Goal: Task Accomplishment & Management: Manage account settings

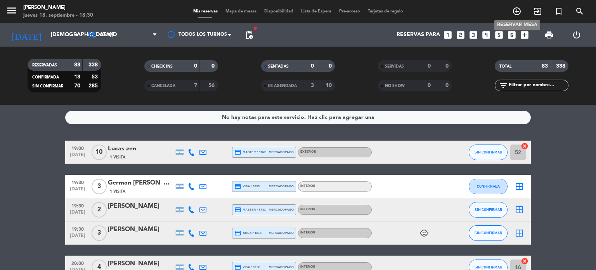
click at [515, 14] on icon "add_circle_outline" at bounding box center [517, 11] width 9 height 9
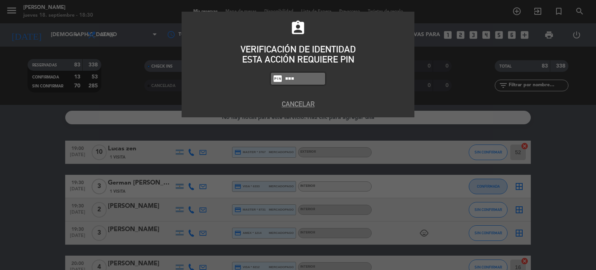
type input "3871"
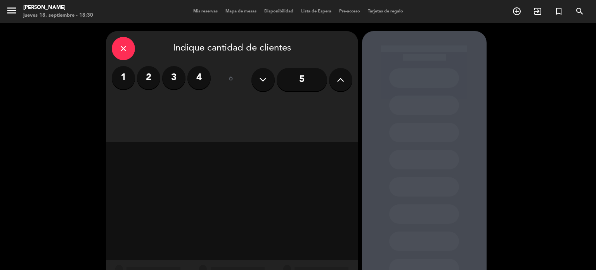
click at [328, 82] on div "5" at bounding box center [302, 79] width 101 height 27
click at [337, 90] on button at bounding box center [340, 79] width 23 height 23
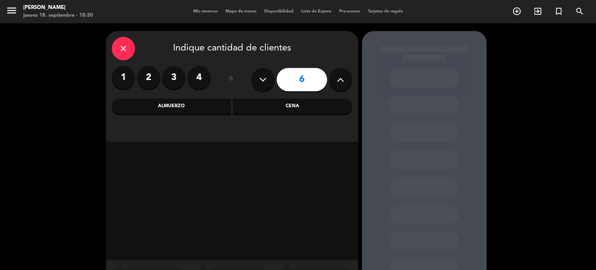
click at [323, 97] on div "close Indique cantidad de clientes 1 2 3 4 ó 6 Almuerzo Cena" at bounding box center [232, 86] width 252 height 111
click at [317, 102] on div "Cena" at bounding box center [293, 107] width 120 height 16
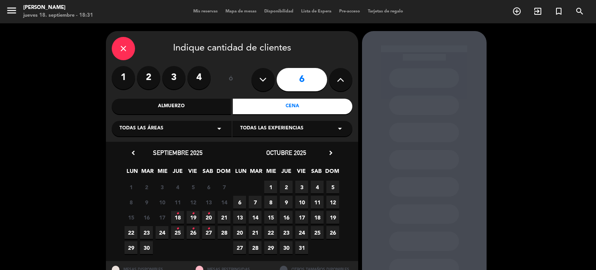
click at [183, 215] on span "18 •" at bounding box center [177, 217] width 13 height 13
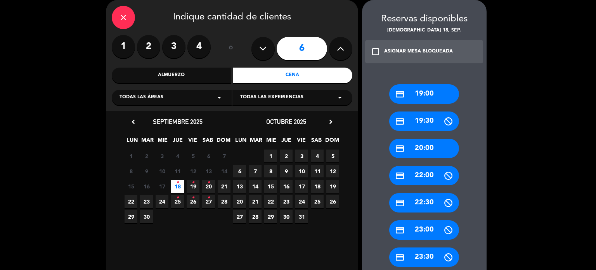
scroll to position [76, 0]
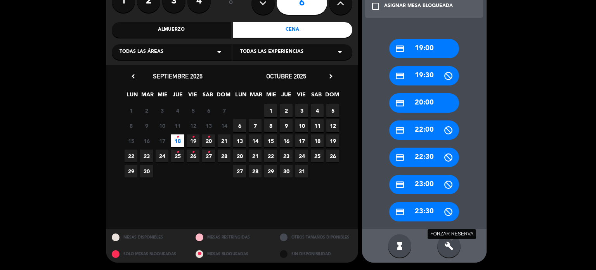
click at [445, 243] on icon "build" at bounding box center [449, 245] width 9 height 9
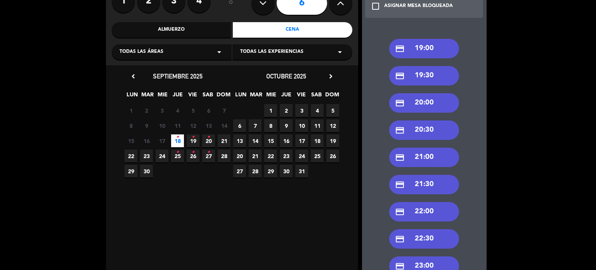
drag, startPoint x: 425, startPoint y: 158, endPoint x: 511, endPoint y: 174, distance: 87.6
click at [511, 174] on div "close Indique cantidad de clientes 1 2 3 4 ó 6 Almuerzo Cena Todas las áreas ar…" at bounding box center [298, 149] width 596 height 405
click at [431, 207] on div "credit_card 22:00" at bounding box center [424, 211] width 70 height 19
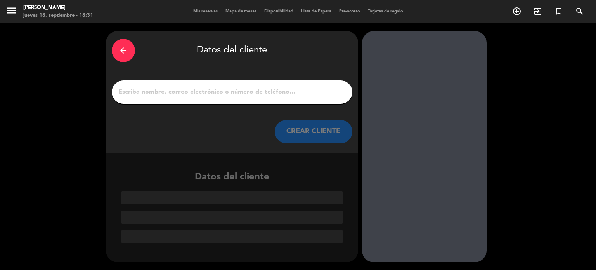
click at [269, 89] on input "1" at bounding box center [232, 92] width 229 height 11
type input "o"
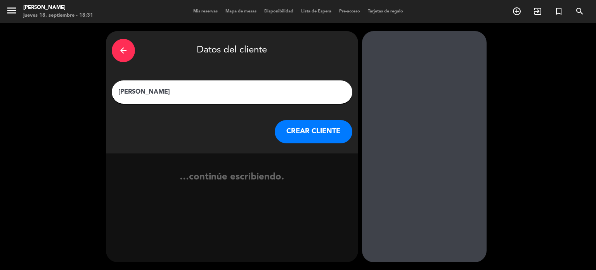
type input "[PERSON_NAME]"
click at [326, 139] on button "CREAR CLIENTE" at bounding box center [314, 131] width 78 height 23
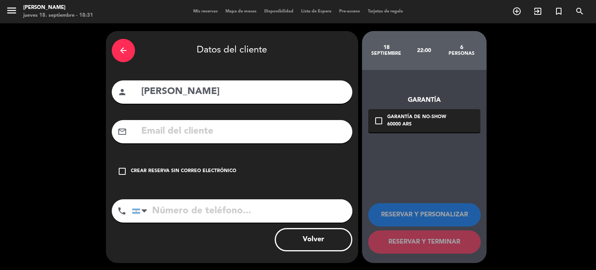
click at [253, 157] on div "arrow_back Datos del cliente person Ornella Sinagra mail_outline check_box_outl…" at bounding box center [232, 147] width 252 height 232
click at [259, 172] on div "check_box_outline_blank Crear reserva sin correo electrónico" at bounding box center [232, 171] width 241 height 23
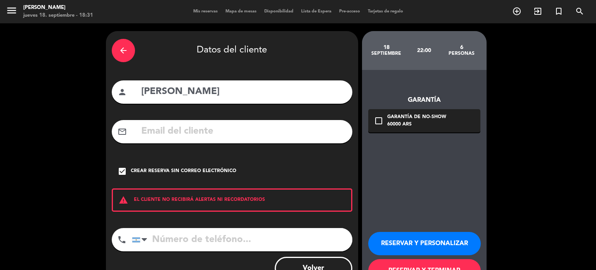
click at [410, 234] on button "RESERVAR Y PERSONALIZAR" at bounding box center [424, 243] width 113 height 23
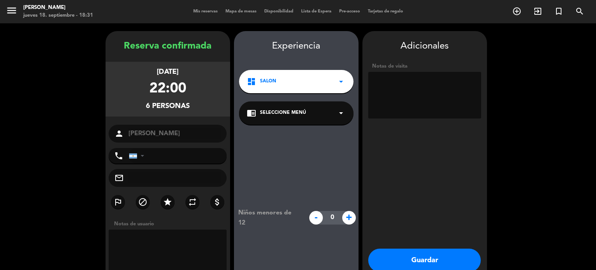
scroll to position [31, 0]
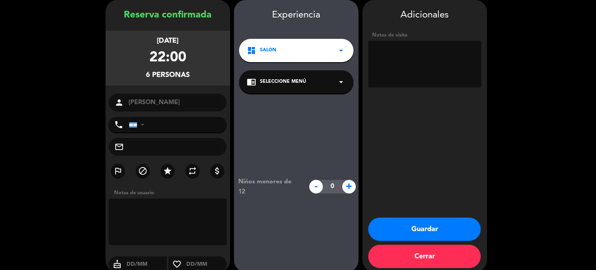
drag, startPoint x: 170, startPoint y: 187, endPoint x: 168, endPoint y: 170, distance: 16.9
click at [170, 183] on div "Reserva confirmada jueves 18, sep. 2025 22:00 6 personas person Ornella Sinagra…" at bounding box center [168, 144] width 125 height 272
click at [168, 170] on icon "star" at bounding box center [167, 170] width 9 height 9
click at [405, 80] on textarea at bounding box center [424, 64] width 113 height 47
type textarea "2"
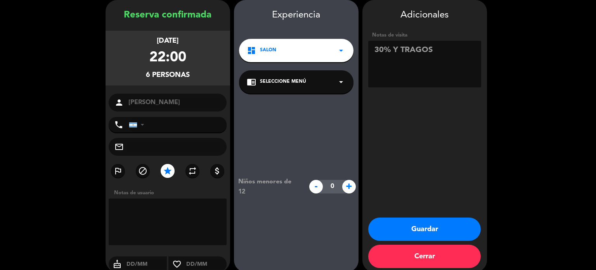
type textarea "30% Y TRAGOS"
click at [422, 219] on button "Guardar" at bounding box center [424, 228] width 113 height 23
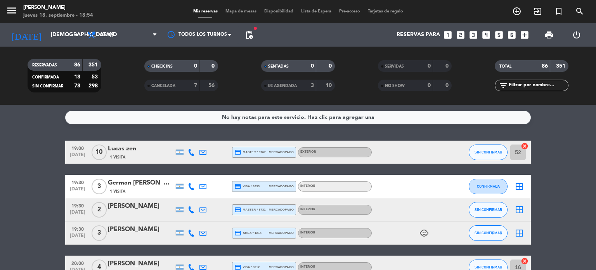
click at [240, 9] on span "Mapa de mesas" at bounding box center [241, 11] width 39 height 4
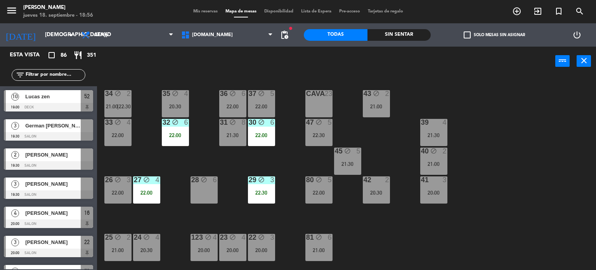
click at [499, 60] on div "power_input close" at bounding box center [326, 62] width 459 height 30
click at [56, 73] on input "text" at bounding box center [55, 75] width 60 height 9
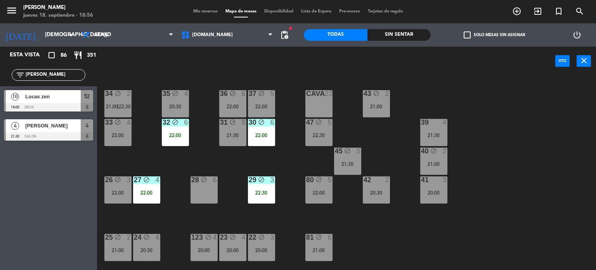
type input "[PERSON_NAME]"
drag, startPoint x: 12, startPoint y: 173, endPoint x: 17, endPoint y: 169, distance: 6.1
click at [12, 173] on div "Esta vista crop_square 86 restaurant 351 filter_list lucas 10 Lucas zen 19:00 D…" at bounding box center [48, 158] width 97 height 223
click at [68, 95] on span "[PERSON_NAME] zen" at bounding box center [53, 96] width 56 height 8
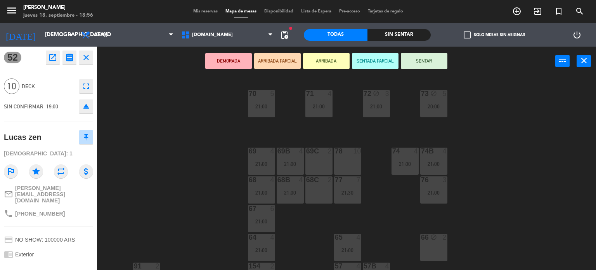
click at [279, 61] on button "ARRIBADA PARCIAL" at bounding box center [277, 61] width 47 height 16
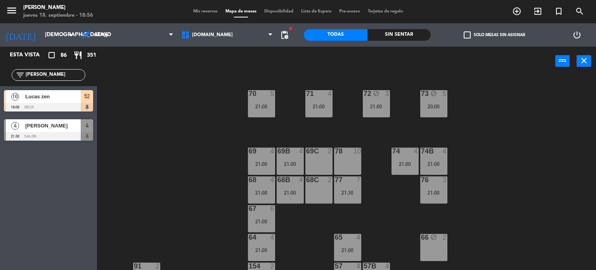
scroll to position [163, 0]
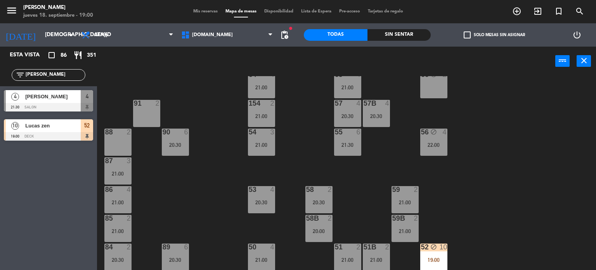
click at [75, 136] on div at bounding box center [48, 136] width 89 height 9
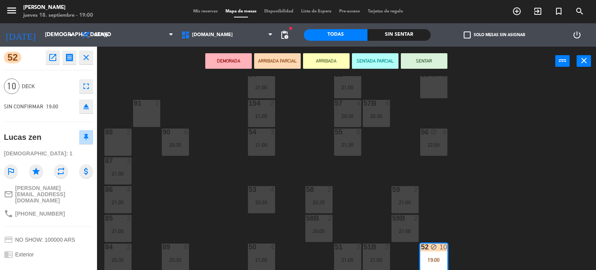
click at [425, 60] on button "SENTAR" at bounding box center [424, 61] width 47 height 16
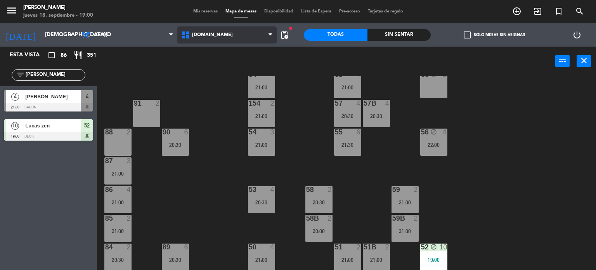
click at [248, 27] on span "[DOMAIN_NAME]" at bounding box center [227, 34] width 100 height 17
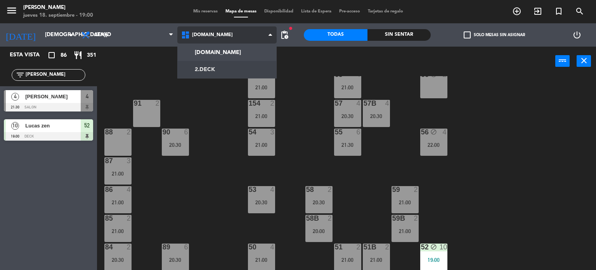
click at [210, 70] on ng-component "menu Gardiner jueves 18. septiembre - 19:00 Mis reservas Mapa de mesas Disponib…" at bounding box center [298, 135] width 596 height 270
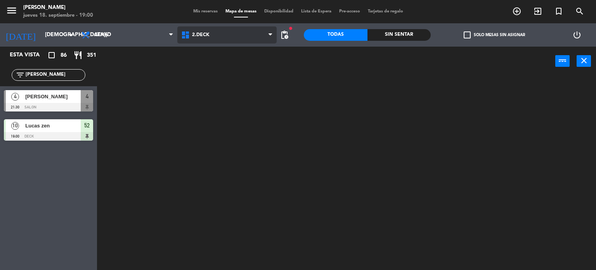
click at [209, 38] on span "2.DECK" at bounding box center [227, 34] width 100 height 17
click at [210, 46] on ng-component "menu Gardiner jueves 18. septiembre - 19:00 Mis reservas Mapa de mesas Disponib…" at bounding box center [298, 135] width 596 height 270
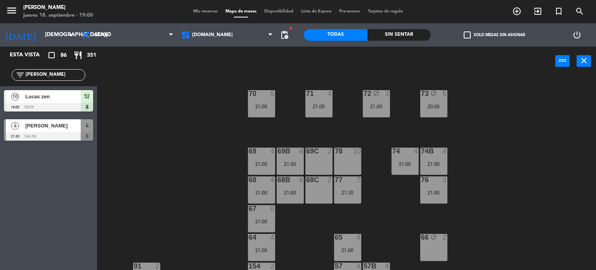
drag, startPoint x: 56, startPoint y: 74, endPoint x: 0, endPoint y: 81, distance: 56.7
click at [0, 81] on div "filter_list lucas" at bounding box center [48, 75] width 97 height 23
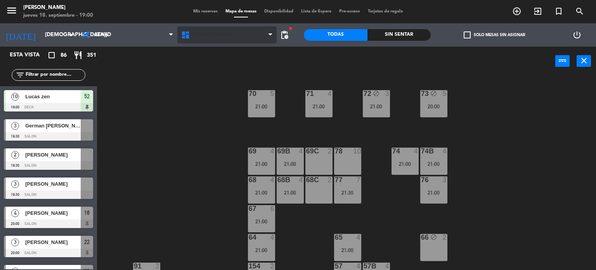
drag, startPoint x: 198, startPoint y: 46, endPoint x: 210, endPoint y: 32, distance: 18.7
click at [198, 46] on ng-component "menu Gardiner jueves 18. septiembre - 19:00 Mis reservas Mapa de mesas Disponib…" at bounding box center [298, 135] width 596 height 270
click at [210, 32] on span "[DOMAIN_NAME]" at bounding box center [212, 34] width 41 height 5
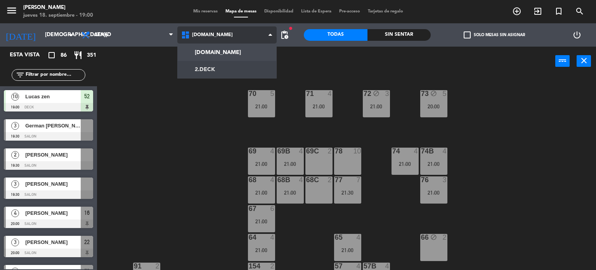
click at [198, 68] on ng-component "menu Gardiner jueves 18. septiembre - 19:00 Mis reservas Mapa de mesas Disponib…" at bounding box center [298, 135] width 596 height 270
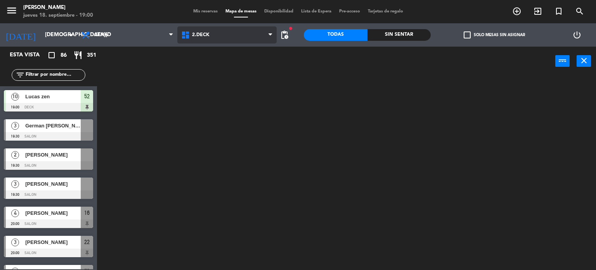
click at [207, 37] on span "2.DECK" at bounding box center [200, 34] width 17 height 5
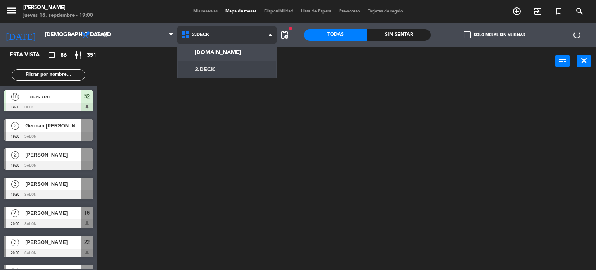
click at [210, 46] on div "[DOMAIN_NAME] [DOMAIN_NAME] [DOMAIN_NAME] [DOMAIN_NAME] [DOMAIN_NAME]" at bounding box center [227, 34] width 100 height 23
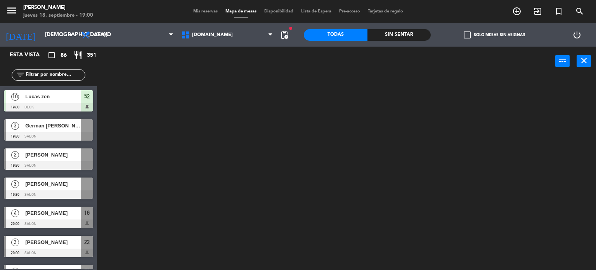
click at [408, 40] on div "Sin sentar" at bounding box center [400, 35] width 64 height 12
click at [467, 38] on span "check_box_outline_blank" at bounding box center [467, 34] width 7 height 7
click at [495, 35] on input "check_box_outline_blank Solo mesas sin asignar" at bounding box center [495, 35] width 0 height 0
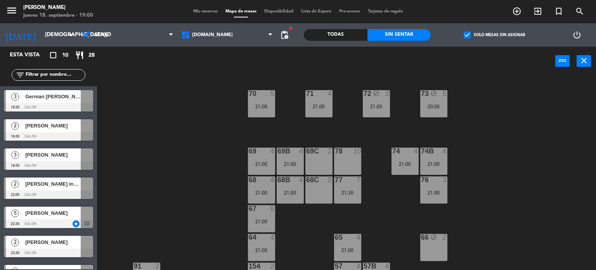
click at [191, 211] on div "71 4 21:00 72 block 3 21:00 73 block 5 20:00 70 5 21:00 74 4 21:00 74B 4 21:00 …" at bounding box center [349, 173] width 493 height 194
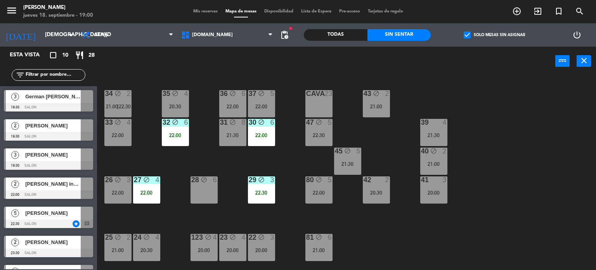
click at [78, 193] on div at bounding box center [48, 194] width 89 height 9
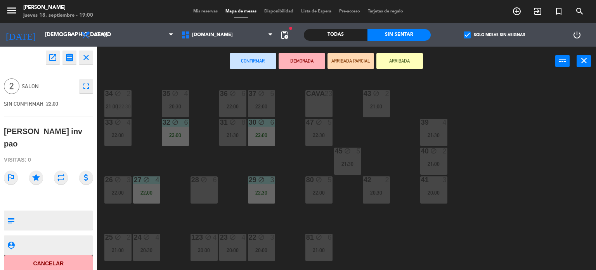
click at [473, 37] on label "check_box Solo mesas sin asignar" at bounding box center [494, 34] width 61 height 7
click at [495, 35] on input "check_box Solo mesas sin asignar" at bounding box center [495, 35] width 0 height 0
click at [474, 32] on label "check_box_outline_blank Solo mesas sin asignar" at bounding box center [494, 34] width 61 height 7
click at [495, 35] on input "check_box_outline_blank Solo mesas sin asignar" at bounding box center [495, 35] width 0 height 0
click at [86, 62] on icon "close" at bounding box center [86, 57] width 9 height 9
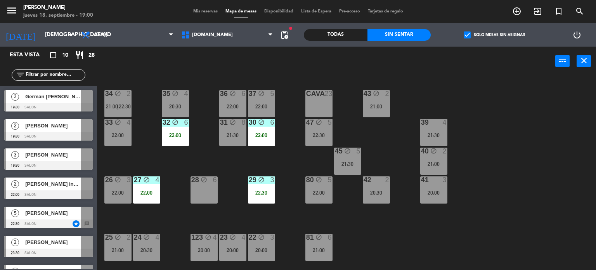
click at [486, 35] on label "check_box Solo mesas sin asignar" at bounding box center [494, 34] width 61 height 7
click at [495, 35] on input "check_box Solo mesas sin asignar" at bounding box center [495, 35] width 0 height 0
click at [353, 35] on div "Todas" at bounding box center [336, 35] width 64 height 12
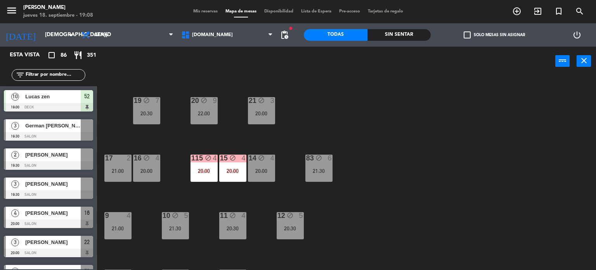
scroll to position [278, 0]
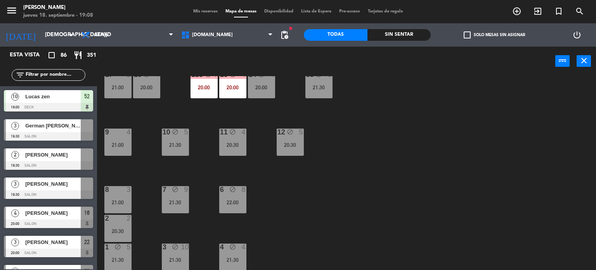
click at [238, 138] on div "11 block 4 20:30" at bounding box center [232, 142] width 27 height 27
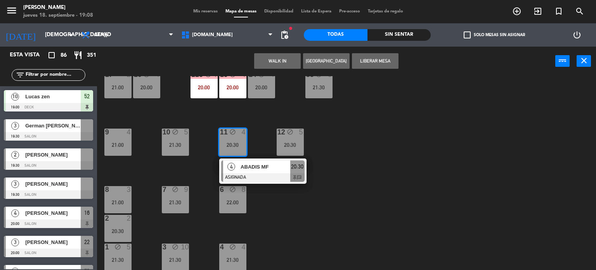
click at [245, 168] on span "ABADIS MF" at bounding box center [266, 167] width 50 height 8
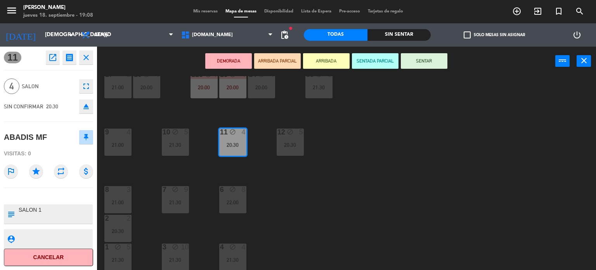
click at [77, 109] on div "eject" at bounding box center [84, 106] width 17 height 14
click at [85, 110] on icon "eject" at bounding box center [86, 106] width 9 height 9
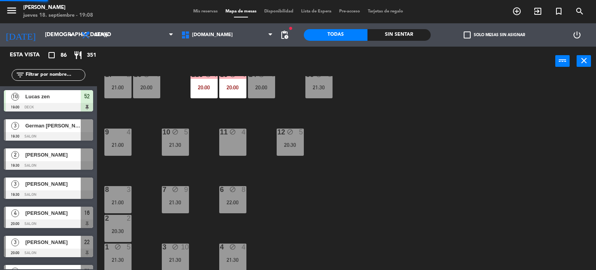
scroll to position [0, 0]
click at [76, 139] on div at bounding box center [48, 136] width 89 height 9
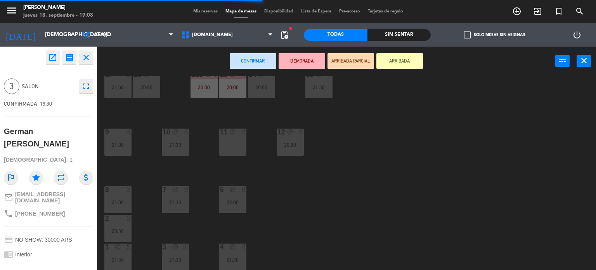
click at [233, 144] on div "11 block 4" at bounding box center [232, 142] width 27 height 27
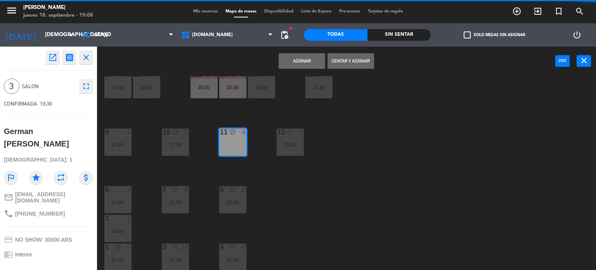
click at [362, 62] on button "Sentar y Asignar" at bounding box center [351, 61] width 47 height 16
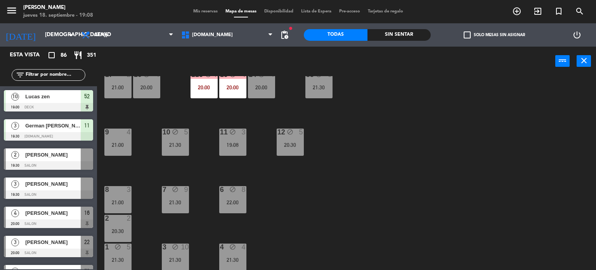
click at [64, 77] on input "text" at bounding box center [55, 75] width 60 height 9
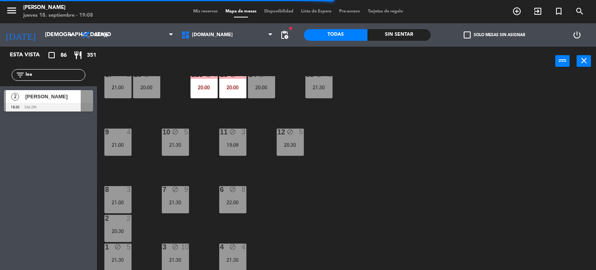
type input "lea"
click at [397, 203] on div "34 block 2 21:00 | 22:30 35 block 4 20:30 36 block 6 22:00 43 block 2 21:00 37 …" at bounding box center [349, 173] width 493 height 194
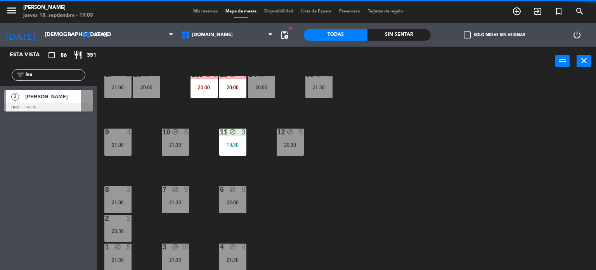
scroll to position [239, 0]
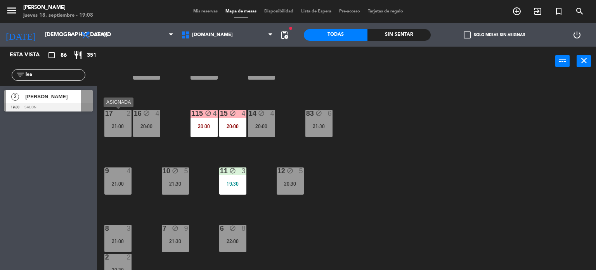
click at [120, 127] on div "21:00" at bounding box center [117, 125] width 27 height 5
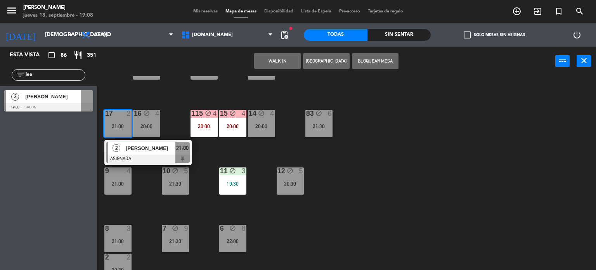
scroll to position [161, 0]
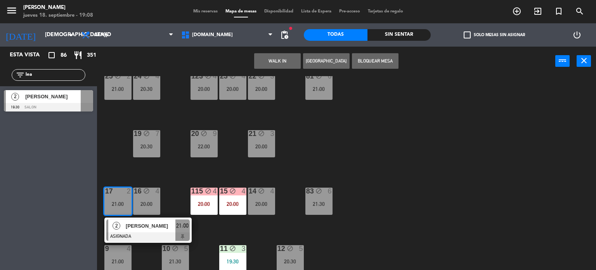
click at [128, 115] on div "34 block 2 21:00 | 22:30 35 block 4 20:30 36 block 6 22:00 43 block 2 21:00 37 …" at bounding box center [349, 173] width 493 height 194
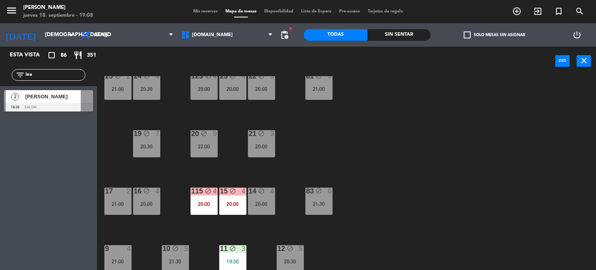
click at [123, 79] on div "block" at bounding box center [117, 76] width 13 height 7
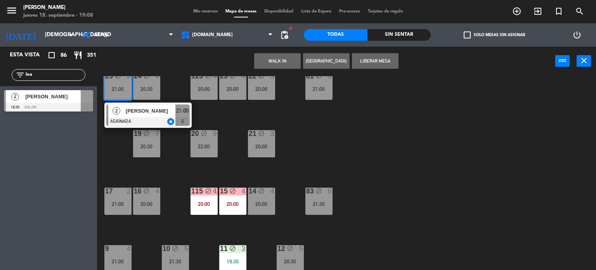
click at [134, 107] on span "[PERSON_NAME]" at bounding box center [151, 111] width 50 height 8
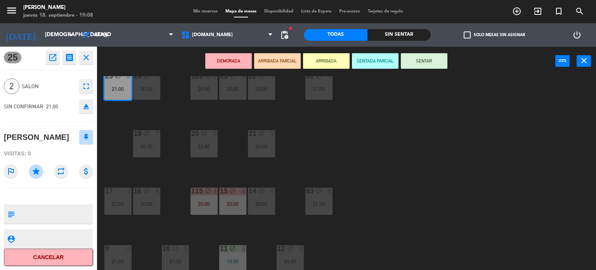
click at [86, 105] on icon "eject" at bounding box center [86, 106] width 9 height 9
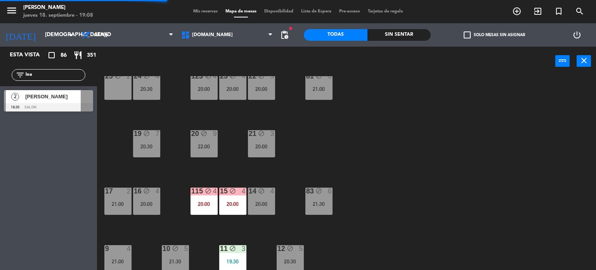
click at [82, 105] on div at bounding box center [48, 107] width 89 height 9
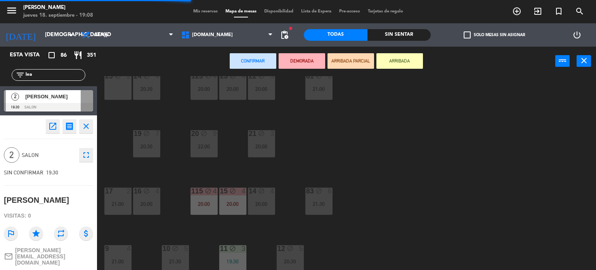
click at [125, 87] on div "25 block 2" at bounding box center [117, 86] width 27 height 27
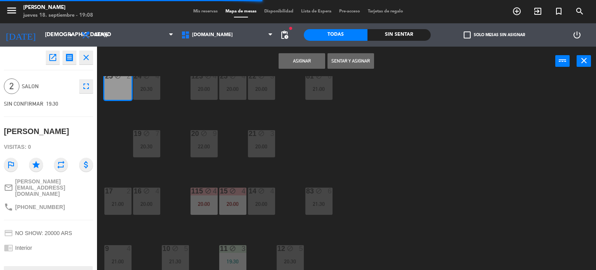
click at [360, 57] on button "Sentar y Asignar" at bounding box center [351, 61] width 47 height 16
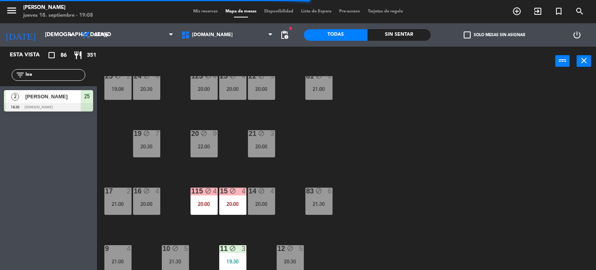
drag, startPoint x: 44, startPoint y: 74, endPoint x: 0, endPoint y: 82, distance: 45.0
click at [0, 82] on div "filter_list lea" at bounding box center [48, 75] width 97 height 23
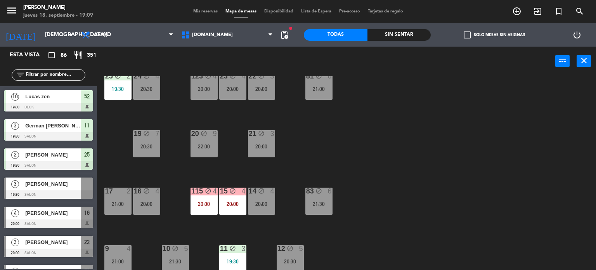
click at [71, 73] on input "text" at bounding box center [55, 75] width 60 height 9
click at [414, 130] on div "34 block 2 21:00 | 22:30 35 block 4 20:30 36 block 6 22:00 43 block 2 21:00 37 …" at bounding box center [349, 173] width 493 height 194
click at [56, 77] on input "text" at bounding box center [55, 75] width 60 height 9
click at [348, 125] on div "34 block 2 21:00 | 22:30 35 block 4 20:30 36 block 6 22:00 43 block 2 21:00 37 …" at bounding box center [349, 173] width 493 height 194
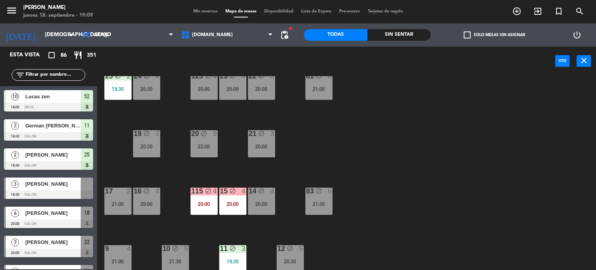
click at [59, 79] on div "filter_list" at bounding box center [49, 75] width 74 height 12
click at [60, 76] on input "text" at bounding box center [55, 75] width 60 height 9
click at [401, 153] on div "34 block 2 21:00 | 22:30 35 block 4 20:30 36 block 6 22:00 43 block 2 21:00 37 …" at bounding box center [349, 173] width 493 height 194
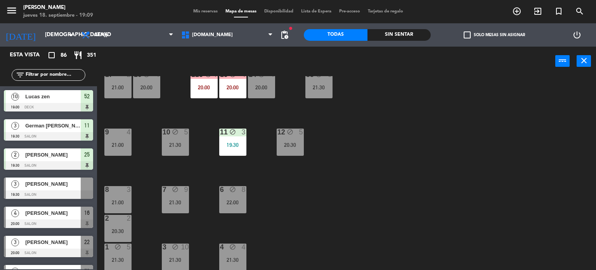
click at [227, 142] on div "19:30" at bounding box center [232, 144] width 27 height 5
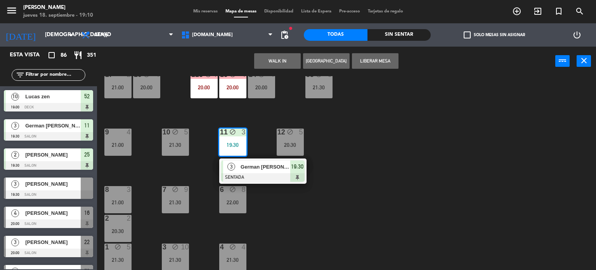
click at [381, 161] on div "34 block 2 21:00 | 22:30 35 block 4 20:30 36 block 6 22:00 43 block 2 21:00 37 …" at bounding box center [349, 173] width 493 height 194
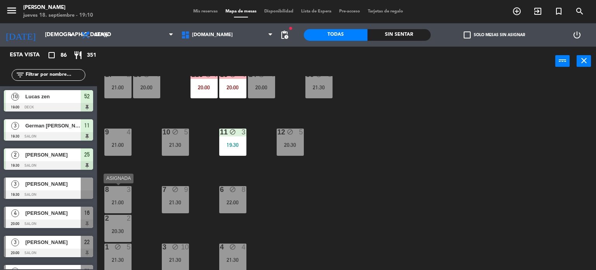
click at [118, 197] on div "8 3 21:00" at bounding box center [117, 199] width 27 height 27
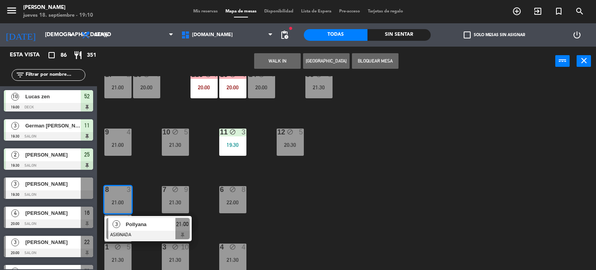
click at [291, 60] on button "WALK IN" at bounding box center [277, 61] width 47 height 16
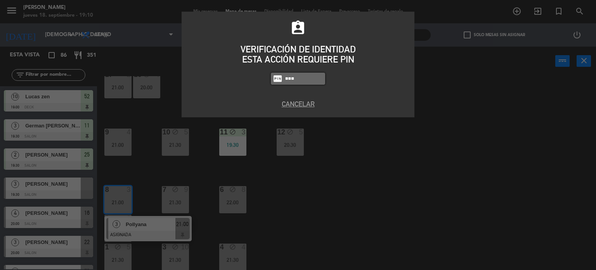
type input "3971"
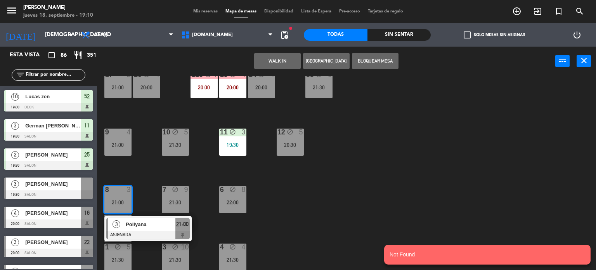
click at [280, 62] on button "WALK IN" at bounding box center [277, 61] width 47 height 16
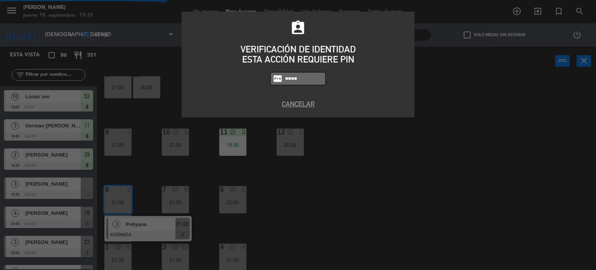
type input "1873"
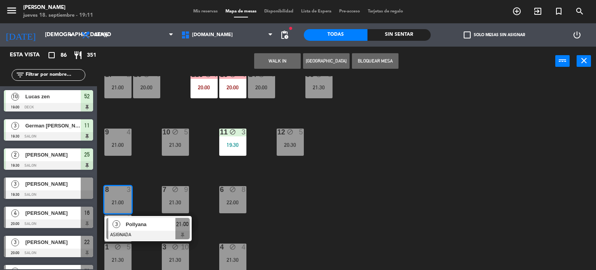
click at [478, 176] on div "34 block 2 21:00 | 22:30 35 block 4 20:30 36 block 6 22:00 43 block 2 21:00 37 …" at bounding box center [349, 173] width 493 height 194
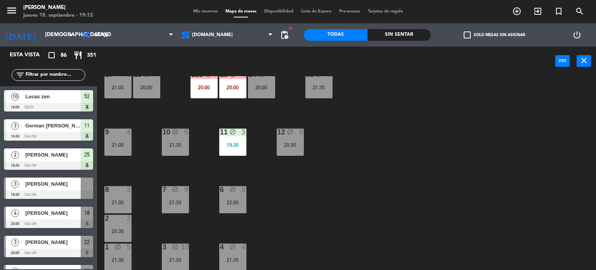
click at [463, 160] on div "34 block 2 21:00 | 22:30 35 block 4 20:30 36 block 6 22:00 43 block 2 21:00 37 …" at bounding box center [349, 173] width 493 height 194
click at [76, 76] on input "text" at bounding box center [55, 75] width 60 height 9
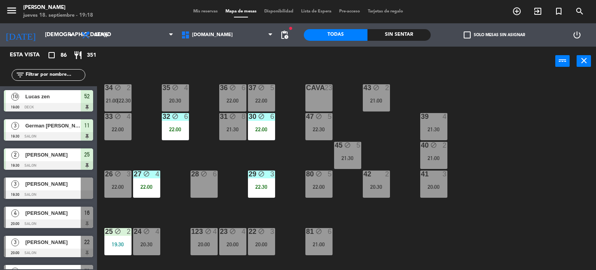
scroll to position [0, 0]
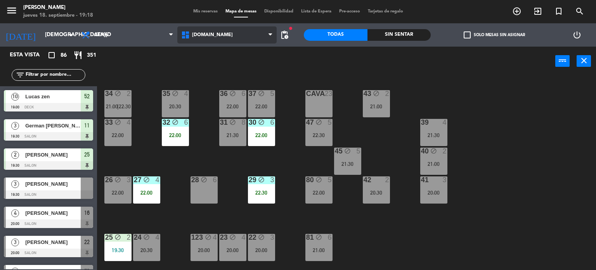
click at [248, 31] on span "[DOMAIN_NAME]" at bounding box center [227, 34] width 100 height 17
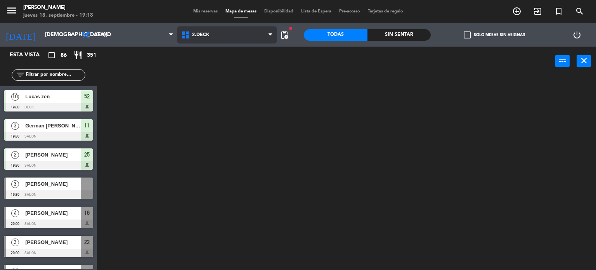
click at [268, 71] on ng-component "menu Gardiner jueves 18. septiembre - 19:18 Mis reservas Mapa de mesas Disponib…" at bounding box center [298, 135] width 596 height 270
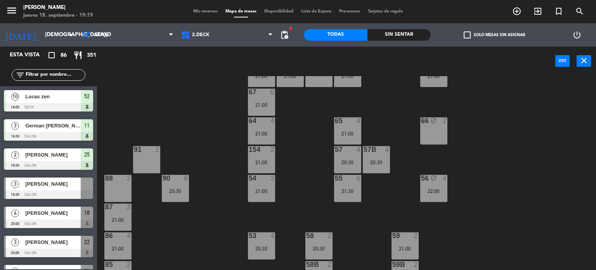
scroll to position [163, 0]
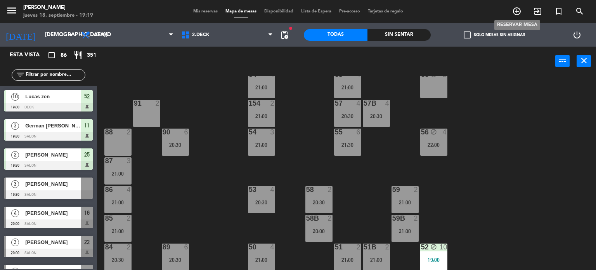
click at [516, 11] on icon "add_circle_outline" at bounding box center [517, 11] width 9 height 9
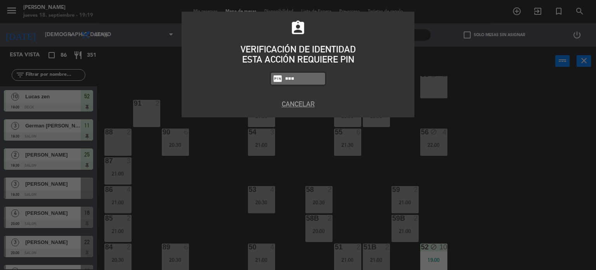
type input "1738"
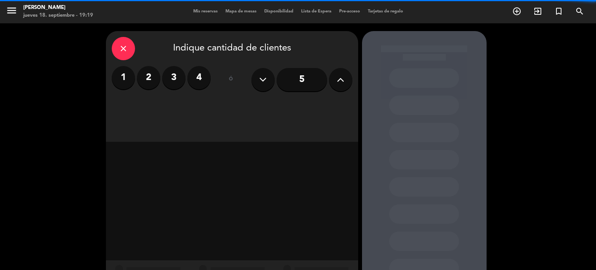
click at [181, 83] on label "3" at bounding box center [173, 77] width 23 height 23
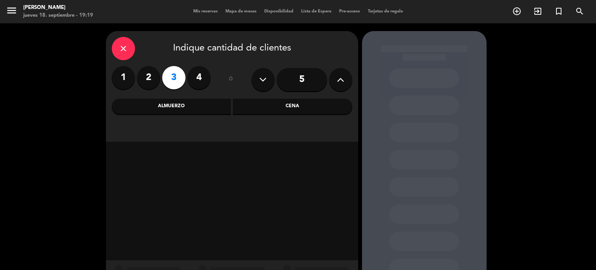
click at [297, 109] on div "Cena" at bounding box center [293, 107] width 120 height 16
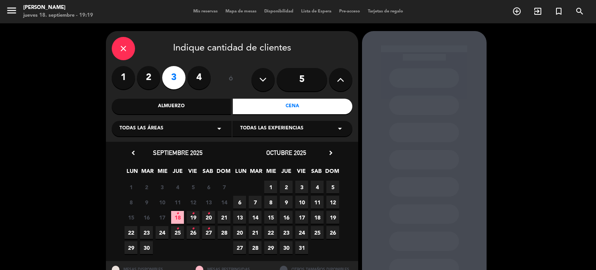
click at [193, 217] on icon "•" at bounding box center [193, 213] width 3 height 12
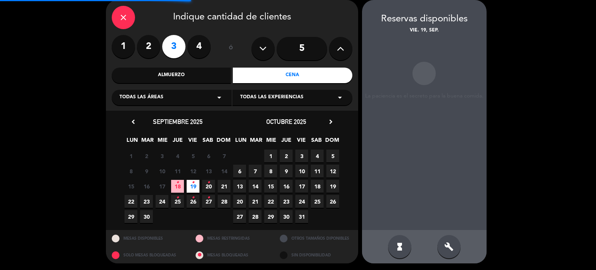
click at [182, 184] on span "18 •" at bounding box center [177, 186] width 13 height 13
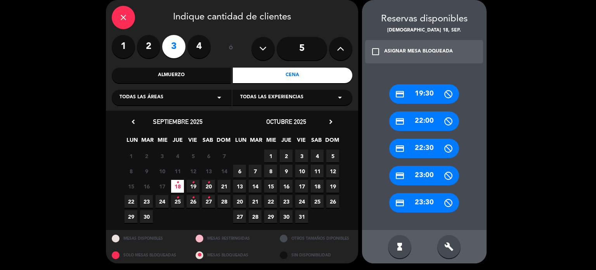
click at [434, 94] on div "credit_card 19:30" at bounding box center [424, 93] width 70 height 19
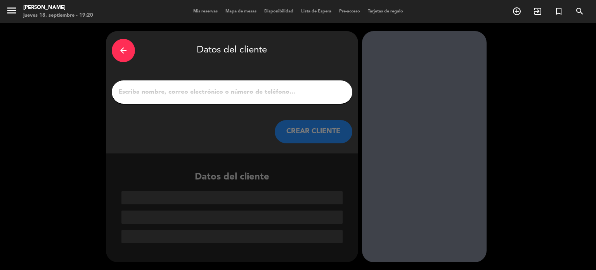
click at [238, 88] on input "1" at bounding box center [232, 92] width 229 height 11
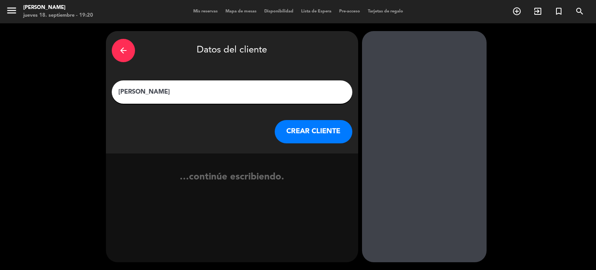
type input "[PERSON_NAME]"
click at [326, 136] on button "CREAR CLIENTE" at bounding box center [314, 131] width 78 height 23
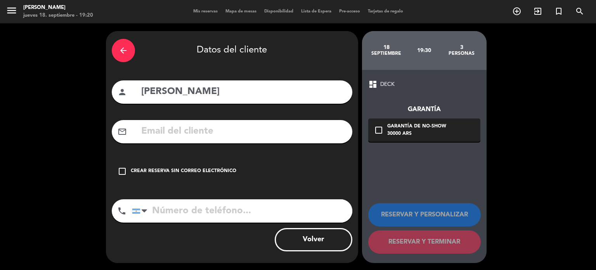
click at [164, 170] on div "Crear reserva sin correo electrónico" at bounding box center [184, 171] width 106 height 8
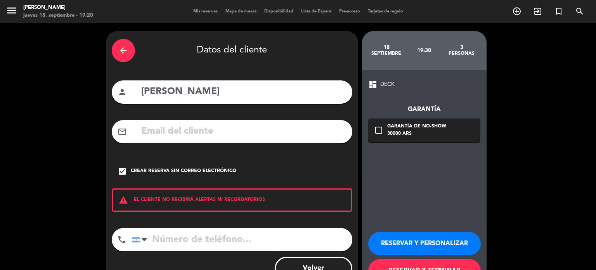
click at [427, 239] on button "RESERVAR Y PERSONALIZAR" at bounding box center [424, 243] width 113 height 23
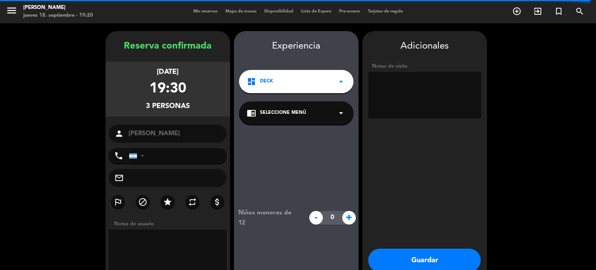
scroll to position [31, 0]
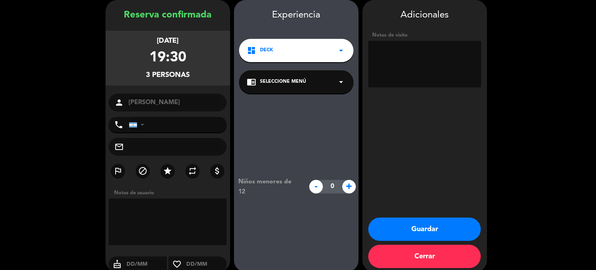
click at [408, 62] on textarea at bounding box center [424, 64] width 113 height 47
type textarea "hasta las 20:45"
click at [447, 232] on button "Guardar" at bounding box center [424, 228] width 113 height 23
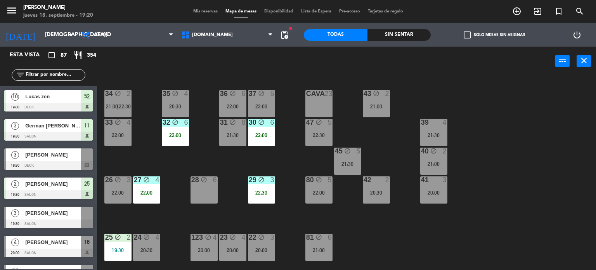
click at [70, 73] on input "text" at bounding box center [55, 75] width 60 height 9
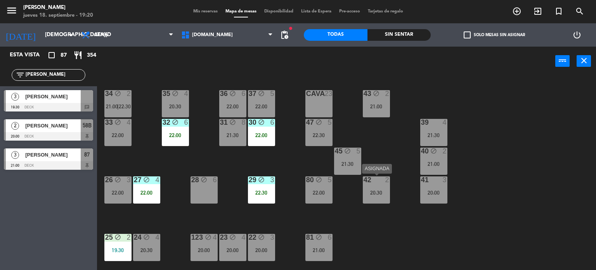
type input "jos"
click at [486, 197] on div "34 block 2 21:00 | 22:30 35 block 4 20:30 36 block 6 22:00 43 block 2 21:00 37 …" at bounding box center [349, 173] width 493 height 194
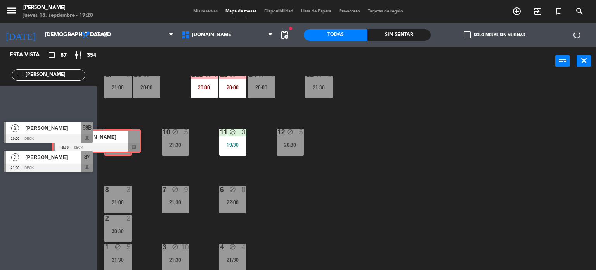
drag, startPoint x: 67, startPoint y: 99, endPoint x: 115, endPoint y: 140, distance: 62.8
click at [115, 140] on div "Esta vista crop_square 87 restaurant 354 filter_list jos 3 jose angeles 19:30 D…" at bounding box center [298, 159] width 596 height 224
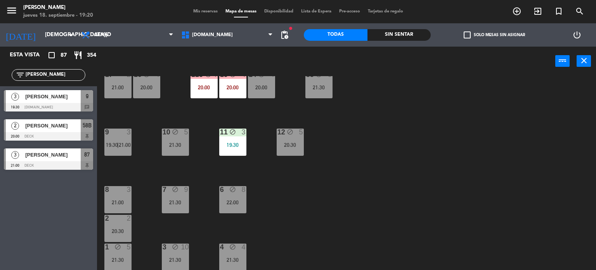
click at [146, 156] on div "34 block 2 21:00 | 22:30 35 block 4 20:30 36 block 6 22:00 43 block 2 21:00 37 …" at bounding box center [349, 173] width 493 height 194
click at [59, 105] on div at bounding box center [48, 107] width 89 height 9
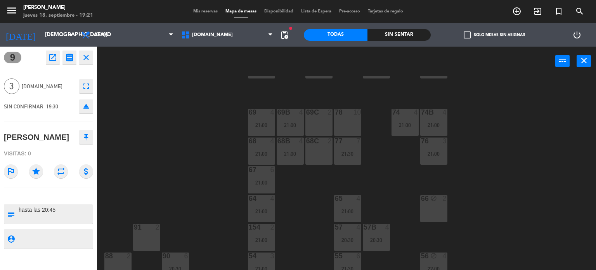
scroll to position [0, 0]
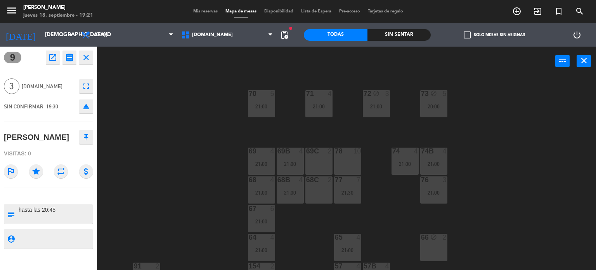
click at [210, 169] on div "71 4 21:00 72 block 3 21:00 73 block 5 20:00 70 5 21:00 74 4 21:00 74B 4 21:00 …" at bounding box center [349, 173] width 493 height 194
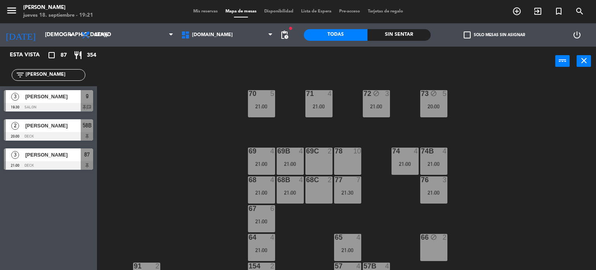
click at [82, 101] on div "9" at bounding box center [87, 96] width 12 height 13
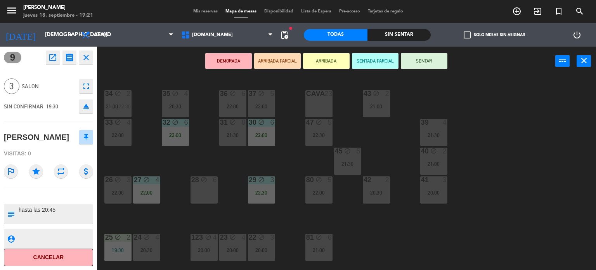
click at [422, 59] on button "SENTAR" at bounding box center [424, 61] width 47 height 16
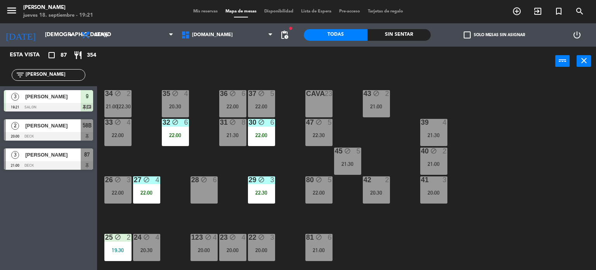
click at [491, 111] on div "34 block 2 21:00 | 22:30 35 block 4 20:30 36 block 6 22:00 43 block 2 21:00 37 …" at bounding box center [349, 173] width 493 height 194
click at [57, 75] on input "jos" at bounding box center [55, 75] width 60 height 9
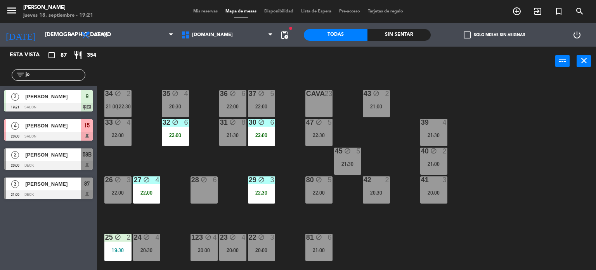
type input "j"
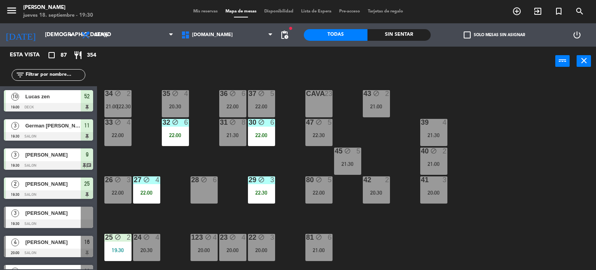
click at [42, 76] on input "text" at bounding box center [55, 75] width 60 height 9
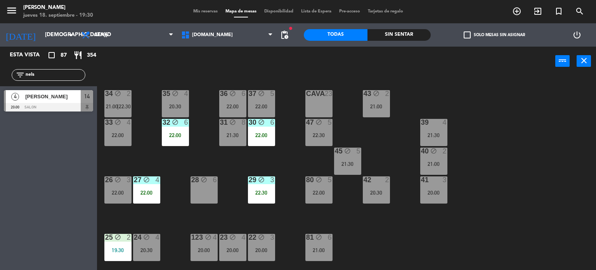
type input "nels"
click at [57, 108] on div at bounding box center [48, 107] width 89 height 9
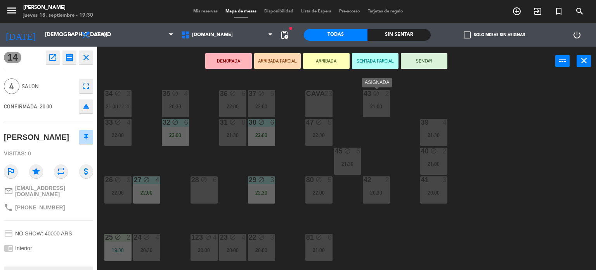
scroll to position [116, 0]
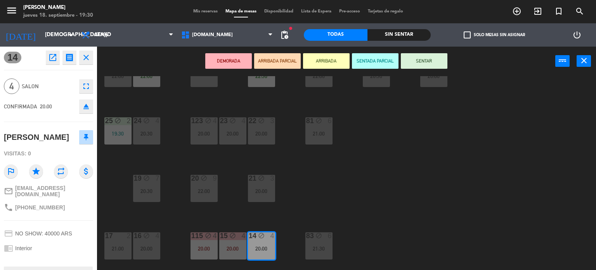
click at [289, 61] on button "ARRIBADA PARCIAL" at bounding box center [277, 61] width 47 height 16
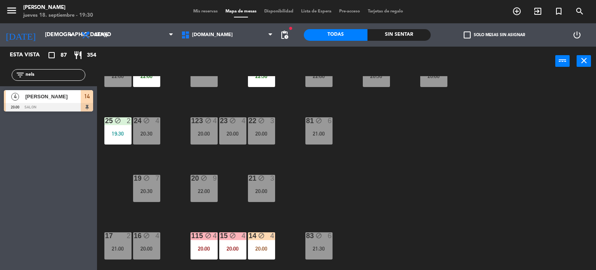
click at [416, 181] on div "34 block 2 21:00 | 22:30 35 block 4 20:30 36 block 6 22:00 43 block 2 21:00 37 …" at bounding box center [349, 173] width 493 height 194
click at [471, 156] on div "34 block 2 21:00 | 22:30 35 block 4 20:30 36 block 6 22:00 43 block 2 21:00 37 …" at bounding box center [349, 173] width 493 height 194
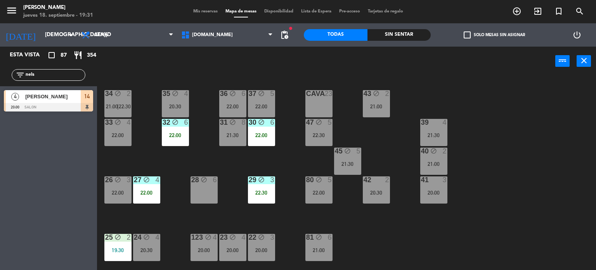
click at [214, 116] on div "34 block 2 21:00 | 22:30 35 block 4 20:30 36 block 6 22:00 43 block 2 21:00 37 …" at bounding box center [349, 173] width 493 height 194
click at [224, 35] on span "[DOMAIN_NAME]" at bounding box center [227, 34] width 100 height 17
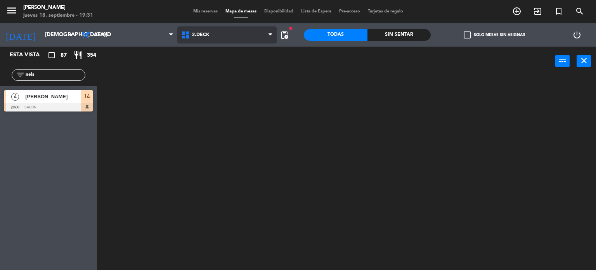
click at [230, 67] on ng-component "menu Gardiner jueves 18. septiembre - 19:31 Mis reservas Mapa de mesas Disponib…" at bounding box center [298, 135] width 596 height 270
click at [230, 42] on span "2.DECK" at bounding box center [227, 34] width 100 height 17
click at [233, 72] on ng-component "menu Gardiner jueves 18. septiembre - 19:31 Mis reservas Mapa de mesas Disponib…" at bounding box center [298, 135] width 596 height 270
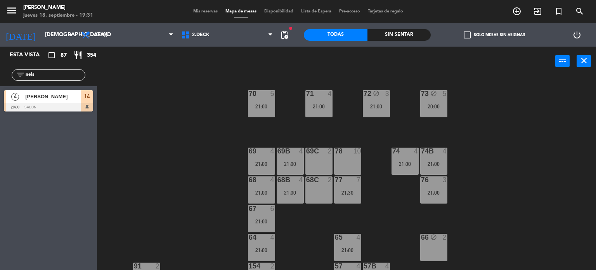
click at [485, 142] on div "71 4 21:00 72 block 3 21:00 73 block 5 20:00 70 5 21:00 74 4 21:00 74B 4 21:00 …" at bounding box center [349, 173] width 493 height 194
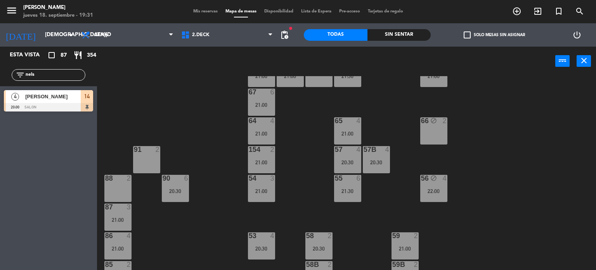
scroll to position [163, 0]
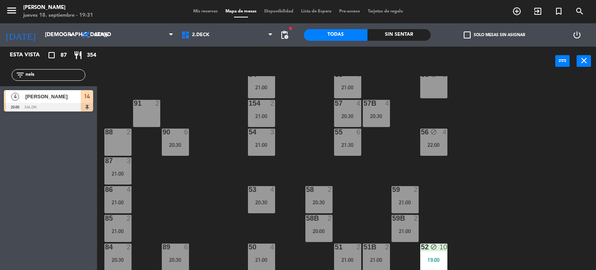
click at [570, 174] on div "71 4 21:00 72 block 3 21:00 73 block 5 20:00 70 5 21:00 74 4 21:00 74B 4 21:00 …" at bounding box center [349, 173] width 493 height 194
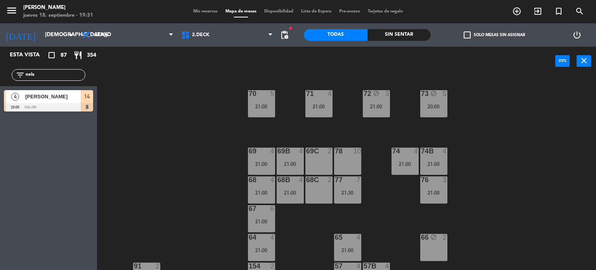
scroll to position [78, 0]
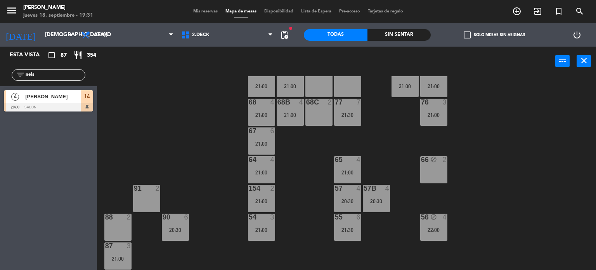
click at [187, 231] on div "20:30" at bounding box center [175, 229] width 27 height 5
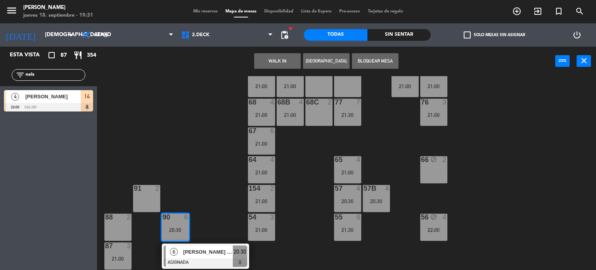
scroll to position [0, 0]
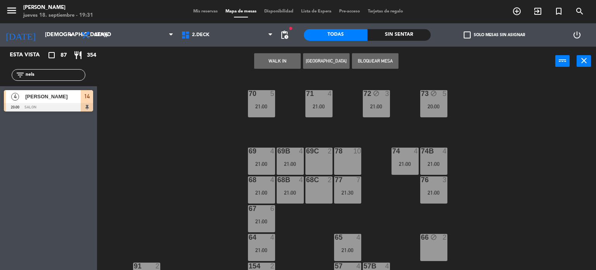
drag, startPoint x: 353, startPoint y: 161, endPoint x: 326, endPoint y: 124, distance: 45.4
click at [351, 159] on div "78 10" at bounding box center [347, 161] width 27 height 27
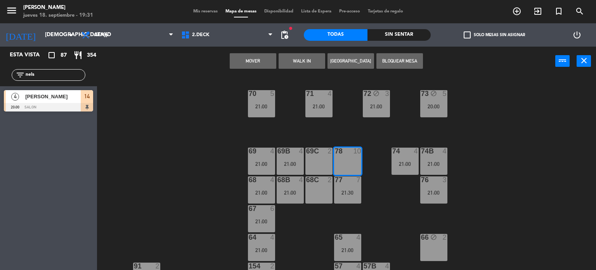
click at [254, 61] on button "Mover" at bounding box center [253, 61] width 47 height 16
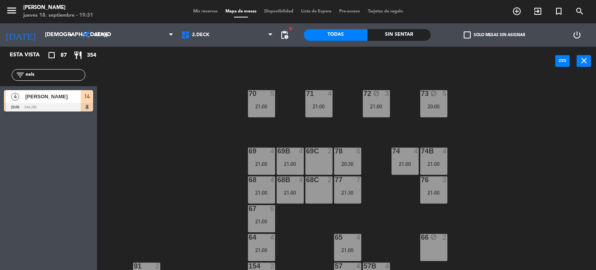
click at [511, 191] on div "71 4 21:00 72 block 3 21:00 73 block 5 20:00 70 5 21:00 74 4 21:00 74B 4 21:00 …" at bounding box center [349, 173] width 493 height 194
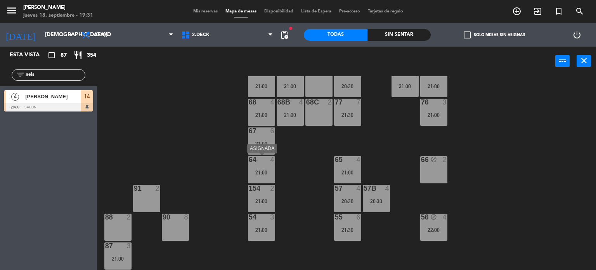
click at [267, 164] on div "64 4 21:00" at bounding box center [261, 169] width 27 height 27
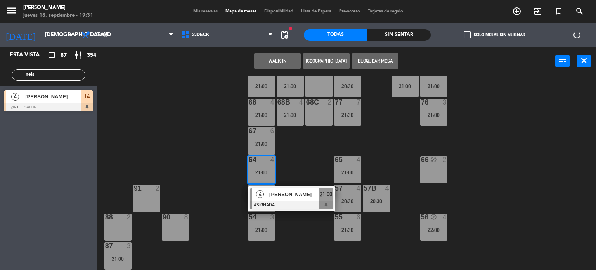
click at [327, 169] on div "71 4 21:00 72 block 3 21:00 73 block 5 20:00 70 5 21:00 74 4 21:00 74B 4 21:00 …" at bounding box center [349, 173] width 493 height 194
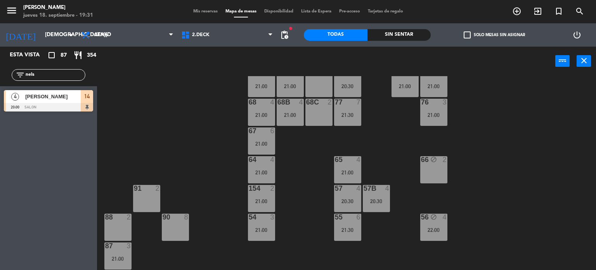
scroll to position [163, 0]
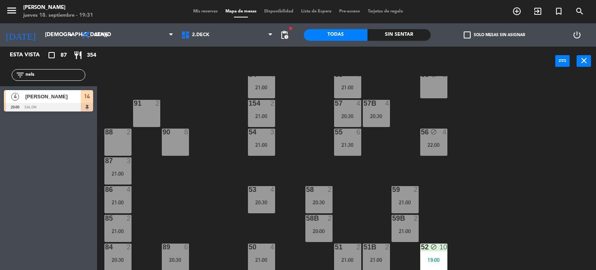
click at [182, 252] on div "89 6 20:30" at bounding box center [175, 256] width 27 height 27
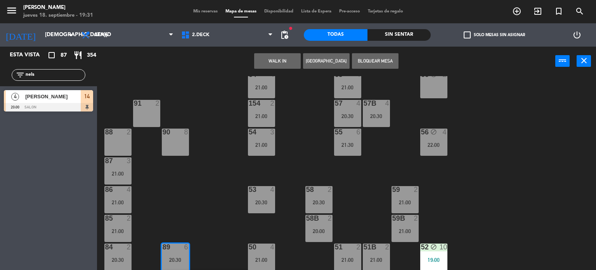
scroll to position [85, 0]
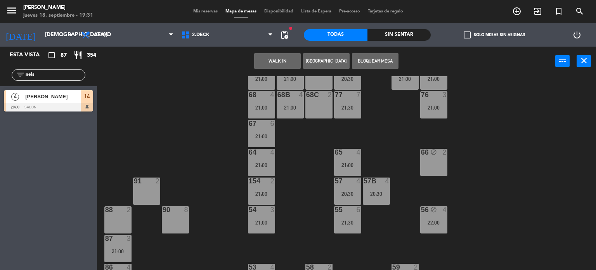
click at [271, 160] on div "64 4 21:00" at bounding box center [261, 162] width 27 height 27
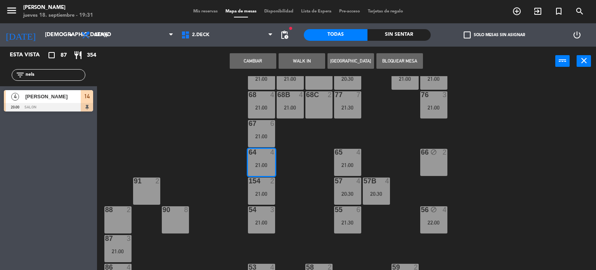
click at [262, 57] on button "Cambiar" at bounding box center [253, 61] width 47 height 16
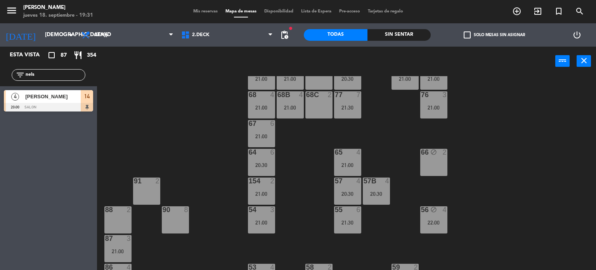
click at [219, 127] on div "71 4 21:00 72 block 3 21:00 73 block 5 20:00 70 5 21:00 74 4 21:00 74B 4 21:00 …" at bounding box center [349, 173] width 493 height 194
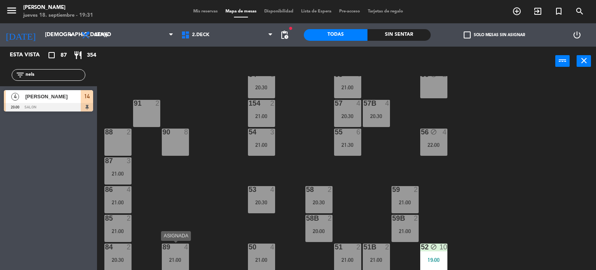
click at [179, 250] on div "89 4" at bounding box center [175, 247] width 27 height 8
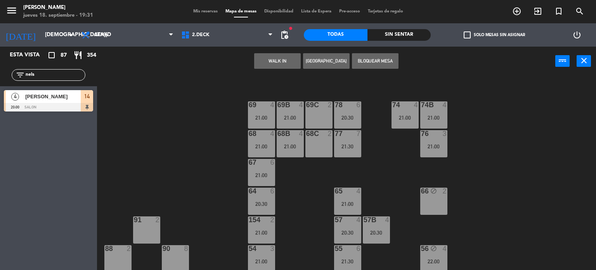
scroll to position [7, 0]
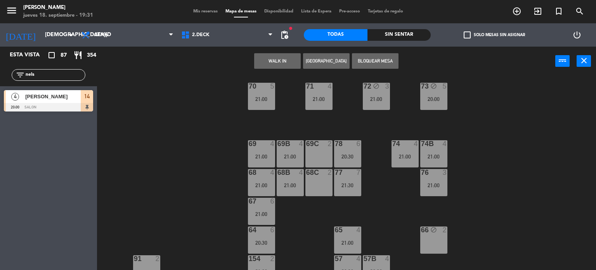
click at [325, 150] on div "69C 2" at bounding box center [319, 153] width 27 height 27
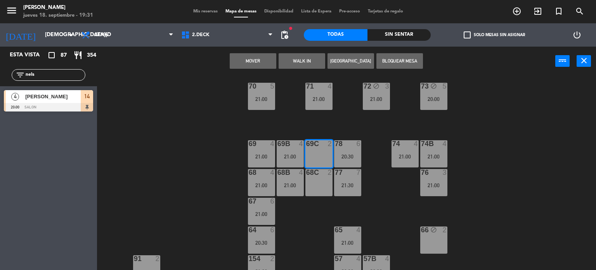
click at [323, 174] on div at bounding box center [319, 172] width 13 height 7
click at [259, 61] on button "Mover y Unir" at bounding box center [253, 61] width 47 height 16
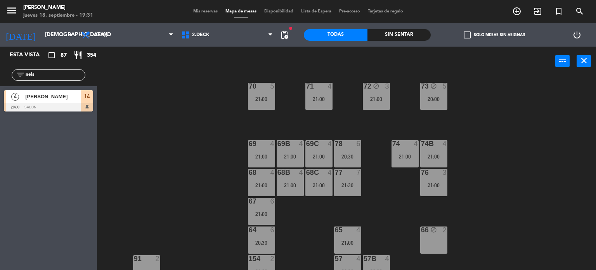
click at [175, 117] on div "71 4 21:00 72 block 3 21:00 73 block 5 20:00 70 5 21:00 74 4 21:00 74B 4 21:00 …" at bounding box center [349, 173] width 493 height 194
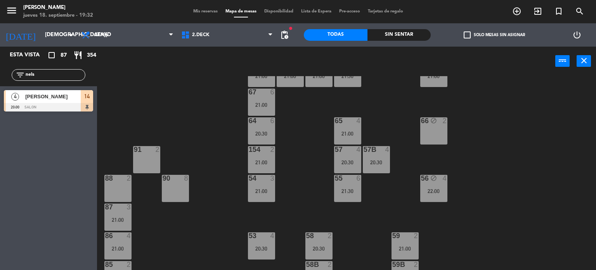
scroll to position [163, 0]
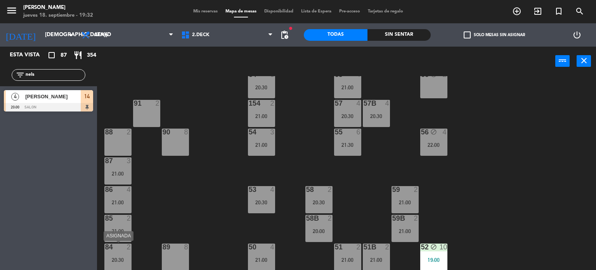
click at [125, 256] on div "84 2 20:30" at bounding box center [117, 256] width 27 height 27
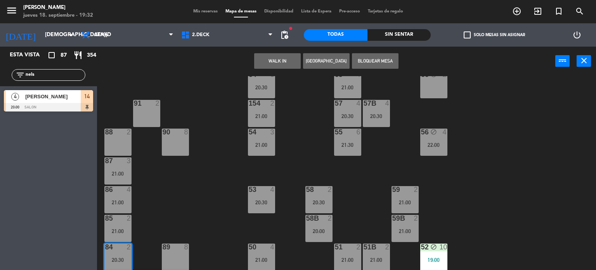
click at [126, 144] on div "88 2" at bounding box center [117, 142] width 27 height 27
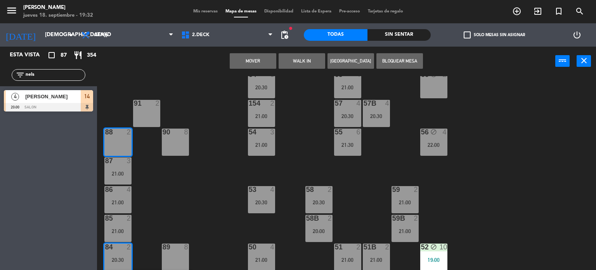
click at [153, 188] on div "71 4 21:00 72 block 3 21:00 73 block 5 20:00 70 5 21:00 74 4 21:00 74B 4 21:00 …" at bounding box center [349, 173] width 493 height 194
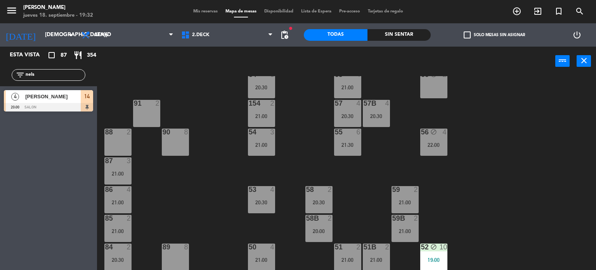
drag, startPoint x: 122, startPoint y: 249, endPoint x: 127, endPoint y: 174, distance: 75.1
click at [123, 248] on div at bounding box center [117, 246] width 13 height 7
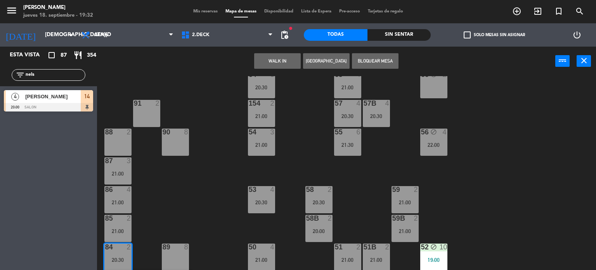
click at [125, 142] on div "88 2" at bounding box center [117, 142] width 27 height 27
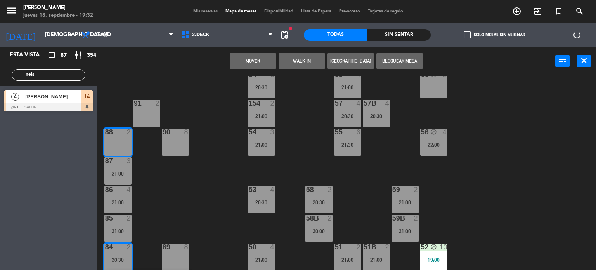
click at [255, 60] on button "Mover" at bounding box center [253, 61] width 47 height 16
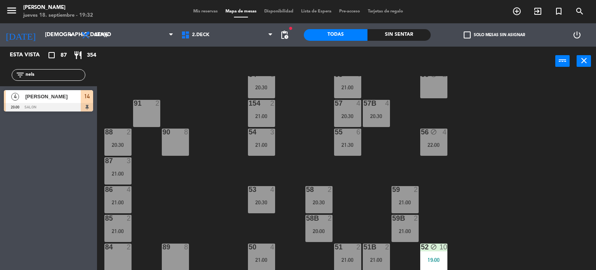
click at [223, 93] on div "71 4 21:00 72 block 3 21:00 73 block 5 20:00 70 5 21:00 74 4 21:00 74B 4 21:00 …" at bounding box center [349, 173] width 493 height 194
click at [69, 79] on div "filter_list nels" at bounding box center [49, 75] width 74 height 12
click at [69, 78] on input "nels" at bounding box center [55, 75] width 60 height 9
click at [71, 72] on input "nels" at bounding box center [55, 75] width 60 height 9
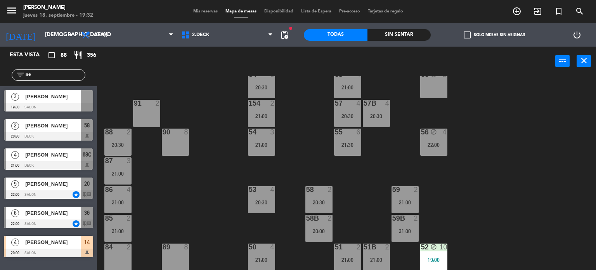
type input "n"
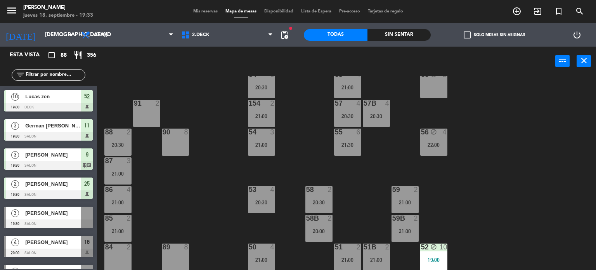
click at [64, 72] on input "text" at bounding box center [55, 75] width 60 height 9
click at [65, 71] on input "text" at bounding box center [55, 75] width 60 height 9
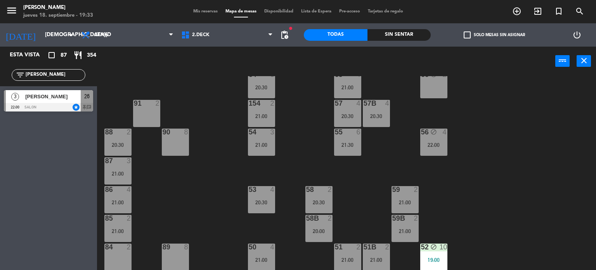
click at [193, 78] on div "71 4 21:00 72 block 3 21:00 73 block 5 20:00 70 5 21:00 74 4 21:00 74B 4 21:00 …" at bounding box center [349, 173] width 493 height 194
click at [77, 76] on input "pablo" at bounding box center [55, 75] width 60 height 9
drag, startPoint x: 77, startPoint y: 76, endPoint x: 25, endPoint y: 74, distance: 52.5
click at [25, 74] on input "pablo surace" at bounding box center [55, 75] width 60 height 9
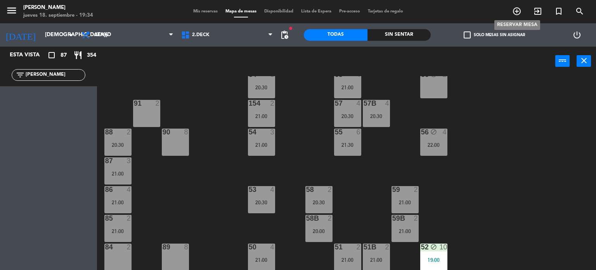
type input "pablo surace"
click at [520, 10] on icon "add_circle_outline" at bounding box center [517, 11] width 9 height 9
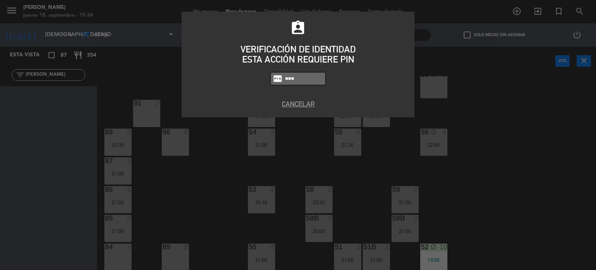
type input "1738"
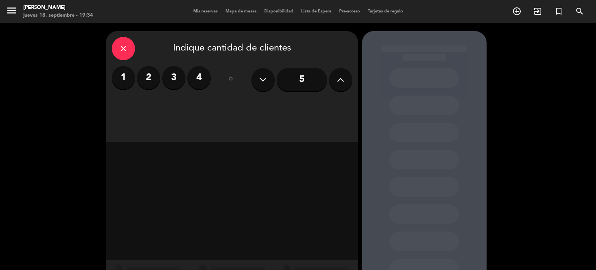
click at [200, 79] on label "4" at bounding box center [199, 77] width 23 height 23
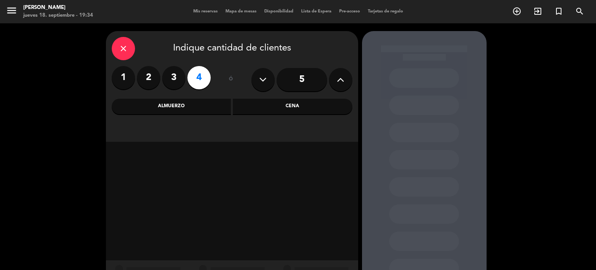
click at [323, 111] on div "Cena" at bounding box center [293, 107] width 120 height 16
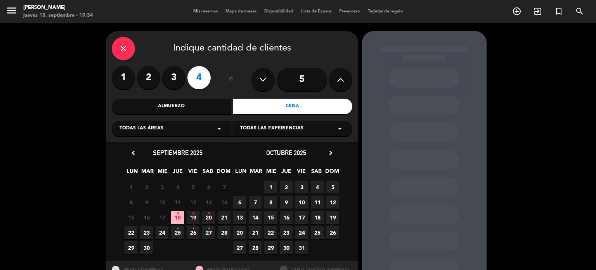
click at [193, 215] on icon "•" at bounding box center [193, 213] width 3 height 12
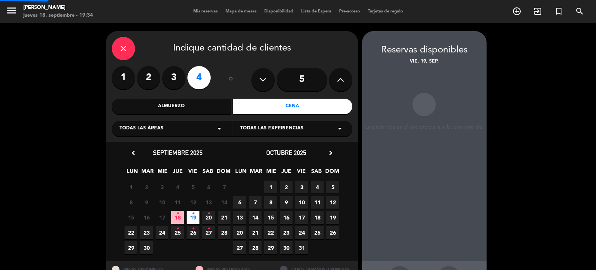
scroll to position [31, 0]
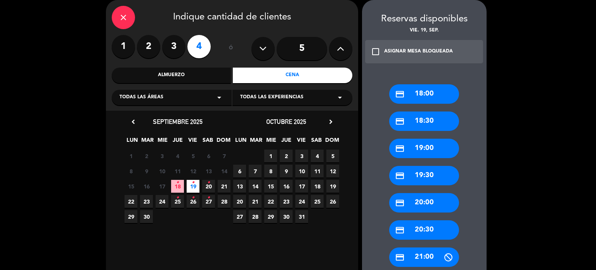
click at [432, 174] on div "credit_card 19:30" at bounding box center [424, 175] width 70 height 19
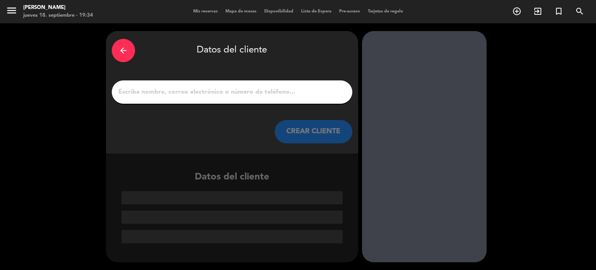
click at [126, 52] on icon "arrow_back" at bounding box center [123, 50] width 9 height 9
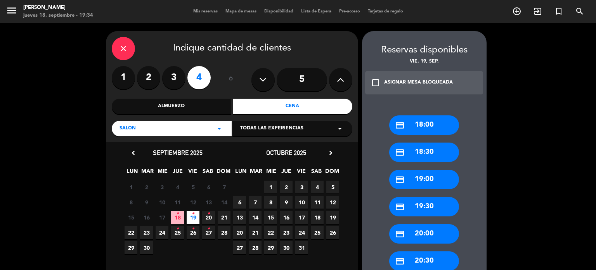
click at [180, 214] on span "18 •" at bounding box center [177, 217] width 13 height 13
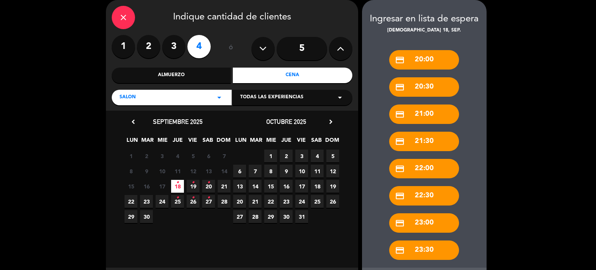
click at [427, 59] on div "credit_card 20:00" at bounding box center [424, 59] width 70 height 19
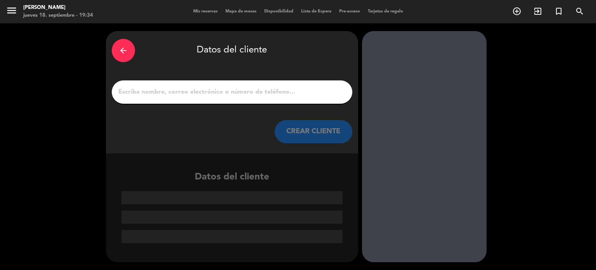
click at [242, 90] on input "1" at bounding box center [232, 92] width 229 height 11
paste input "pablo surace"
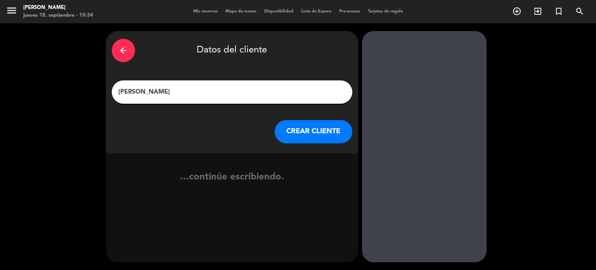
type input "pablo surace"
click at [299, 130] on button "CREAR CLIENTE" at bounding box center [314, 131] width 78 height 23
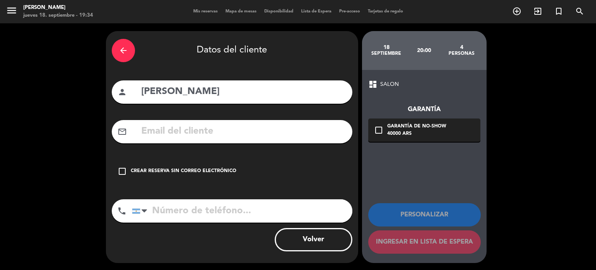
click at [166, 172] on div "Crear reserva sin correo electrónico" at bounding box center [184, 171] width 106 height 8
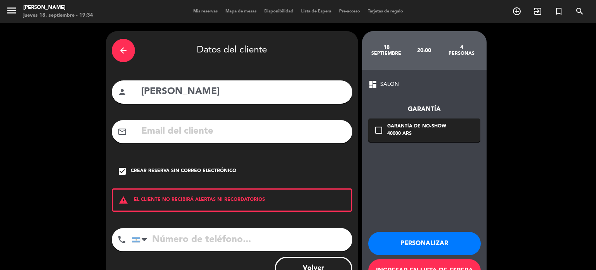
click at [442, 248] on button "Personalizar" at bounding box center [424, 243] width 113 height 23
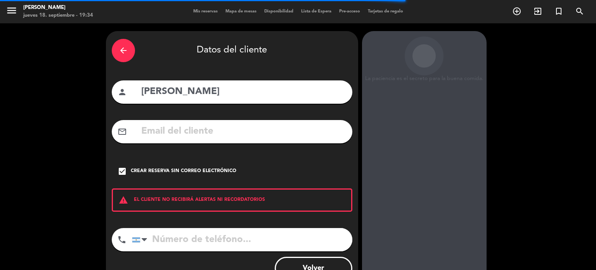
scroll to position [30, 0]
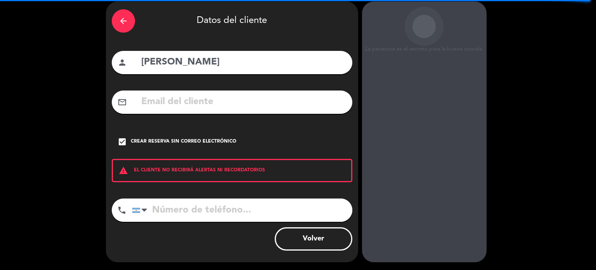
click at [573, 111] on div "arrow_back Datos del cliente person pablo surace mail_outline check_box Crear r…" at bounding box center [298, 132] width 596 height 276
click at [579, 74] on div "arrow_back Datos del cliente person pablo surace mail_outline check_box Crear r…" at bounding box center [298, 132] width 596 height 276
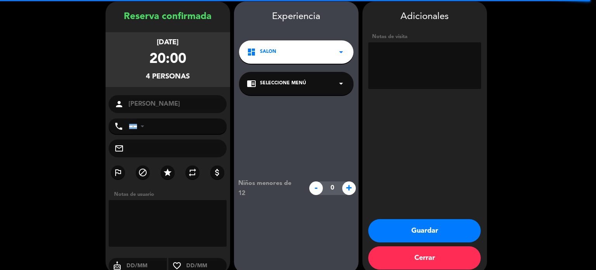
scroll to position [31, 0]
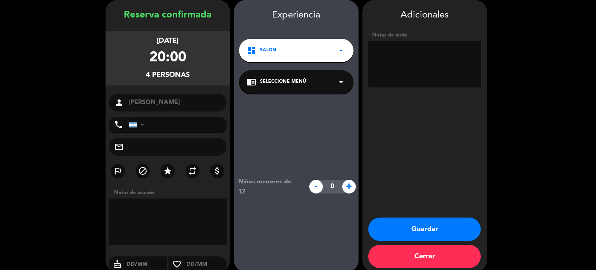
click at [411, 49] on textarea at bounding box center [424, 64] width 113 height 47
type textarea "hasta 20:45"
click at [305, 56] on div "dashboard SALON arrow_drop_down" at bounding box center [296, 50] width 115 height 23
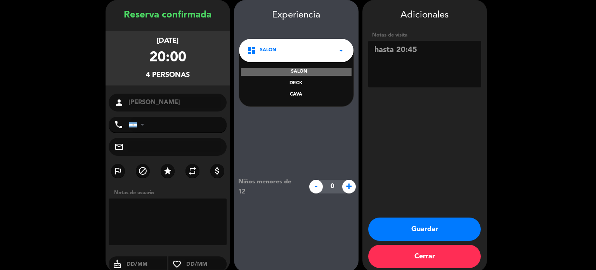
click at [295, 85] on div "DECK" at bounding box center [296, 84] width 99 height 8
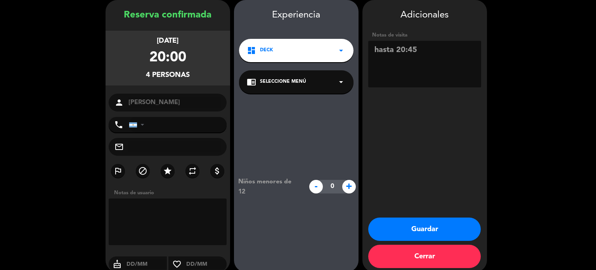
click at [418, 223] on button "Guardar" at bounding box center [424, 228] width 113 height 23
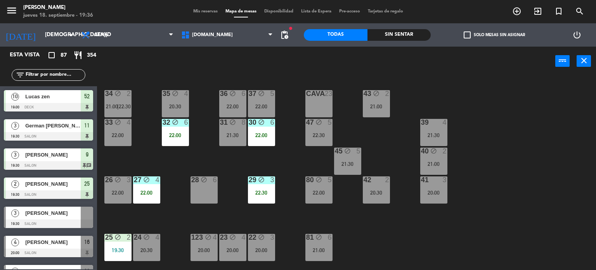
click at [47, 75] on input "text" at bounding box center [55, 75] width 60 height 9
drag, startPoint x: 421, startPoint y: 248, endPoint x: 223, endPoint y: 50, distance: 280.0
click at [225, 66] on div "power_input close" at bounding box center [326, 62] width 459 height 30
click at [220, 42] on span "[DOMAIN_NAME]" at bounding box center [227, 34] width 100 height 17
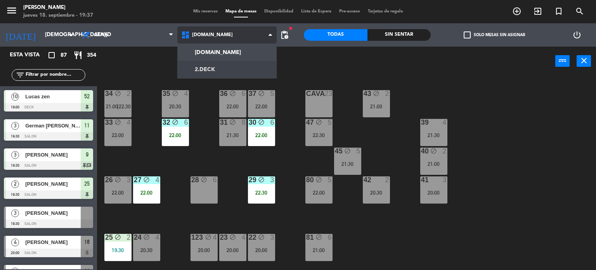
click at [218, 71] on ng-component "menu Gardiner jueves 18. septiembre - 19:37 Mis reservas Mapa de mesas Disponib…" at bounding box center [298, 135] width 596 height 270
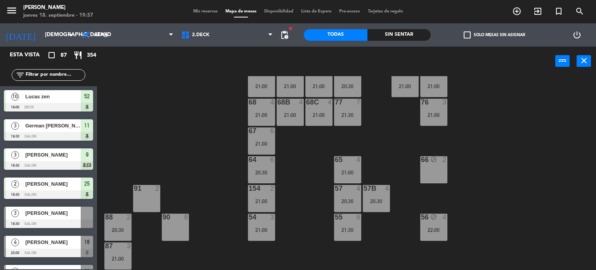
scroll to position [163, 0]
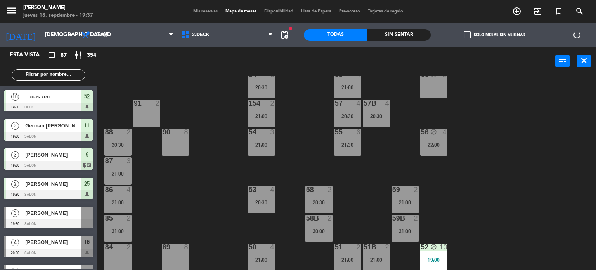
click at [172, 148] on div "90 8" at bounding box center [175, 142] width 27 height 27
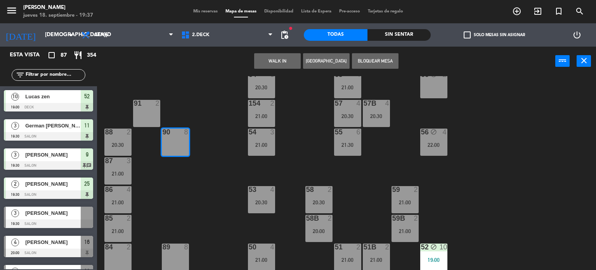
click at [180, 257] on div "89 8" at bounding box center [175, 256] width 27 height 27
click at [391, 51] on div "WALK IN Crear Reserva Bloquear Mesa power_input close" at bounding box center [326, 62] width 459 height 30
click at [390, 59] on button "Bloquear Mesa" at bounding box center [375, 61] width 47 height 16
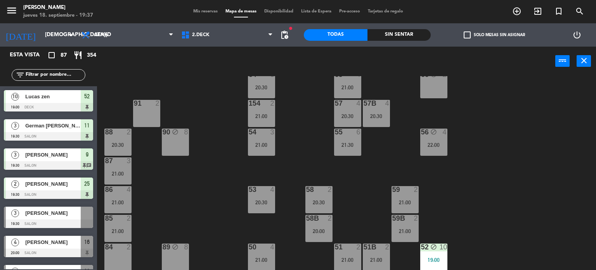
click at [149, 107] on div "91 2" at bounding box center [146, 104] width 27 height 8
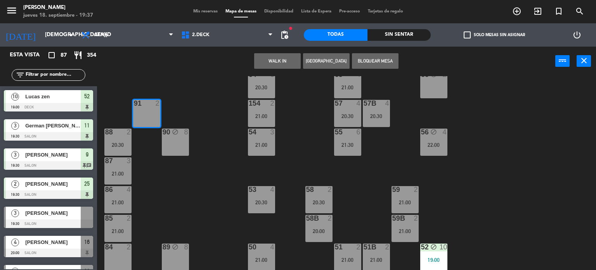
click at [120, 246] on div at bounding box center [117, 246] width 13 height 7
click at [361, 57] on button "Bloquear Mesa" at bounding box center [375, 61] width 47 height 16
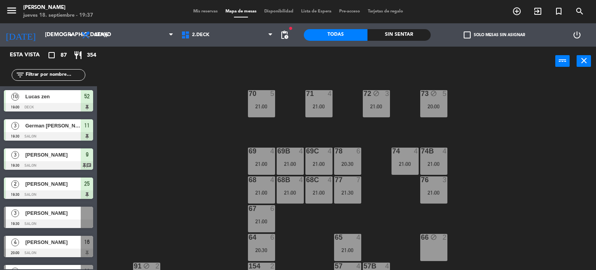
scroll to position [155, 0]
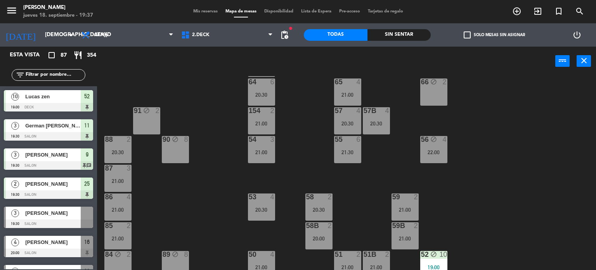
click at [207, 192] on div "71 4 21:00 72 block 3 21:00 73 block 5 20:00 70 5 21:00 74 4 21:00 74B 4 21:00 …" at bounding box center [349, 173] width 493 height 194
click at [226, 34] on span "2.DECK" at bounding box center [227, 34] width 100 height 17
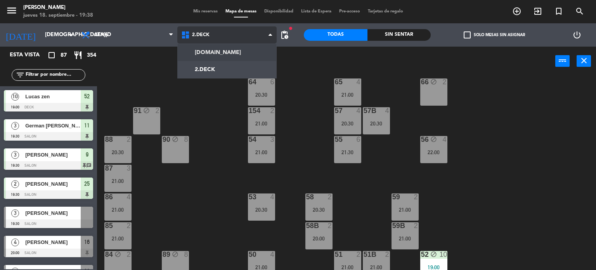
click at [239, 53] on ng-component "menu Gardiner jueves 18. septiembre - 19:38 Mis reservas Mapa de mesas Disponib…" at bounding box center [298, 135] width 596 height 270
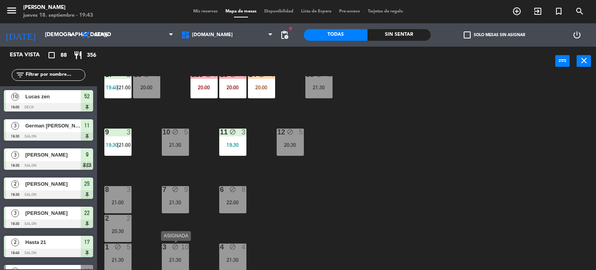
click at [182, 251] on div "3 block 10 21:30" at bounding box center [175, 256] width 27 height 27
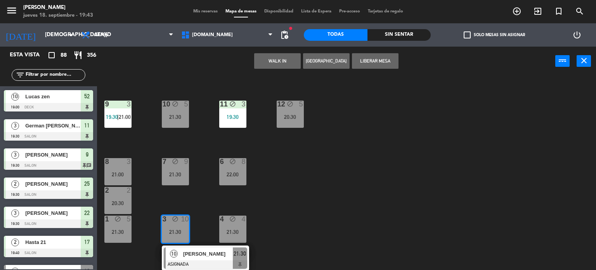
click at [372, 220] on div "34 block 2 21:00 | 22:30 35 block 4 20:30 36 block 6 22:00 43 block 2 21:00 37 …" at bounding box center [349, 173] width 493 height 194
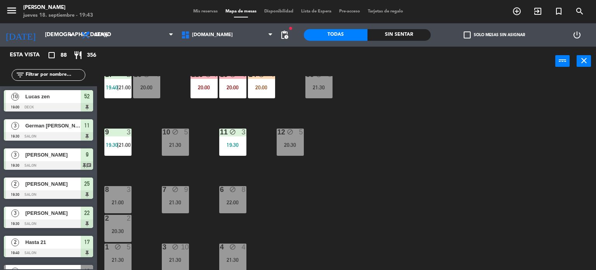
click at [377, 215] on div "34 block 2 21:00 | 22:30 35 block 4 20:30 36 block 6 22:00 43 block 2 21:00 37 …" at bounding box center [349, 173] width 493 height 194
click at [167, 200] on div "21:30" at bounding box center [175, 202] width 27 height 5
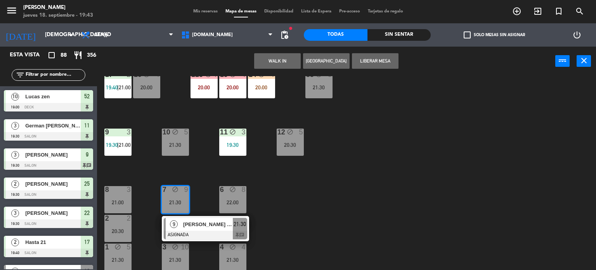
click at [189, 226] on span "[PERSON_NAME] TR" at bounding box center [208, 224] width 50 height 8
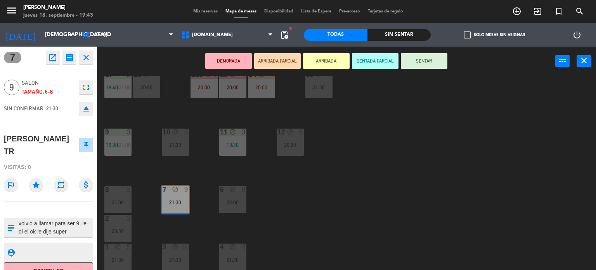
click at [189, 226] on div "34 block 2 21:00 | 22:30 35 block 4 20:30 36 block 6 22:00 43 block 2 21:00 37 …" at bounding box center [349, 173] width 493 height 194
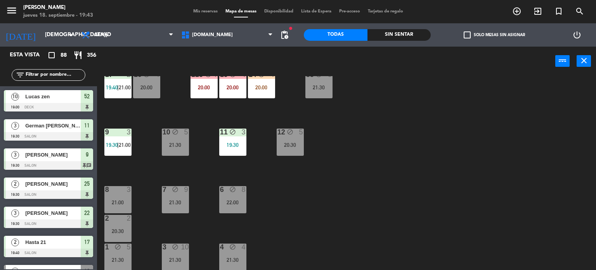
scroll to position [143, 0]
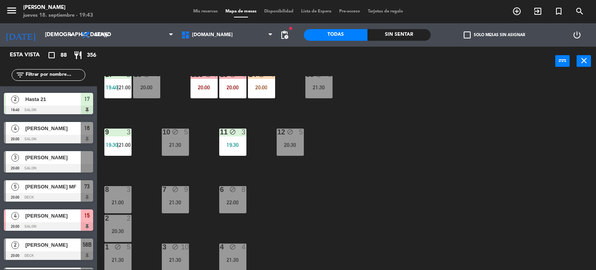
click at [241, 206] on div "6 block 8 22:00" at bounding box center [232, 199] width 27 height 27
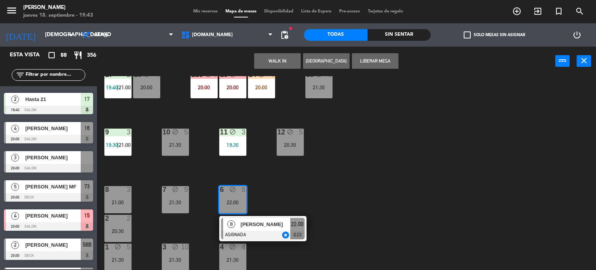
click at [252, 229] on div "[PERSON_NAME]" at bounding box center [265, 224] width 50 height 13
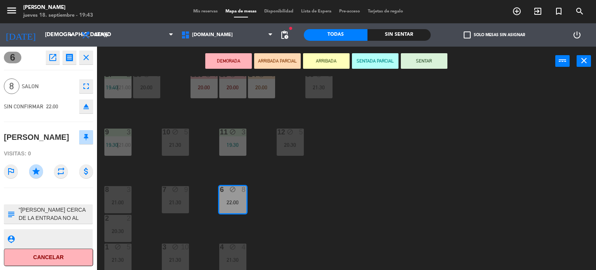
click at [252, 229] on div "34 block 2 21:00 | 22:30 35 block 4 20:30 36 block 6 22:00 43 block 2 21:00 37 …" at bounding box center [349, 173] width 493 height 194
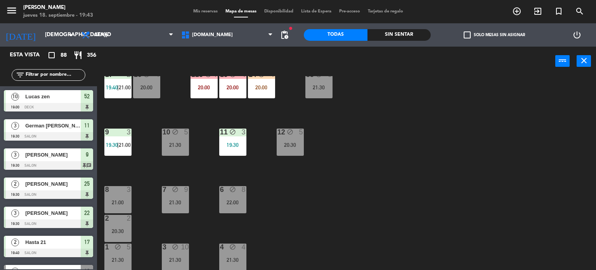
scroll to position [318, 0]
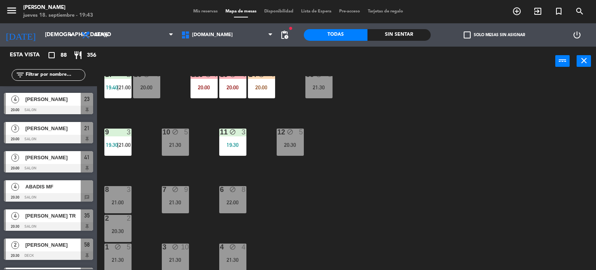
click at [295, 142] on div "20:30" at bounding box center [290, 144] width 27 height 5
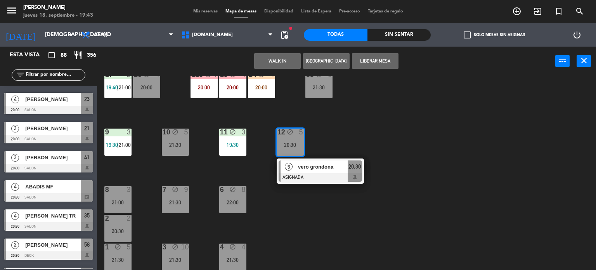
click at [301, 173] on div at bounding box center [320, 177] width 83 height 9
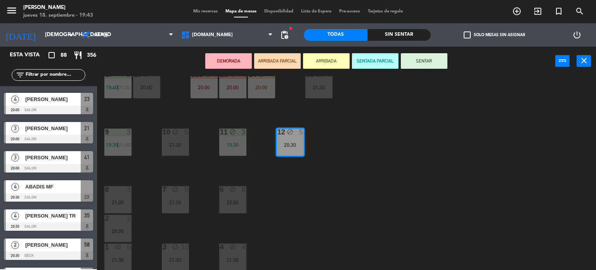
click at [297, 182] on div "34 block 2 21:00 | 22:30 35 block 4 20:30 36 block 6 22:00 43 block 2 21:00 37 …" at bounding box center [349, 173] width 493 height 194
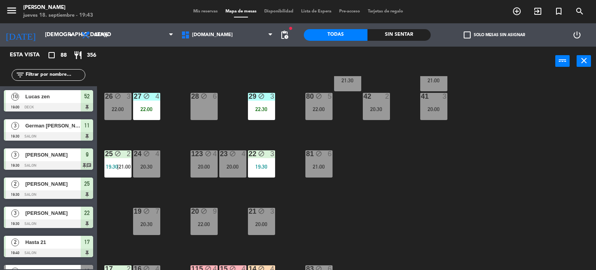
scroll to position [0, 0]
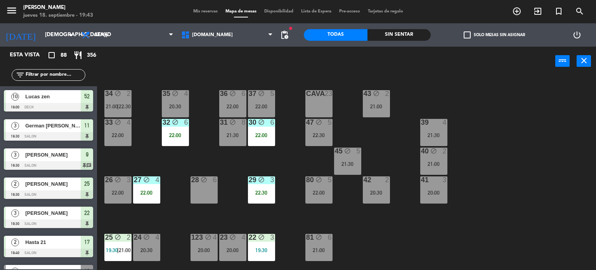
click at [219, 130] on div "31 block 8 21:30" at bounding box center [232, 132] width 27 height 27
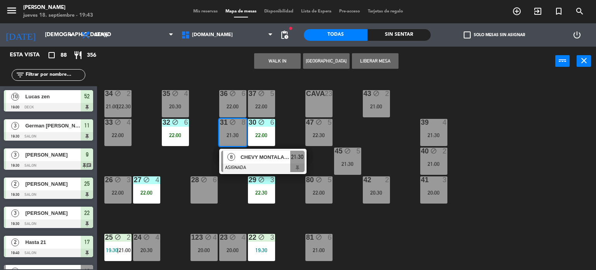
click at [198, 158] on div "34 block 2 21:00 | 22:30 35 block 4 20:30 36 block 6 22:00 43 block 2 21:00 37 …" at bounding box center [349, 173] width 493 height 194
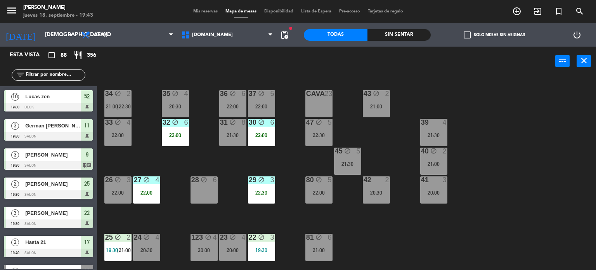
click at [318, 139] on div "47 block 5 22:30" at bounding box center [319, 132] width 27 height 27
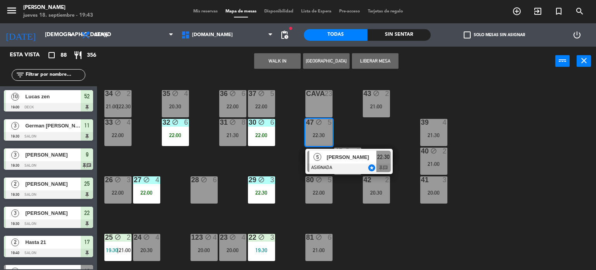
click at [271, 160] on div "34 block 2 21:00 | 22:30 35 block 4 20:30 36 block 6 22:00 43 block 2 21:00 37 …" at bounding box center [349, 173] width 493 height 194
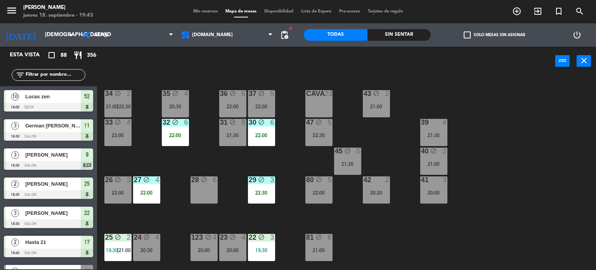
click at [236, 104] on div "22:00" at bounding box center [232, 106] width 27 height 5
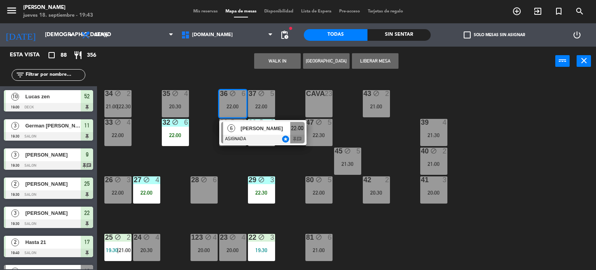
click at [282, 168] on div "34 block 2 21:00 | 22:30 35 block 4 20:30 36 block 6 22:00 6 Ornella Sinagra AS…" at bounding box center [349, 173] width 493 height 194
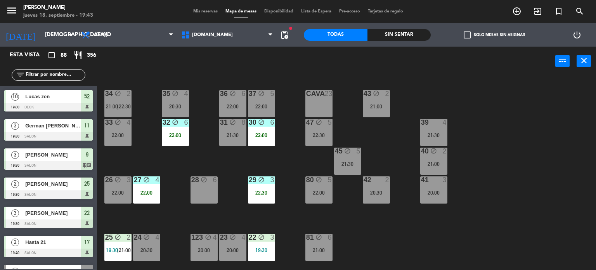
click at [243, 137] on div "21:30" at bounding box center [232, 134] width 27 height 5
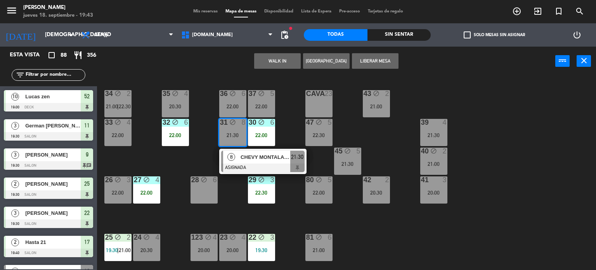
click at [196, 160] on div "34 block 2 21:00 | 22:30 35 block 4 20:30 36 block 6 22:00 43 block 2 21:00 37 …" at bounding box center [349, 173] width 493 height 194
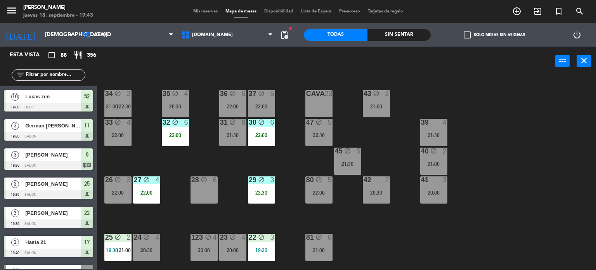
click at [388, 36] on div "Sin sentar" at bounding box center [400, 35] width 64 height 12
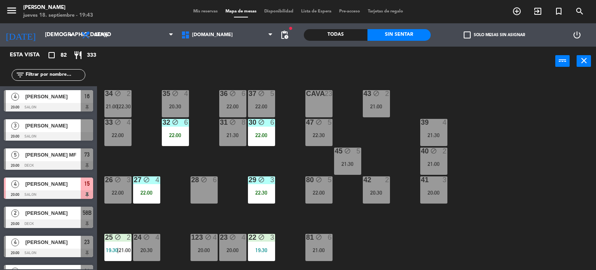
click at [502, 35] on label "check_box_outline_blank Solo mesas sin asignar" at bounding box center [494, 34] width 61 height 7
click at [495, 35] on input "check_box_outline_blank Solo mesas sin asignar" at bounding box center [495, 35] width 0 height 0
click at [121, 97] on div "34 block 2 21:00 | 22:30" at bounding box center [117, 103] width 27 height 27
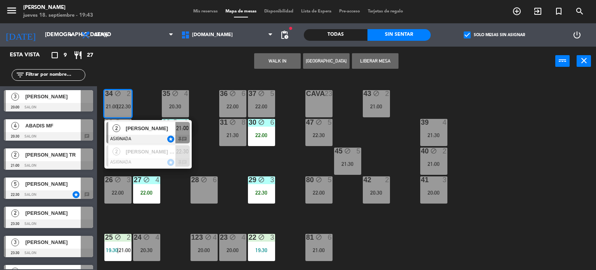
click at [246, 162] on div "34 block 2 21:00 | 22:30 2 Tati Polini ASIGNADA star 21:00 chat 2 Nico Reydel y…" at bounding box center [349, 173] width 493 height 194
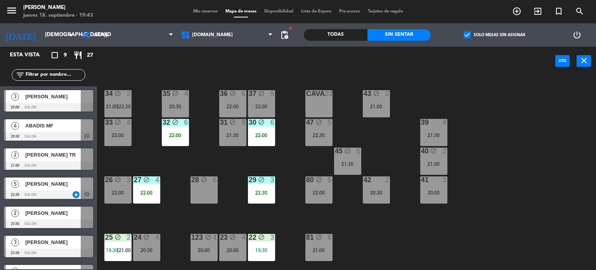
click at [119, 142] on div "33 block 4 22:00" at bounding box center [117, 132] width 27 height 27
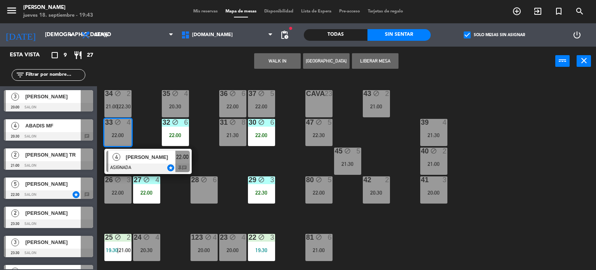
click at [148, 139] on div "34 block 2 21:00 | 22:30 35 block 4 20:30 36 block 6 22:00 43 block 2 21:00 37 …" at bounding box center [349, 173] width 493 height 194
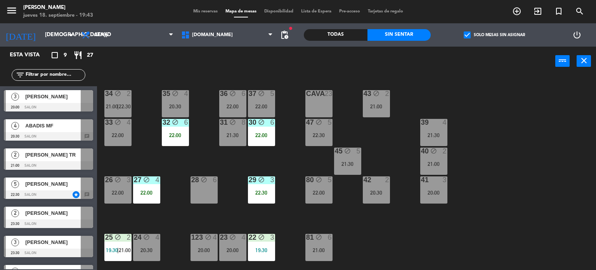
click at [113, 203] on div "34 block 2 21:00 | 22:30 35 block 4 20:30 36 block 6 22:00 43 block 2 21:00 37 …" at bounding box center [349, 173] width 493 height 194
click at [170, 98] on div "35 block 4 20:30" at bounding box center [175, 103] width 27 height 27
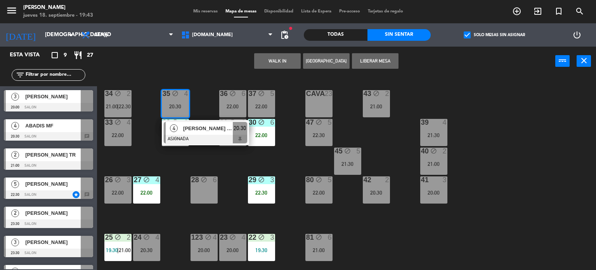
click at [208, 162] on div "34 block 2 21:00 | 22:30 35 block 4 20:30 4 benja porcel TR ASIGNADA 20:30 36 b…" at bounding box center [349, 173] width 493 height 194
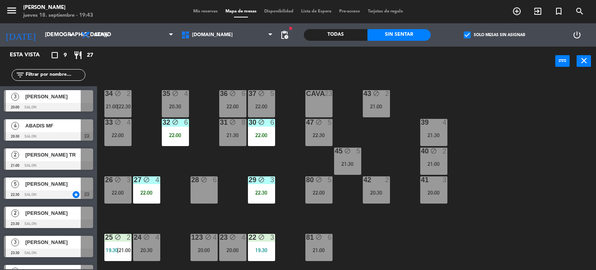
click at [228, 138] on div "31 block 8 21:30" at bounding box center [232, 132] width 27 height 27
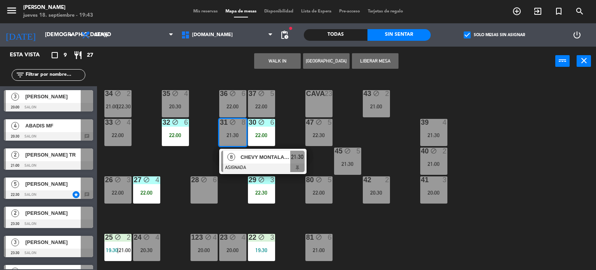
click at [190, 158] on div "34 block 2 21:00 | 22:30 35 block 4 20:30 36 block 6 22:00 43 block 2 21:00 37 …" at bounding box center [349, 173] width 493 height 194
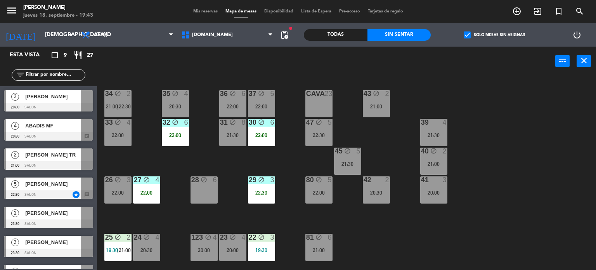
click at [266, 106] on div "22:00" at bounding box center [261, 106] width 27 height 5
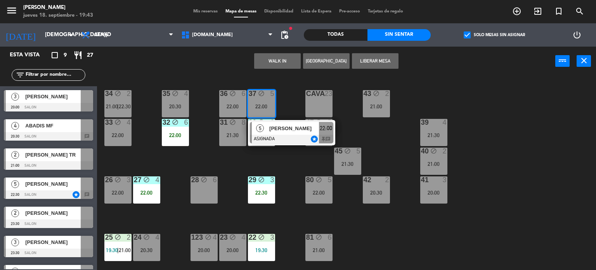
click at [288, 159] on div "34 block 2 21:00 | 22:30 35 block 4 20:30 36 block 6 22:00 43 block 2 21:00 37 …" at bounding box center [349, 173] width 493 height 194
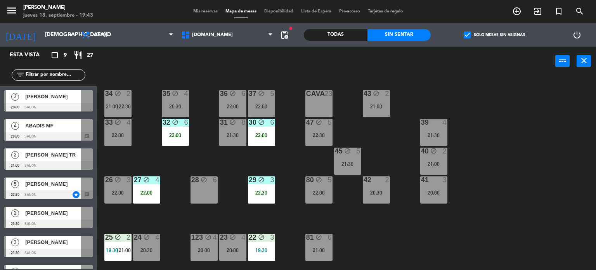
click at [315, 136] on div "22:30" at bounding box center [319, 134] width 27 height 5
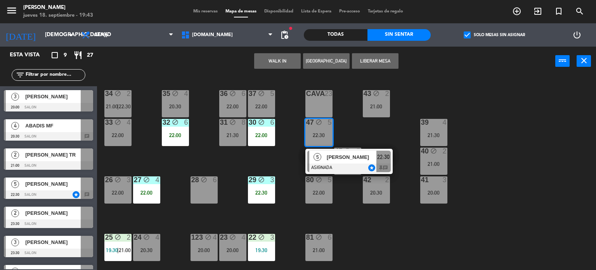
click at [255, 160] on div "34 block 2 21:00 | 22:30 35 block 4 20:30 36 block 6 22:00 43 block 2 21:00 37 …" at bounding box center [349, 173] width 493 height 194
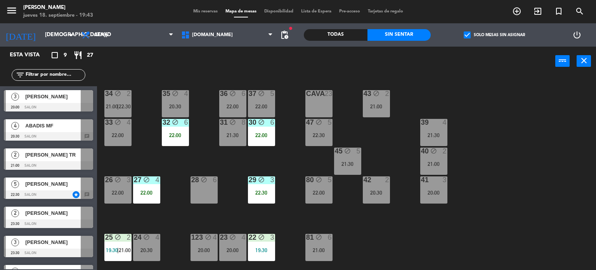
click at [353, 161] on div "21:30" at bounding box center [347, 163] width 27 height 5
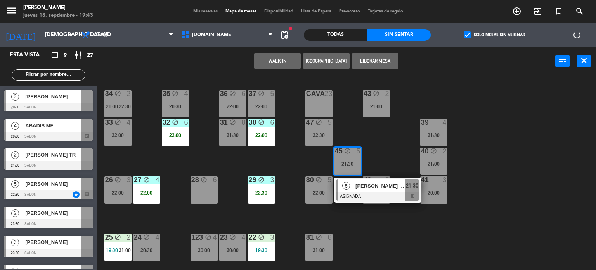
click at [379, 138] on div "34 block 2 21:00 | 22:30 35 block 4 20:30 36 block 6 22:00 43 block 2 21:00 37 …" at bounding box center [349, 173] width 493 height 194
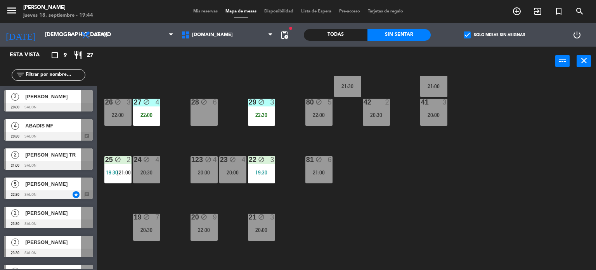
scroll to position [194, 0]
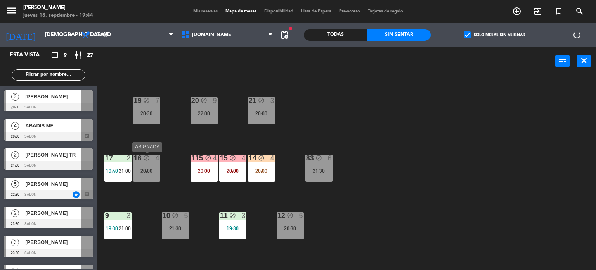
click at [149, 156] on icon "block" at bounding box center [146, 158] width 7 height 7
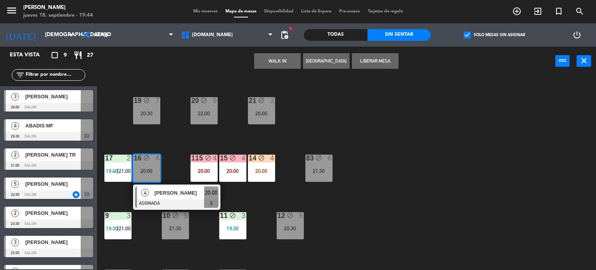
drag, startPoint x: 315, startPoint y: 188, endPoint x: 261, endPoint y: 179, distance: 55.0
click at [314, 188] on div "34 block 2 21:00 | 22:30 35 block 4 20:30 36 block 6 22:00 43 block 2 21:00 37 …" at bounding box center [349, 173] width 493 height 194
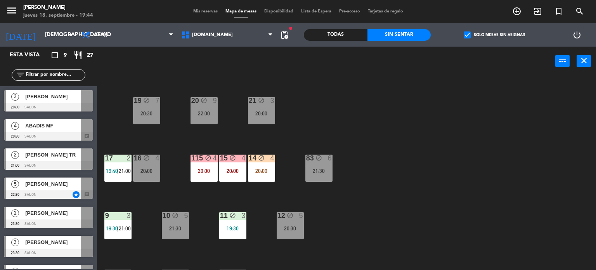
click at [256, 175] on div "14 block 4 20:00" at bounding box center [261, 168] width 27 height 27
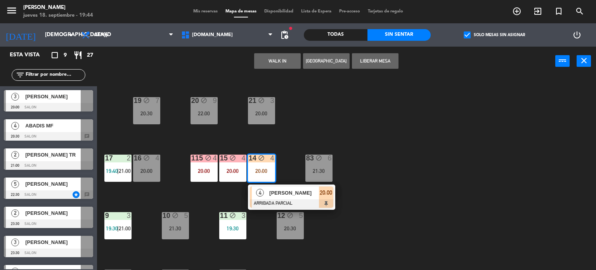
click at [388, 209] on div "34 block 2 21:00 | 22:30 35 block 4 20:30 36 block 6 22:00 43 block 2 21:00 37 …" at bounding box center [349, 173] width 493 height 194
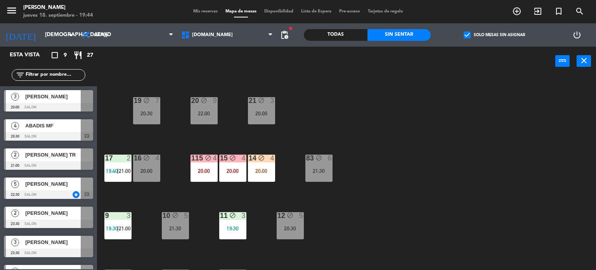
click at [222, 180] on div "15 block 4 20:00" at bounding box center [232, 168] width 27 height 27
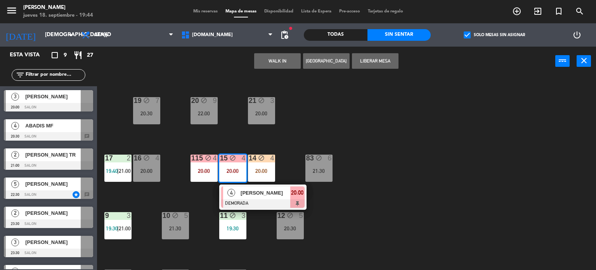
scroll to position [278, 0]
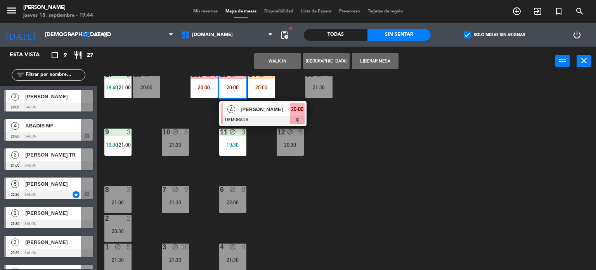
drag, startPoint x: 370, startPoint y: 234, endPoint x: 247, endPoint y: 247, distance: 123.4
click at [369, 234] on div "34 block 2 21:00 | 22:30 35 block 4 20:30 36 block 6 22:00 43 block 2 21:00 37 …" at bounding box center [349, 173] width 493 height 194
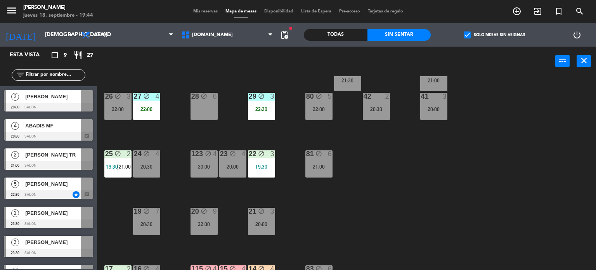
scroll to position [0, 0]
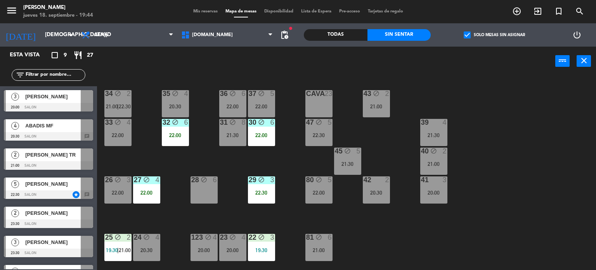
click at [346, 167] on div "45 block 5 21:30" at bounding box center [347, 161] width 27 height 27
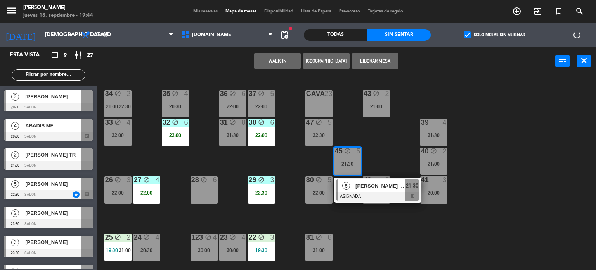
click at [379, 239] on div "34 block 2 21:00 | 22:30 35 block 4 20:30 36 block 6 22:00 43 block 2 21:00 37 …" at bounding box center [349, 173] width 493 height 194
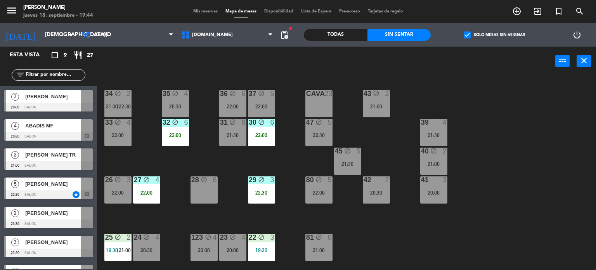
drag, startPoint x: 77, startPoint y: 74, endPoint x: 281, endPoint y: 135, distance: 213.1
click at [77, 74] on input "text" at bounding box center [55, 75] width 60 height 9
click at [326, 151] on div "34 block 2 21:00 | 22:30 35 block 4 20:30 36 block 6 22:00 43 block 2 21:00 37 …" at bounding box center [349, 173] width 493 height 194
click at [320, 136] on div "22:30" at bounding box center [319, 134] width 27 height 5
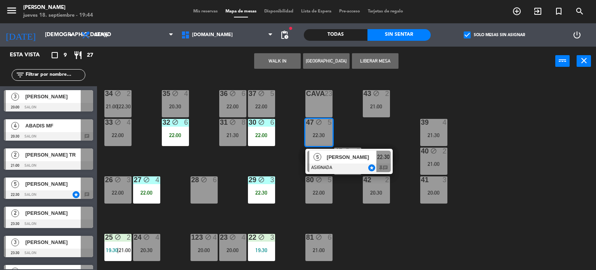
click at [278, 153] on div "34 block 2 21:00 | 22:30 35 block 4 20:30 36 block 6 22:00 43 block 2 21:00 37 …" at bounding box center [349, 173] width 493 height 194
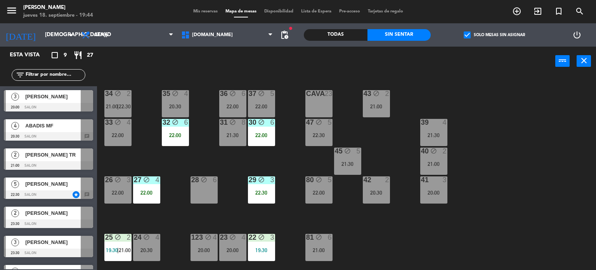
click at [377, 109] on div "43 block 2 21:00" at bounding box center [376, 103] width 27 height 27
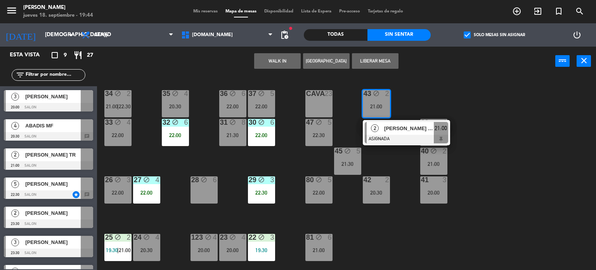
click at [437, 238] on div "34 block 2 21:00 | 22:30 35 block 4 20:30 36 block 6 22:00 43 block 2 21:00 2 a…" at bounding box center [349, 173] width 493 height 194
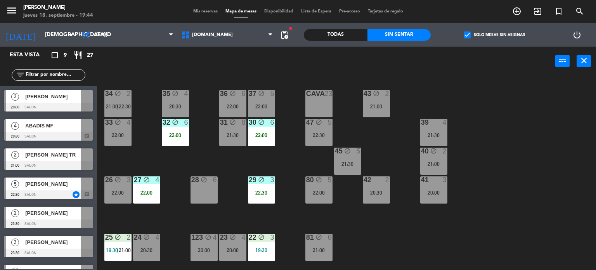
click at [325, 188] on div "80 block 5 22:00" at bounding box center [319, 189] width 27 height 27
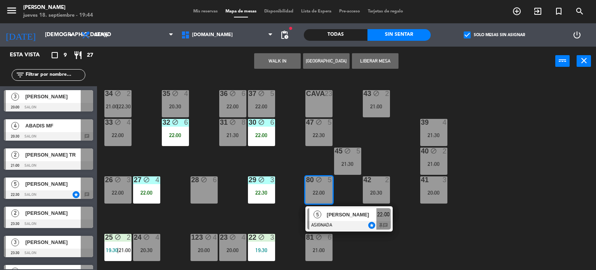
click at [295, 158] on div "34 block 2 21:00 | 22:30 35 block 4 20:30 36 block 6 22:00 43 block 2 21:00 37 …" at bounding box center [349, 173] width 493 height 194
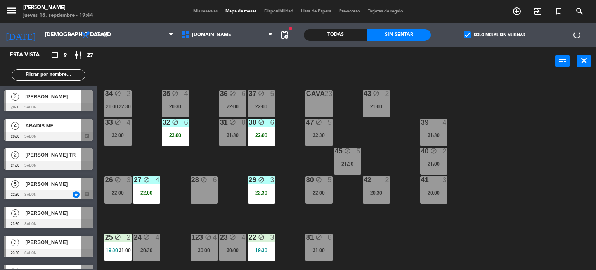
click at [329, 186] on div "80 block 5 22:00" at bounding box center [319, 189] width 27 height 27
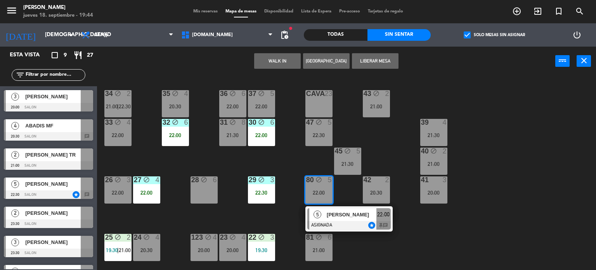
click at [384, 151] on div "34 block 2 21:00 | 22:30 35 block 4 20:30 36 block 6 22:00 43 block 2 21:00 37 …" at bounding box center [349, 173] width 493 height 194
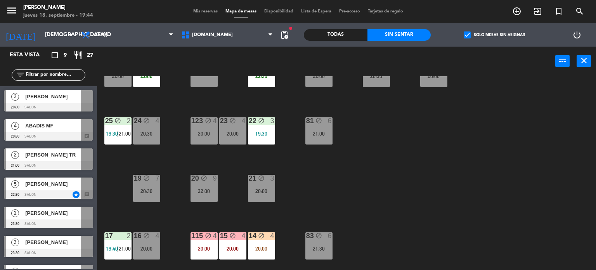
scroll to position [278, 0]
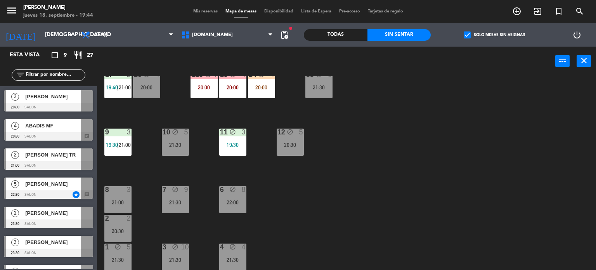
click at [315, 184] on div "34 block 2 21:00 | 22:30 35 block 4 20:30 36 block 6 22:00 43 block 2 21:00 37 …" at bounding box center [349, 173] width 493 height 194
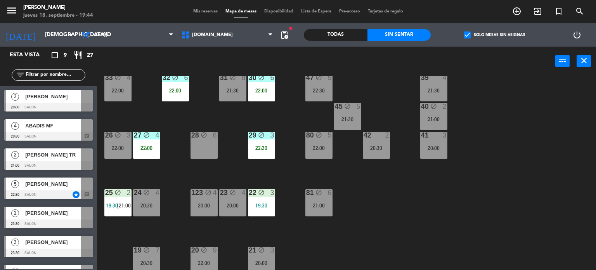
scroll to position [0, 0]
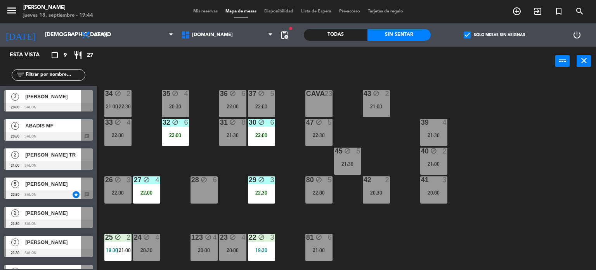
click at [452, 226] on div "34 block 2 21:00 | 22:30 35 block 4 20:30 36 block 6 22:00 43 block 2 21:00 37 …" at bounding box center [349, 173] width 493 height 194
click at [428, 161] on div "21:00" at bounding box center [433, 163] width 27 height 5
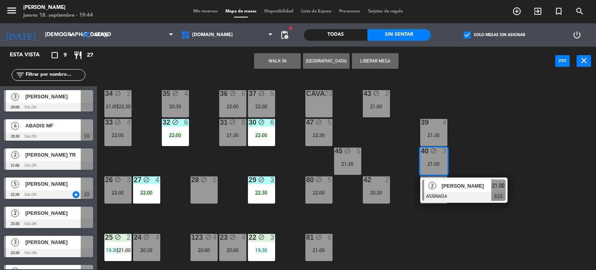
click at [492, 156] on div "34 block 2 21:00 | 22:30 35 block 4 20:30 36 block 6 22:00 43 block 2 21:00 37 …" at bounding box center [349, 173] width 493 height 194
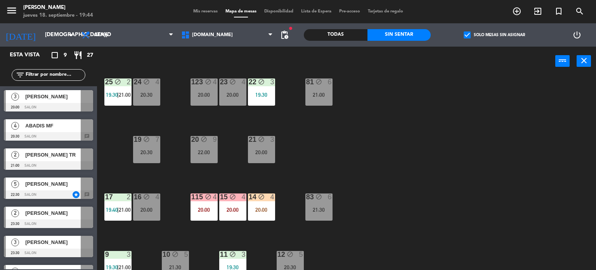
scroll to position [194, 0]
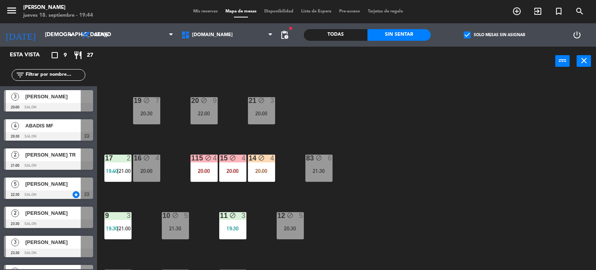
click at [226, 170] on div "20:00" at bounding box center [232, 170] width 27 height 5
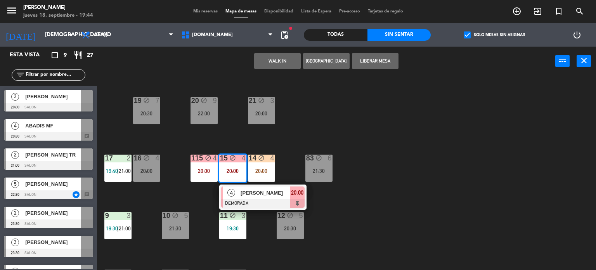
click at [153, 194] on div "34 block 2 21:00 | 22:30 35 block 4 20:30 36 block 6 22:00 43 block 2 21:00 37 …" at bounding box center [349, 173] width 493 height 194
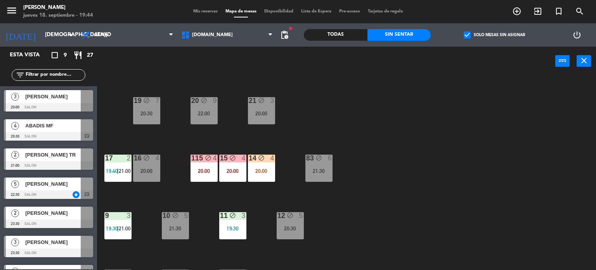
scroll to position [278, 0]
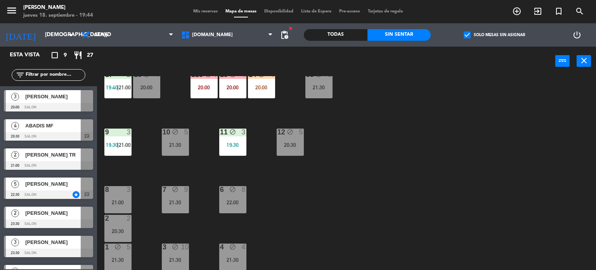
click at [174, 152] on div "10 block 5 21:30" at bounding box center [175, 142] width 27 height 27
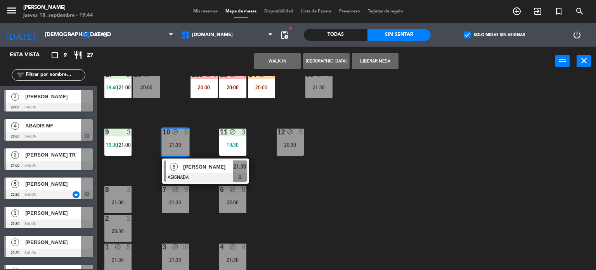
click at [294, 193] on div "34 block 2 21:00 | 22:30 35 block 4 20:30 36 block 6 22:00 43 block 2 21:00 37 …" at bounding box center [349, 173] width 493 height 194
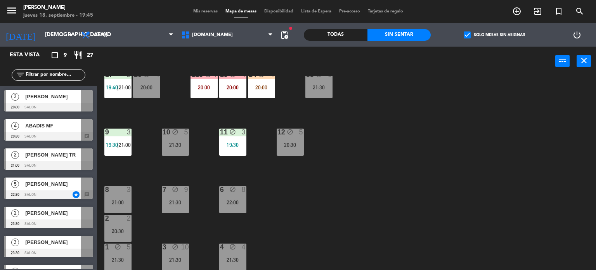
click at [405, 200] on div "34 block 2 21:00 | 22:30 35 block 4 20:30 36 block 6 22:00 43 block 2 21:00 37 …" at bounding box center [349, 173] width 493 height 194
click at [362, 243] on div "34 block 2 21:00 | 22:30 35 block 4 20:30 36 block 6 22:00 43 block 2 21:00 37 …" at bounding box center [349, 173] width 493 height 194
click at [476, 35] on label "check_box Solo mesas sin asignar" at bounding box center [494, 34] width 61 height 7
click at [495, 35] on input "check_box Solo mesas sin asignar" at bounding box center [495, 35] width 0 height 0
click at [341, 31] on div "Todas" at bounding box center [336, 35] width 64 height 12
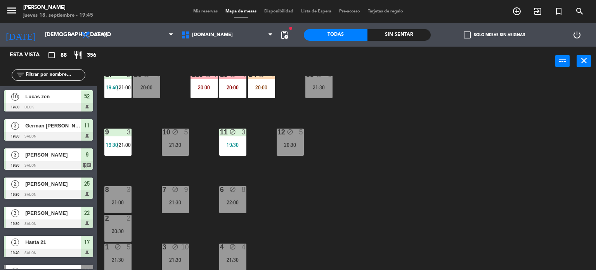
click at [423, 173] on div "34 block 2 21:00 | 22:30 35 block 4 20:30 36 block 6 22:00 43 block 2 21:00 37 …" at bounding box center [349, 173] width 493 height 194
click at [47, 75] on input "text" at bounding box center [55, 75] width 60 height 9
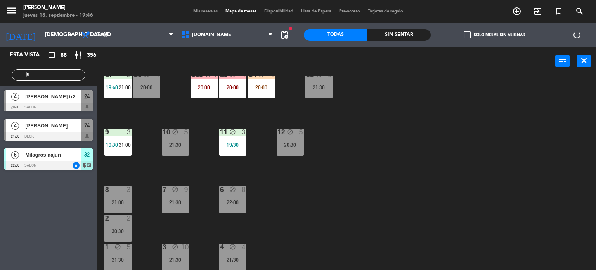
type input "j"
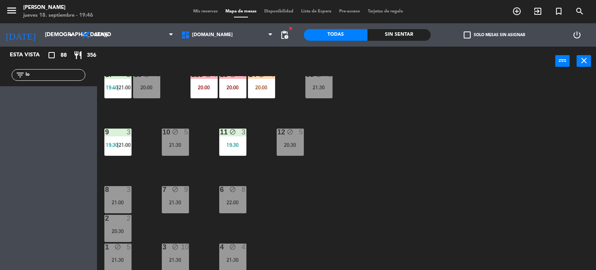
type input "l"
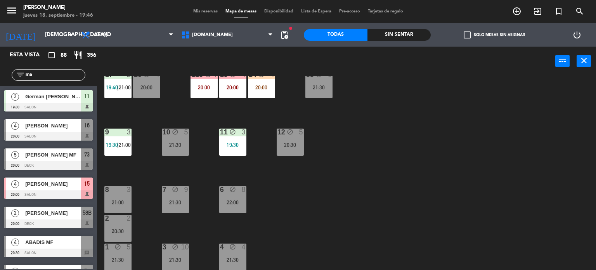
type input "man"
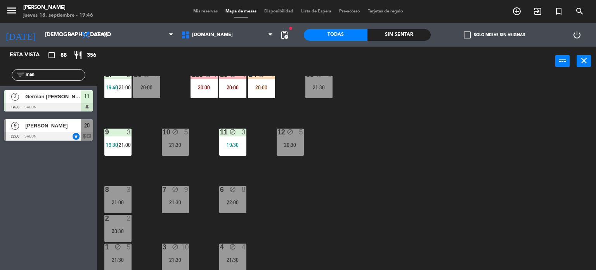
drag, startPoint x: 35, startPoint y: 78, endPoint x: 3, endPoint y: 78, distance: 32.2
click at [3, 78] on div "filter_list man" at bounding box center [48, 75] width 97 height 23
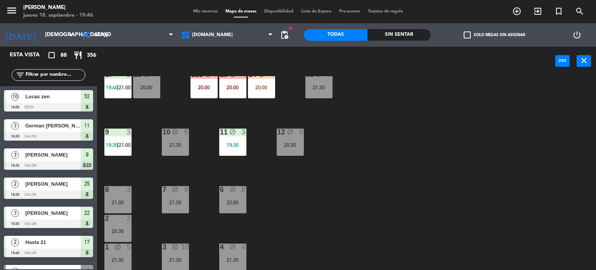
click at [335, 209] on div "34 block 2 21:00 | 22:30 35 block 4 20:30 36 block 6 22:00 43 block 2 21:00 37 …" at bounding box center [349, 173] width 493 height 194
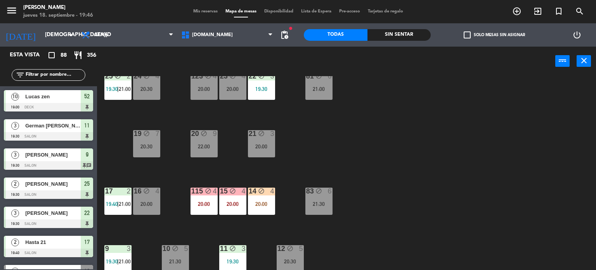
click at [243, 88] on div "20:00" at bounding box center [232, 88] width 27 height 5
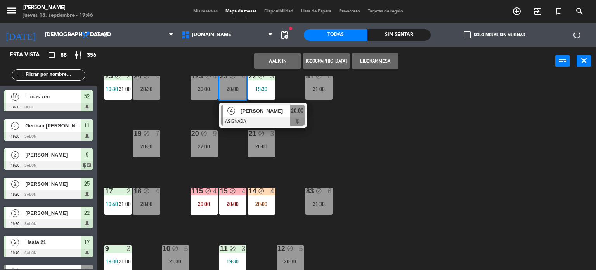
click at [378, 139] on div "34 block 2 21:00 | 22:30 35 block 4 20:30 36 block 6 22:00 43 block 2 21:00 37 …" at bounding box center [349, 173] width 493 height 194
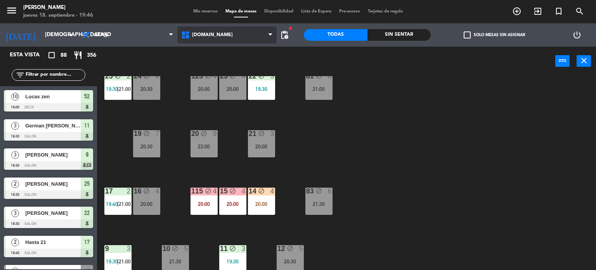
click at [224, 27] on span "[DOMAIN_NAME]" at bounding box center [227, 34] width 100 height 17
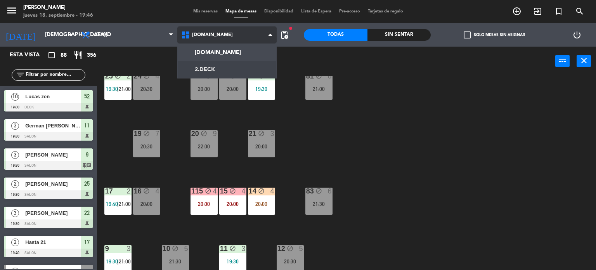
click at [221, 66] on ng-component "menu Gardiner jueves 18. septiembre - 19:46 Mis reservas Mapa de mesas Disponib…" at bounding box center [298, 135] width 596 height 270
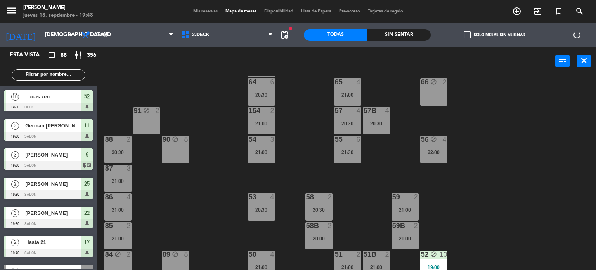
scroll to position [163, 0]
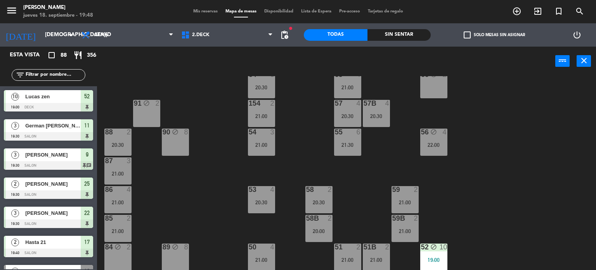
drag, startPoint x: 280, startPoint y: 233, endPoint x: 264, endPoint y: 212, distance: 25.9
click at [280, 232] on div "71 4 21:00 72 block 3 21:00 73 block 5 20:00 70 5 21:00 74 4 21:00 74B 4 21:00 …" at bounding box center [349, 173] width 493 height 194
drag, startPoint x: 262, startPoint y: 205, endPoint x: 262, endPoint y: 152, distance: 52.8
click at [262, 204] on div "53 4 20:30" at bounding box center [261, 199] width 27 height 27
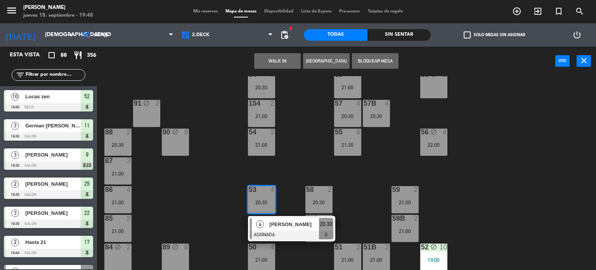
click at [262, 148] on div "54 3 21:00" at bounding box center [261, 142] width 27 height 27
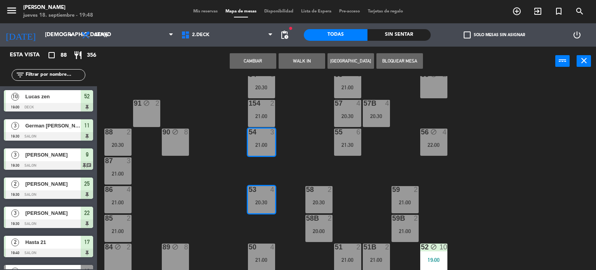
click at [401, 65] on button "Bloquear Mesa" at bounding box center [400, 61] width 47 height 16
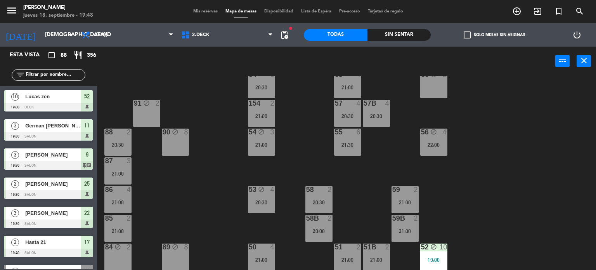
click at [553, 181] on div "71 4 21:00 72 block 3 21:00 73 block 5 20:00 70 5 21:00 74 4 21:00 74B 4 21:00 …" at bounding box center [349, 173] width 493 height 194
click at [408, 232] on div "21:00" at bounding box center [405, 230] width 27 height 5
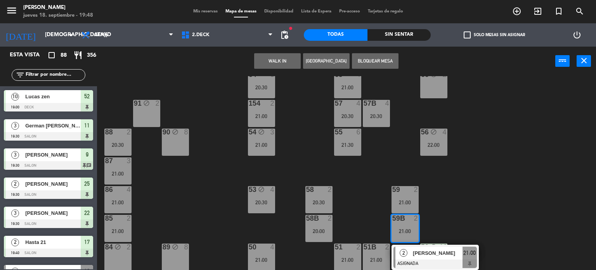
click at [409, 203] on div "21:00" at bounding box center [405, 202] width 27 height 5
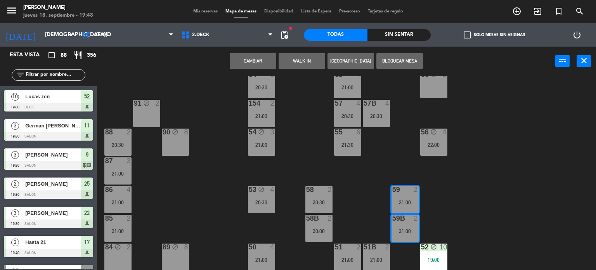
click at [390, 60] on button "Bloquear Mesa" at bounding box center [400, 61] width 47 height 16
click at [209, 42] on span "2.DECK" at bounding box center [227, 34] width 100 height 17
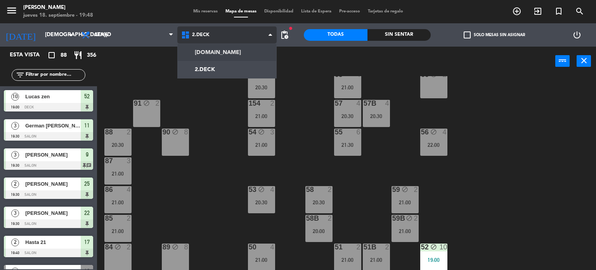
click at [211, 48] on ng-component "menu Gardiner jueves 18. septiembre - 19:48 Mis reservas Mapa de mesas Disponib…" at bounding box center [298, 135] width 596 height 270
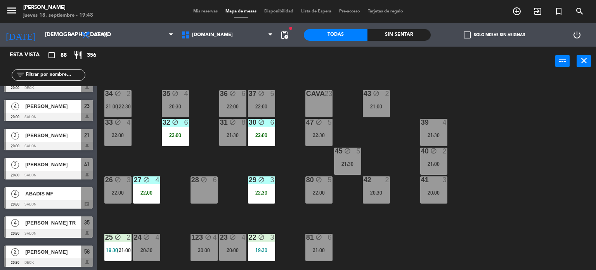
scroll to position [388, 0]
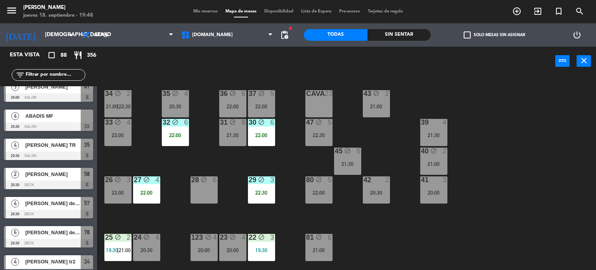
click at [175, 87] on div "34 block 2 21:00 | 22:30 35 block 4 20:30 36 block 6 22:00 43 block 2 21:00 37 …" at bounding box center [349, 173] width 493 height 194
drag, startPoint x: 217, startPoint y: 160, endPoint x: 231, endPoint y: 134, distance: 30.1
click at [218, 157] on div "34 block 2 21:00 | 22:30 35 block 4 20:30 36 block 6 22:00 43 block 2 21:00 37 …" at bounding box center [349, 173] width 493 height 194
click at [231, 134] on div "21:30" at bounding box center [232, 134] width 27 height 5
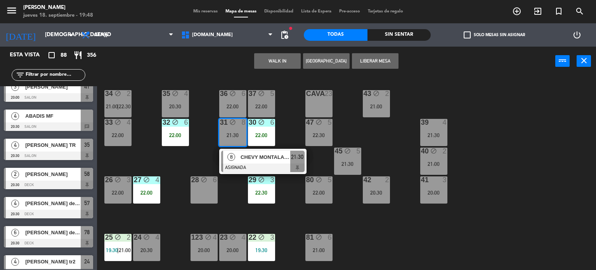
click at [160, 169] on div "34 block 2 21:00 | 22:30 35 block 4 20:30 36 block 6 22:00 43 block 2 21:00 37 …" at bounding box center [349, 173] width 493 height 194
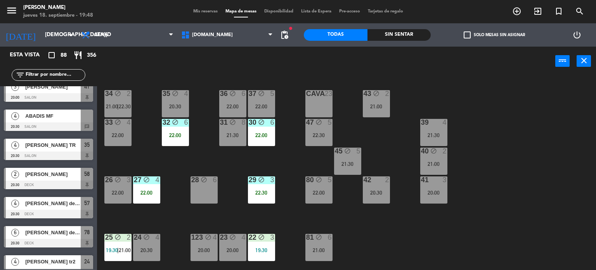
click at [348, 89] on div "34 block 2 21:00 | 22:30 35 block 4 20:30 36 block 6 22:00 43 block 2 21:00 37 …" at bounding box center [349, 173] width 493 height 194
click at [412, 28] on div "Todas Sin sentar" at bounding box center [367, 34] width 127 height 23
click at [412, 34] on div "Sin sentar" at bounding box center [400, 35] width 64 height 12
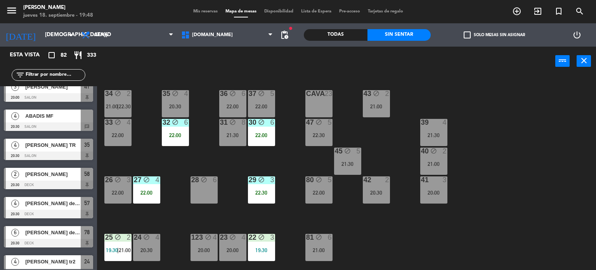
click at [497, 37] on label "check_box_outline_blank Solo mesas sin asignar" at bounding box center [494, 34] width 61 height 7
click at [495, 35] on input "check_box_outline_blank Solo mesas sin asignar" at bounding box center [495, 35] width 0 height 0
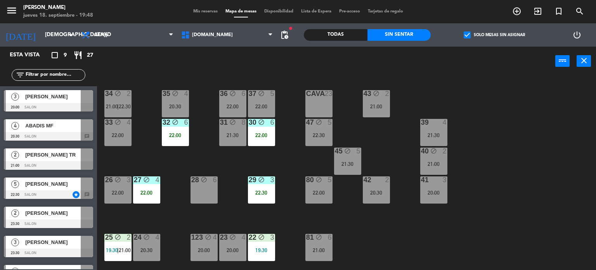
click at [391, 228] on div "34 block 2 21:00 | 22:30 35 block 4 20:30 36 block 6 22:00 43 block 2 21:00 37 …" at bounding box center [349, 173] width 493 height 194
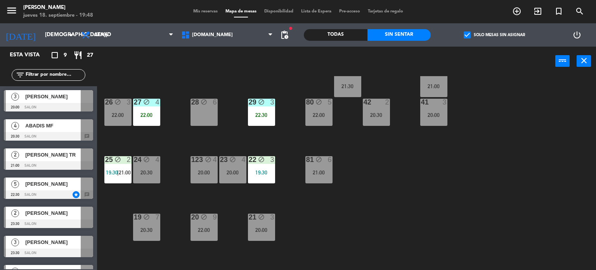
scroll to position [116, 0]
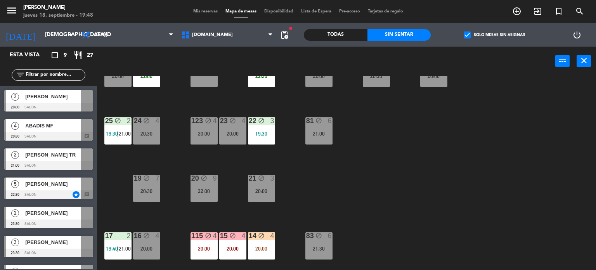
click at [265, 193] on div "20:00" at bounding box center [261, 190] width 27 height 5
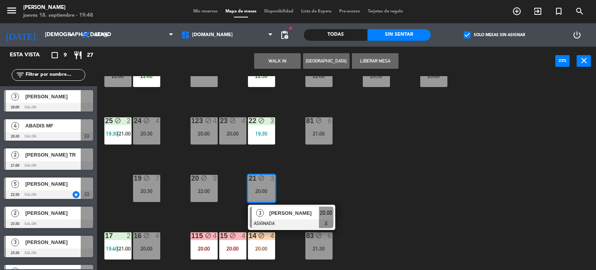
click at [327, 177] on div "34 block 2 21:00 | 22:30 35 block 4 20:30 36 block 6 22:00 43 block 2 21:00 37 …" at bounding box center [349, 173] width 493 height 194
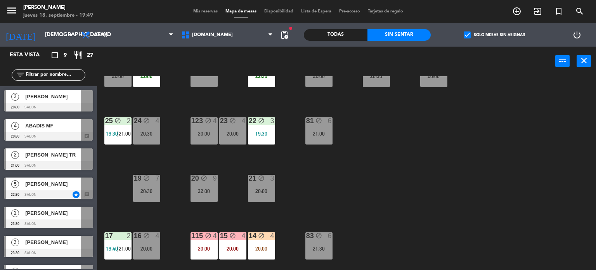
click at [415, 109] on div "34 block 2 21:00 | 22:30 35 block 4 20:30 36 block 6 22:00 43 block 2 21:00 37 …" at bounding box center [349, 173] width 493 height 194
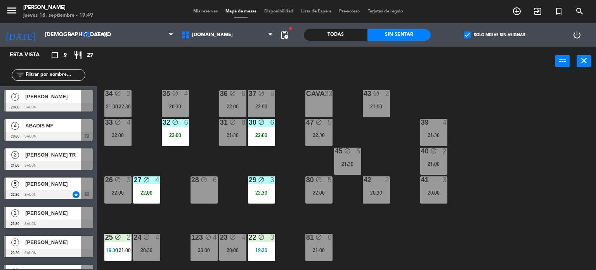
click at [381, 106] on div "21:00" at bounding box center [376, 106] width 27 height 5
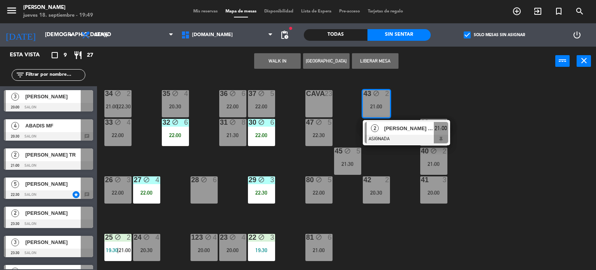
click at [502, 132] on div "34 block 2 21:00 | 22:30 35 block 4 20:30 36 block 6 22:00 43 block 2 21:00 2 a…" at bounding box center [349, 173] width 493 height 194
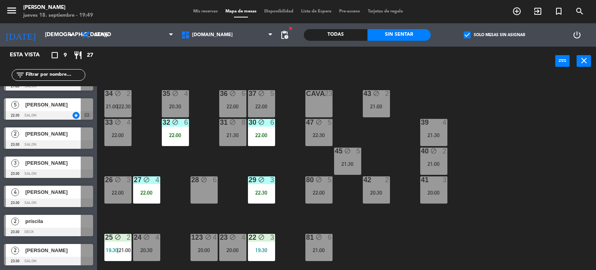
scroll to position [194, 0]
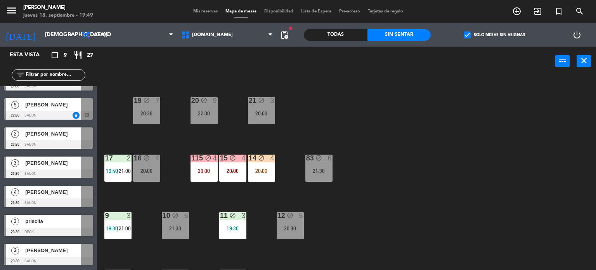
click at [413, 147] on div "34 block 2 21:00 | 22:30 35 block 4 20:30 36 block 6 22:00 43 block 2 21:00 37 …" at bounding box center [349, 173] width 493 height 194
click at [475, 36] on label "check_box Solo mesas sin asignar" at bounding box center [494, 34] width 61 height 7
click at [495, 35] on input "check_box Solo mesas sin asignar" at bounding box center [495, 35] width 0 height 0
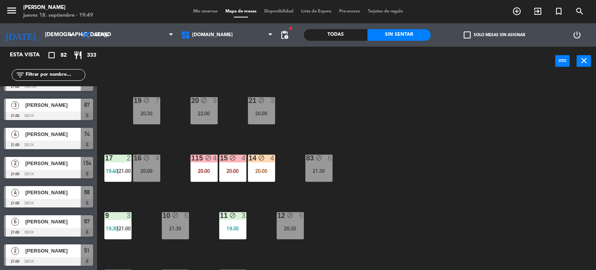
drag, startPoint x: 445, startPoint y: 217, endPoint x: 422, endPoint y: 209, distance: 24.3
click at [441, 216] on div "34 block 2 21:00 | 22:30 35 block 4 20:30 36 block 6 22:00 43 block 2 21:00 37 …" at bounding box center [349, 173] width 493 height 194
click at [263, 170] on div "20:00" at bounding box center [261, 170] width 27 height 5
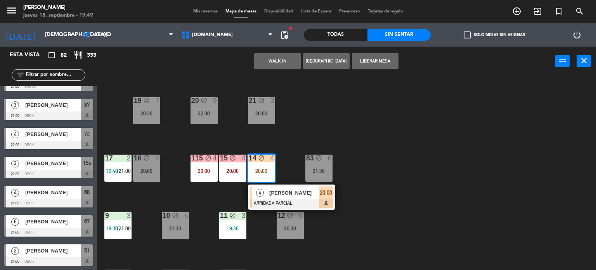
click at [429, 202] on div "34 block 2 21:00 | 22:30 35 block 4 20:30 36 block 6 22:00 43 block 2 21:00 37 …" at bounding box center [349, 173] width 493 height 194
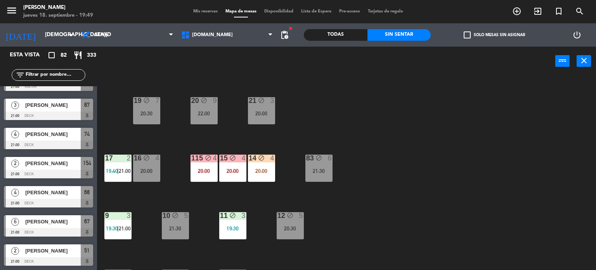
click at [321, 158] on icon "block" at bounding box center [319, 158] width 7 height 7
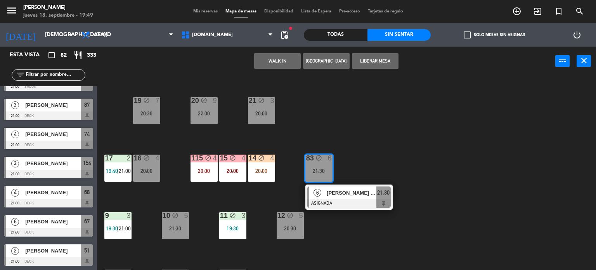
click at [362, 142] on div "34 block 2 21:00 | 22:30 35 block 4 20:30 36 block 6 22:00 43 block 2 21:00 37 …" at bounding box center [349, 173] width 493 height 194
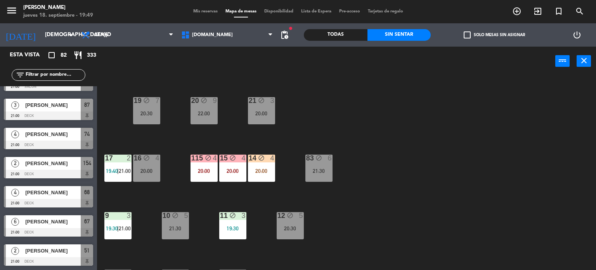
scroll to position [116, 0]
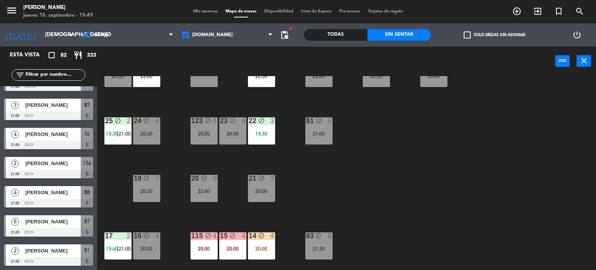
click at [311, 129] on div "81 block 6 21:00" at bounding box center [319, 130] width 27 height 27
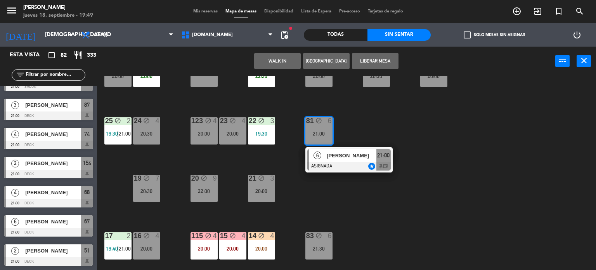
click at [325, 251] on div "21:30" at bounding box center [319, 248] width 27 height 5
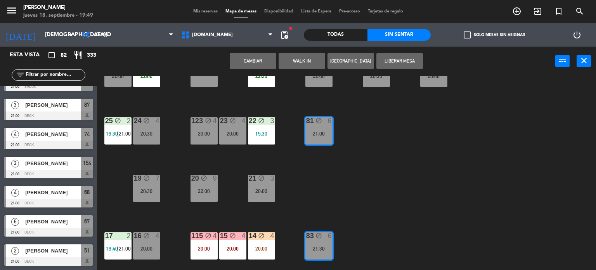
click at [255, 59] on button "Cambiar" at bounding box center [253, 61] width 47 height 16
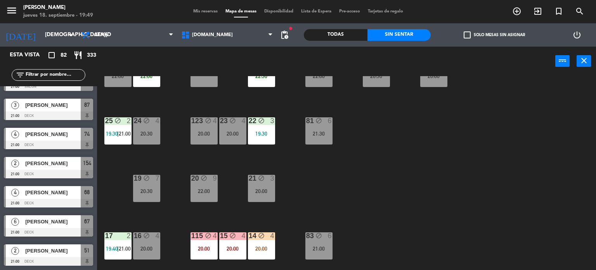
click at [466, 134] on div "34 block 2 21:00 | 22:30 35 block 4 20:30 36 block 6 22:00 43 block 2 21:00 37 …" at bounding box center [349, 173] width 493 height 194
click at [252, 187] on div "21 block 3 20:00" at bounding box center [261, 188] width 27 height 27
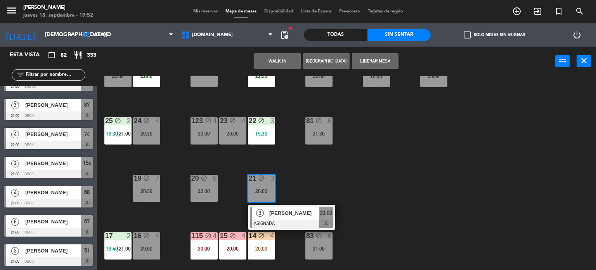
click at [334, 173] on div "34 block 2 21:00 | 22:30 35 block 4 20:30 36 block 6 22:00 43 block 2 21:00 37 …" at bounding box center [349, 173] width 493 height 194
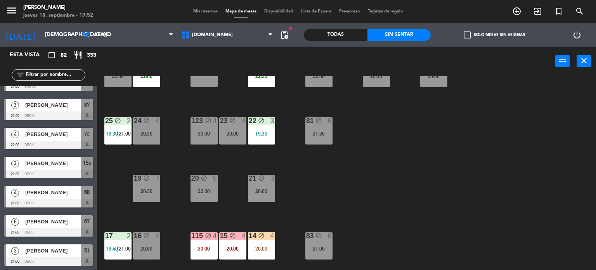
scroll to position [0, 0]
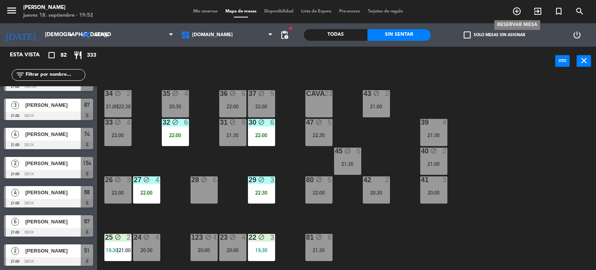
click at [516, 11] on icon "add_circle_outline" at bounding box center [517, 11] width 9 height 9
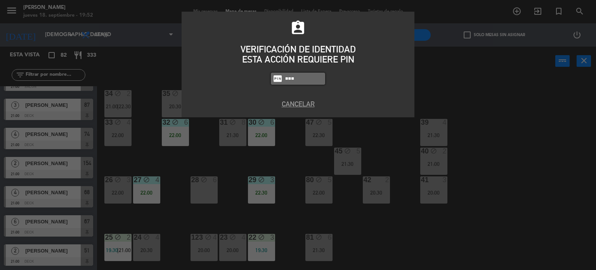
type input "3871"
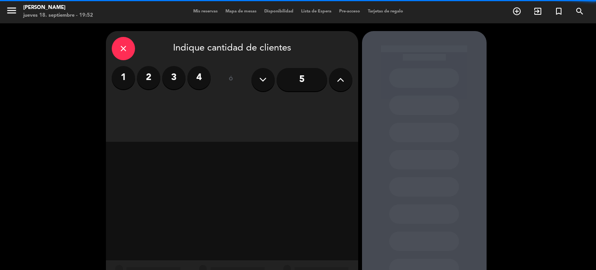
click at [191, 74] on label "4" at bounding box center [199, 77] width 23 height 23
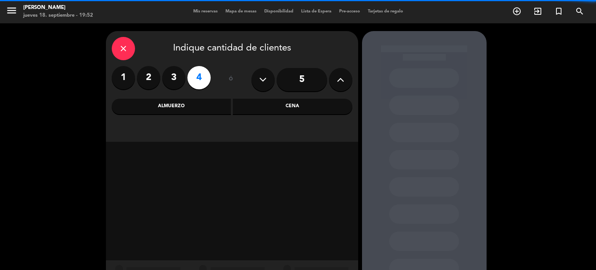
click at [306, 110] on div "Cena" at bounding box center [293, 107] width 120 height 16
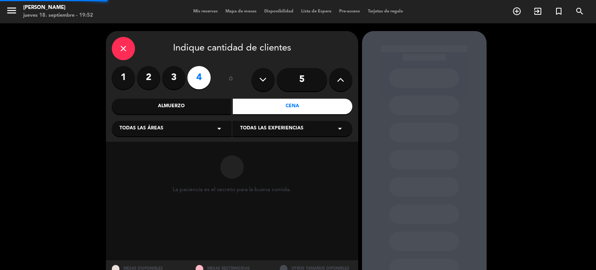
click at [172, 129] on div "Todas las áreas arrow_drop_down" at bounding box center [172, 129] width 120 height 16
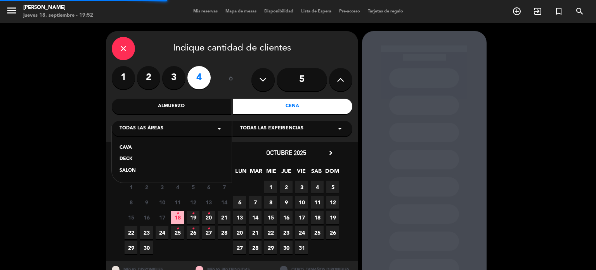
click at [127, 170] on div "SALON" at bounding box center [172, 171] width 104 height 8
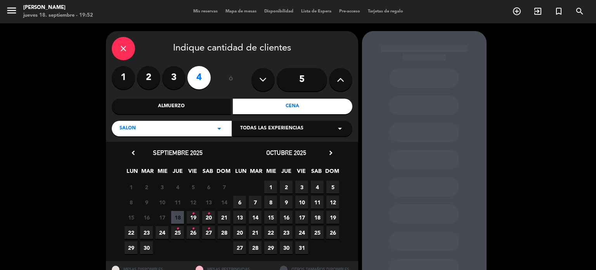
click at [175, 211] on span "18" at bounding box center [177, 217] width 13 height 13
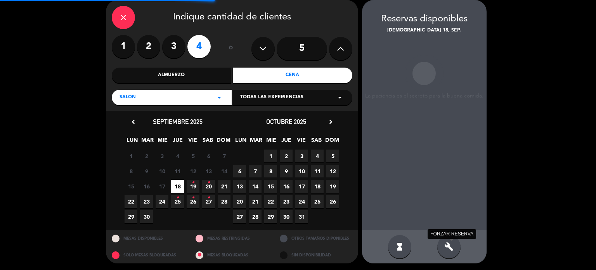
click at [445, 245] on icon "build" at bounding box center [449, 246] width 9 height 9
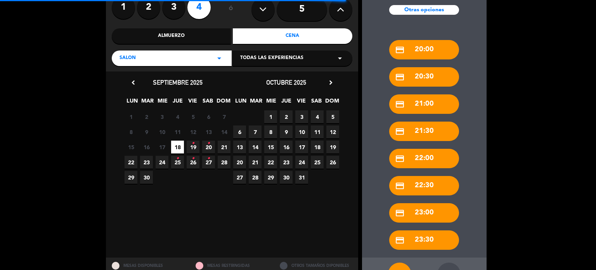
scroll to position [99, 0]
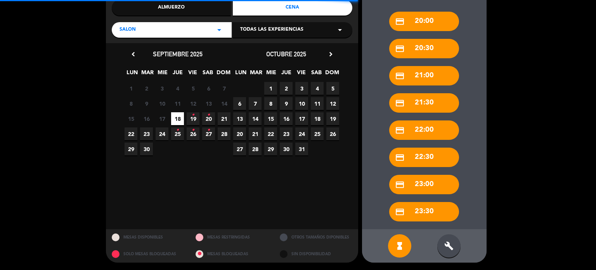
click at [454, 248] on div "build" at bounding box center [449, 245] width 23 height 23
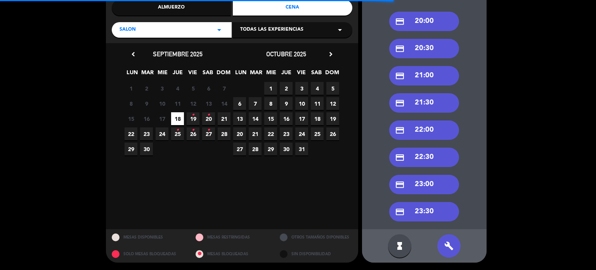
click at [432, 130] on div "credit_card 22:00" at bounding box center [424, 129] width 70 height 19
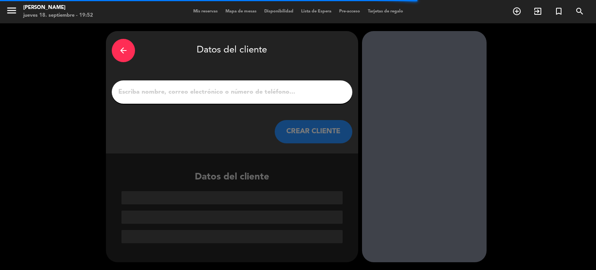
click at [224, 92] on input "1" at bounding box center [232, 92] width 229 height 11
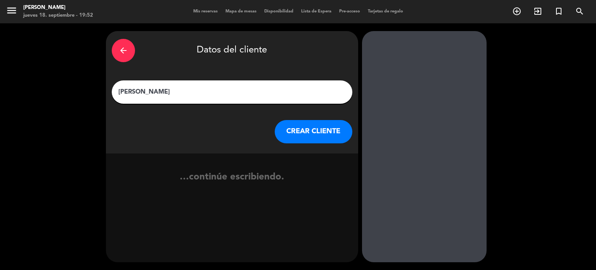
type input "[PERSON_NAME]"
click at [328, 125] on button "CREAR CLIENTE" at bounding box center [314, 131] width 78 height 23
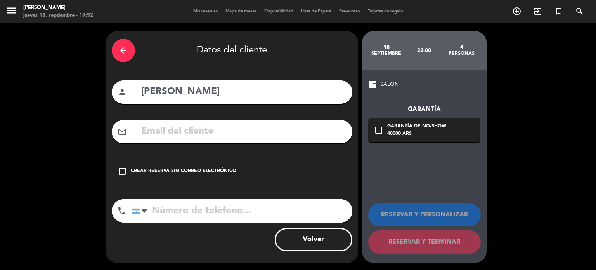
click at [288, 154] on div "arrow_back Datos del cliente person juana tinelli mail_outline check_box_outlin…" at bounding box center [232, 147] width 252 height 232
click at [304, 166] on div "check_box_outline_blank Crear reserva sin correo electrónico" at bounding box center [232, 171] width 241 height 23
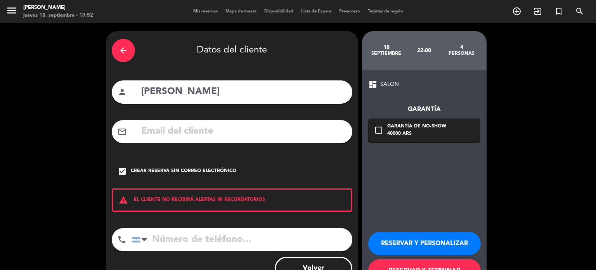
click at [410, 250] on button "RESERVAR Y PERSONALIZAR" at bounding box center [424, 243] width 113 height 23
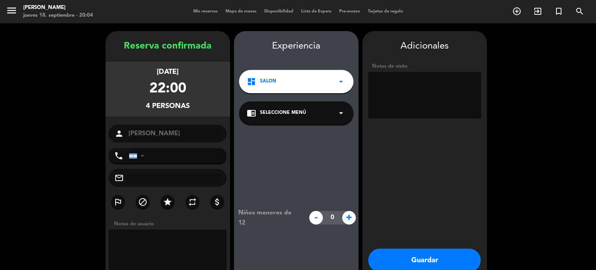
scroll to position [31, 0]
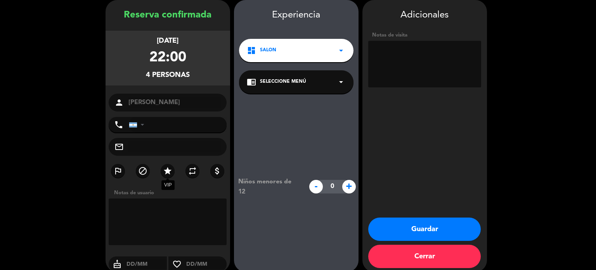
click at [162, 175] on div "outlined_flag block star VIP repeat attach_money" at bounding box center [168, 172] width 125 height 17
click at [164, 174] on icon "star" at bounding box center [167, 170] width 9 height 9
click at [419, 83] on textarea at bounding box center [424, 64] width 113 height 47
type textarea "50%"
click at [436, 225] on button "Guardar" at bounding box center [424, 228] width 113 height 23
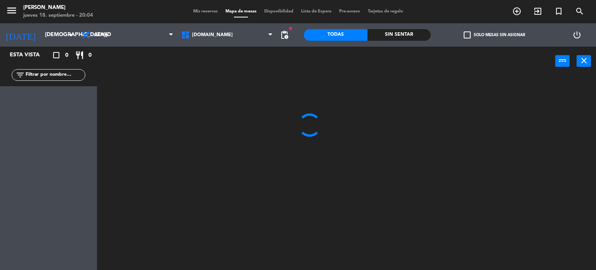
click at [498, 97] on div at bounding box center [349, 173] width 493 height 194
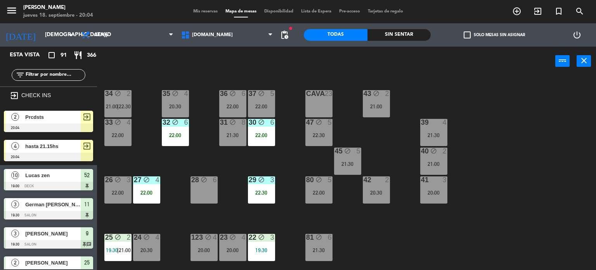
click at [503, 144] on div "34 block 2 21:00 | 22:30 35 block 4 20:30 36 block 6 22:00 43 block 2 21:00 37 …" at bounding box center [349, 173] width 493 height 194
click at [64, 70] on div "filter_list" at bounding box center [49, 75] width 74 height 12
click at [65, 71] on input "text" at bounding box center [55, 75] width 60 height 9
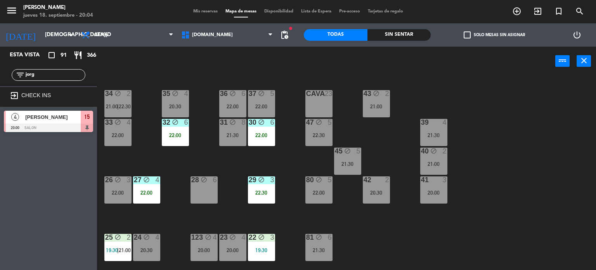
type input "jorg"
click at [60, 179] on div "Esta vista crop_square 91 restaurant 366 filter_list jorg exit_to_app CHECK INS…" at bounding box center [48, 158] width 97 height 223
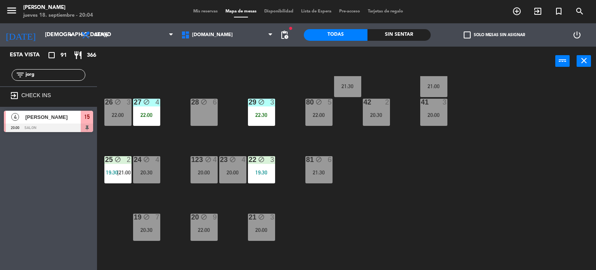
scroll to position [155, 0]
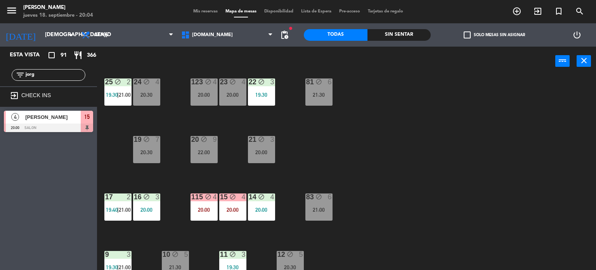
click at [269, 146] on div "21 block 3 20:00" at bounding box center [261, 149] width 27 height 27
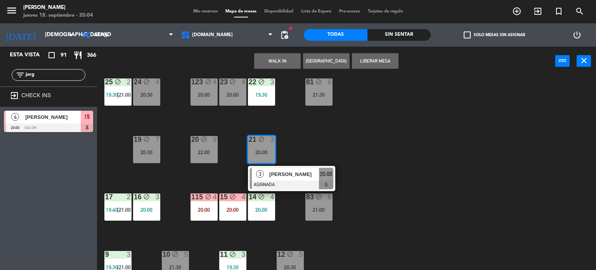
click at [395, 157] on div "34 block 2 21:00 | 22:30 35 block 4 20:30 36 block 6 22:00 43 block 2 21:00 37 …" at bounding box center [349, 173] width 493 height 194
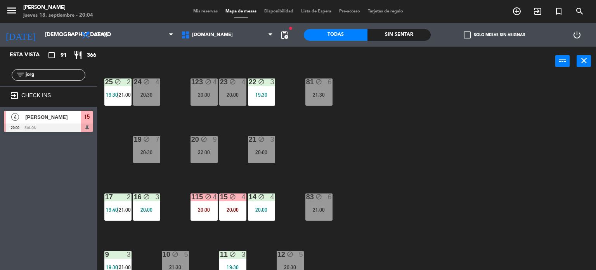
click at [256, 148] on div "21 block 3 20:00" at bounding box center [261, 149] width 27 height 27
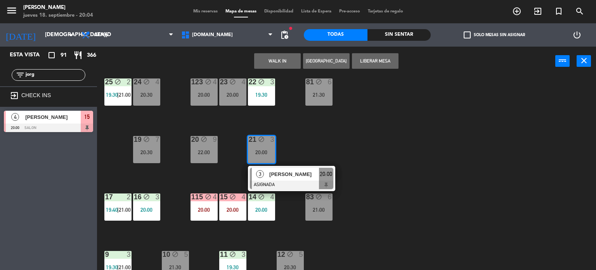
click at [308, 175] on span "[PERSON_NAME]" at bounding box center [294, 174] width 50 height 8
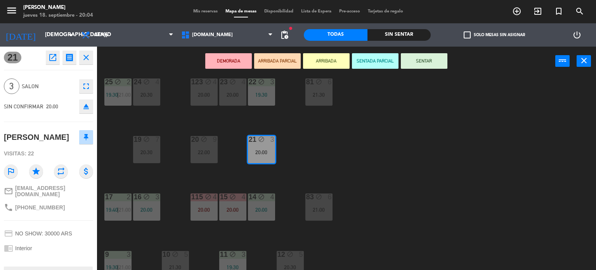
click at [84, 102] on icon "eject" at bounding box center [86, 106] width 9 height 9
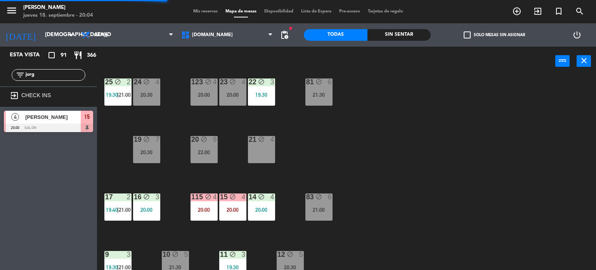
click at [270, 149] on div "21 block 4" at bounding box center [261, 149] width 27 height 27
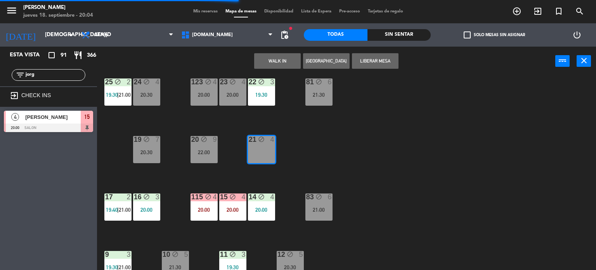
click at [279, 60] on button "WALK IN" at bounding box center [277, 61] width 47 height 16
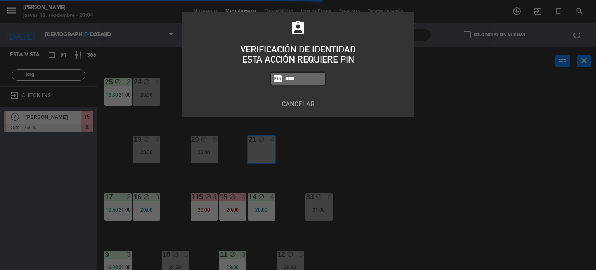
type input "3871"
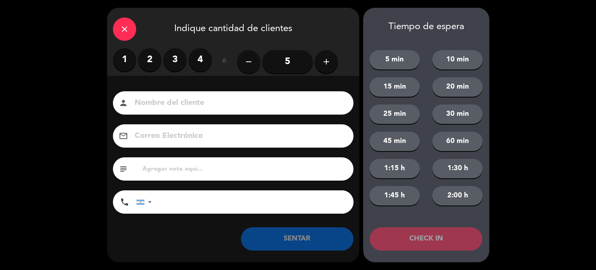
click at [149, 61] on label "2" at bounding box center [149, 59] width 23 height 23
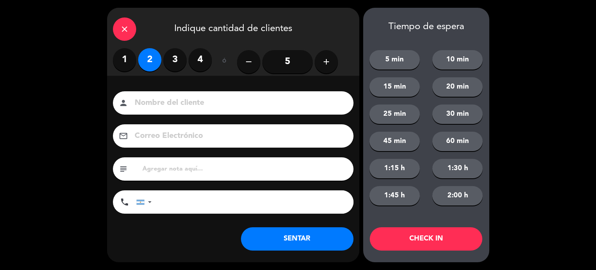
click at [316, 236] on button "SENTAR" at bounding box center [297, 238] width 113 height 23
click at [123, 35] on div "close" at bounding box center [124, 28] width 23 height 23
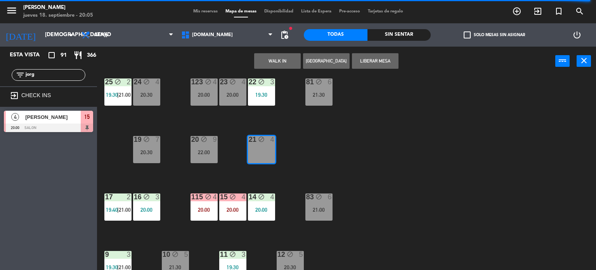
click at [482, 117] on div "34 block 2 21:00 | 22:30 35 block 4 20:30 36 block 6 22:00 43 block 2 21:00 37 …" at bounding box center [349, 173] width 493 height 194
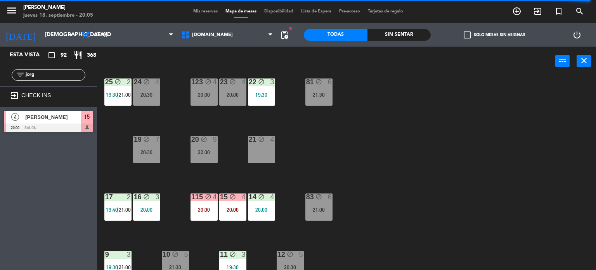
drag, startPoint x: 37, startPoint y: 75, endPoint x: 1, endPoint y: 77, distance: 36.2
click at [1, 77] on div "filter_list jorg" at bounding box center [48, 75] width 97 height 23
type input "jorg"
click at [2, 187] on div "Esta vista crop_square 92 restaurant 368 filter_list jorg exit_to_app CHECK INS…" at bounding box center [48, 158] width 97 height 223
click at [60, 123] on div at bounding box center [48, 127] width 89 height 9
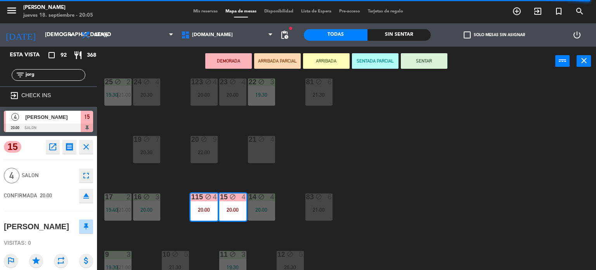
scroll to position [278, 0]
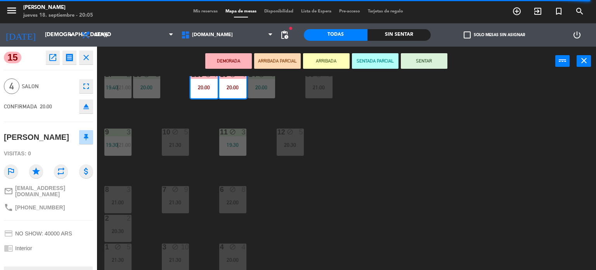
click at [337, 196] on div "34 block 2 21:00 | 22:30 35 block 4 20:30 36 block 6 22:00 43 block 2 21:00 37 …" at bounding box center [349, 173] width 493 height 194
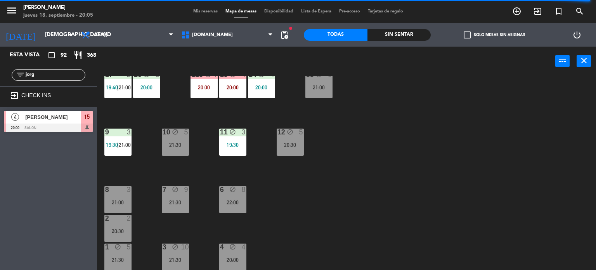
click at [71, 120] on span "[PERSON_NAME]" at bounding box center [53, 117] width 56 height 8
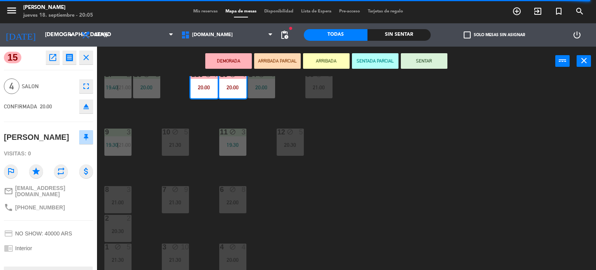
click at [120, 186] on div at bounding box center [117, 189] width 13 height 7
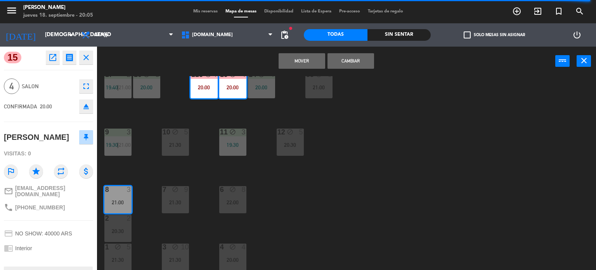
click at [346, 58] on button "Cambiar" at bounding box center [351, 61] width 47 height 16
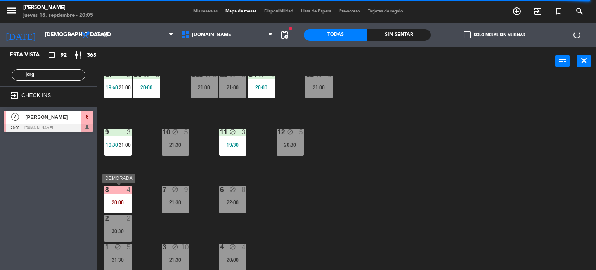
click at [122, 200] on div "20:00" at bounding box center [117, 202] width 27 height 5
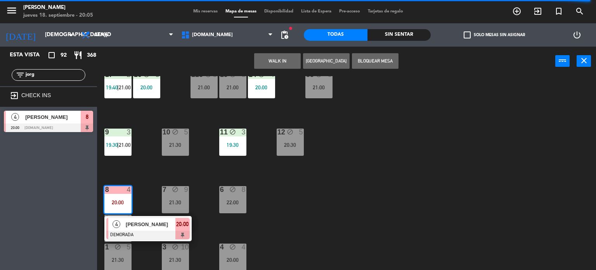
drag, startPoint x: 343, startPoint y: 212, endPoint x: 165, endPoint y: 210, distance: 177.8
click at [341, 212] on div "34 block 2 21:00 | 22:30 35 block 4 20:30 36 block 6 22:00 43 block 2 21:00 37 …" at bounding box center [349, 173] width 493 height 194
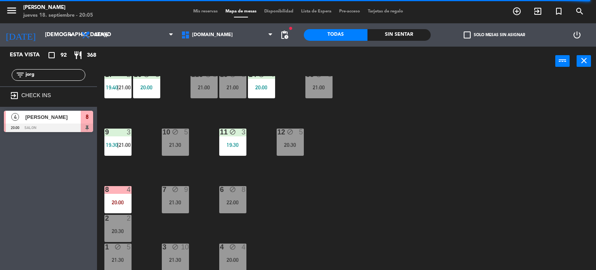
drag, startPoint x: 58, startPoint y: 76, endPoint x: 0, endPoint y: 82, distance: 58.1
click at [0, 82] on div "filter_list jorg" at bounding box center [48, 75] width 97 height 23
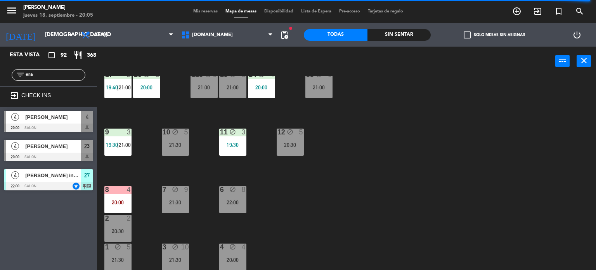
type input "era"
click at [409, 133] on div "34 block 2 21:00 | 22:30 35 block 4 20:30 36 block 6 22:00 43 block 2 21:00 37 …" at bounding box center [349, 173] width 493 height 194
click at [47, 117] on span "[PERSON_NAME]" at bounding box center [53, 117] width 56 height 8
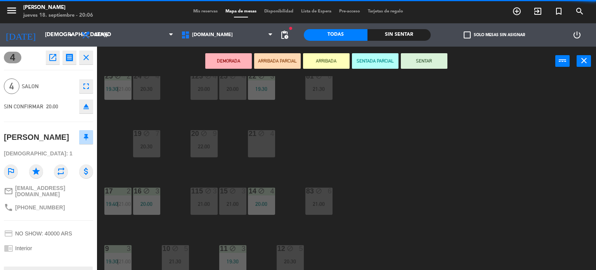
scroll to position [122, 0]
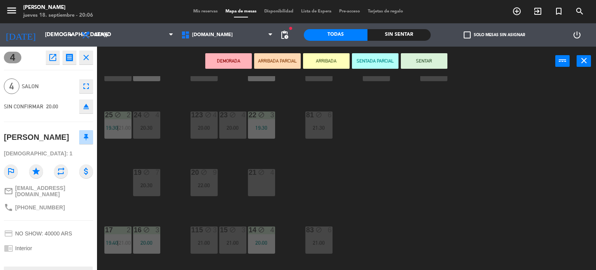
click at [236, 163] on div "34 block 2 21:00 | 22:30 35 block 4 20:30 36 block 6 22:00 43 block 2 21:00 37 …" at bounding box center [349, 173] width 493 height 194
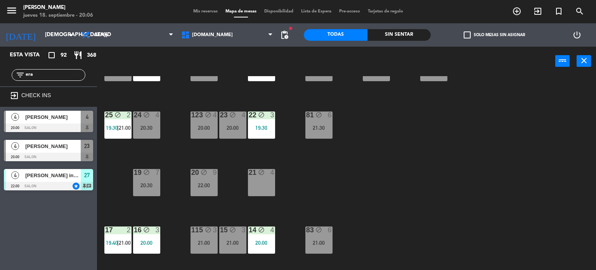
click at [65, 119] on span "[PERSON_NAME]" at bounding box center [53, 117] width 56 height 8
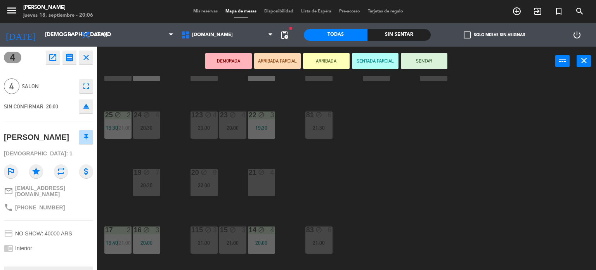
click at [285, 60] on button "ARRIBADA PARCIAL" at bounding box center [277, 61] width 47 height 16
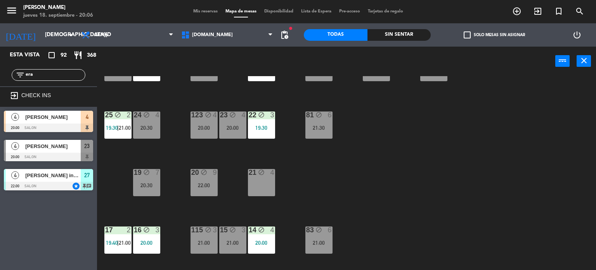
click at [233, 122] on div "23 block 4 20:00" at bounding box center [232, 124] width 27 height 27
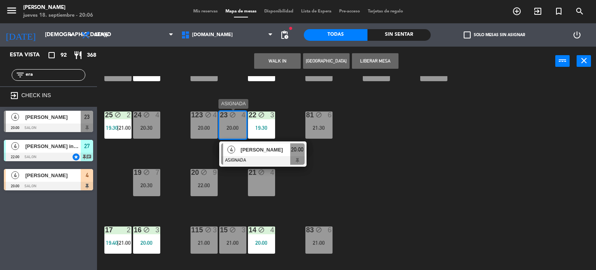
click at [265, 156] on div at bounding box center [262, 160] width 83 height 9
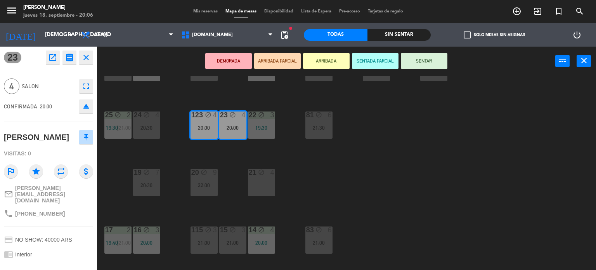
click at [90, 107] on icon "eject" at bounding box center [86, 106] width 9 height 9
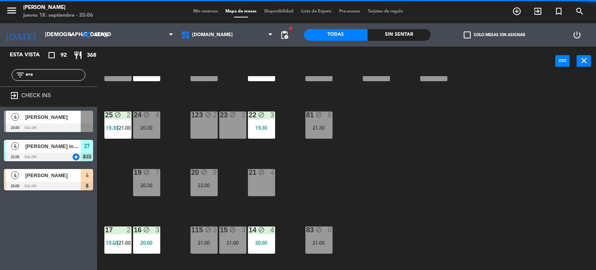
click at [76, 176] on span "[PERSON_NAME]" at bounding box center [53, 175] width 56 height 8
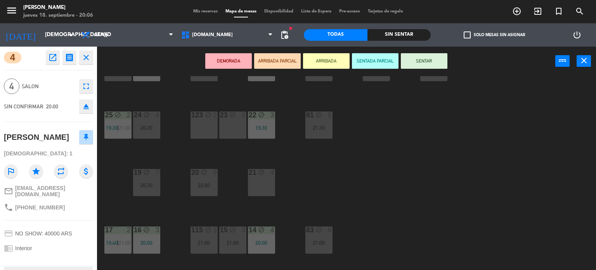
click at [238, 123] on div "23 block 2" at bounding box center [232, 124] width 27 height 27
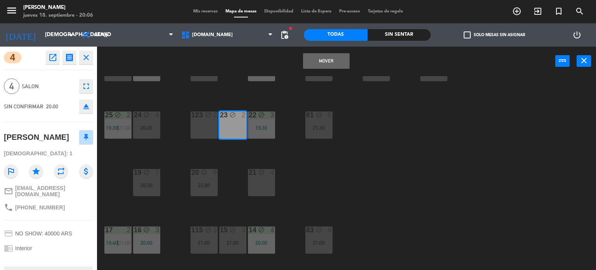
click at [207, 122] on div "123 block 2" at bounding box center [204, 124] width 27 height 27
click at [321, 63] on button "Mover y Unir" at bounding box center [326, 61] width 47 height 16
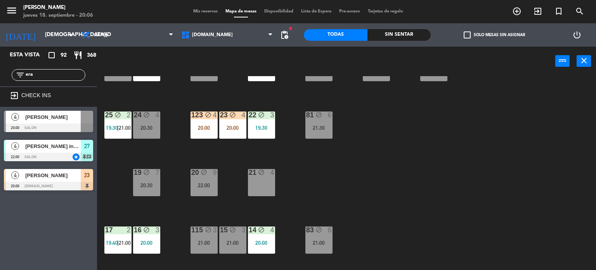
scroll to position [0, 0]
click at [155, 122] on div "24 block 4 20:30" at bounding box center [146, 124] width 27 height 27
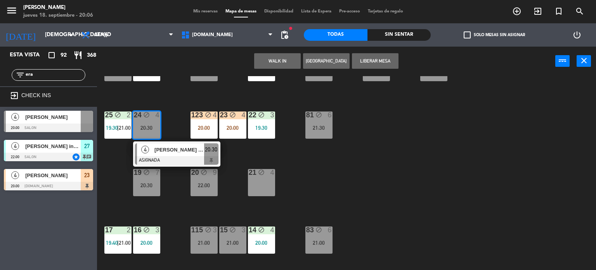
click at [339, 193] on div "34 block 2 21:00 | 22:30 35 block 4 20:30 36 block 6 22:00 43 block 2 21:00 37 …" at bounding box center [349, 173] width 493 height 194
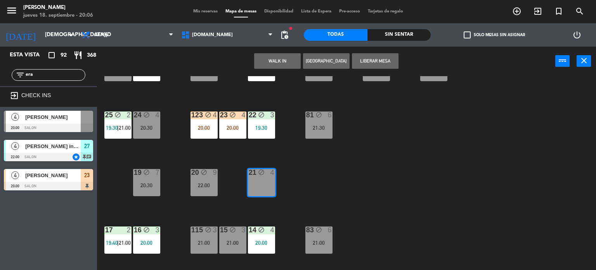
click at [342, 179] on div "34 block 2 21:00 | 22:30 35 block 4 20:30 36 block 6 22:00 43 block 2 21:00 37 …" at bounding box center [349, 173] width 493 height 194
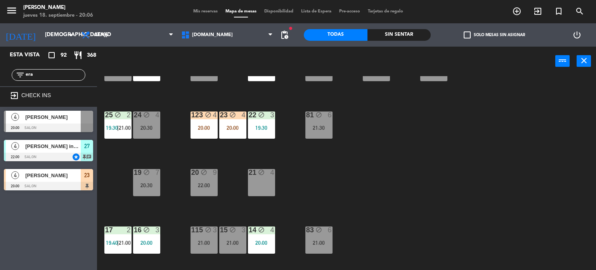
click at [262, 174] on icon "block" at bounding box center [261, 172] width 7 height 7
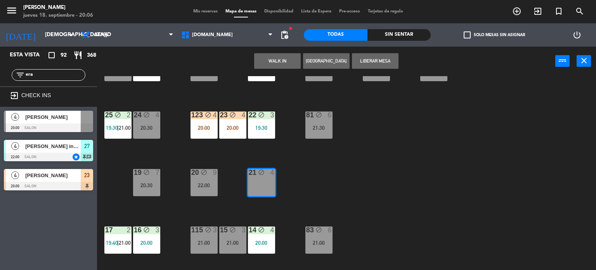
click at [277, 63] on button "WALK IN" at bounding box center [277, 61] width 47 height 16
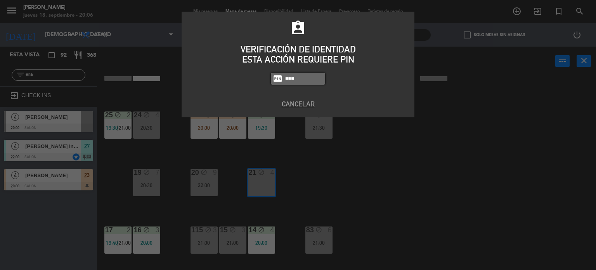
type input "3871"
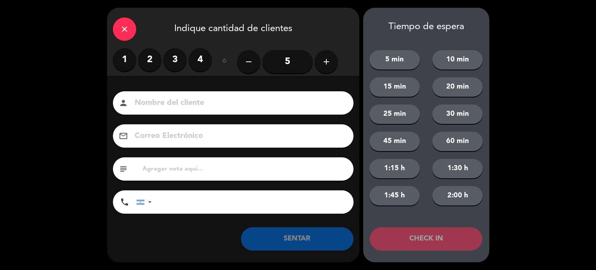
click at [151, 65] on label "2" at bounding box center [149, 59] width 23 height 23
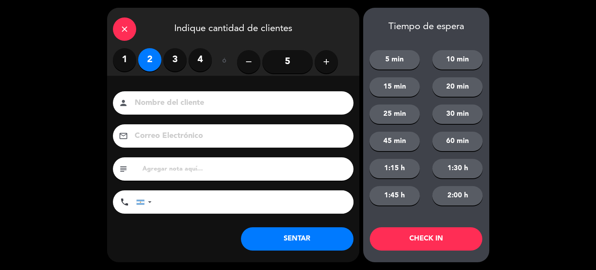
click at [318, 241] on button "SENTAR" at bounding box center [297, 238] width 113 height 23
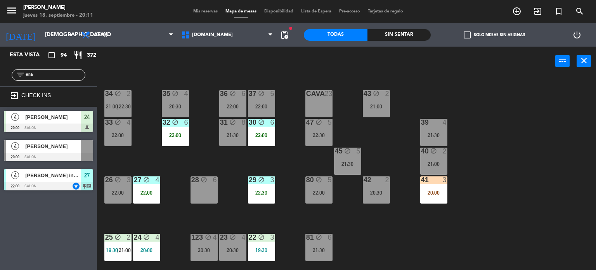
drag, startPoint x: 43, startPoint y: 73, endPoint x: 0, endPoint y: 83, distance: 44.7
click at [0, 83] on div "filter_list era" at bounding box center [48, 75] width 97 height 23
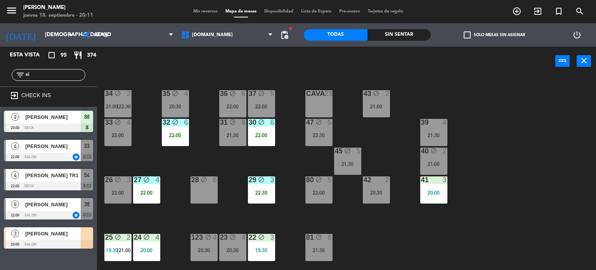
type input "sil"
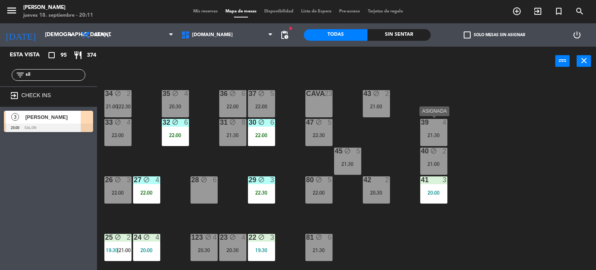
click at [424, 137] on div "21:30" at bounding box center [433, 134] width 27 height 5
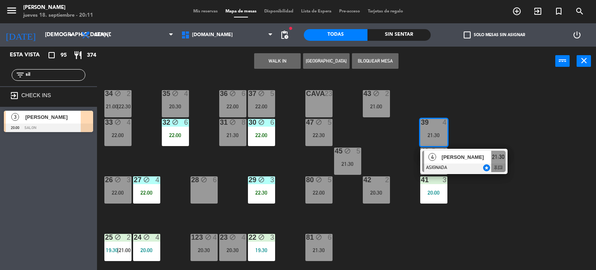
click at [453, 162] on div "[PERSON_NAME]" at bounding box center [466, 157] width 50 height 13
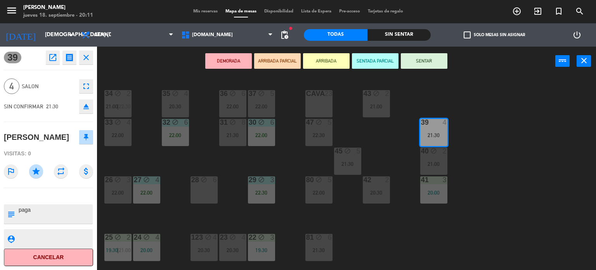
click at [90, 105] on icon "eject" at bounding box center [86, 106] width 9 height 9
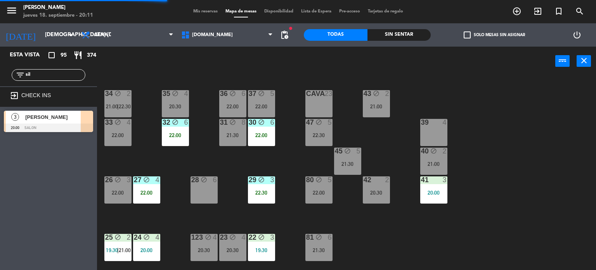
click at [57, 116] on span "[PERSON_NAME]" at bounding box center [53, 117] width 56 height 8
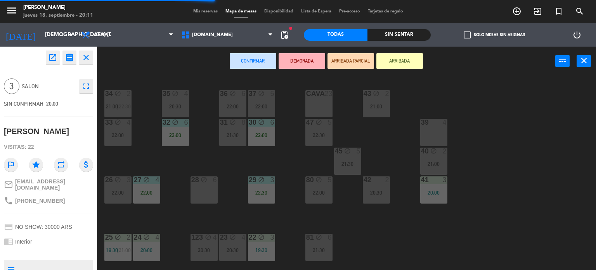
click at [438, 129] on div "39 4" at bounding box center [433, 132] width 27 height 27
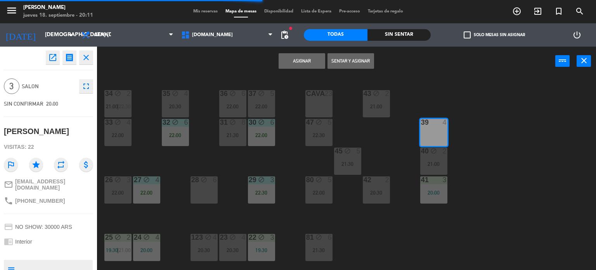
click at [368, 62] on button "Sentar y Asignar" at bounding box center [351, 61] width 47 height 16
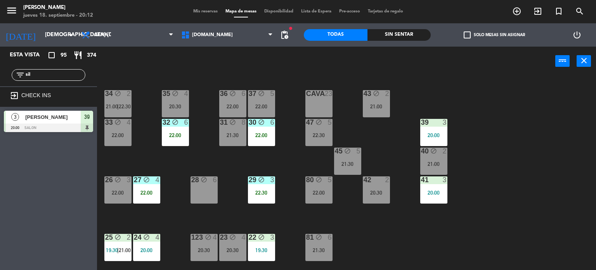
click at [40, 70] on div "filter_list sil" at bounding box center [49, 75] width 74 height 12
drag, startPoint x: 39, startPoint y: 71, endPoint x: 0, endPoint y: 96, distance: 46.1
click at [0, 96] on div "Esta vista crop_square 95 restaurant 374 filter_list sil exit_to_app CHECK INS …" at bounding box center [48, 91] width 97 height 89
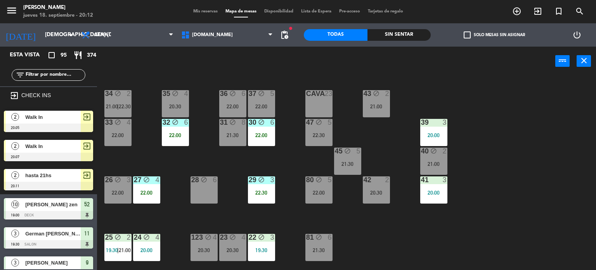
scroll to position [116, 0]
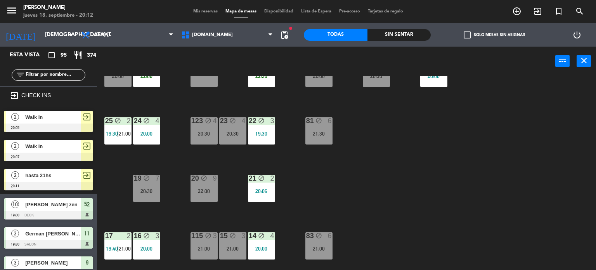
click at [376, 162] on div "34 block 2 21:00 | 22:30 35 block 4 20:30 36 block 6 22:00 43 block 2 21:00 37 …" at bounding box center [349, 173] width 493 height 194
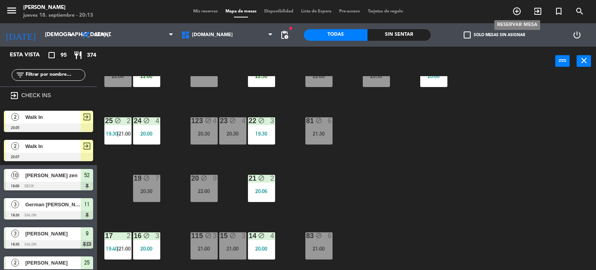
click at [515, 13] on icon "add_circle_outline" at bounding box center [517, 11] width 9 height 9
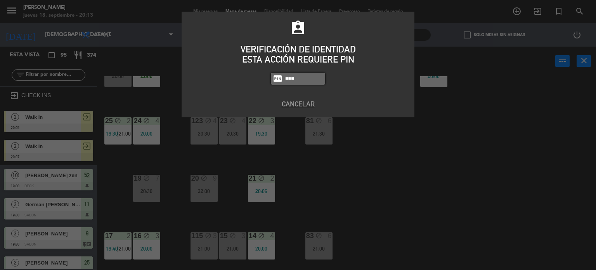
type input "3871"
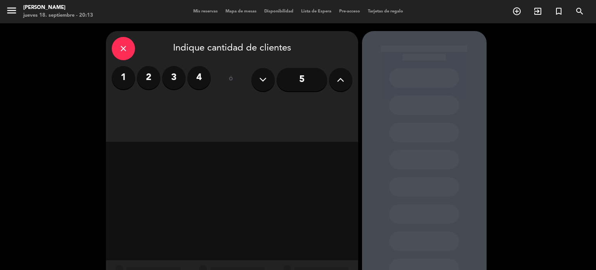
click at [144, 85] on label "2" at bounding box center [148, 77] width 23 height 23
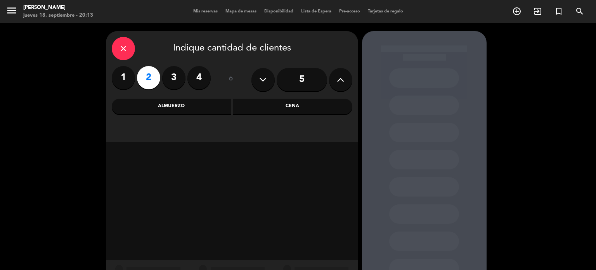
click at [302, 100] on div "Cena" at bounding box center [293, 107] width 120 height 16
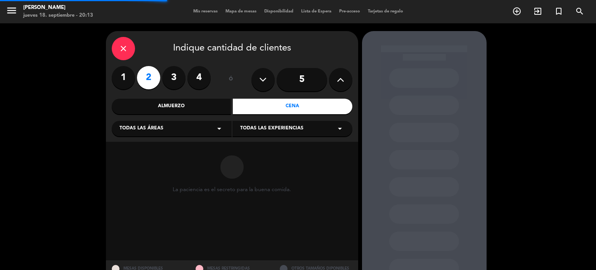
click at [228, 122] on div "Todas las áreas arrow_drop_down" at bounding box center [172, 129] width 120 height 16
click at [149, 171] on div "SALON" at bounding box center [172, 171] width 104 height 8
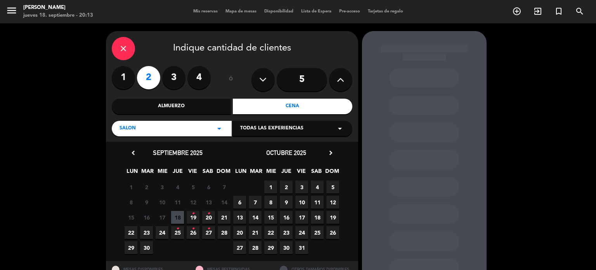
click at [174, 215] on span "18" at bounding box center [177, 217] width 13 height 13
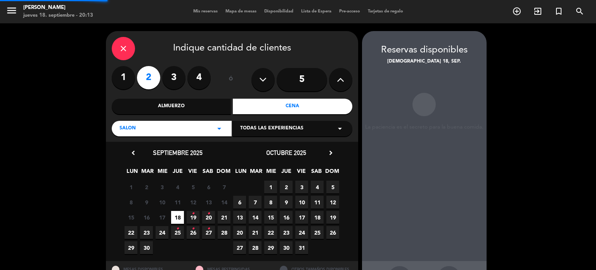
scroll to position [31, 0]
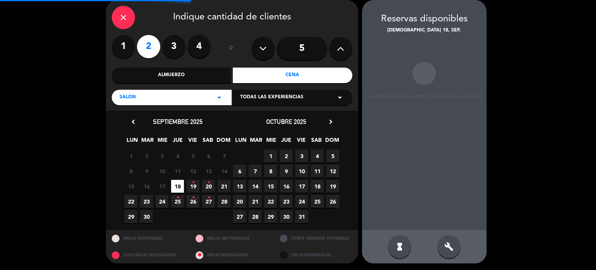
click at [458, 244] on div "build" at bounding box center [449, 246] width 23 height 23
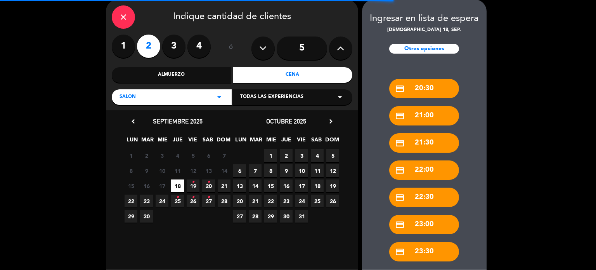
scroll to position [71, 0]
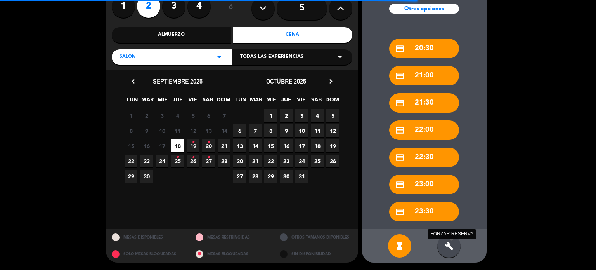
click at [452, 245] on icon "build" at bounding box center [449, 245] width 9 height 9
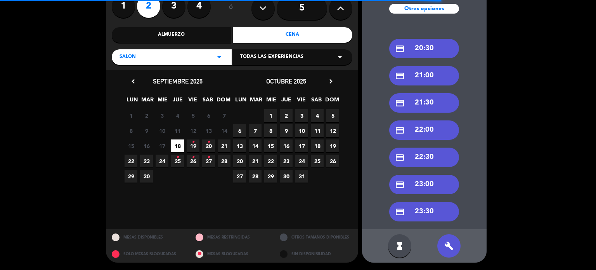
click at [434, 70] on div "credit_card 21:00" at bounding box center [424, 75] width 70 height 19
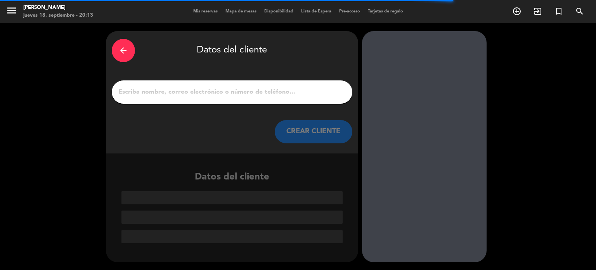
click at [273, 89] on input "1" at bounding box center [232, 92] width 229 height 11
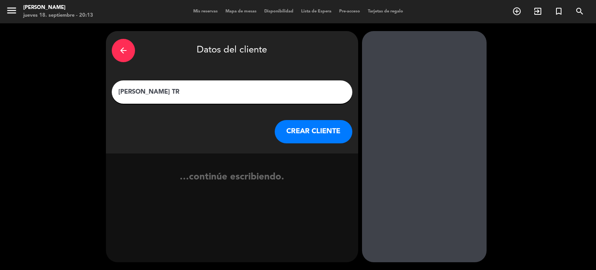
type input "[PERSON_NAME] TR"
click at [304, 115] on div "arrow_back Datos del cliente ariel champanier TR CREAR CLIENTE" at bounding box center [232, 92] width 252 height 122
click at [309, 135] on button "CREAR CLIENTE" at bounding box center [314, 131] width 78 height 23
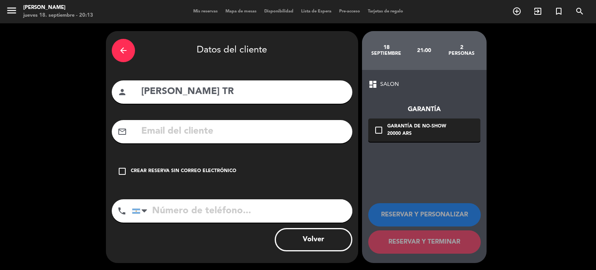
click at [211, 174] on div "Crear reserva sin correo electrónico" at bounding box center [184, 171] width 106 height 8
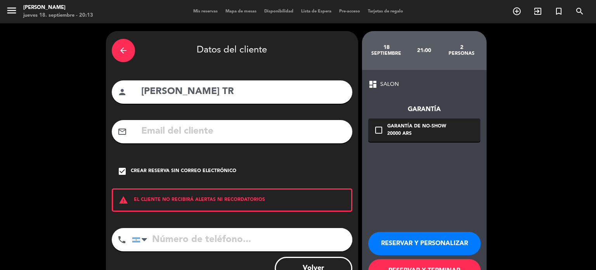
scroll to position [30, 0]
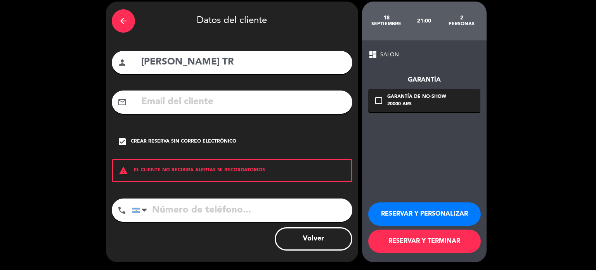
click at [445, 238] on button "RESERVAR Y TERMINAR" at bounding box center [424, 240] width 113 height 23
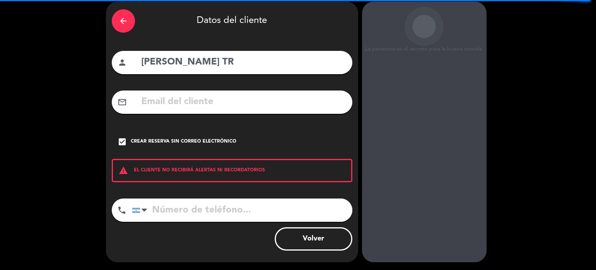
scroll to position [0, 0]
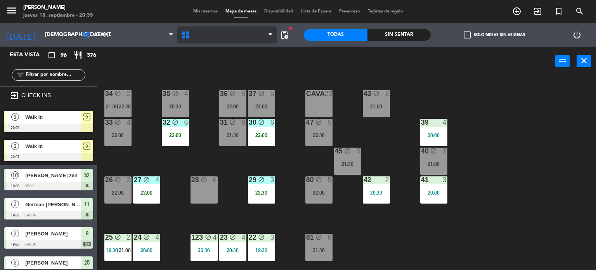
click at [244, 31] on span "[DOMAIN_NAME]" at bounding box center [227, 34] width 100 height 17
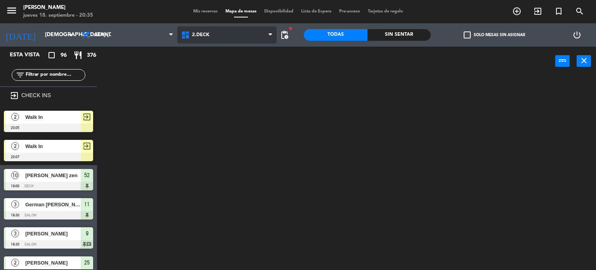
click at [214, 70] on ng-component "menu Gardiner jueves 18. septiembre - 20:35 Mis reservas Mapa de mesas Disponib…" at bounding box center [298, 135] width 596 height 270
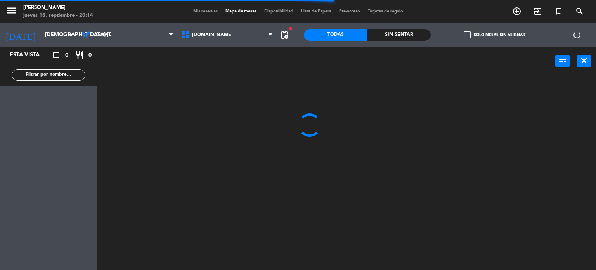
click at [408, 31] on div "Sin sentar" at bounding box center [400, 35] width 64 height 12
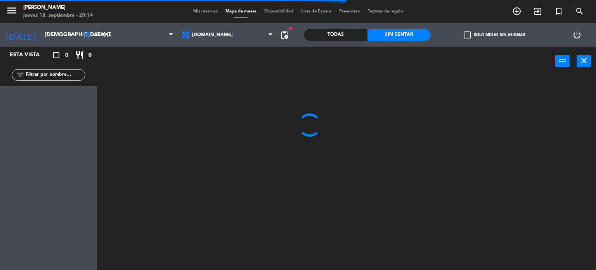
click at [514, 27] on div "check_box_outline_blank Solo mesas sin asignar" at bounding box center [494, 34] width 127 height 23
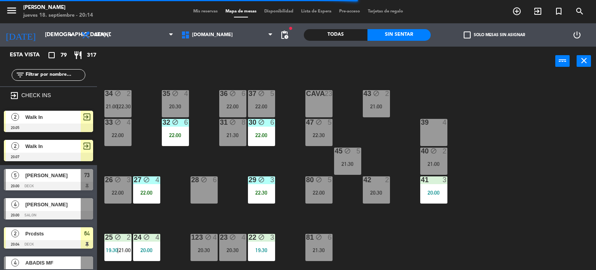
click at [508, 30] on div "check_box_outline_blank Solo mesas sin asignar" at bounding box center [494, 34] width 127 height 23
click at [507, 34] on label "check_box_outline_blank Solo mesas sin asignar" at bounding box center [494, 34] width 61 height 7
click at [495, 35] on input "check_box_outline_blank Solo mesas sin asignar" at bounding box center [495, 35] width 0 height 0
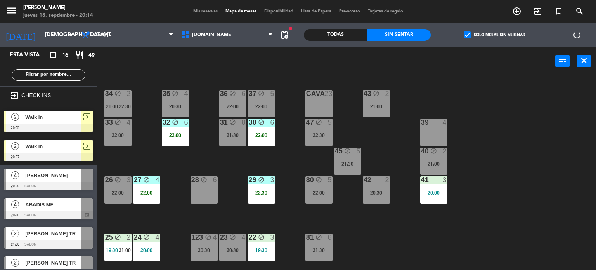
scroll to position [39, 0]
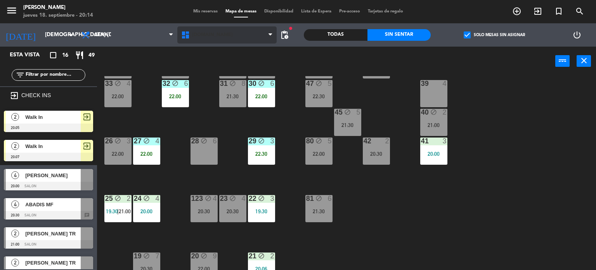
click at [218, 31] on span "[DOMAIN_NAME]" at bounding box center [227, 34] width 100 height 17
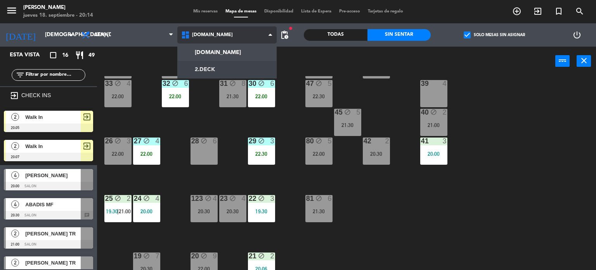
click at [217, 67] on ng-component "menu [PERSON_NAME] jueves 18. septiembre - 20:14 Mis reservas Mapa de mesas Dis…" at bounding box center [298, 135] width 596 height 270
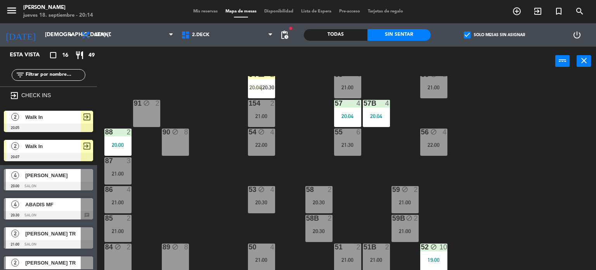
scroll to position [124, 0]
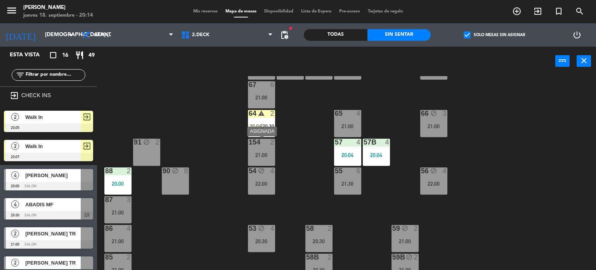
click at [244, 144] on div "154" at bounding box center [248, 142] width 13 height 7
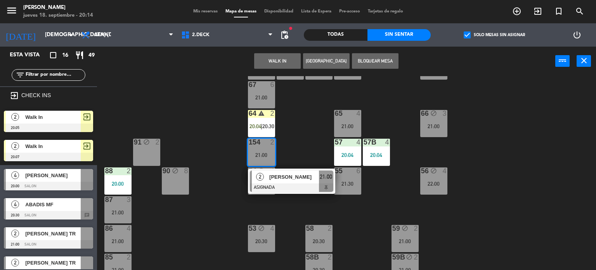
click at [141, 148] on div "91 block 2" at bounding box center [146, 152] width 27 height 27
click at [282, 63] on button "Mover" at bounding box center [277, 61] width 47 height 16
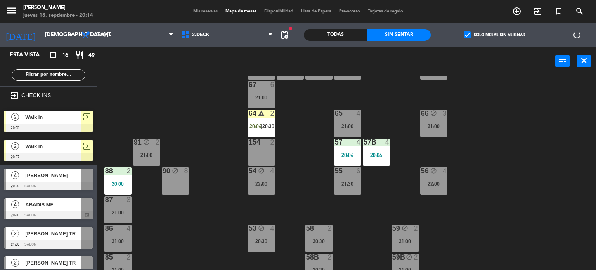
click at [180, 125] on div "71 4 21:00 72 block 3 21:00 73 block 5 20:00 70 5 21:00 74 4 21:00 74B 4 21:00 …" at bounding box center [349, 173] width 493 height 194
click at [230, 33] on span "2.DECK" at bounding box center [227, 34] width 100 height 17
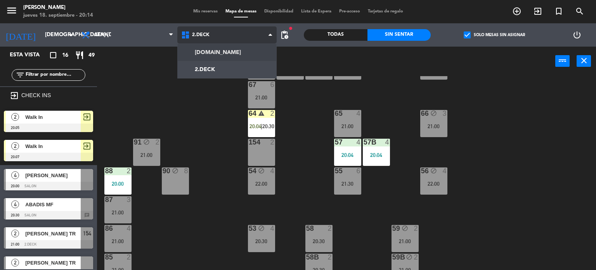
click at [231, 49] on ng-component "menu [PERSON_NAME] jueves 18. septiembre - 20:14 Mis reservas Mapa de mesas Dis…" at bounding box center [298, 135] width 596 height 270
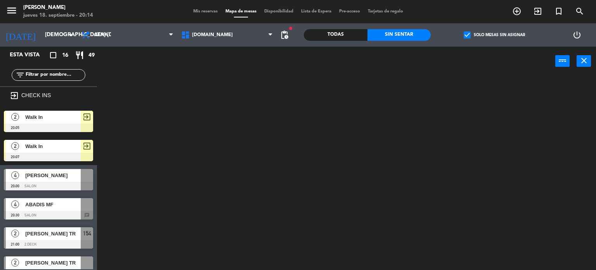
click at [371, 26] on div "Todas Sin sentar" at bounding box center [367, 34] width 127 height 23
click at [328, 38] on div "Todas" at bounding box center [336, 35] width 64 height 12
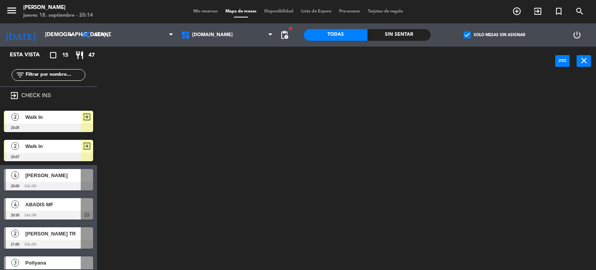
click at [466, 33] on span "check_box" at bounding box center [467, 34] width 7 height 7
click at [495, 35] on input "check_box Solo mesas sin asignar" at bounding box center [495, 35] width 0 height 0
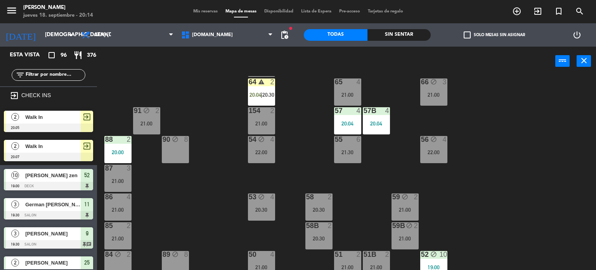
scroll to position [163, 0]
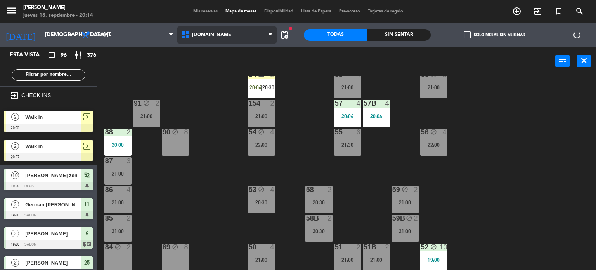
click at [230, 34] on span "[DOMAIN_NAME]" at bounding box center [227, 34] width 100 height 17
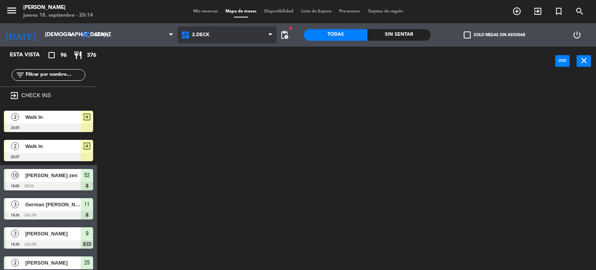
click at [221, 70] on ng-component "menu [PERSON_NAME] jueves 18. septiembre - 20:14 Mis reservas Mapa de mesas Dis…" at bounding box center [298, 135] width 596 height 270
click at [221, 47] on div "power_input close" at bounding box center [326, 62] width 459 height 30
click at [220, 39] on span "2.DECK" at bounding box center [227, 34] width 100 height 17
click at [220, 52] on ng-component "menu [PERSON_NAME] jueves 18. septiembre - 20:14 Mis reservas Mapa de mesas Dis…" at bounding box center [298, 135] width 596 height 270
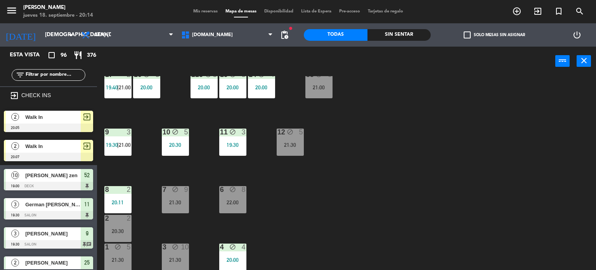
click at [244, 248] on div "4" at bounding box center [244, 246] width 5 height 7
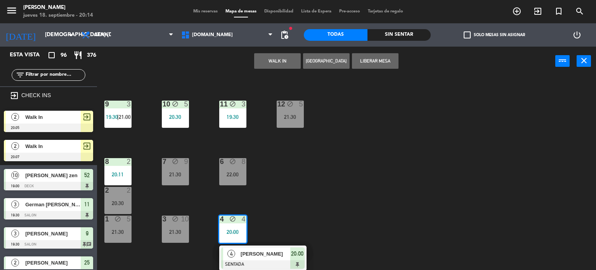
click at [307, 200] on div "34 block 2 21:00 | 22:30 35 block 4 20:30 36 block 6 22:00 43 block 2 21:00 37 …" at bounding box center [349, 173] width 493 height 194
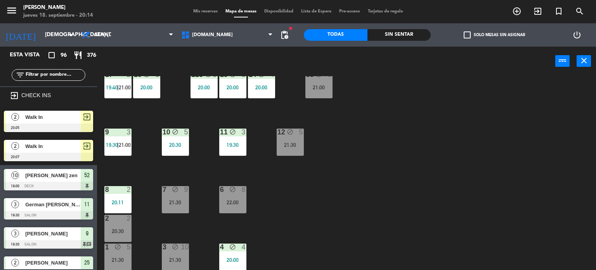
click at [363, 216] on div "34 block 2 21:00 | 22:30 35 block 4 20:30 36 block 6 22:00 43 block 2 21:00 37 …" at bounding box center [349, 173] width 493 height 194
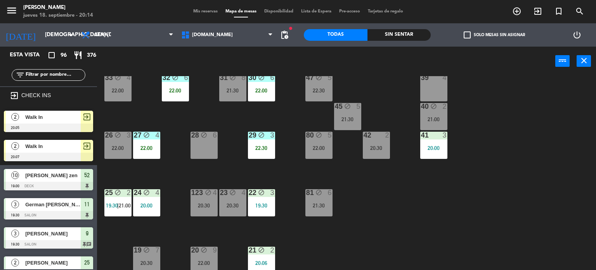
scroll to position [0, 0]
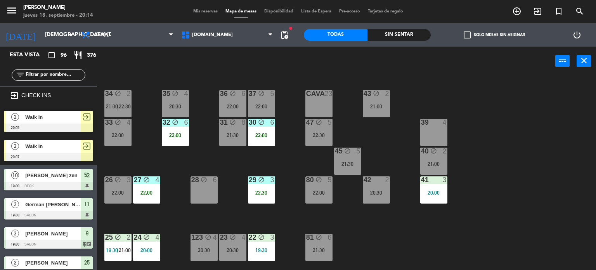
click at [412, 32] on div "Sin sentar" at bounding box center [400, 35] width 64 height 12
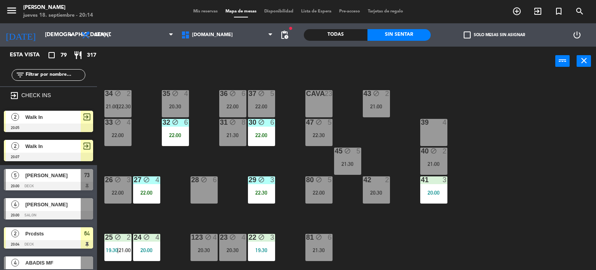
click at [497, 33] on label "check_box_outline_blank Solo mesas sin asignar" at bounding box center [494, 34] width 61 height 7
click at [495, 35] on input "check_box_outline_blank Solo mesas sin asignar" at bounding box center [495, 35] width 0 height 0
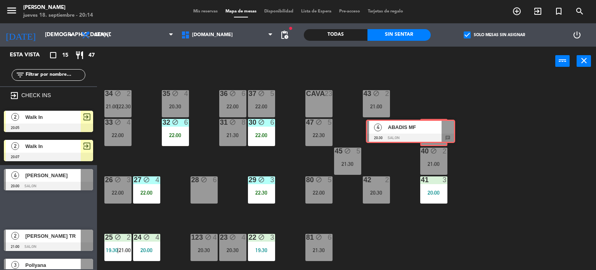
drag, startPoint x: 65, startPoint y: 205, endPoint x: 427, endPoint y: 127, distance: 370.6
click at [427, 127] on div "Esta vista crop_square 15 restaurant 47 filter_list exit_to_app CHECK INS 2 Wal…" at bounding box center [298, 159] width 596 height 224
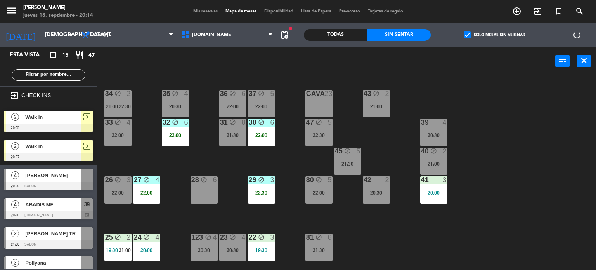
click at [530, 138] on div "34 block 2 21:00 | 22:30 35 block 4 20:30 36 block 6 22:00 43 block 2 21:00 37 …" at bounding box center [349, 173] width 493 height 194
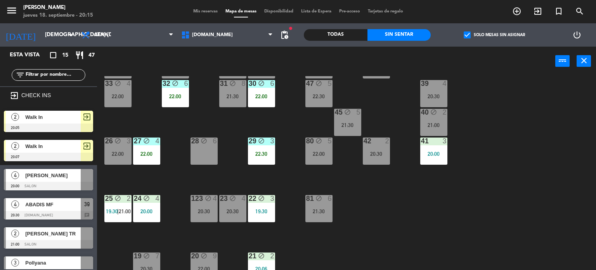
click at [220, 209] on div "20:30" at bounding box center [232, 211] width 27 height 5
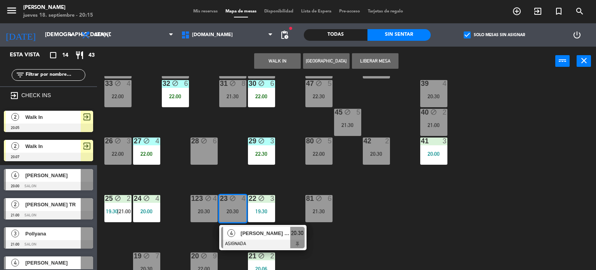
click at [337, 248] on div "34 block 2 21:00 | 22:30 35 block 4 20:30 36 block 6 22:00 43 block 2 21:00 37 …" at bounding box center [349, 173] width 493 height 194
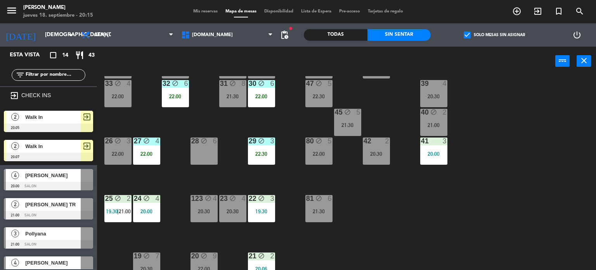
scroll to position [116, 0]
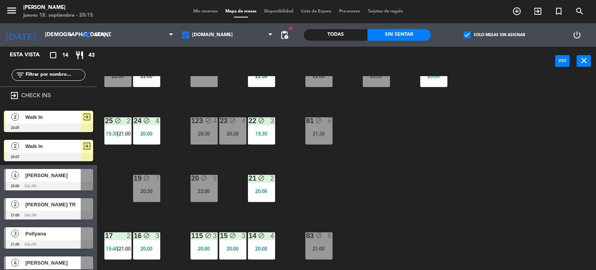
click at [197, 192] on div "22:00" at bounding box center [204, 190] width 27 height 5
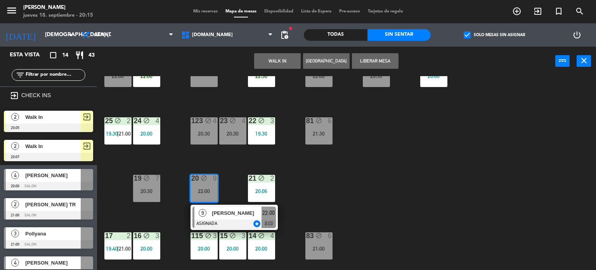
click at [162, 165] on div "34 block 2 21:00 | 22:30 35 block 4 20:30 36 block 6 22:00 43 block 2 21:00 37 …" at bounding box center [349, 173] width 493 height 194
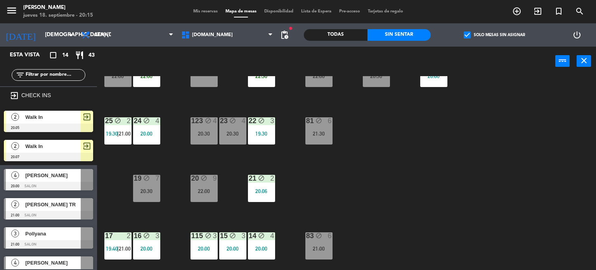
click at [230, 130] on div "23 block 4 20:30" at bounding box center [232, 130] width 27 height 27
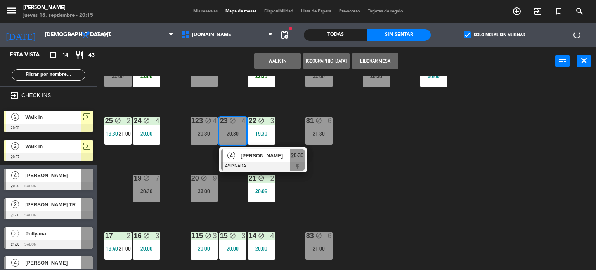
click at [317, 179] on div "34 block 2 21:00 | 22:30 35 block 4 20:30 36 block 6 22:00 43 block 2 21:00 37 …" at bounding box center [349, 173] width 493 height 194
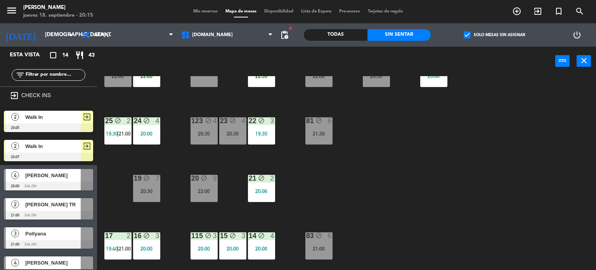
click at [259, 188] on div "21 block 2 20:06" at bounding box center [261, 188] width 27 height 27
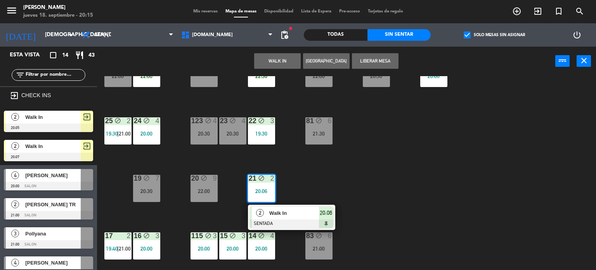
click at [318, 181] on div "34 block 2 21:00 | 22:30 35 block 4 20:30 36 block 6 22:00 43 block 2 21:00 37 …" at bounding box center [349, 173] width 493 height 194
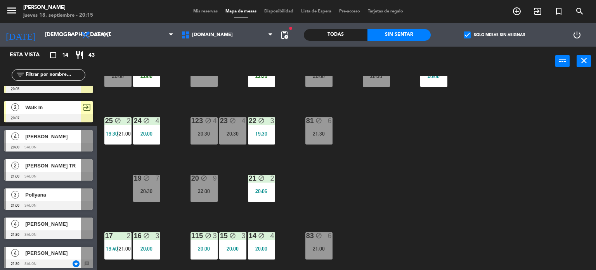
scroll to position [78, 0]
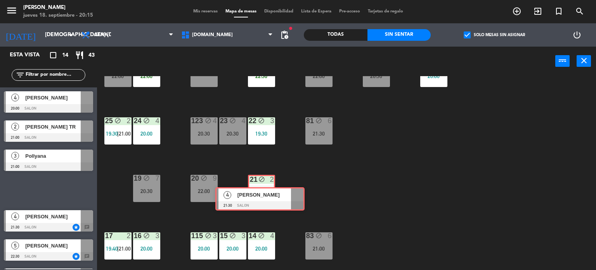
drag, startPoint x: 56, startPoint y: 192, endPoint x: 268, endPoint y: 201, distance: 211.8
click at [268, 201] on div "Esta vista crop_square 14 restaurant 43 filter_list exit_to_app CHECK INS 2 Wal…" at bounding box center [298, 159] width 596 height 224
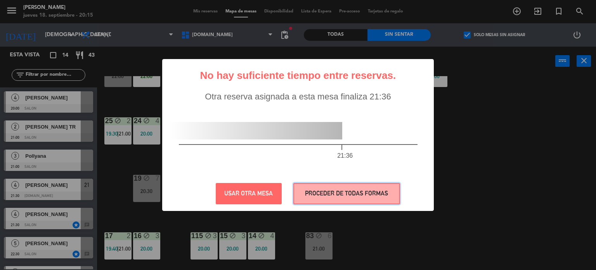
click at [335, 189] on button "PROCEDER DE TODAS FORMAS" at bounding box center [347, 193] width 107 height 21
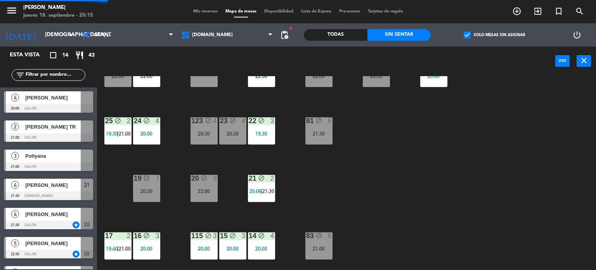
click at [378, 189] on div "34 block 2 21:00 | 22:30 35 block 4 20:30 36 block 6 22:00 43 block 2 21:00 37 …" at bounding box center [349, 173] width 493 height 194
click at [216, 132] on div "20:30" at bounding box center [204, 133] width 27 height 5
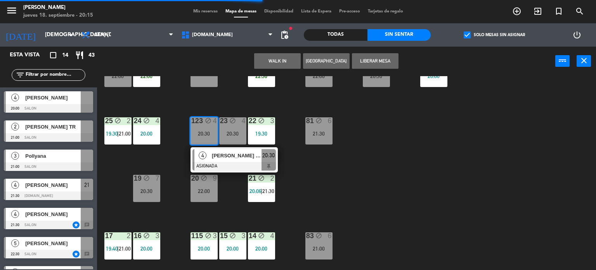
click at [346, 196] on div "34 block 2 21:00 | 22:30 35 block 4 20:30 36 block 6 22:00 43 block 2 21:00 37 …" at bounding box center [349, 173] width 493 height 194
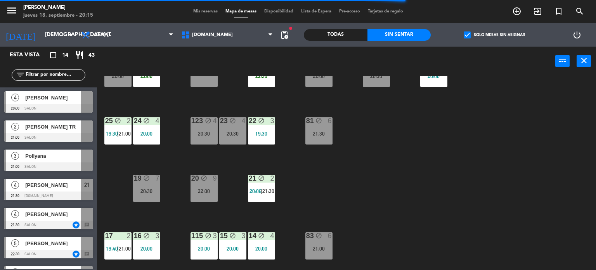
scroll to position [0, 0]
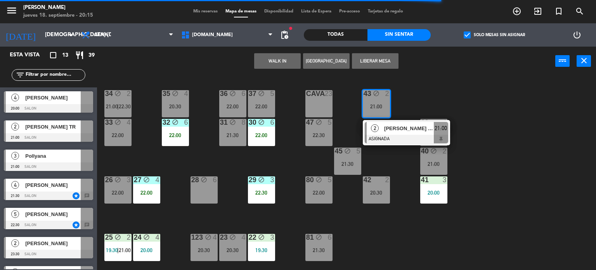
click at [399, 223] on div "34 block 2 21:00 | 22:30 35 block 4 20:30 36 block 6 22:00 43 block 2 21:00 2 […" at bounding box center [349, 173] width 493 height 194
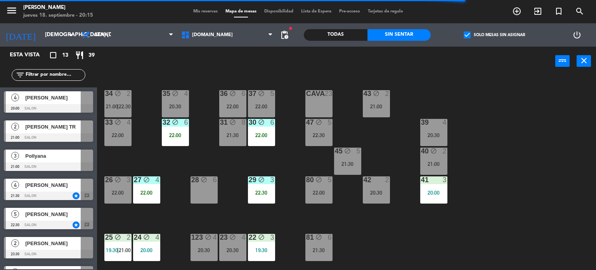
click at [117, 90] on icon "block" at bounding box center [118, 93] width 7 height 7
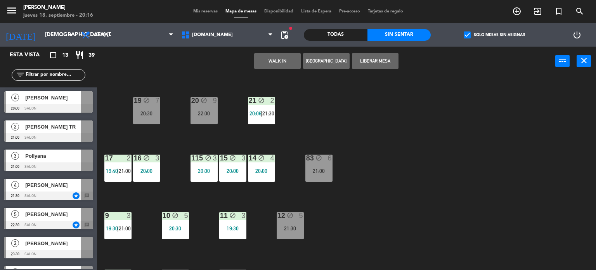
scroll to position [278, 0]
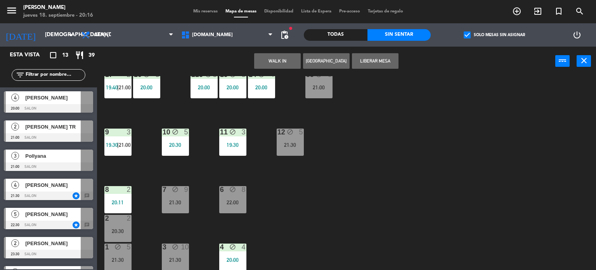
click at [376, 177] on div "34 block 2 21:00 | 22:30 2 Tati Polini ASIGNADA star 21:00 chat 2 [PERSON_NAME]…" at bounding box center [349, 173] width 493 height 194
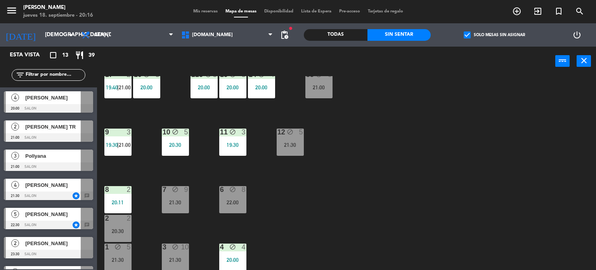
click at [190, 202] on div "34 block 2 21:00 | 22:30 35 block 4 20:30 36 block 6 22:00 43 block 2 21:00 37 …" at bounding box center [349, 173] width 493 height 194
click at [182, 203] on div "21:30" at bounding box center [175, 202] width 27 height 5
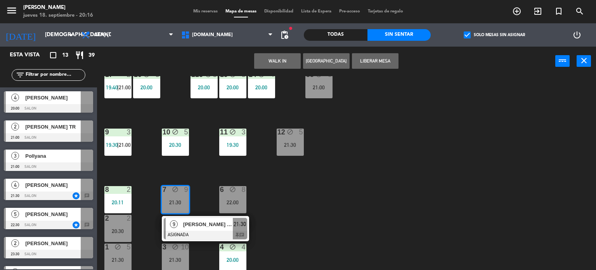
click at [332, 197] on div "34 block 2 21:00 | 22:30 35 block 4 20:30 36 block 6 22:00 43 block 2 21:00 37 …" at bounding box center [349, 173] width 493 height 194
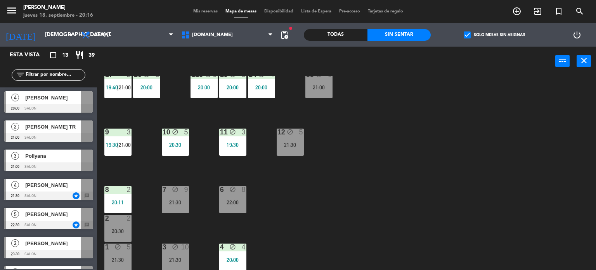
click at [199, 206] on div "34 block 2 21:00 | 22:30 35 block 4 20:30 36 block 6 22:00 43 block 2 21:00 37 …" at bounding box center [349, 173] width 493 height 194
click at [224, 203] on div "22:00" at bounding box center [232, 202] width 27 height 5
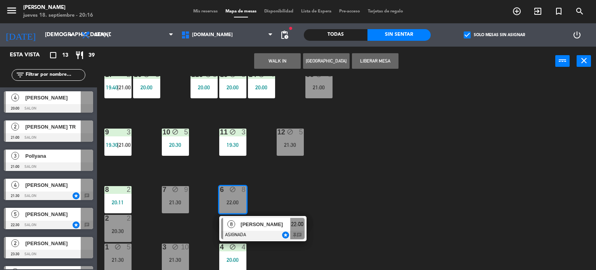
click at [312, 192] on div "34 block 2 21:00 | 22:30 35 block 4 20:30 36 block 6 22:00 43 block 2 21:00 37 …" at bounding box center [349, 173] width 493 height 194
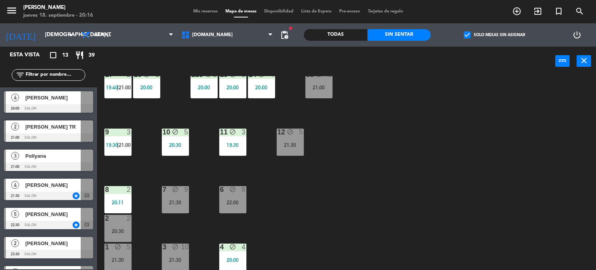
click at [233, 208] on div "6 block 8 22:00" at bounding box center [232, 199] width 27 height 27
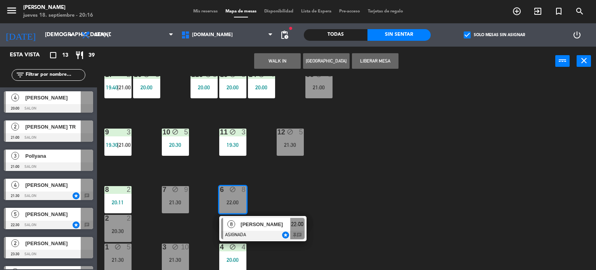
click at [178, 202] on div "21:30" at bounding box center [175, 202] width 27 height 5
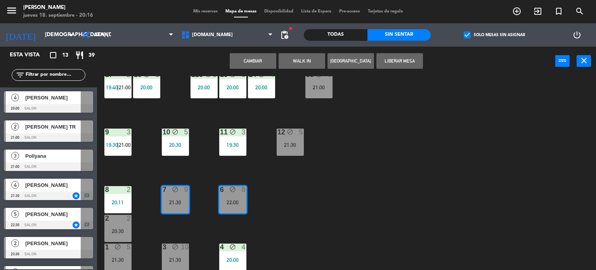
click at [264, 54] on button "Cambiar" at bounding box center [253, 61] width 47 height 16
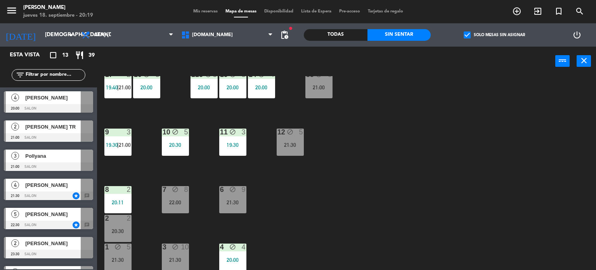
click at [375, 157] on div "34 block 2 21:00 | 22:30 35 block 4 20:30 36 block 6 22:00 43 block 2 21:00 37 …" at bounding box center [349, 173] width 493 height 194
click at [432, 205] on div "34 block 2 21:00 | 22:30 35 block 4 20:30 36 block 6 22:00 43 block 2 21:00 37 …" at bounding box center [349, 173] width 493 height 194
click at [488, 75] on div "power_input close" at bounding box center [326, 62] width 459 height 30
click at [476, 36] on label "check_box Solo mesas sin asignar" at bounding box center [494, 34] width 61 height 7
click at [495, 35] on input "check_box Solo mesas sin asignar" at bounding box center [495, 35] width 0 height 0
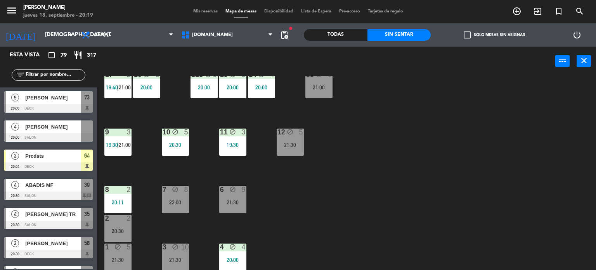
click at [320, 38] on div "Todas" at bounding box center [336, 35] width 64 height 12
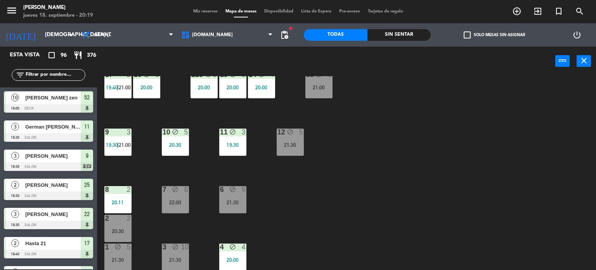
click at [62, 76] on input "text" at bounding box center [55, 75] width 60 height 9
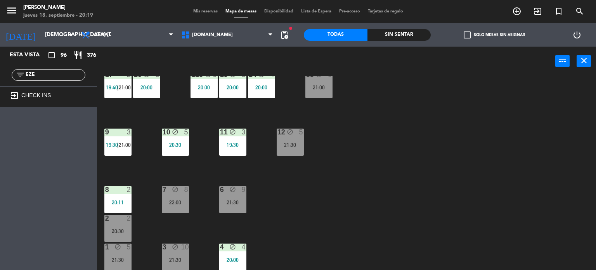
drag, startPoint x: 43, startPoint y: 74, endPoint x: 0, endPoint y: 74, distance: 43.1
click at [0, 74] on div "filter_list EZE" at bounding box center [48, 75] width 97 height 23
type input "S"
type input "L"
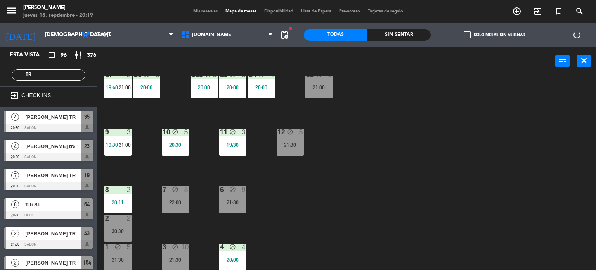
type input "T"
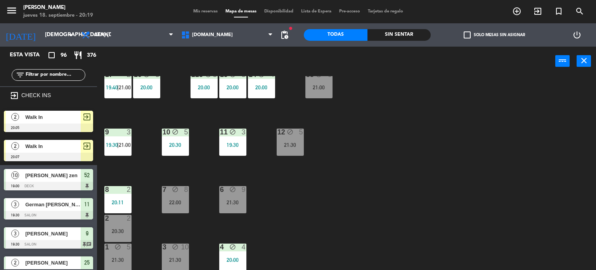
click at [454, 74] on div "power_input close" at bounding box center [326, 62] width 459 height 30
click at [416, 36] on div "Sin sentar" at bounding box center [400, 35] width 64 height 12
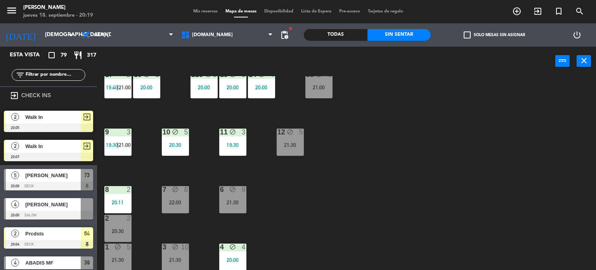
click at [280, 212] on div "34 block 2 21:00 | 22:30 35 block 4 20:30 36 block 6 22:00 43 block 2 21:00 37 …" at bounding box center [349, 173] width 493 height 194
click at [503, 138] on div "34 block 2 21:00 | 22:30 35 block 4 20:30 36 block 6 22:00 43 block 2 21:00 37 …" at bounding box center [349, 173] width 493 height 194
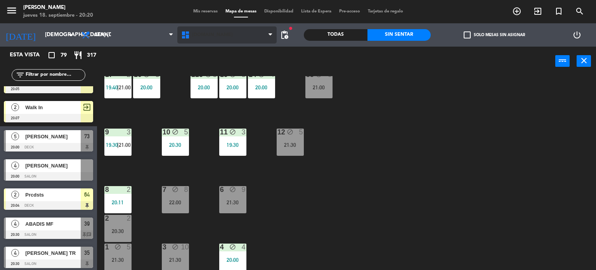
drag, startPoint x: 217, startPoint y: 47, endPoint x: 217, endPoint y: 39, distance: 8.2
click at [217, 47] on div "power_input close" at bounding box center [326, 62] width 459 height 30
click at [216, 36] on span "[DOMAIN_NAME]" at bounding box center [227, 34] width 100 height 17
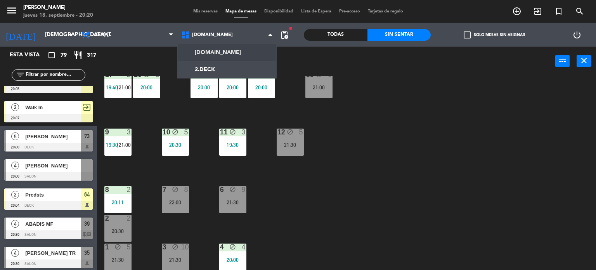
click at [210, 63] on ng-component "menu [PERSON_NAME] jueves 18. septiembre - 20:20 Mis reservas Mapa de mesas Dis…" at bounding box center [298, 135] width 596 height 270
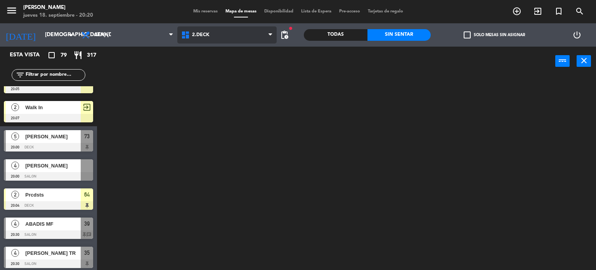
click at [210, 35] on span "2.DECK" at bounding box center [227, 34] width 100 height 17
click at [212, 47] on ng-component "menu [PERSON_NAME] jueves 18. septiembre - 20:20 Mis reservas Mapa de mesas Dis…" at bounding box center [298, 135] width 596 height 270
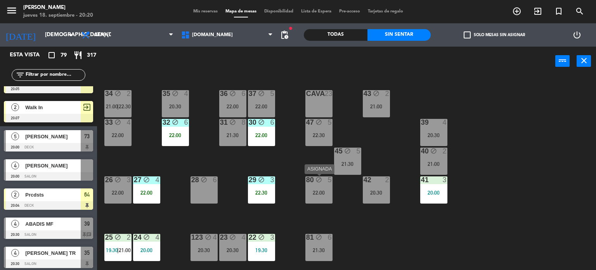
scroll to position [78, 0]
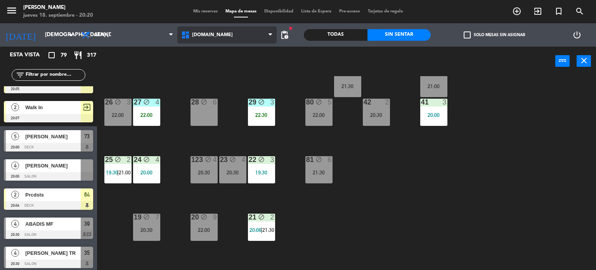
click at [218, 35] on span "[DOMAIN_NAME]" at bounding box center [227, 34] width 100 height 17
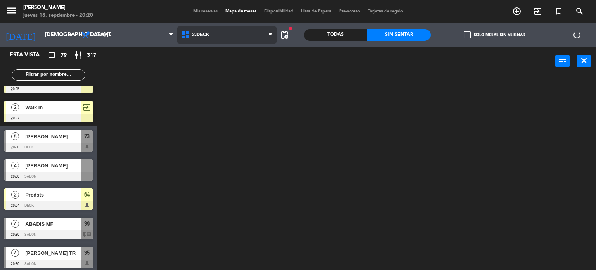
click at [218, 67] on ng-component "menu [PERSON_NAME] jueves 18. septiembre - 20:20 Mis reservas Mapa de mesas Dis…" at bounding box center [298, 135] width 596 height 270
click at [212, 41] on span "2.DECK" at bounding box center [227, 34] width 100 height 17
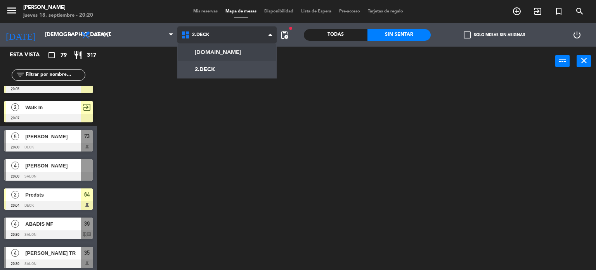
click at [214, 49] on ng-component "menu [PERSON_NAME] jueves 18. septiembre - 20:20 Mis reservas Mapa de mesas Dis…" at bounding box center [298, 135] width 596 height 270
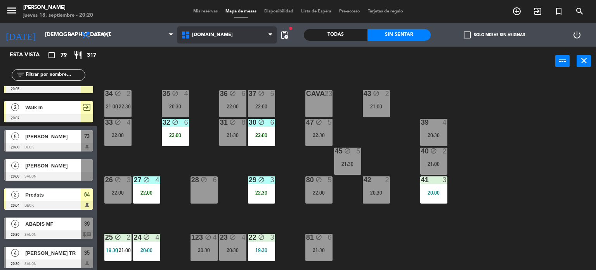
drag, startPoint x: 212, startPoint y: 35, endPoint x: 200, endPoint y: 65, distance: 31.7
click at [212, 35] on span "[DOMAIN_NAME]" at bounding box center [212, 34] width 41 height 5
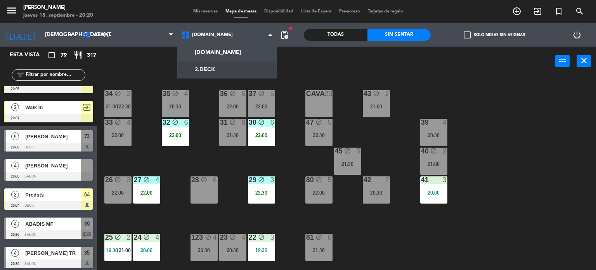
click at [200, 68] on ng-component "menu [PERSON_NAME] jueves 18. septiembre - 20:20 Mis reservas Mapa de mesas Dis…" at bounding box center [298, 135] width 596 height 270
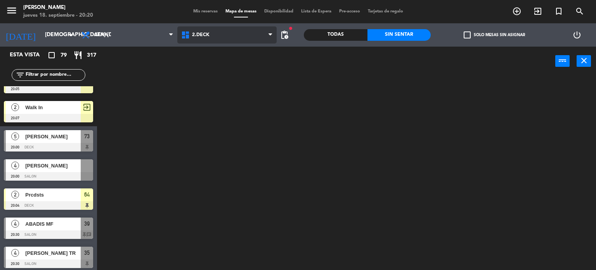
click at [203, 34] on span "2.DECK" at bounding box center [200, 34] width 17 height 5
click at [202, 47] on ng-component "menu [PERSON_NAME] jueves 18. septiembre - 20:20 Mis reservas Mapa de mesas Dis…" at bounding box center [298, 135] width 596 height 270
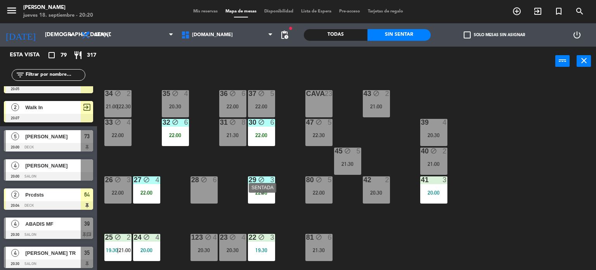
scroll to position [78, 0]
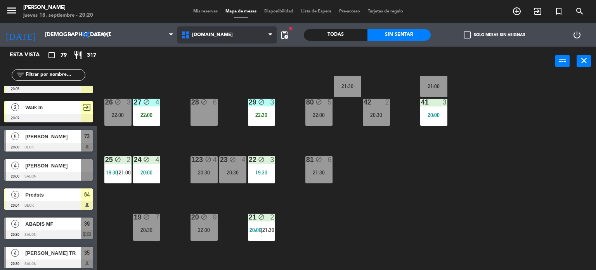
click at [214, 40] on span "[DOMAIN_NAME]" at bounding box center [227, 34] width 100 height 17
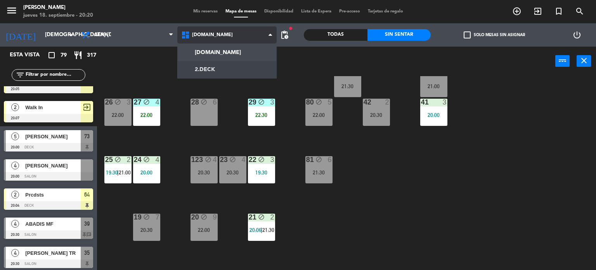
drag, startPoint x: 210, startPoint y: 70, endPoint x: 205, endPoint y: 42, distance: 29.2
click at [210, 70] on ng-component "menu [PERSON_NAME] jueves 18. septiembre - 20:20 Mis reservas Mapa de mesas Dis…" at bounding box center [298, 135] width 596 height 270
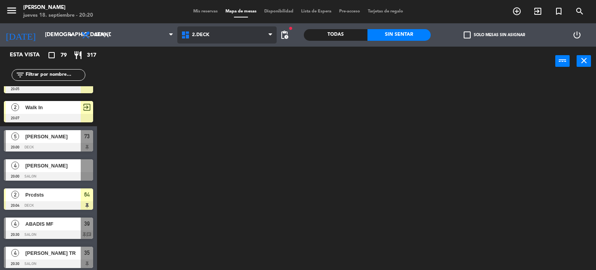
click at [205, 42] on span "2.DECK" at bounding box center [227, 34] width 100 height 17
click at [207, 49] on ng-component "menu [PERSON_NAME] jueves 18. septiembre - 20:20 Mis reservas Mapa de mesas Dis…" at bounding box center [298, 135] width 596 height 270
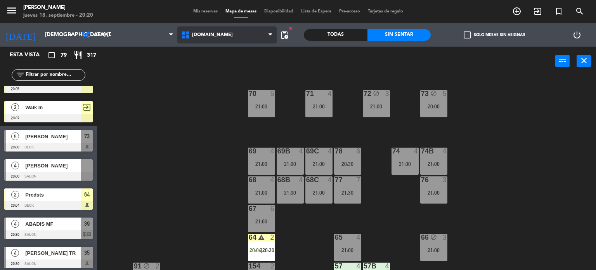
click at [223, 40] on span "[DOMAIN_NAME]" at bounding box center [227, 34] width 100 height 17
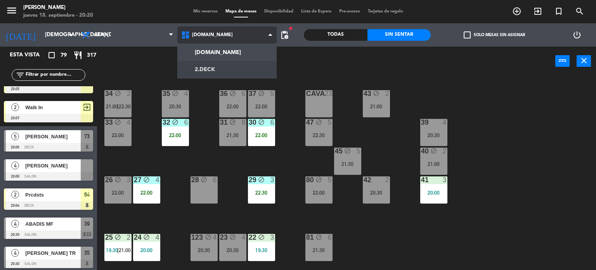
click at [215, 66] on ng-component "menu [PERSON_NAME] jueves 18. septiembre - 20:20 Mis reservas Mapa de mesas Dis…" at bounding box center [298, 135] width 596 height 270
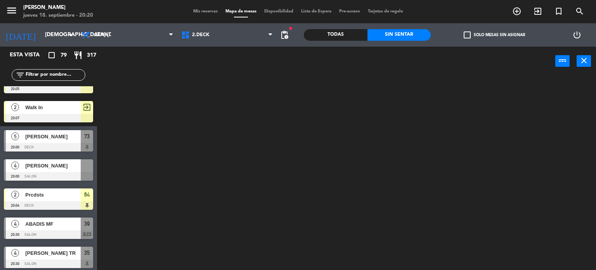
click at [223, 25] on div "[DOMAIN_NAME] [DOMAIN_NAME] [DOMAIN_NAME] [DOMAIN_NAME] [DOMAIN_NAME]" at bounding box center [227, 34] width 100 height 23
click at [226, 36] on span "2.DECK" at bounding box center [227, 34] width 100 height 17
click at [225, 47] on ng-component "menu [PERSON_NAME] jueves 18. septiembre - 20:20 Mis reservas Mapa de mesas Dis…" at bounding box center [298, 135] width 596 height 270
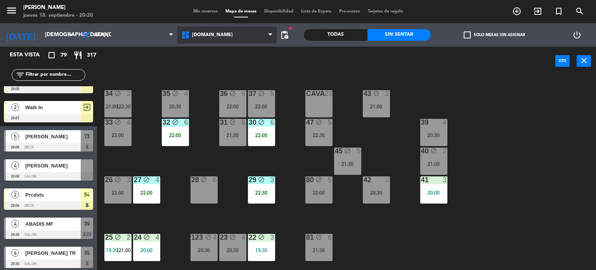
click at [226, 32] on span "[DOMAIN_NAME]" at bounding box center [227, 34] width 100 height 17
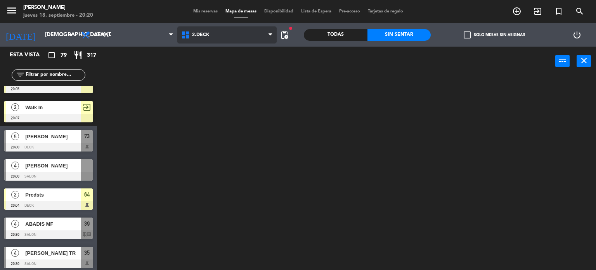
click at [225, 71] on ng-component "menu [PERSON_NAME] jueves 18. septiembre - 20:20 Mis reservas Mapa de mesas Dis…" at bounding box center [298, 135] width 596 height 270
click at [211, 43] on div "[DOMAIN_NAME] [DOMAIN_NAME] [DOMAIN_NAME] [DOMAIN_NAME] [DOMAIN_NAME]" at bounding box center [227, 34] width 100 height 23
click at [228, 33] on span "2.DECK" at bounding box center [227, 34] width 100 height 17
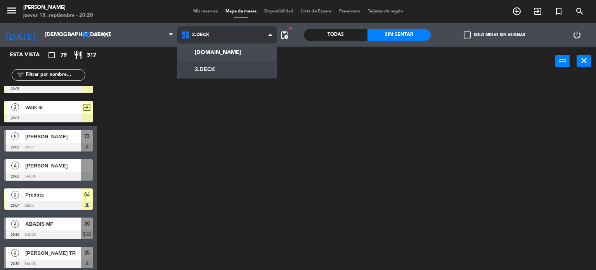
click at [231, 50] on ng-component "menu [PERSON_NAME] jueves 18. septiembre - 20:20 Mis reservas Mapa de mesas Dis…" at bounding box center [298, 135] width 596 height 270
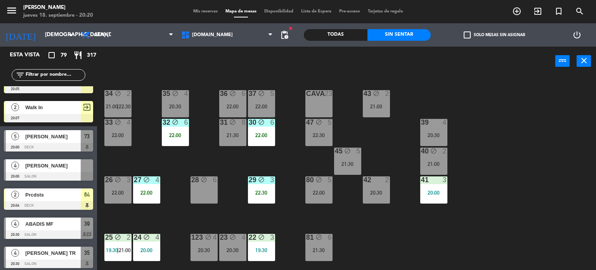
scroll to position [39, 0]
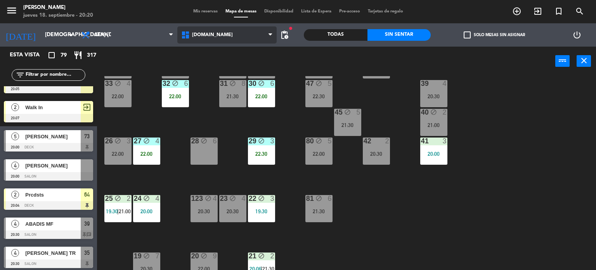
click at [232, 43] on span "[DOMAIN_NAME]" at bounding box center [227, 34] width 100 height 17
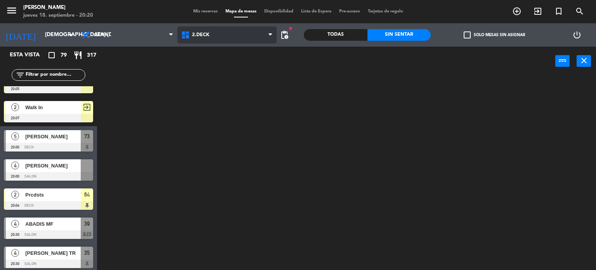
click at [228, 69] on ng-component "menu [PERSON_NAME] jueves 18. septiembre - 20:20 Mis reservas Mapa de mesas Dis…" at bounding box center [298, 135] width 596 height 270
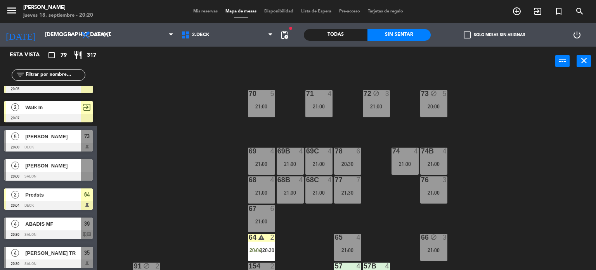
click at [68, 73] on input "text" at bounding box center [55, 75] width 60 height 9
click at [339, 34] on div "Todas" at bounding box center [336, 35] width 64 height 12
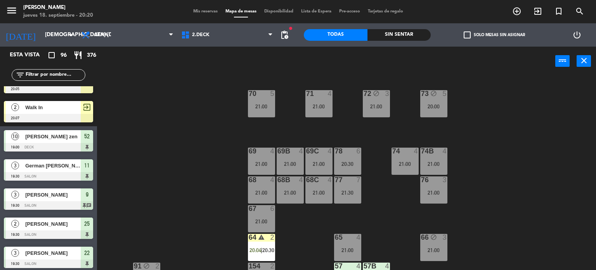
click at [53, 71] on input "text" at bounding box center [55, 75] width 60 height 9
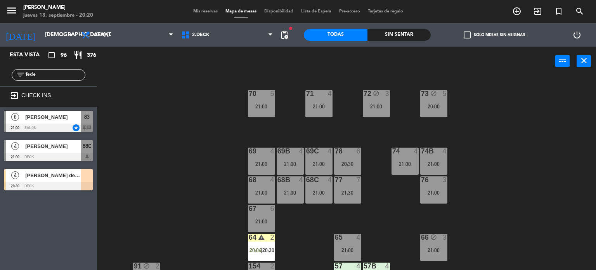
type input "fede"
drag, startPoint x: 225, startPoint y: 146, endPoint x: 221, endPoint y: 146, distance: 4.7
click at [225, 146] on div "71 4 21:00 72 block 3 21:00 73 block 5 20:00 70 5 21:00 74 4 21:00 74B 4 21:00 …" at bounding box center [349, 173] width 493 height 194
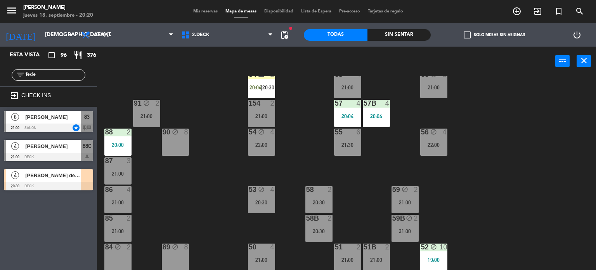
click at [262, 252] on div "50 4 21:00" at bounding box center [261, 256] width 27 height 27
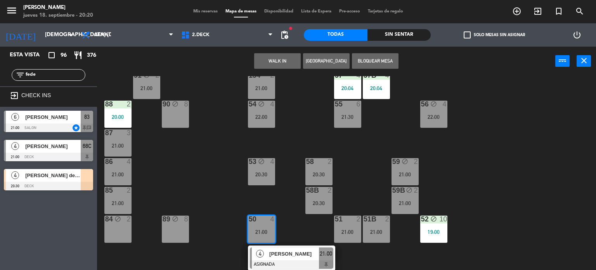
click at [280, 254] on span "[PERSON_NAME]" at bounding box center [294, 254] width 50 height 8
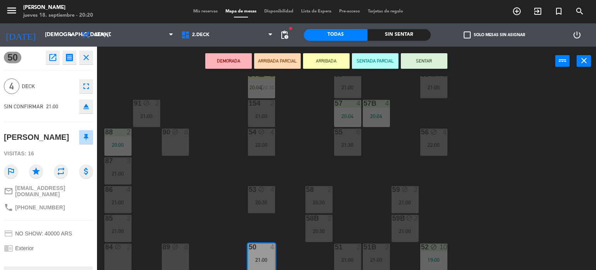
click at [85, 110] on icon "eject" at bounding box center [86, 106] width 9 height 9
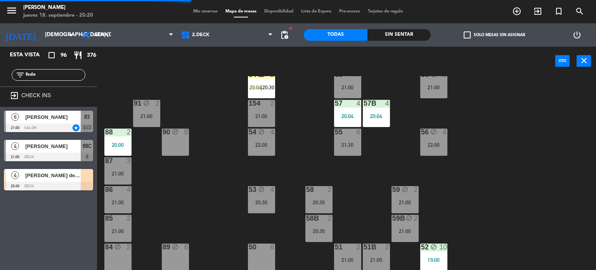
click at [90, 169] on div at bounding box center [87, 175] width 12 height 13
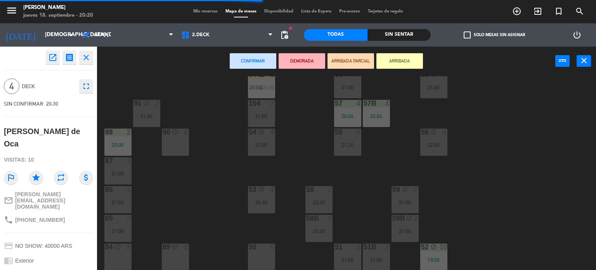
click at [269, 259] on div "50 6" at bounding box center [261, 256] width 27 height 27
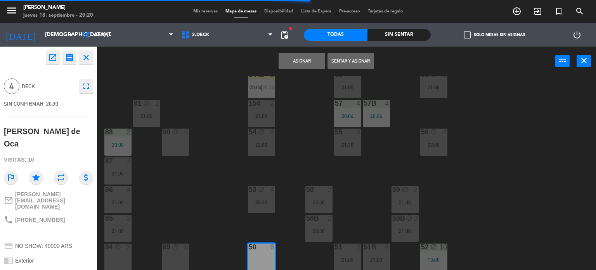
click at [357, 56] on button "Sentar y Asignar" at bounding box center [351, 61] width 47 height 16
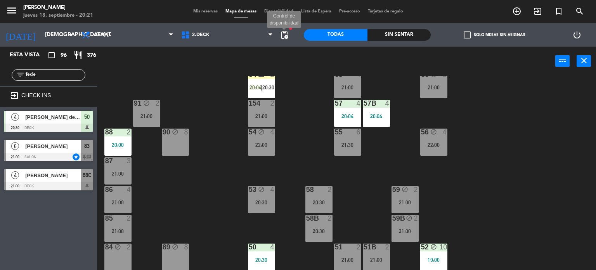
click at [282, 36] on span "pending_actions" at bounding box center [284, 34] width 9 height 9
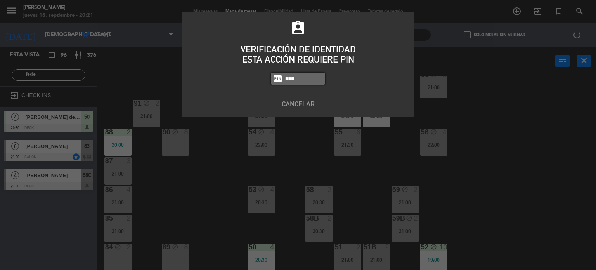
type input "3871"
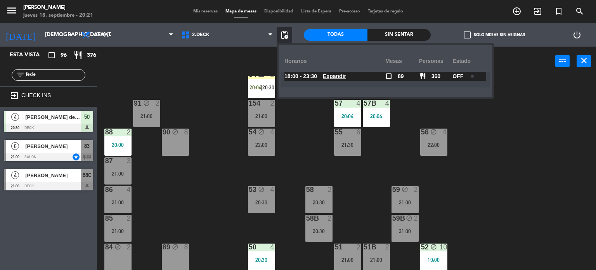
click at [509, 148] on div "71 4 21:00 72 block 3 21:00 73 block 5 20:00 70 5 21:00 74 4 21:00 74B 4 21:00 …" at bounding box center [349, 173] width 493 height 194
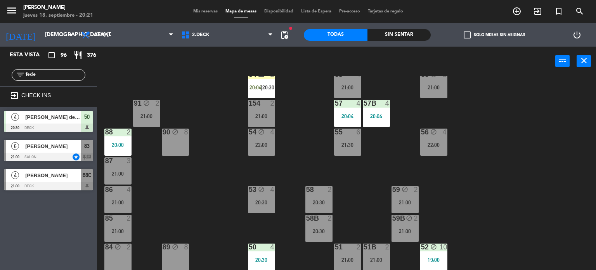
drag, startPoint x: 76, startPoint y: 72, endPoint x: 0, endPoint y: 77, distance: 75.9
click at [0, 77] on div "filter_list fede" at bounding box center [48, 75] width 97 height 23
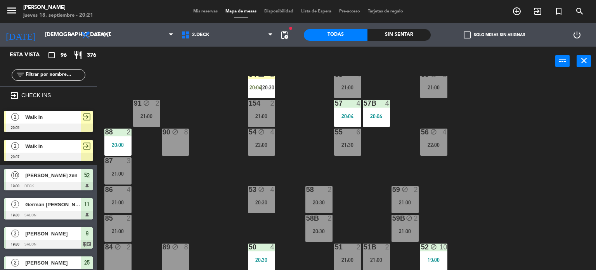
click at [212, 91] on div "71 4 21:00 72 block 3 21:00 73 block 5 20:00 70 5 21:00 74 4 21:00 74B 4 21:00 …" at bounding box center [349, 173] width 493 height 194
click at [202, 42] on span "2.DECK" at bounding box center [227, 34] width 100 height 17
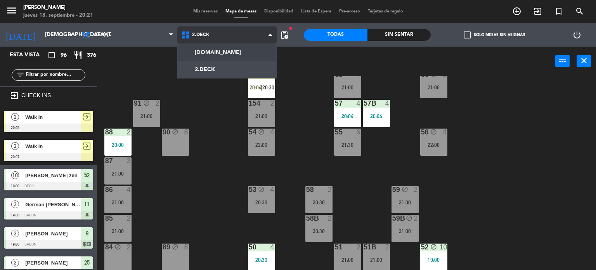
click at [231, 56] on ng-component "menu [PERSON_NAME] jueves 18. septiembre - 20:21 Mis reservas Mapa de mesas Dis…" at bounding box center [298, 135] width 596 height 270
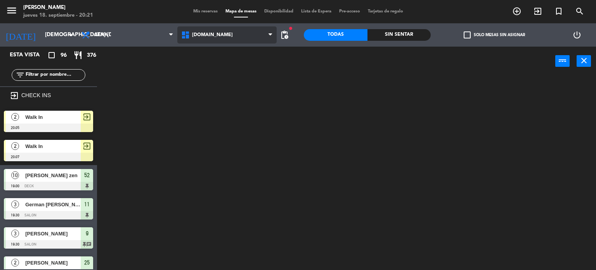
scroll to position [0, 0]
click at [396, 37] on div "Sin sentar" at bounding box center [400, 35] width 64 height 12
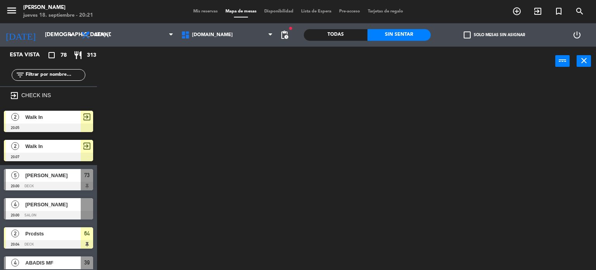
click at [483, 35] on label "check_box_outline_blank Solo mesas sin asignar" at bounding box center [494, 34] width 61 height 7
click at [495, 35] on input "check_box_outline_blank Solo mesas sin asignar" at bounding box center [495, 35] width 0 height 0
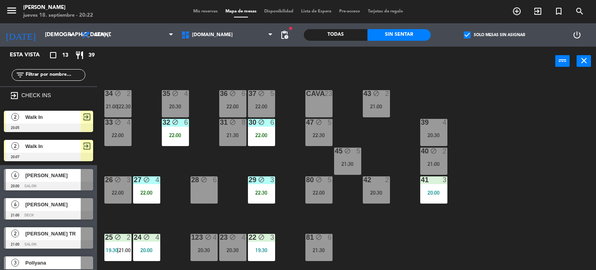
click at [238, 26] on div "[DOMAIN_NAME] [DOMAIN_NAME] [DOMAIN_NAME] [DOMAIN_NAME] [DOMAIN_NAME]" at bounding box center [227, 34] width 100 height 23
click at [231, 38] on span "[DOMAIN_NAME]" at bounding box center [227, 34] width 100 height 17
click at [227, 59] on ng-component "menu [PERSON_NAME] jueves 18. septiembre - 20:22 Mis reservas Mapa de mesas Dis…" at bounding box center [298, 135] width 596 height 270
click at [214, 43] on span "[DOMAIN_NAME]" at bounding box center [227, 34] width 100 height 17
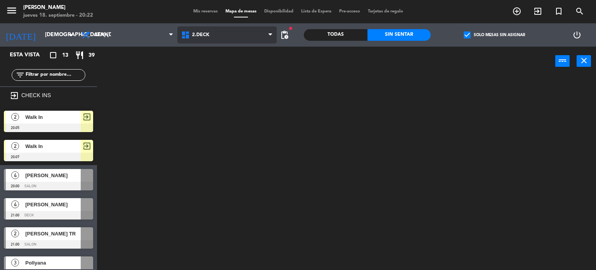
click at [198, 74] on ng-component "menu [PERSON_NAME] jueves 18. septiembre - 20:22 Mis reservas Mapa de mesas Dis…" at bounding box center [298, 135] width 596 height 270
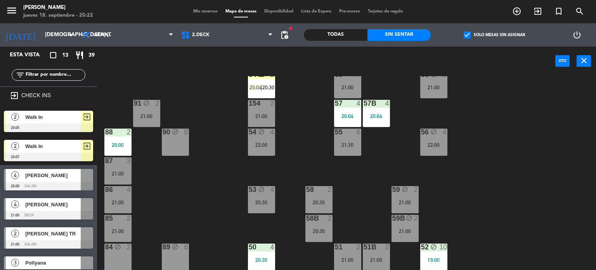
scroll to position [39, 0]
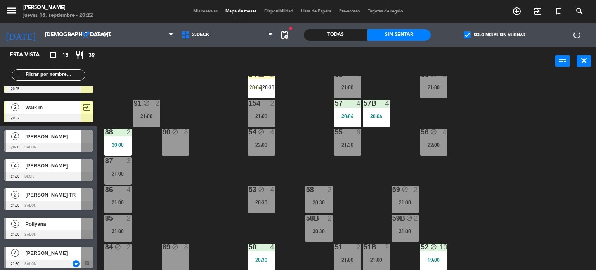
click at [182, 223] on div "71 4 21:00 72 block 3 21:00 73 block 5 20:00 70 5 21:00 74 4 21:00 74B 4 21:00 …" at bounding box center [349, 173] width 493 height 194
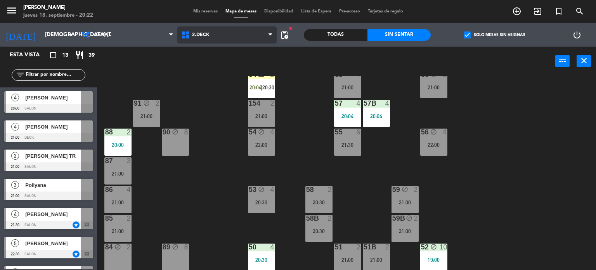
click at [208, 33] on span "2.DECK" at bounding box center [200, 34] width 17 height 5
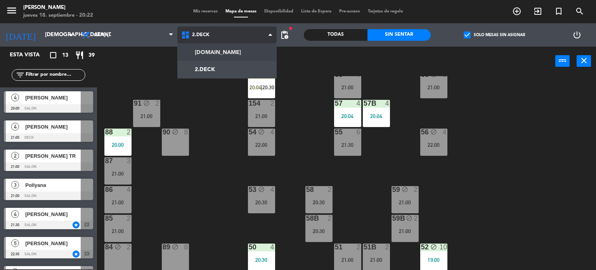
click at [218, 54] on ng-component "menu [PERSON_NAME] jueves 18. septiembre - 20:22 Mis reservas Mapa de mesas Dis…" at bounding box center [298, 135] width 596 height 270
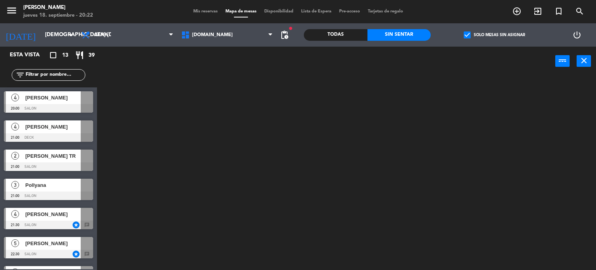
click at [327, 38] on div "Todas" at bounding box center [336, 35] width 64 height 12
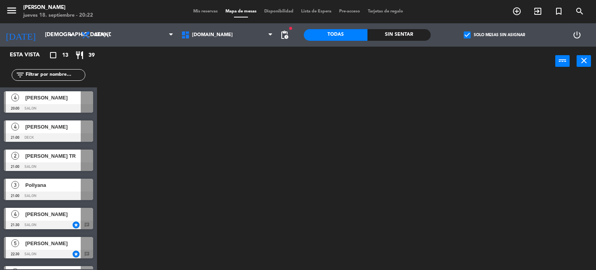
click at [467, 37] on span "check_box" at bounding box center [467, 34] width 7 height 7
click at [495, 35] on input "check_box Solo mesas sin asignar" at bounding box center [495, 35] width 0 height 0
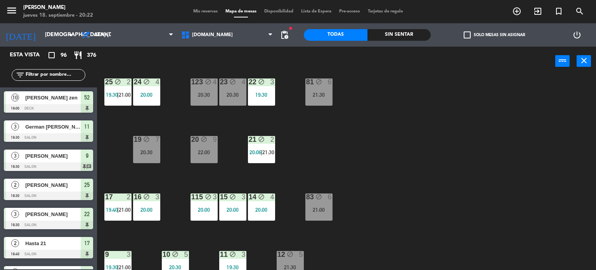
scroll to position [278, 0]
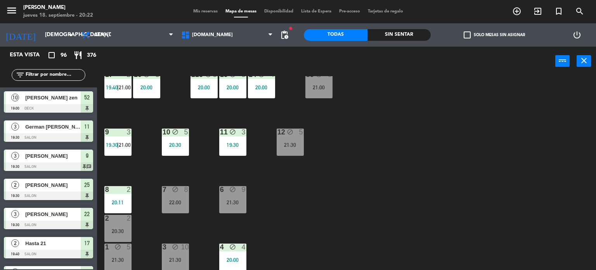
click at [451, 163] on div "34 block 2 21:00 | 22:30 35 block 4 20:30 36 block 6 22:00 43 block 2 21:00 37 …" at bounding box center [349, 173] width 493 height 194
click at [291, 153] on div "12 block 5 21:30" at bounding box center [290, 142] width 27 height 27
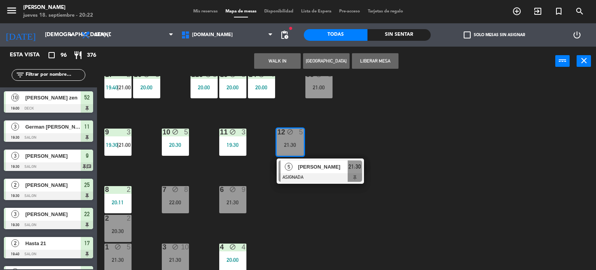
click at [395, 129] on div "34 block 2 21:00 | 22:30 35 block 4 20:30 36 block 6 22:00 43 block 2 21:00 37 …" at bounding box center [349, 173] width 493 height 194
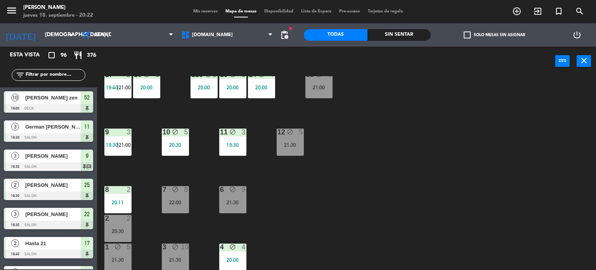
click at [239, 143] on div "19:30" at bounding box center [232, 144] width 27 height 5
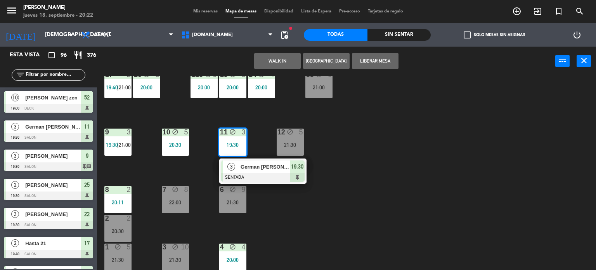
click at [444, 149] on div "34 block 2 21:00 | 22:30 35 block 4 20:30 36 block 6 22:00 43 block 2 21:00 37 …" at bounding box center [349, 173] width 493 height 194
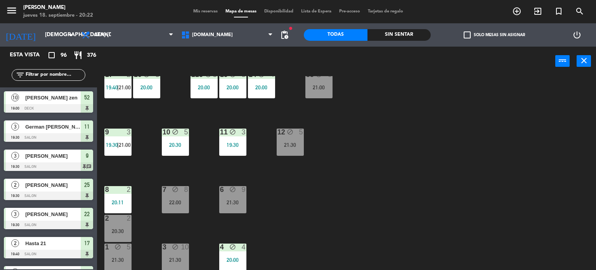
click at [59, 78] on input "text" at bounding box center [55, 75] width 60 height 9
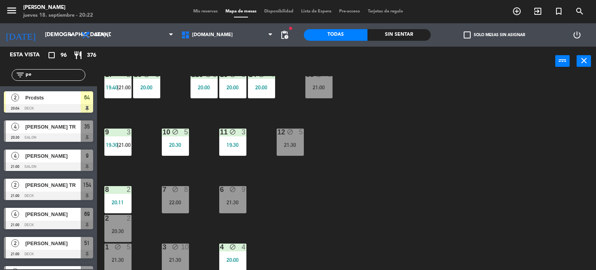
scroll to position [0, 0]
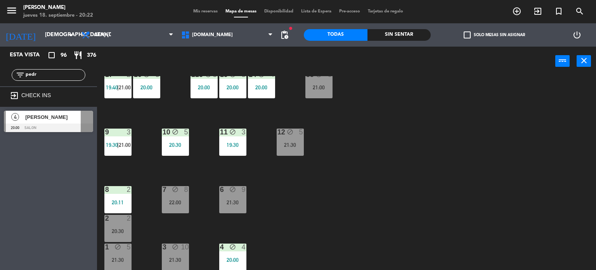
type input "pedr"
click at [1, 203] on div "Esta vista crop_square 96 restaurant 376 filter_list pedr exit_to_app CHECK INS…" at bounding box center [48, 158] width 97 height 223
click at [358, 166] on div "34 block 2 21:00 | 22:30 35 block 4 20:30 36 block 6 22:00 43 block 2 21:00 37 …" at bounding box center [349, 173] width 493 height 194
click at [64, 115] on span "[PERSON_NAME]" at bounding box center [53, 117] width 56 height 8
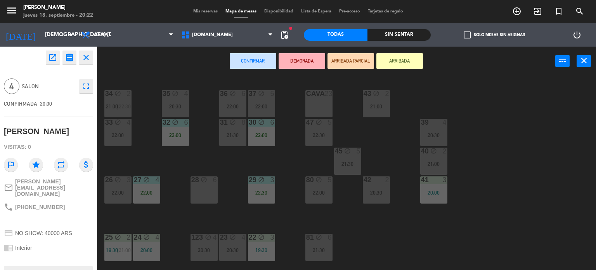
click at [474, 124] on div "34 block 2 21:00 | 22:30 35 block 4 20:30 36 block 6 22:00 43 block 2 21:00 37 …" at bounding box center [349, 173] width 493 height 194
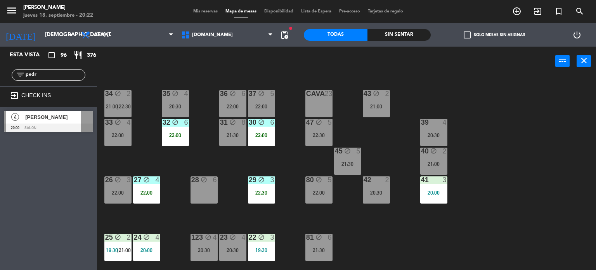
click at [435, 135] on div "20:30" at bounding box center [433, 134] width 27 height 5
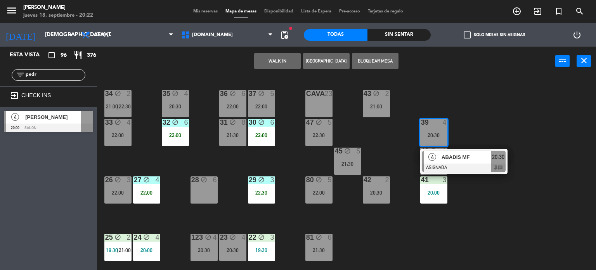
click at [457, 164] on div at bounding box center [463, 167] width 83 height 9
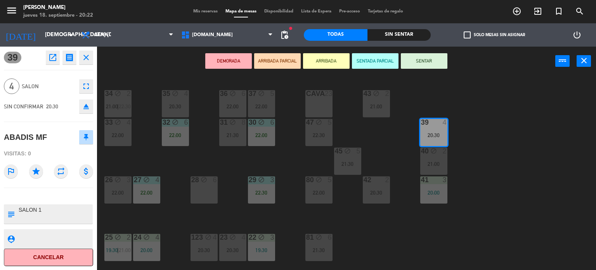
click at [78, 105] on div "eject" at bounding box center [84, 106] width 17 height 14
click at [85, 105] on icon "eject" at bounding box center [86, 106] width 9 height 9
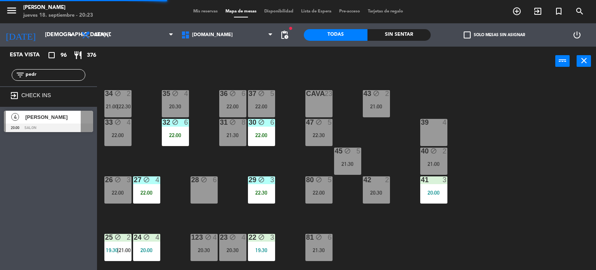
click at [75, 122] on div "[PERSON_NAME]" at bounding box center [52, 117] width 56 height 13
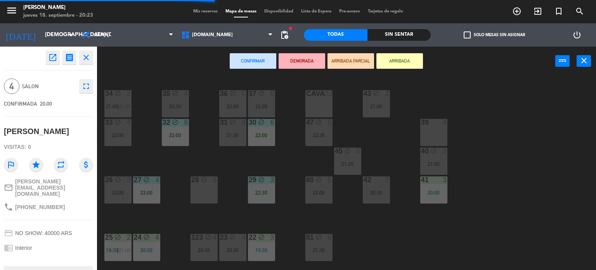
click at [420, 132] on div "39 4" at bounding box center [433, 132] width 27 height 27
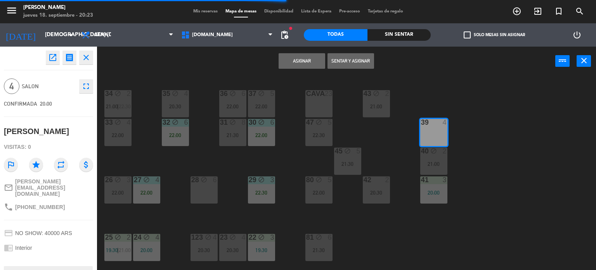
click at [360, 64] on button "Sentar y Asignar" at bounding box center [351, 61] width 47 height 16
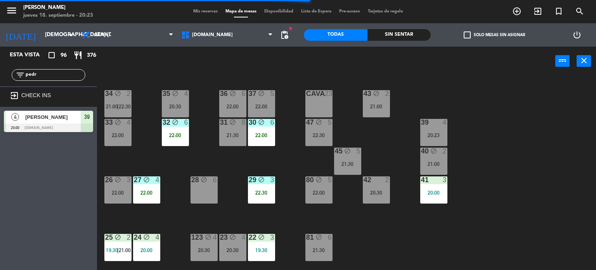
click at [552, 108] on div "34 block 2 21:00 | 22:30 35 block 4 20:30 36 block 6 22:00 43 block 2 21:00 37 …" at bounding box center [349, 173] width 493 height 194
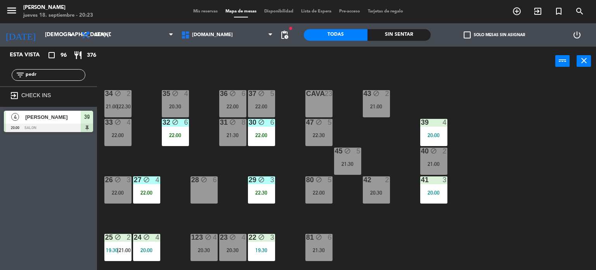
drag, startPoint x: 61, startPoint y: 73, endPoint x: 0, endPoint y: 78, distance: 61.6
click at [0, 78] on div "filter_list pedr" at bounding box center [48, 75] width 97 height 23
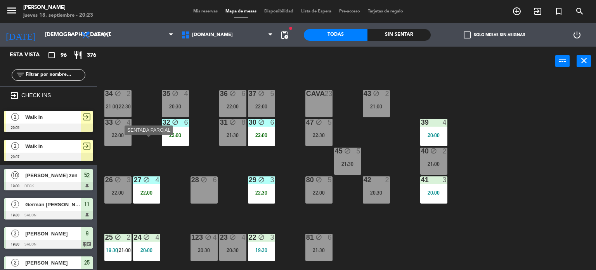
scroll to position [278, 0]
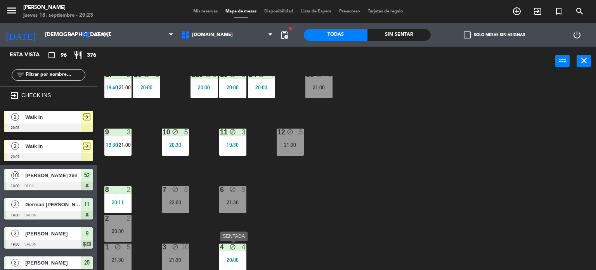
click at [227, 245] on div "block" at bounding box center [232, 246] width 13 height 7
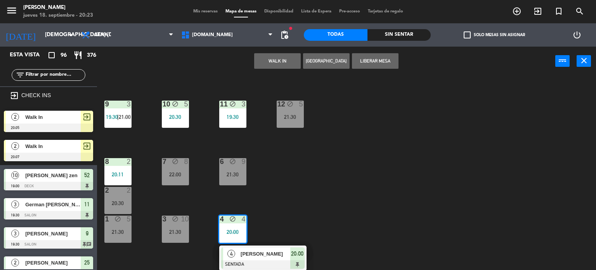
click at [308, 219] on div "34 block 2 21:00 | 22:30 35 block 4 20:30 36 block 6 22:00 43 block 2 21:00 37 …" at bounding box center [349, 173] width 493 height 194
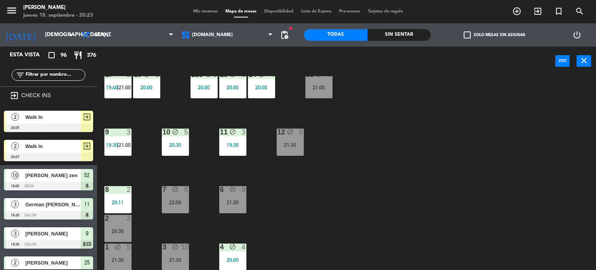
click at [42, 78] on input "text" at bounding box center [55, 75] width 60 height 9
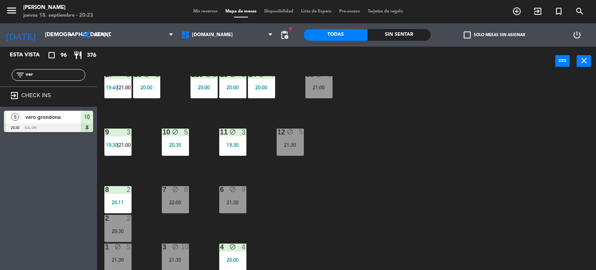
type input "ver"
drag, startPoint x: 374, startPoint y: 193, endPoint x: 367, endPoint y: 193, distance: 7.4
click at [373, 193] on div "34 block 2 21:00 | 22:30 35 block 4 20:30 36 block 6 22:00 43 block 2 21:00 37 …" at bounding box center [349, 173] width 493 height 194
drag, startPoint x: 45, startPoint y: 73, endPoint x: 0, endPoint y: 71, distance: 45.1
click at [0, 73] on div "filter_list ver" at bounding box center [48, 75] width 97 height 23
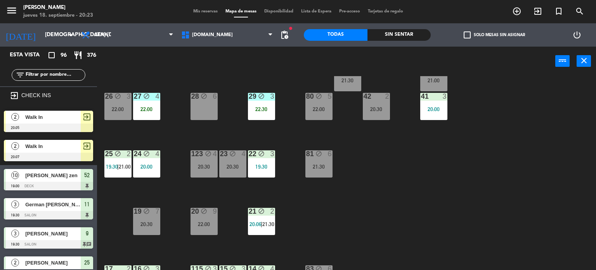
scroll to position [0, 0]
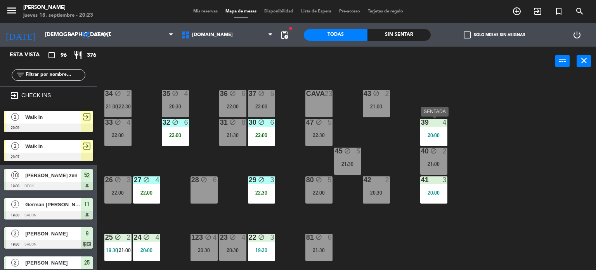
click at [434, 130] on div "39 4 20:00" at bounding box center [433, 132] width 27 height 27
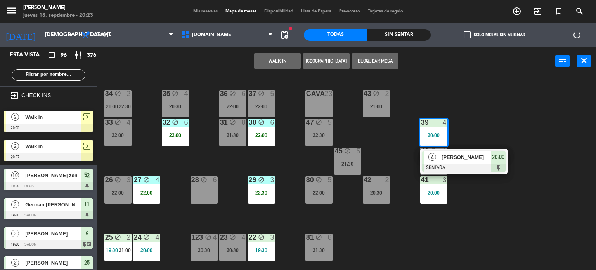
click at [520, 79] on div "34 block 2 21:00 | 22:30 35 block 4 20:30 36 block 6 22:00 43 block 2 21:00 37 …" at bounding box center [349, 173] width 493 height 194
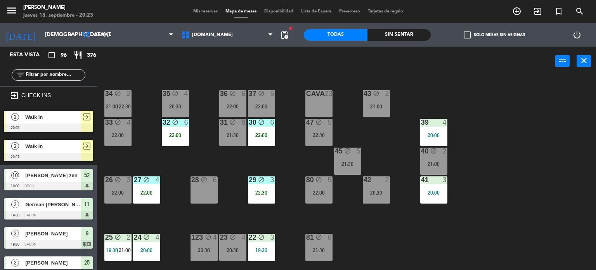
click at [342, 146] on div "34 block 2 21:00 | 22:30 35 block 4 20:30 36 block 6 22:00 43 block 2 21:00 37 …" at bounding box center [349, 173] width 493 height 194
click at [353, 153] on div "block" at bounding box center [347, 151] width 13 height 7
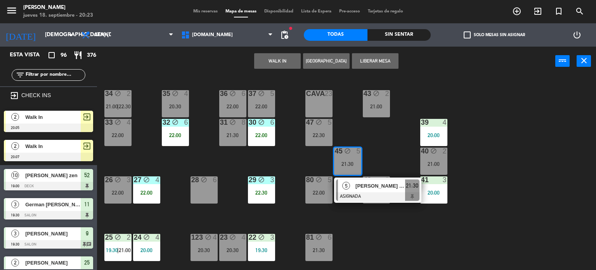
click at [378, 155] on div "34 block 2 21:00 | 22:30 35 block 4 20:30 36 block 6 22:00 43 block 2 21:00 37 …" at bounding box center [349, 173] width 493 height 194
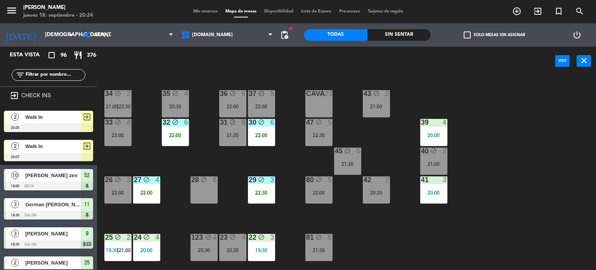
click at [403, 33] on div "Sin sentar" at bounding box center [400, 35] width 64 height 12
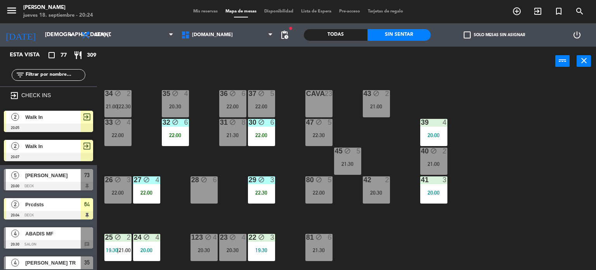
click at [476, 36] on label "check_box_outline_blank Solo mesas sin asignar" at bounding box center [494, 34] width 61 height 7
click at [495, 35] on input "check_box_outline_blank Solo mesas sin asignar" at bounding box center [495, 35] width 0 height 0
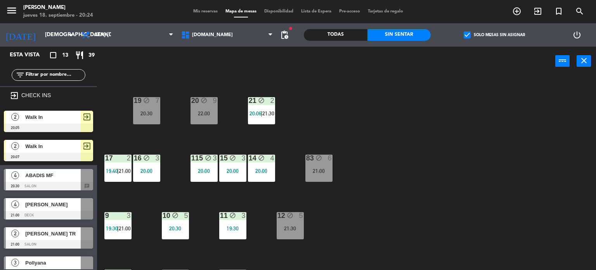
scroll to position [278, 0]
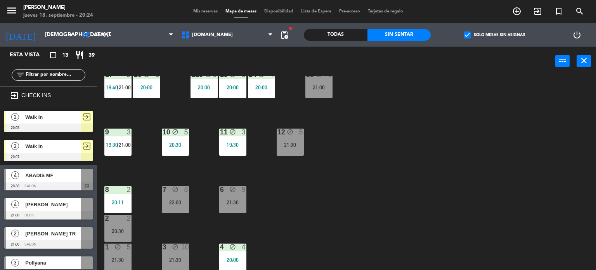
click at [110, 198] on div "8 2 20:11" at bounding box center [117, 199] width 27 height 27
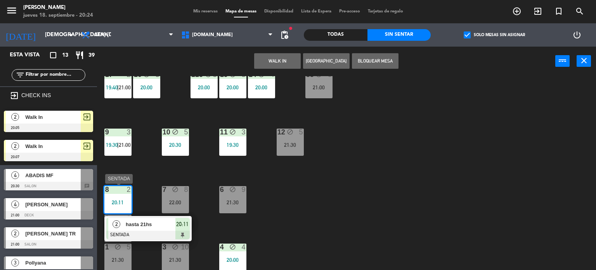
click at [164, 226] on span "hasta 21hs" at bounding box center [151, 224] width 50 height 8
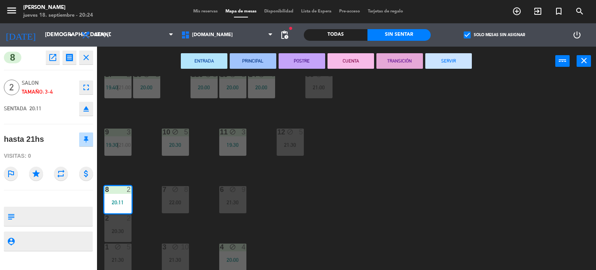
click at [456, 63] on button "SERVIR" at bounding box center [449, 61] width 47 height 16
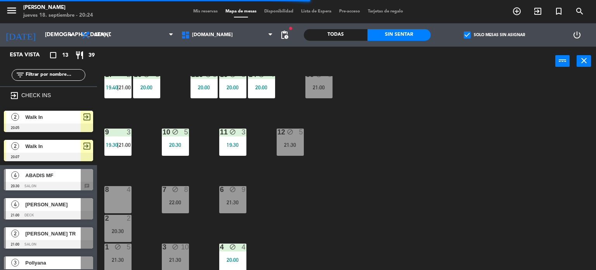
click at [348, 152] on div "34 block 2 21:00 | 22:30 35 block 4 20:30 36 block 6 22:00 43 block 2 21:00 37 …" at bounding box center [349, 173] width 493 height 194
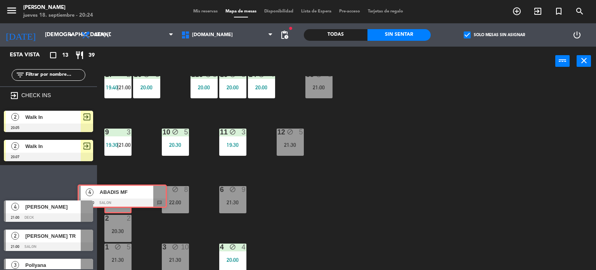
drag, startPoint x: 49, startPoint y: 186, endPoint x: 123, endPoint y: 202, distance: 75.5
click at [123, 202] on div "Esta vista crop_square 13 restaurant 39 filter_list exit_to_app CHECK INS 2 Wal…" at bounding box center [298, 159] width 596 height 224
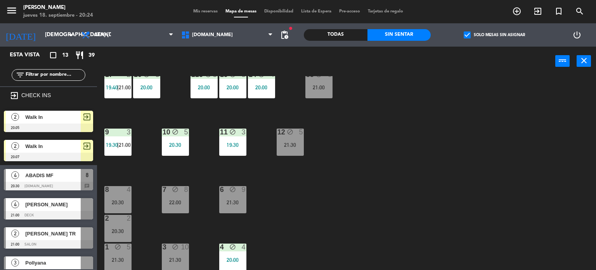
click at [400, 201] on div "34 block 2 21:00 | 22:30 35 block 4 20:30 36 block 6 22:00 43 block 2 21:00 37 …" at bounding box center [349, 173] width 493 height 194
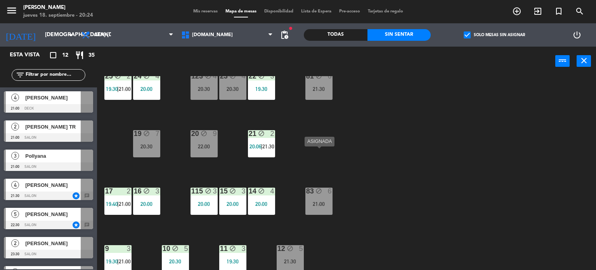
scroll to position [239, 0]
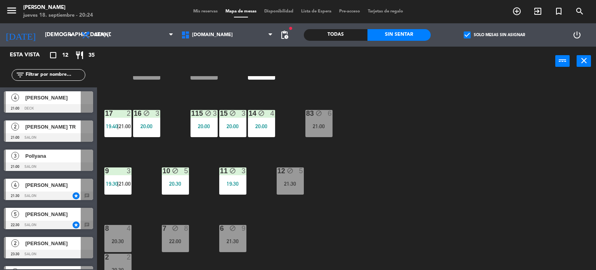
click at [229, 172] on icon "block" at bounding box center [232, 170] width 7 height 7
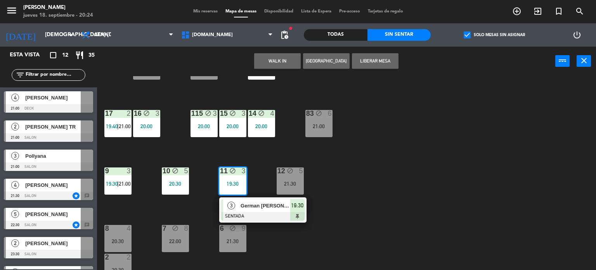
click at [358, 197] on div "34 block 2 21:00 | 22:30 35 block 4 20:30 36 block 6 22:00 43 block 2 21:00 37 …" at bounding box center [349, 173] width 493 height 194
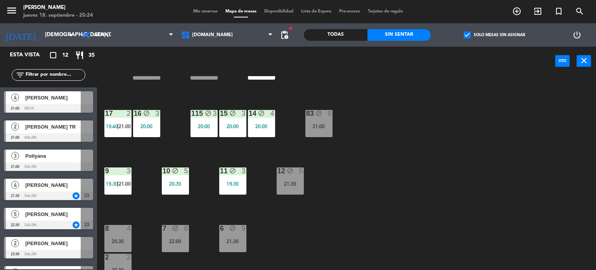
scroll to position [161, 0]
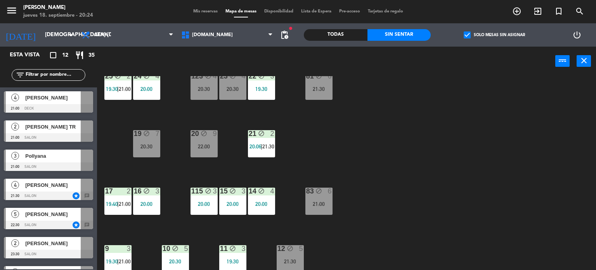
click at [264, 155] on div "21 block 2 20:06 | 21:30" at bounding box center [261, 143] width 27 height 27
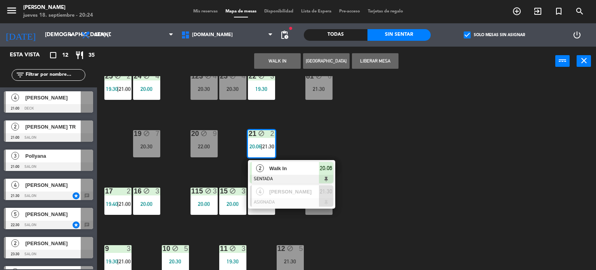
click at [337, 147] on div "34 block 2 21:00 | 22:30 35 block 4 20:30 36 block 6 22:00 43 block 2 21:00 37 …" at bounding box center [349, 173] width 493 height 194
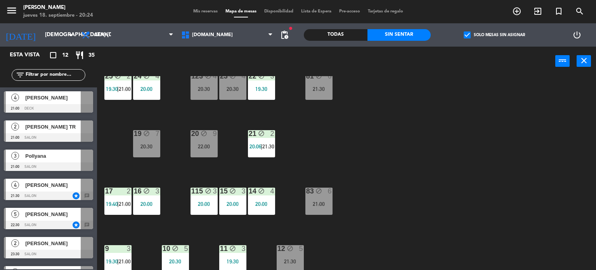
click at [465, 38] on span "check_box" at bounding box center [467, 34] width 7 height 7
click at [495, 35] on input "check_box Solo mesas sin asignar" at bounding box center [495, 35] width 0 height 0
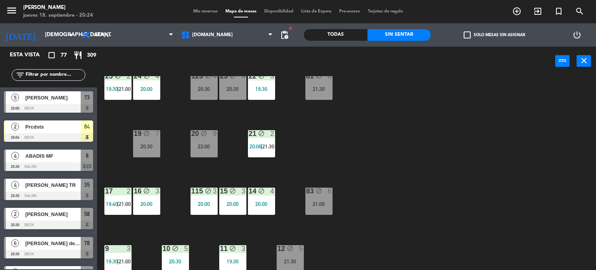
click at [470, 33] on span "check_box_outline_blank" at bounding box center [467, 34] width 7 height 7
click at [495, 35] on input "check_box_outline_blank Solo mesas sin asignar" at bounding box center [495, 35] width 0 height 0
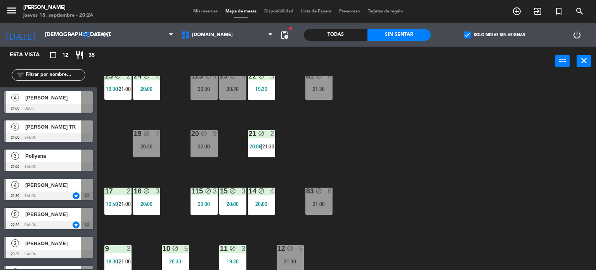
click at [499, 24] on div "check_box Solo mesas sin asignar" at bounding box center [494, 34] width 127 height 23
click at [497, 29] on div "check_box Solo mesas sin asignar" at bounding box center [494, 34] width 127 height 23
click at [497, 33] on label "check_box Solo mesas sin asignar" at bounding box center [494, 34] width 61 height 7
click at [495, 35] on input "check_box Solo mesas sin asignar" at bounding box center [495, 35] width 0 height 0
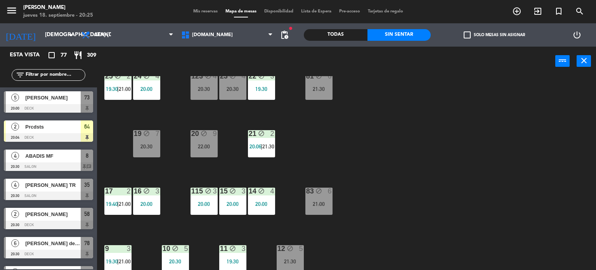
click at [497, 36] on label "check_box_outline_blank Solo mesas sin asignar" at bounding box center [494, 34] width 61 height 7
click at [495, 35] on input "check_box_outline_blank Solo mesas sin asignar" at bounding box center [495, 35] width 0 height 0
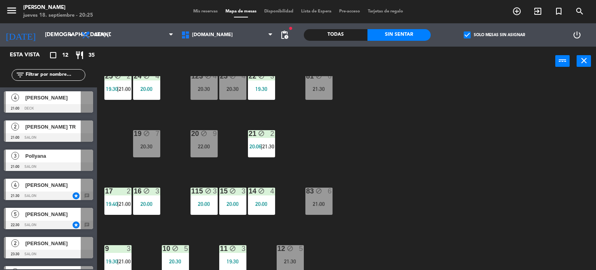
click at [495, 38] on label "check_box Solo mesas sin asignar" at bounding box center [494, 34] width 61 height 7
click at [495, 35] on input "check_box Solo mesas sin asignar" at bounding box center [495, 35] width 0 height 0
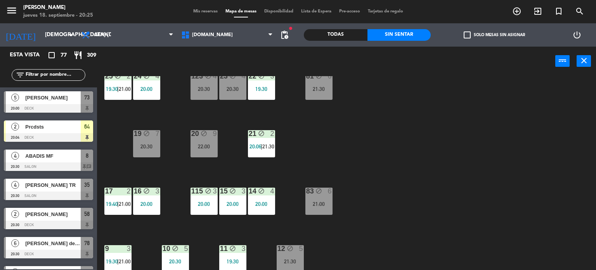
click at [52, 80] on div "filter_list" at bounding box center [49, 75] width 74 height 12
click at [53, 76] on input "text" at bounding box center [55, 75] width 60 height 9
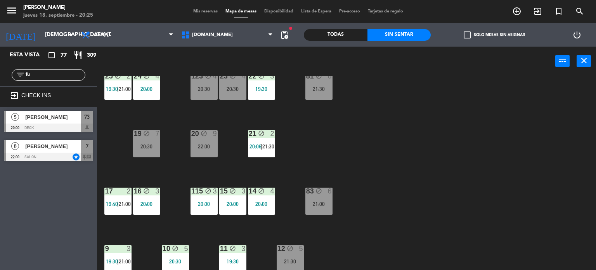
scroll to position [0, 0]
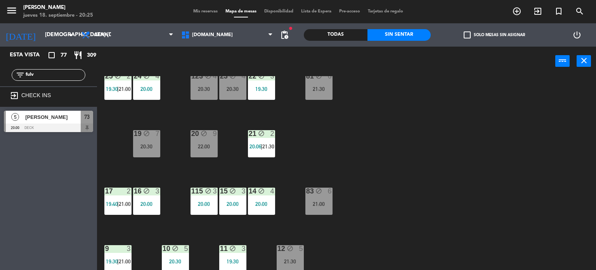
type input "fulv"
click at [70, 127] on div at bounding box center [48, 127] width 89 height 9
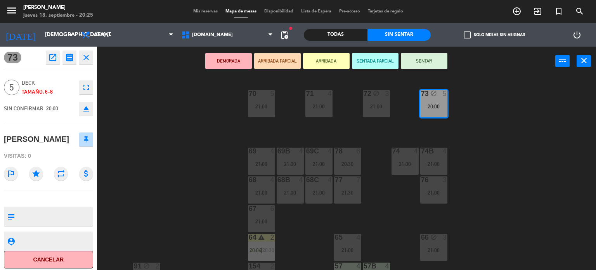
click at [292, 64] on button "ARRIBADA PARCIAL" at bounding box center [277, 61] width 47 height 16
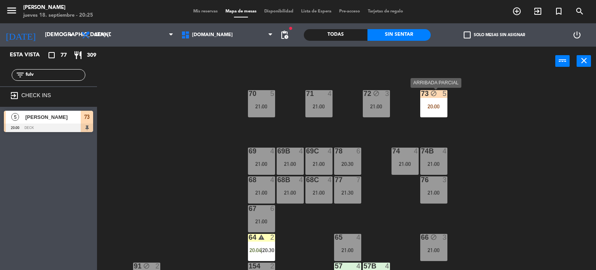
click at [427, 98] on div "73 block 5 20:00" at bounding box center [433, 103] width 27 height 27
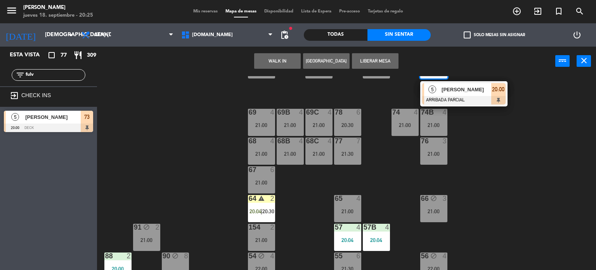
scroll to position [78, 0]
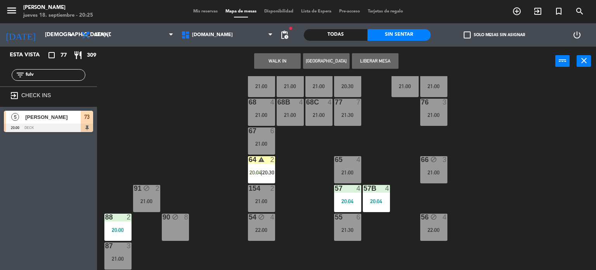
click at [306, 146] on div "71 4 21:00 72 block 3 21:00 73 block 5 20:00 5 [PERSON_NAME] [PERSON_NAME] PARC…" at bounding box center [349, 173] width 493 height 194
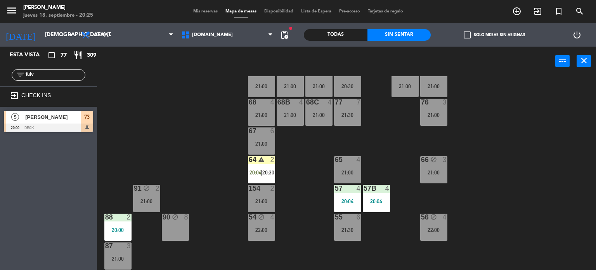
scroll to position [0, 0]
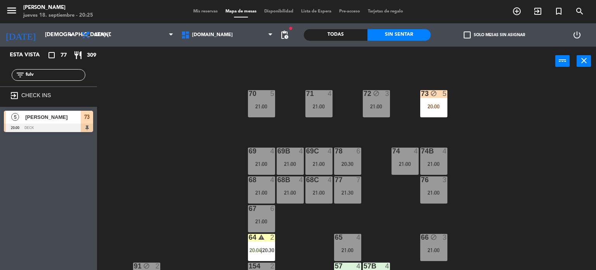
click at [432, 105] on div "20:00" at bounding box center [433, 106] width 27 height 5
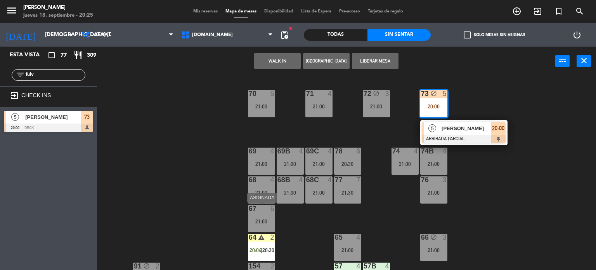
click at [261, 211] on div at bounding box center [261, 208] width 13 height 7
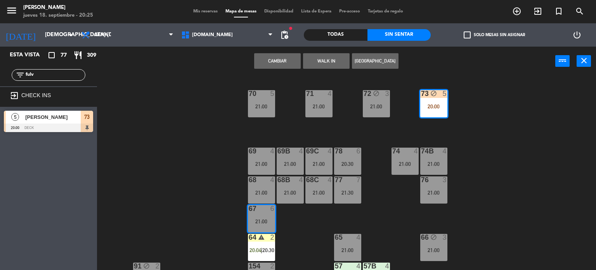
click at [284, 64] on button "Cambiar" at bounding box center [277, 61] width 47 height 16
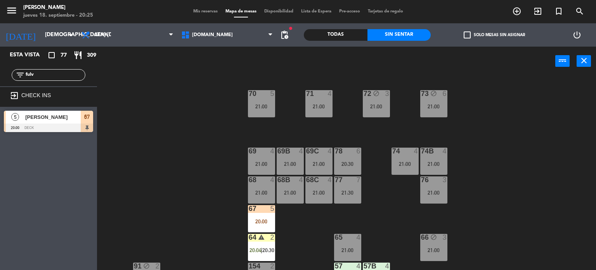
click at [526, 136] on div "71 4 21:00 72 block 3 21:00 73 block 6 21:00 70 5 21:00 74 4 21:00 74B 4 21:00 …" at bounding box center [349, 173] width 493 height 194
drag, startPoint x: 57, startPoint y: 69, endPoint x: 0, endPoint y: 77, distance: 58.0
click at [0, 76] on div "filter_list fulv" at bounding box center [48, 75] width 97 height 23
click at [37, 76] on input "fulv" at bounding box center [55, 75] width 60 height 9
drag, startPoint x: 40, startPoint y: 76, endPoint x: 0, endPoint y: 76, distance: 39.6
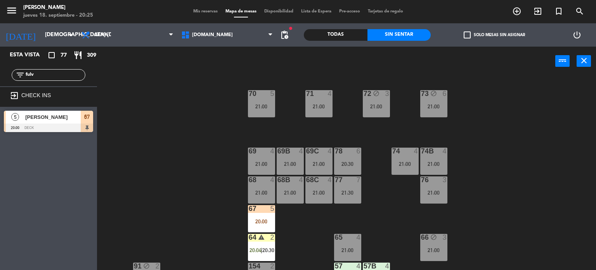
click at [0, 76] on div "filter_list fulv" at bounding box center [48, 75] width 97 height 23
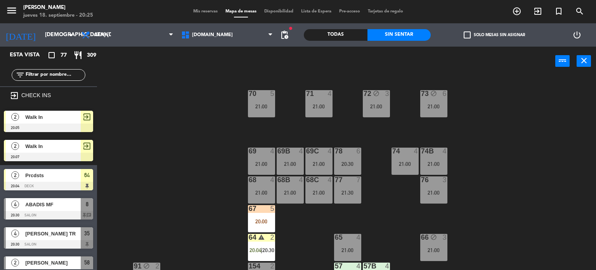
click at [528, 140] on div "71 4 21:00 72 block 3 21:00 73 block 6 21:00 70 5 21:00 74 4 21:00 74B 4 21:00 …" at bounding box center [349, 173] width 493 height 194
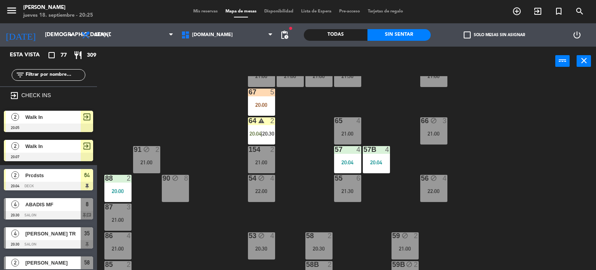
click at [231, 49] on div "power_input close" at bounding box center [326, 62] width 459 height 30
click at [225, 43] on span "[DOMAIN_NAME]" at bounding box center [227, 34] width 100 height 17
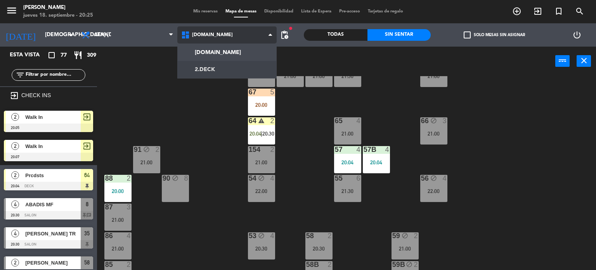
click at [218, 66] on ng-component "menu [PERSON_NAME] jueves 18. septiembre - 20:25 Mis reservas Mapa de mesas Dis…" at bounding box center [298, 135] width 596 height 270
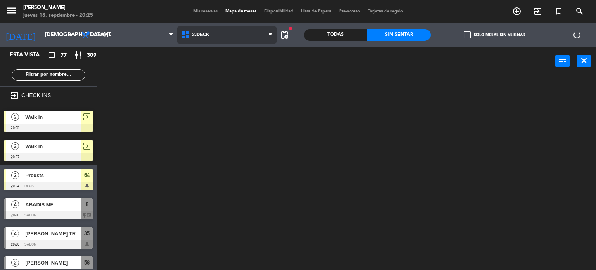
scroll to position [0, 0]
click at [213, 26] on span "2.DECK" at bounding box center [227, 34] width 100 height 17
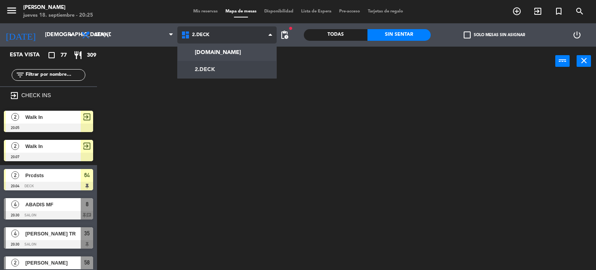
click at [214, 40] on span "2.DECK" at bounding box center [227, 34] width 100 height 17
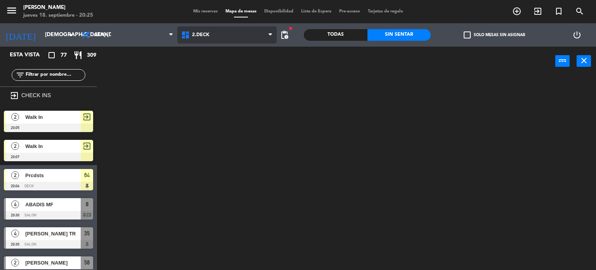
click at [228, 42] on span "2.DECK" at bounding box center [227, 34] width 100 height 17
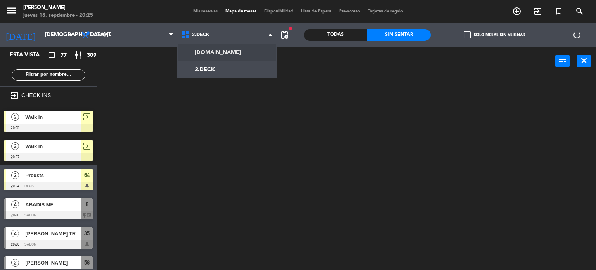
click at [44, 79] on input "text" at bounding box center [55, 75] width 60 height 9
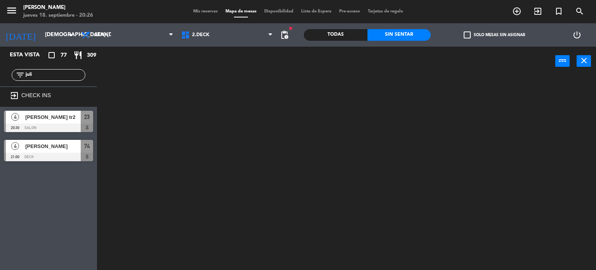
type input "juli"
click at [203, 122] on div at bounding box center [349, 173] width 493 height 194
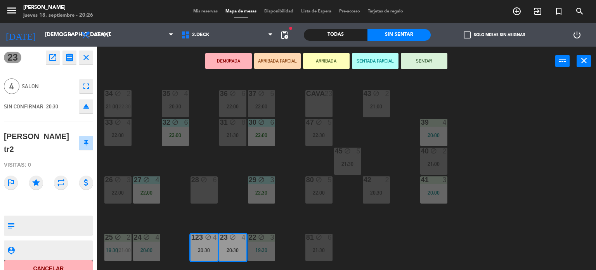
click at [433, 62] on button "SENTAR" at bounding box center [424, 61] width 47 height 16
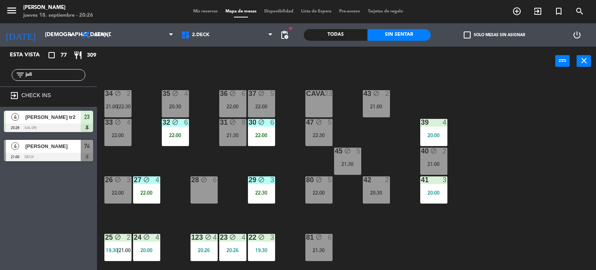
scroll to position [39, 0]
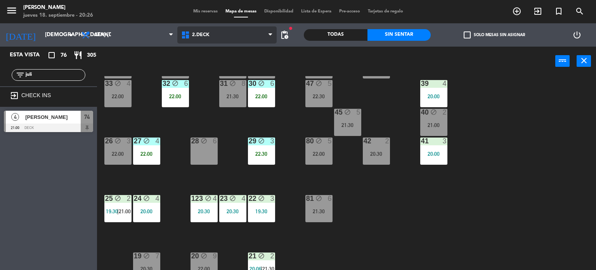
click at [219, 29] on span "2.DECK" at bounding box center [227, 34] width 100 height 17
click at [228, 67] on ng-component "menu [PERSON_NAME] jueves 18. septiembre - 20:26 Mis reservas Mapa de mesas Dis…" at bounding box center [298, 135] width 596 height 270
click at [219, 42] on span "2.DECK" at bounding box center [227, 34] width 100 height 17
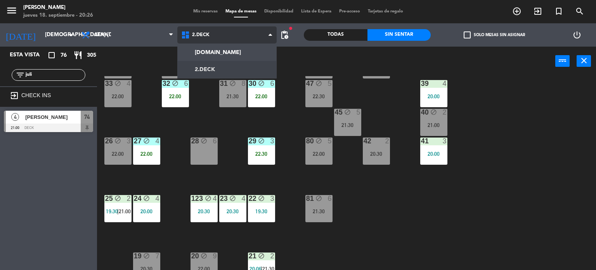
scroll to position [0, 0]
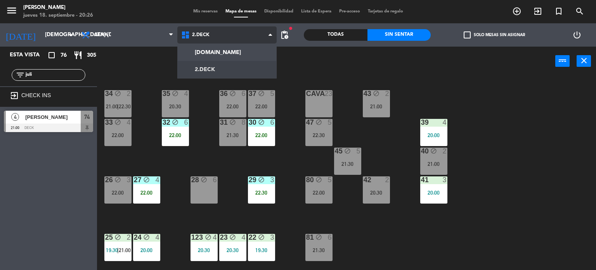
click at [221, 47] on ng-component "menu [PERSON_NAME] jueves 18. septiembre - 20:26 Mis reservas Mapa de mesas Dis…" at bounding box center [298, 135] width 596 height 270
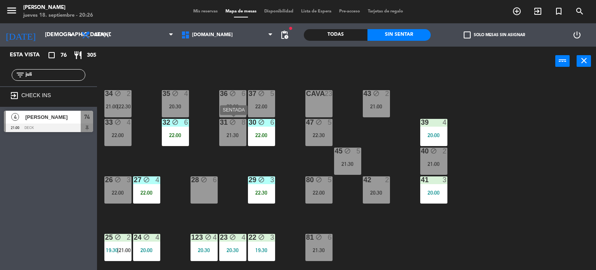
scroll to position [116, 0]
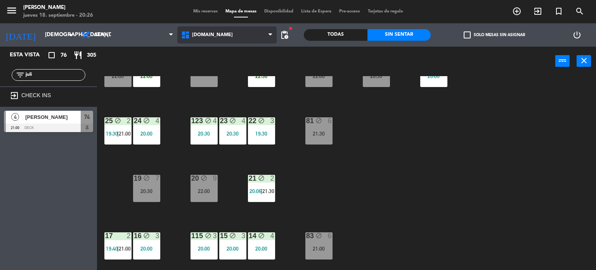
drag, startPoint x: 224, startPoint y: 36, endPoint x: 221, endPoint y: 42, distance: 5.7
click at [224, 33] on span "[DOMAIN_NAME]" at bounding box center [227, 34] width 100 height 17
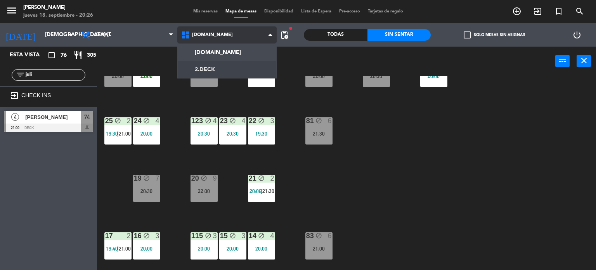
click at [217, 67] on ng-component "menu [PERSON_NAME] jueves 18. septiembre - 20:26 Mis reservas Mapa de mesas Dis…" at bounding box center [298, 135] width 596 height 270
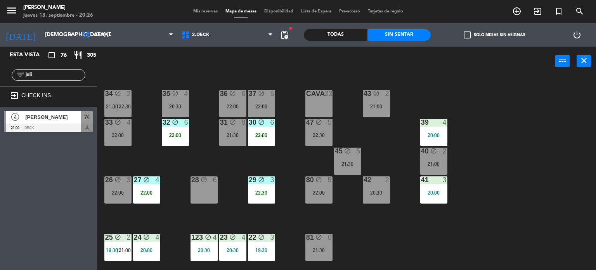
drag, startPoint x: 75, startPoint y: 79, endPoint x: 0, endPoint y: 75, distance: 74.7
click at [0, 75] on div "filter_list juli" at bounding box center [48, 75] width 97 height 23
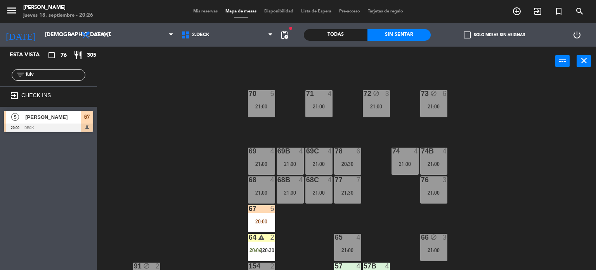
type input "fulv"
click at [330, 31] on div "Todas" at bounding box center [336, 35] width 64 height 12
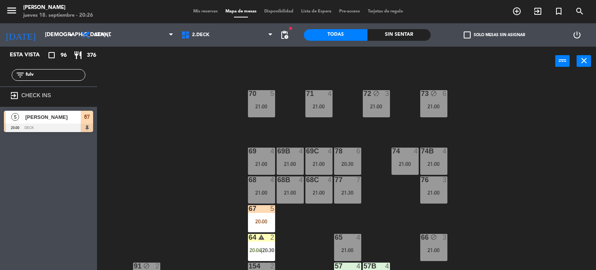
drag, startPoint x: 41, startPoint y: 76, endPoint x: 0, endPoint y: 76, distance: 40.8
click at [0, 76] on div "filter_list fulv" at bounding box center [48, 75] width 97 height 23
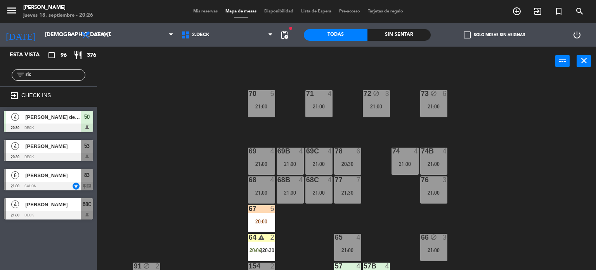
type input "ric"
click at [162, 162] on div "71 4 21:00 72 block 3 21:00 73 block 6 21:00 70 5 21:00 74 4 21:00 74B 4 21:00 …" at bounding box center [349, 173] width 493 height 194
click at [72, 150] on div "[PERSON_NAME]" at bounding box center [52, 146] width 56 height 13
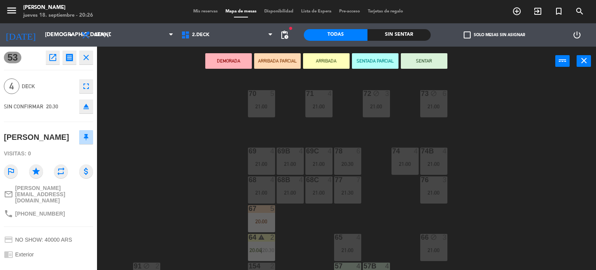
click at [284, 64] on button "ARRIBADA PARCIAL" at bounding box center [277, 61] width 47 height 16
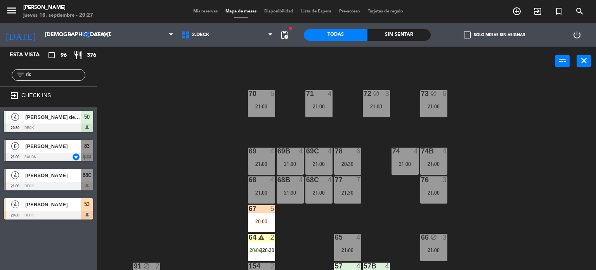
scroll to position [78, 0]
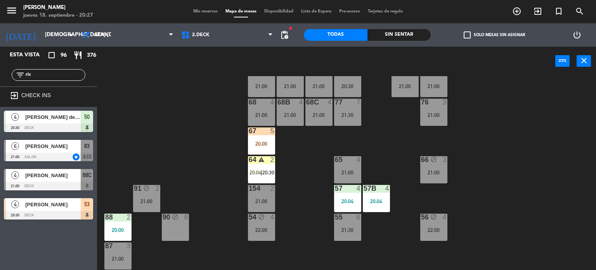
click at [551, 231] on div "71 4 21:00 72 block 3 21:00 73 block 6 21:00 70 5 21:00 74 4 21:00 74B 4 21:00 …" at bounding box center [349, 173] width 493 height 194
click at [253, 143] on div "20:00" at bounding box center [261, 143] width 27 height 5
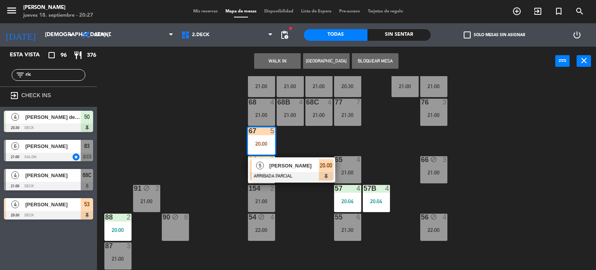
click at [317, 136] on div "71 4 21:00 72 block 3 21:00 73 block 6 21:00 70 5 21:00 74 4 21:00 74B 4 21:00 …" at bounding box center [349, 173] width 493 height 194
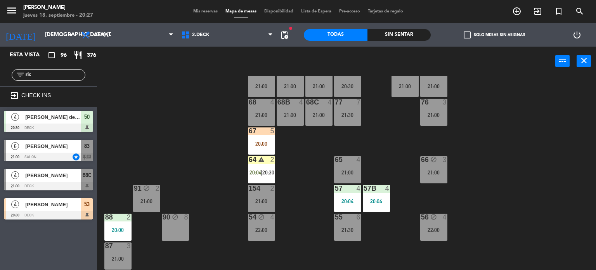
click at [87, 204] on span "53" at bounding box center [86, 204] width 5 height 9
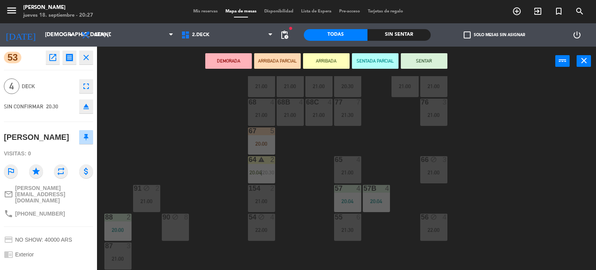
click at [355, 168] on div "65 4 21:00" at bounding box center [347, 169] width 27 height 27
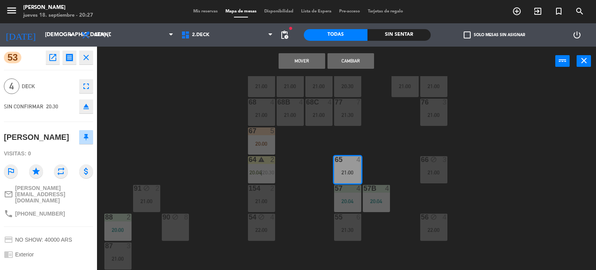
click at [357, 59] on button "Cambiar" at bounding box center [351, 61] width 47 height 16
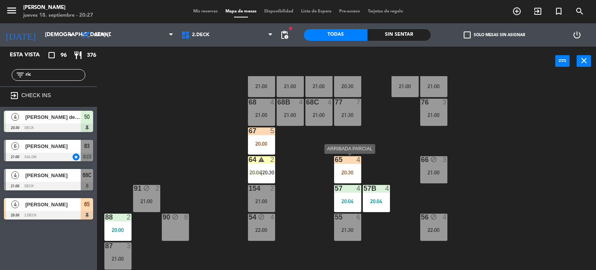
click at [356, 172] on div "20:30" at bounding box center [347, 172] width 27 height 5
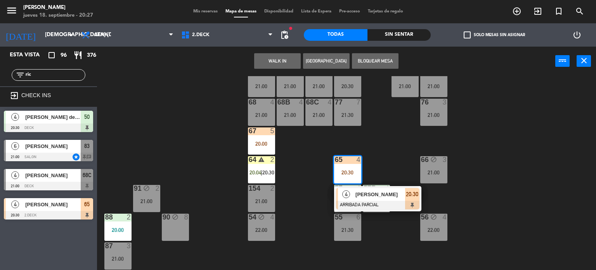
click at [381, 194] on span "[PERSON_NAME]" at bounding box center [381, 194] width 50 height 8
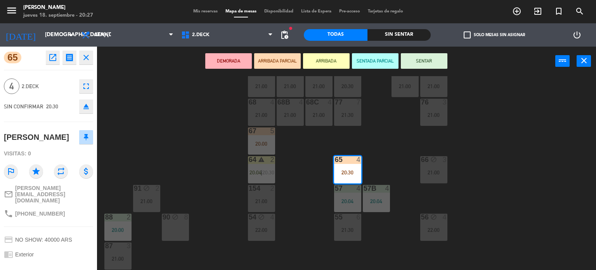
click at [414, 56] on button "SENTAR" at bounding box center [424, 61] width 47 height 16
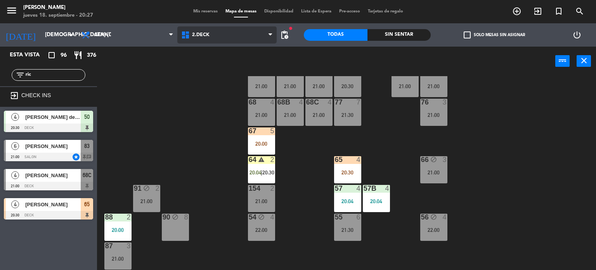
click at [202, 42] on span "2.DECK" at bounding box center [227, 34] width 100 height 17
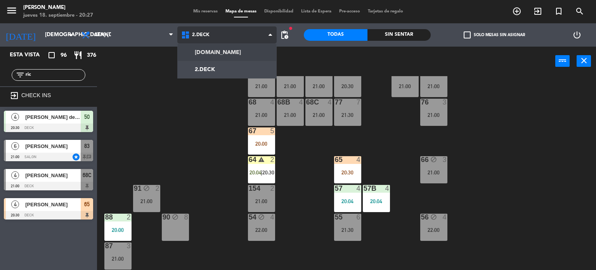
click at [221, 57] on ng-component "menu [PERSON_NAME] jueves 18. septiembre - 20:27 Mis reservas Mapa de mesas Dis…" at bounding box center [298, 135] width 596 height 270
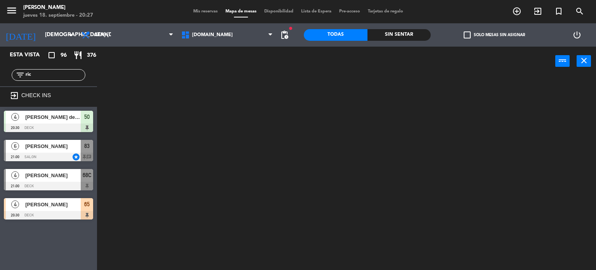
drag, startPoint x: 56, startPoint y: 77, endPoint x: 0, endPoint y: 77, distance: 56.3
click at [0, 77] on div "filter_list ric" at bounding box center [48, 75] width 97 height 23
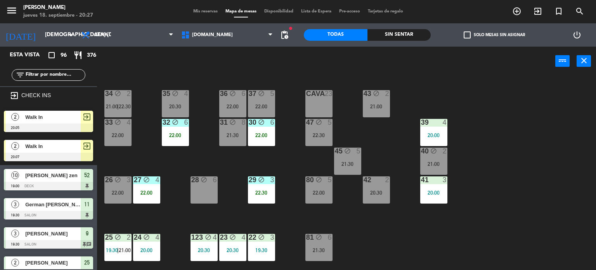
click at [42, 76] on input "text" at bounding box center [55, 75] width 60 height 9
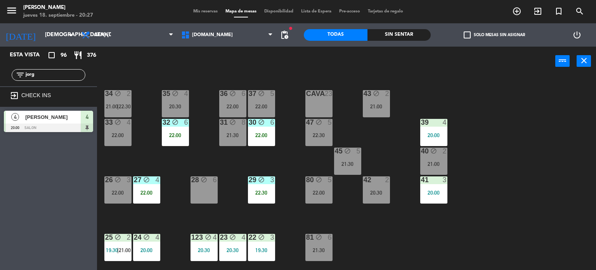
click at [22, 219] on div "Esta vista crop_square 96 restaurant 376 filter_list jorg exit_to_app CHECK INS…" at bounding box center [48, 158] width 97 height 223
drag, startPoint x: 47, startPoint y: 72, endPoint x: 0, endPoint y: 74, distance: 46.6
click at [0, 74] on div "filter_list jorg" at bounding box center [48, 75] width 97 height 23
type input "seb"
drag, startPoint x: 487, startPoint y: 156, endPoint x: 446, endPoint y: 164, distance: 41.6
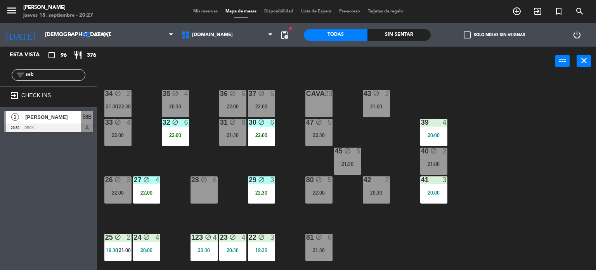
click at [487, 156] on div "34 block 2 21:00 | 22:30 35 block 4 20:30 36 block 6 22:00 43 block 2 21:00 37 …" at bounding box center [349, 173] width 493 height 194
click at [92, 118] on div "58B" at bounding box center [87, 117] width 12 height 13
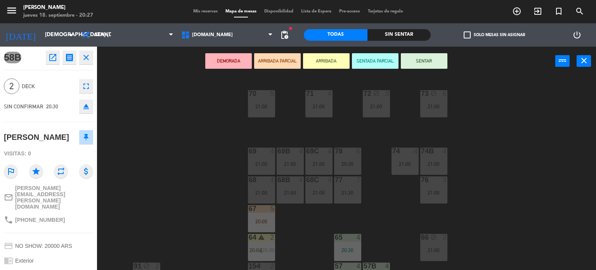
click at [287, 65] on button "ARRIBADA PARCIAL" at bounding box center [277, 61] width 47 height 16
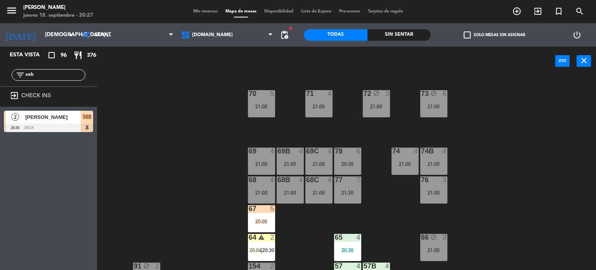
click at [513, 169] on div "71 4 21:00 72 block 3 21:00 73 block 6 21:00 70 5 21:00 74 4 21:00 74B 4 21:00 …" at bounding box center [349, 173] width 493 height 194
click at [239, 35] on span "[DOMAIN_NAME]" at bounding box center [227, 34] width 100 height 17
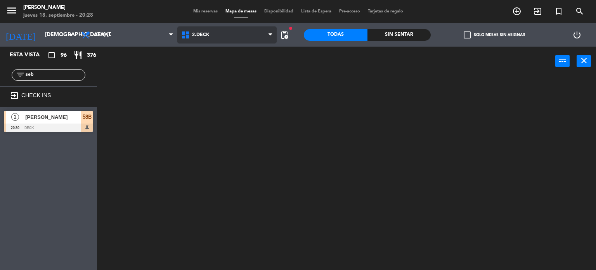
click at [221, 72] on ng-component "menu [PERSON_NAME] jueves 18. septiembre - 20:28 Mis reservas Mapa de mesas Dis…" at bounding box center [298, 135] width 596 height 270
click at [210, 36] on span "2.DECK" at bounding box center [227, 34] width 100 height 17
click at [224, 56] on ng-component "menu [PERSON_NAME] jueves 18. septiembre - 20:28 Mis reservas Mapa de mesas Dis…" at bounding box center [298, 135] width 596 height 270
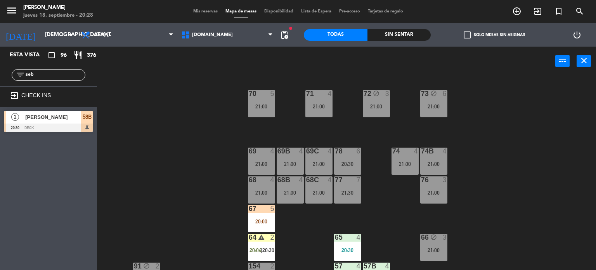
scroll to position [39, 0]
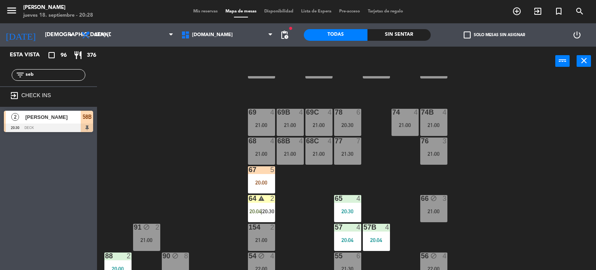
drag, startPoint x: 42, startPoint y: 71, endPoint x: 0, endPoint y: 71, distance: 41.5
click at [0, 71] on div "filter_list seb" at bounding box center [48, 75] width 97 height 23
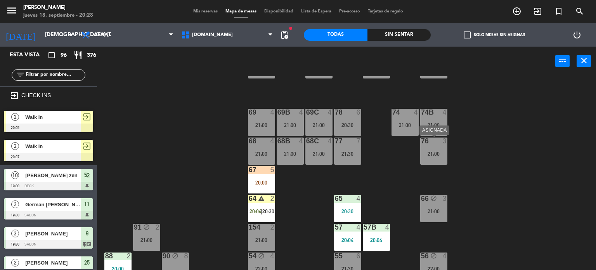
scroll to position [0, 0]
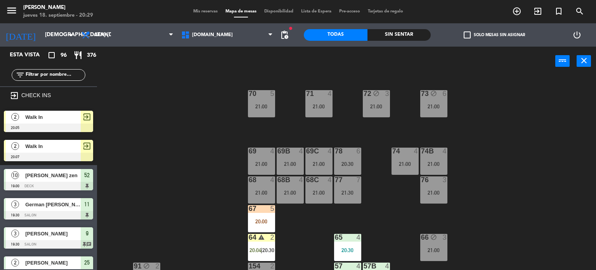
click at [54, 76] on input "text" at bounding box center [55, 75] width 60 height 9
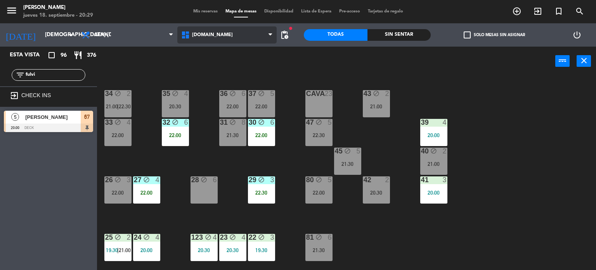
type input "fulvi"
click at [238, 38] on span "[DOMAIN_NAME]" at bounding box center [227, 34] width 100 height 17
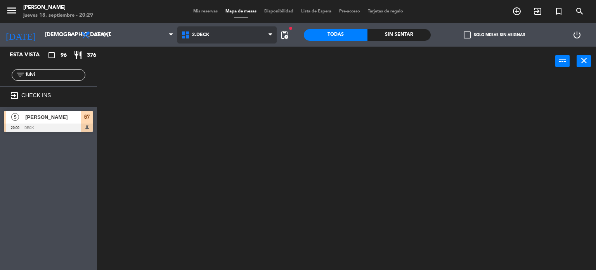
click at [223, 66] on ng-component "menu [PERSON_NAME] jueves 18. septiembre - 20:29 Mis reservas Mapa de mesas Dis…" at bounding box center [298, 135] width 596 height 270
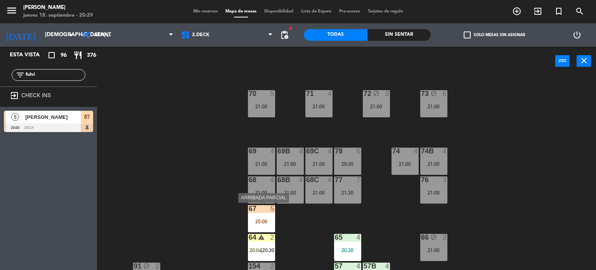
click at [274, 219] on div "20:00" at bounding box center [261, 221] width 27 height 5
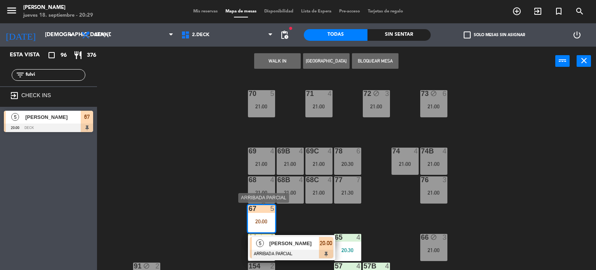
click at [287, 248] on div "[PERSON_NAME]" at bounding box center [294, 243] width 50 height 13
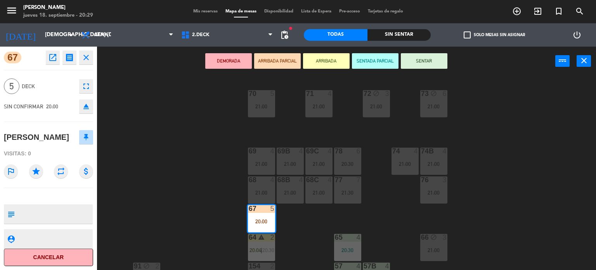
click at [428, 63] on button "SENTAR" at bounding box center [424, 61] width 47 height 16
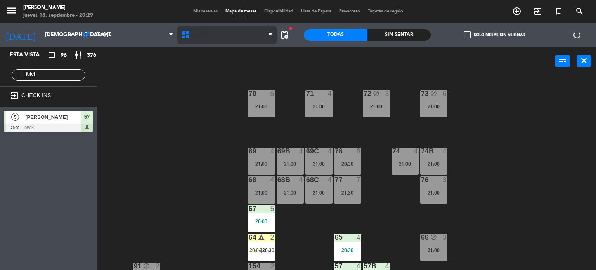
click at [224, 29] on span "2.DECK" at bounding box center [227, 34] width 100 height 17
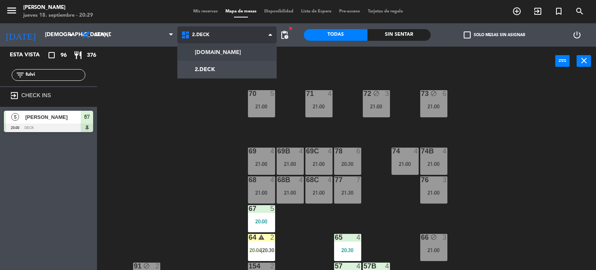
click at [231, 60] on ng-component "menu [PERSON_NAME] jueves 18. septiembre - 20:29 Mis reservas Mapa de mesas Dis…" at bounding box center [298, 135] width 596 height 270
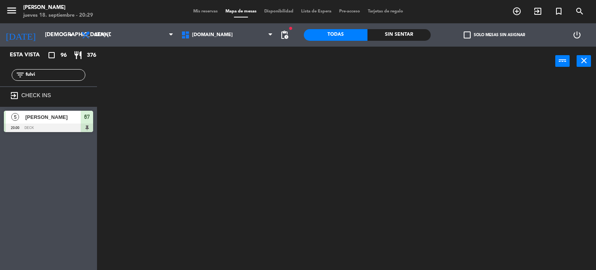
drag, startPoint x: 44, startPoint y: 75, endPoint x: 0, endPoint y: 71, distance: 44.4
click at [0, 71] on div "filter_list fulvi" at bounding box center [48, 75] width 97 height 23
click at [249, 31] on span "[DOMAIN_NAME]" at bounding box center [227, 34] width 100 height 17
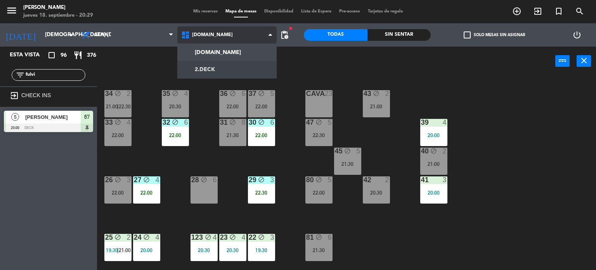
click at [234, 63] on ng-component "menu [PERSON_NAME] jueves 18. septiembre - 20:29 Mis reservas Mapa de mesas Dis…" at bounding box center [298, 135] width 596 height 270
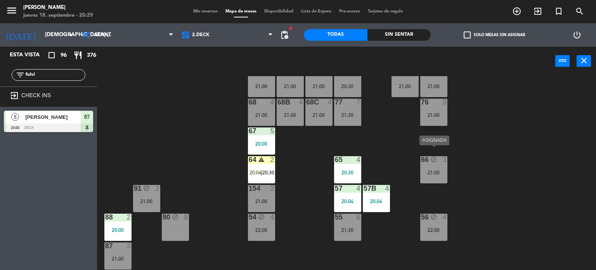
scroll to position [116, 0]
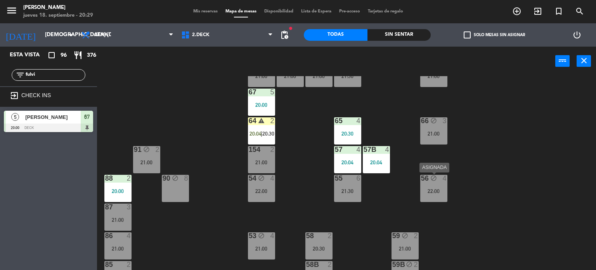
click at [435, 188] on div "22:00" at bounding box center [433, 190] width 27 height 5
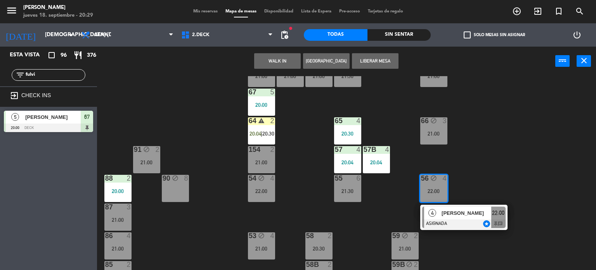
click at [483, 219] on div at bounding box center [463, 223] width 83 height 9
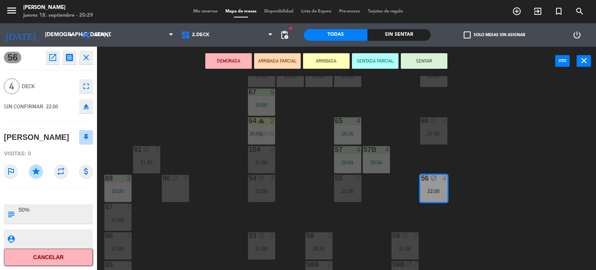
click at [300, 202] on div "71 4 21:00 72 block 3 21:00 73 block 6 21:00 70 5 21:00 74 4 21:00 74B 4 21:00 …" at bounding box center [349, 173] width 493 height 194
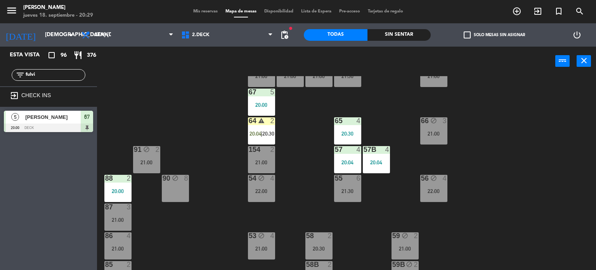
click at [268, 194] on div "54 block 4 22:00" at bounding box center [261, 188] width 27 height 27
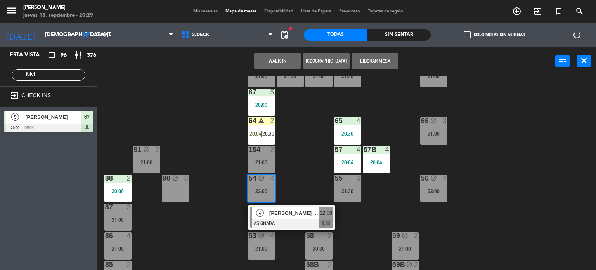
click at [290, 185] on div "71 4 21:00 72 block 3 21:00 73 block 6 21:00 70 5 21:00 74 4 21:00 74B 4 21:00 …" at bounding box center [349, 173] width 493 height 194
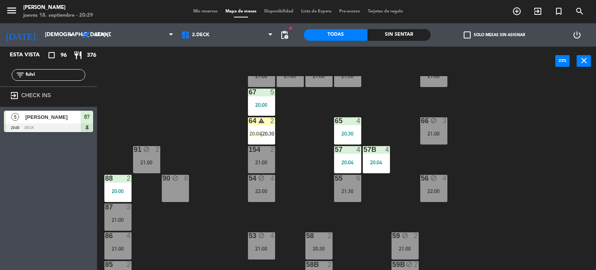
drag, startPoint x: 497, startPoint y: 196, endPoint x: 452, endPoint y: 188, distance: 45.5
click at [491, 195] on div "71 4 21:00 72 block 3 21:00 73 block 6 21:00 70 5 21:00 74 4 21:00 74B 4 21:00 …" at bounding box center [349, 173] width 493 height 194
click at [442, 197] on div "56 block 4 22:00" at bounding box center [433, 188] width 27 height 27
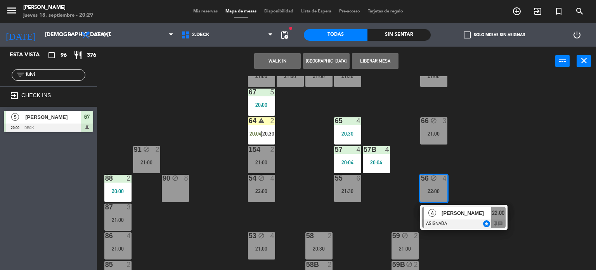
click at [485, 178] on div "71 4 21:00 72 block 3 21:00 73 block 6 21:00 70 5 21:00 74 4 21:00 74B 4 21:00 …" at bounding box center [349, 173] width 493 height 194
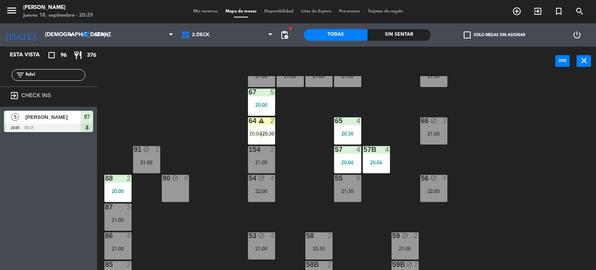
scroll to position [163, 0]
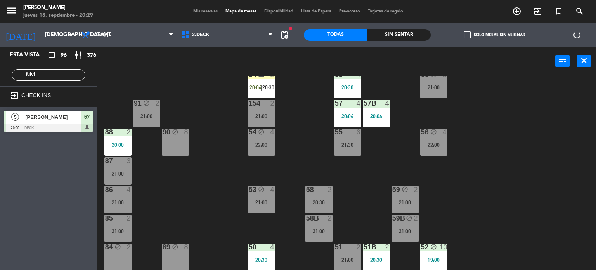
click at [259, 194] on div "53 block 4 21:00" at bounding box center [261, 199] width 27 height 27
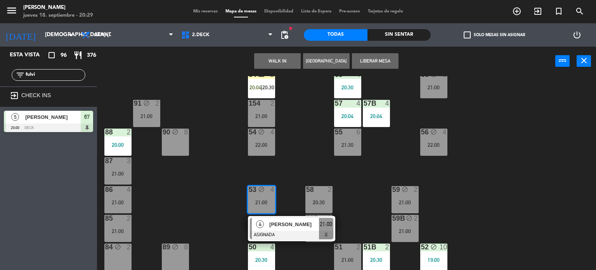
click at [290, 170] on div "71 4 21:00 72 block 3 21:00 73 block 6 21:00 70 5 21:00 74 4 21:00 74B 4 21:00 …" at bounding box center [349, 173] width 493 height 194
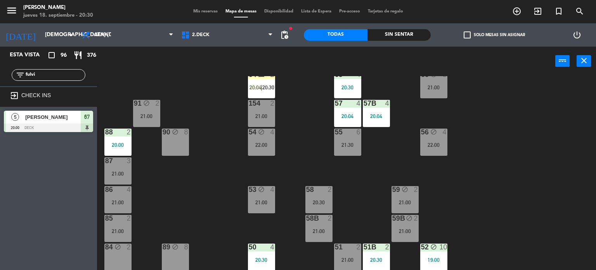
drag, startPoint x: 45, startPoint y: 75, endPoint x: 0, endPoint y: 80, distance: 44.9
click at [0, 80] on div "filter_list fulvi" at bounding box center [48, 75] width 97 height 23
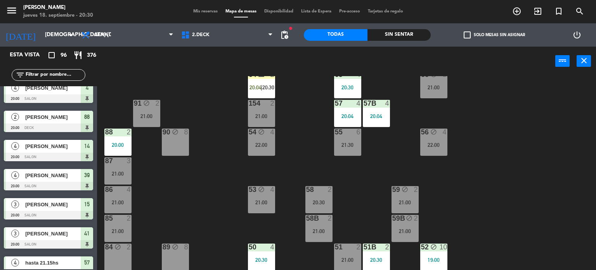
scroll to position [505, 0]
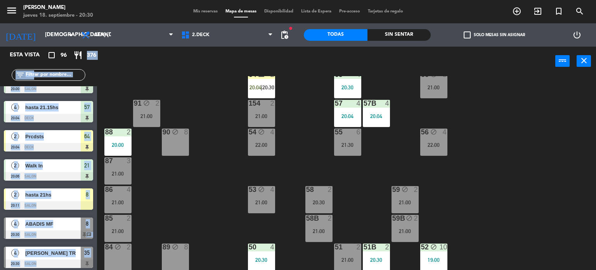
drag, startPoint x: 87, startPoint y: 56, endPoint x: 118, endPoint y: 56, distance: 30.7
click at [118, 56] on div "Esta vista crop_square 96 restaurant 376 filter_list exit_to_app CHECK INS 2 Wa…" at bounding box center [298, 159] width 596 height 224
click at [118, 56] on div "power_input close" at bounding box center [326, 62] width 459 height 30
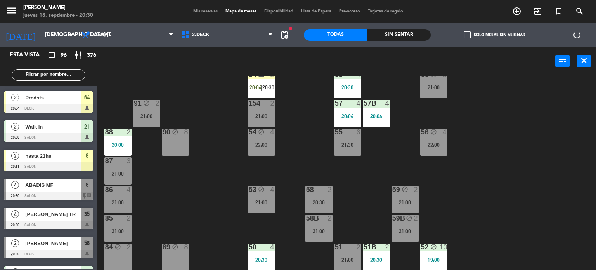
scroll to position [582, 0]
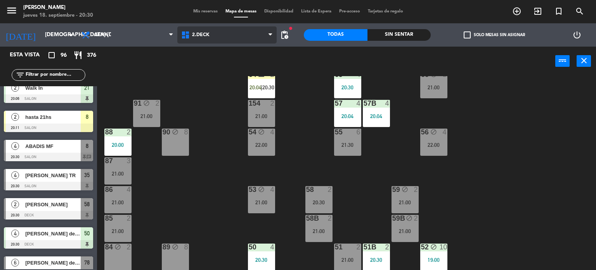
drag, startPoint x: 211, startPoint y: 35, endPoint x: 215, endPoint y: 48, distance: 13.5
click at [212, 40] on span "2.DECK" at bounding box center [227, 34] width 100 height 17
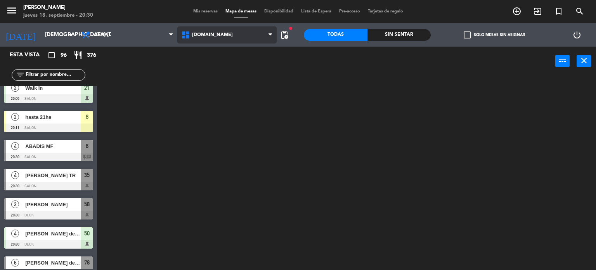
click at [215, 48] on ng-component "menu [PERSON_NAME] jueves 18. septiembre - 20:30 Mis reservas Mapa de mesas Dis…" at bounding box center [298, 135] width 596 height 270
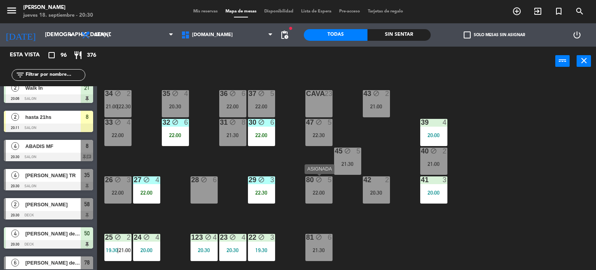
click at [315, 193] on div "22:00" at bounding box center [319, 192] width 27 height 5
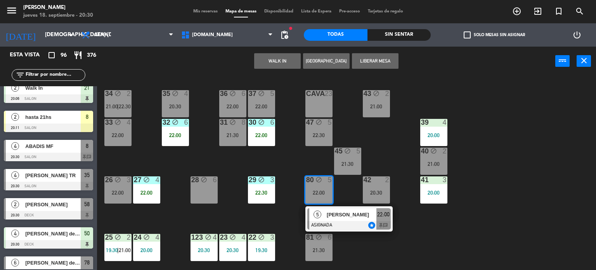
click at [446, 250] on div "34 block 2 21:00 | 22:30 35 block 4 20:30 36 block 6 22:00 43 block 2 21:00 37 …" at bounding box center [349, 173] width 493 height 194
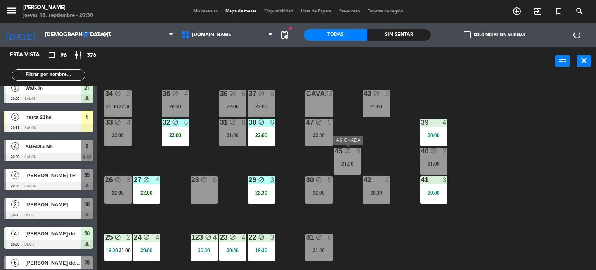
click at [352, 156] on div "45 block 5 21:30" at bounding box center [347, 161] width 27 height 27
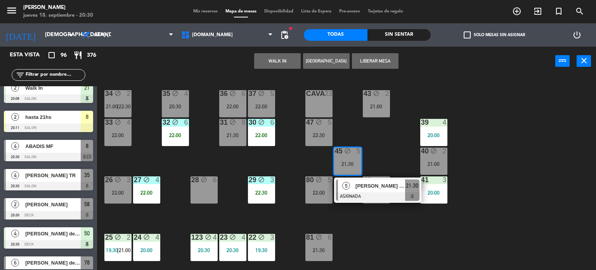
click at [384, 144] on div "34 block 2 21:00 | 22:30 35 block 4 20:30 36 block 6 22:00 43 block 2 21:00 37 …" at bounding box center [349, 173] width 493 height 194
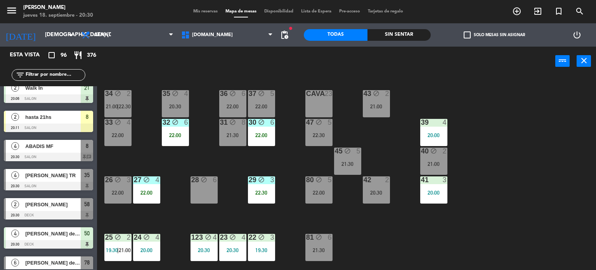
click at [38, 80] on div "filter_list" at bounding box center [49, 75] width 74 height 12
click at [38, 76] on input "text" at bounding box center [55, 75] width 60 height 9
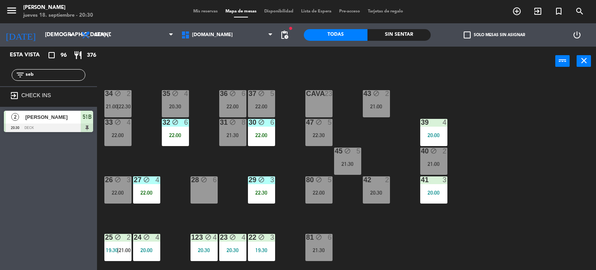
type input "seb"
drag, startPoint x: 175, startPoint y: 73, endPoint x: 129, endPoint y: 76, distance: 46.3
click at [175, 73] on div "power_input close" at bounding box center [326, 62] width 459 height 30
drag, startPoint x: 70, startPoint y: 70, endPoint x: 0, endPoint y: 70, distance: 69.5
click at [0, 70] on div "filter_list seb" at bounding box center [48, 75] width 97 height 23
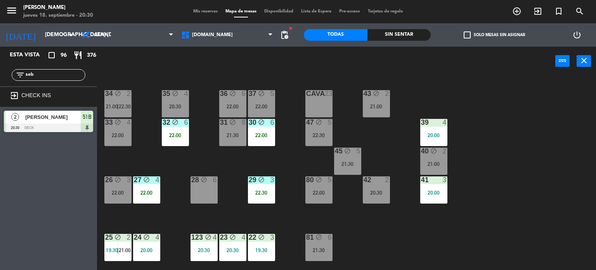
click at [51, 86] on div "exit_to_app CHECK INS" at bounding box center [48, 96] width 97 height 21
drag, startPoint x: 47, startPoint y: 77, endPoint x: 0, endPoint y: 78, distance: 47.0
click at [0, 78] on div "filter_list seb" at bounding box center [48, 75] width 97 height 23
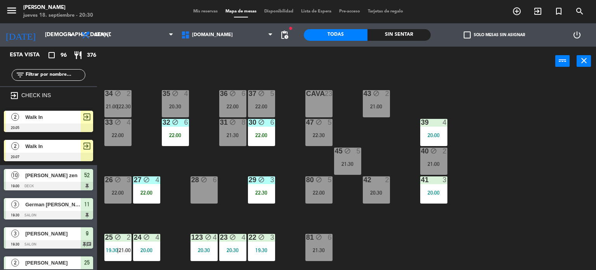
click at [57, 70] on div "filter_list" at bounding box center [49, 75] width 74 height 12
click at [54, 76] on input "text" at bounding box center [55, 75] width 60 height 9
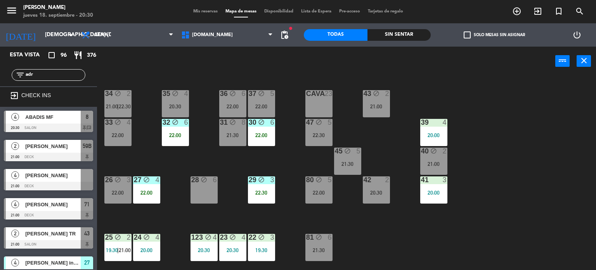
type input "adr"
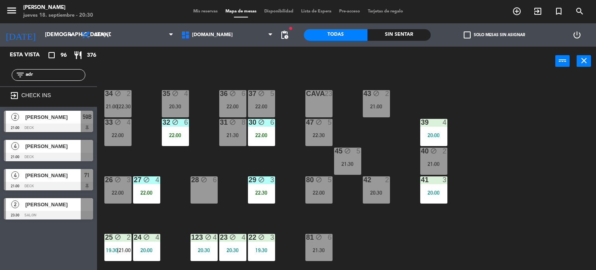
click at [207, 65] on div "power_input close" at bounding box center [326, 62] width 459 height 30
click at [68, 124] on div at bounding box center [48, 127] width 89 height 9
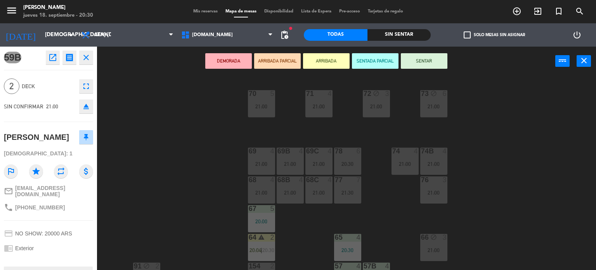
click at [271, 56] on button "ARRIBADA PARCIAL" at bounding box center [277, 61] width 47 height 16
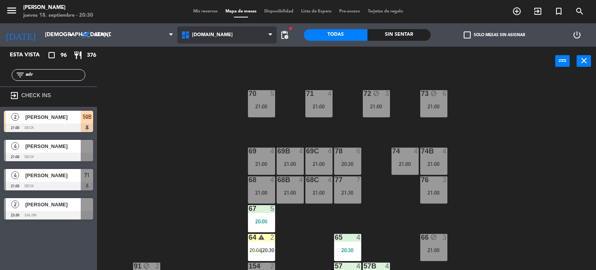
click at [223, 39] on span "[DOMAIN_NAME]" at bounding box center [227, 34] width 100 height 17
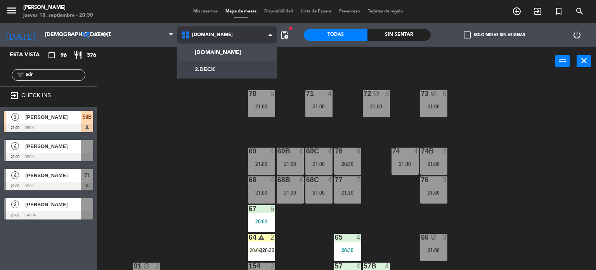
click at [214, 67] on ng-component "menu [PERSON_NAME] jueves 18. septiembre - 20:30 Mis reservas Mapa de mesas Dis…" at bounding box center [298, 135] width 596 height 270
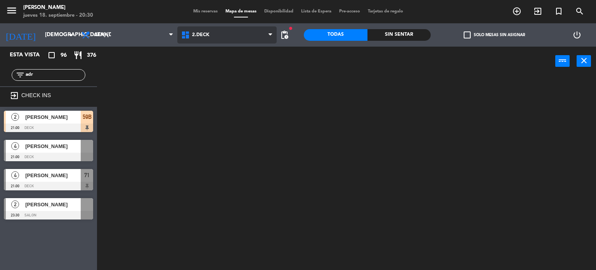
click at [207, 38] on span "2.DECK" at bounding box center [227, 34] width 100 height 17
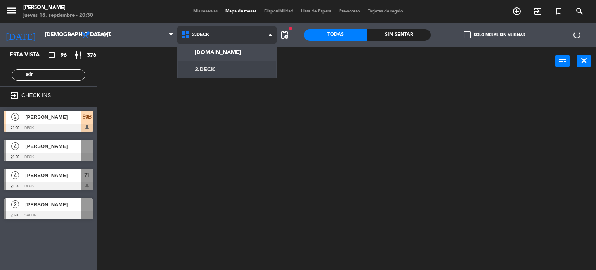
click at [212, 50] on ng-component "menu [PERSON_NAME] jueves 18. septiembre - 20:30 Mis reservas Mapa de mesas Dis…" at bounding box center [298, 135] width 596 height 270
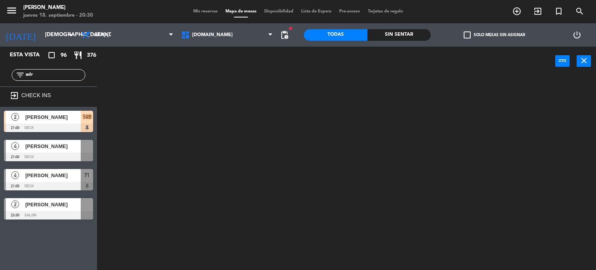
drag, startPoint x: 46, startPoint y: 76, endPoint x: 0, endPoint y: 75, distance: 46.2
click at [0, 75] on div "filter_list adr" at bounding box center [48, 75] width 97 height 23
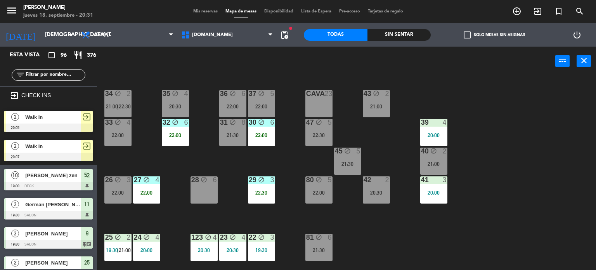
click at [489, 68] on div "power_input close" at bounding box center [326, 62] width 459 height 30
click at [426, 38] on div "Sin sentar" at bounding box center [400, 35] width 64 height 12
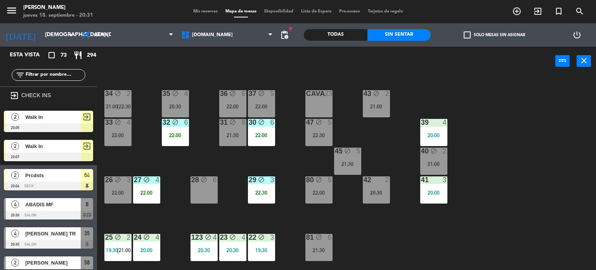
click at [464, 35] on span "check_box_outline_blank" at bounding box center [467, 34] width 7 height 7
click at [495, 35] on input "check_box_outline_blank Solo mesas sin asignar" at bounding box center [495, 35] width 0 height 0
click at [381, 238] on div "34 block 2 21:00 | 22:30 35 block 4 20:30 36 block 6 22:00 43 block 2 21:00 37 …" at bounding box center [349, 173] width 493 height 194
click at [488, 33] on label "check_box Solo mesas sin asignar" at bounding box center [494, 34] width 61 height 7
click at [495, 35] on input "check_box Solo mesas sin asignar" at bounding box center [495, 35] width 0 height 0
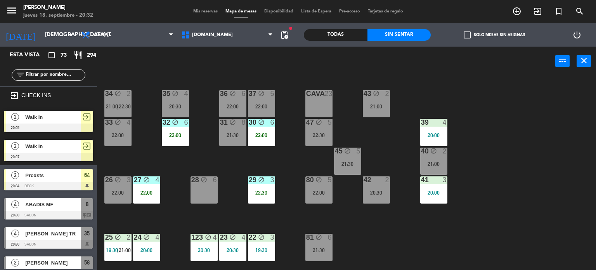
click at [56, 70] on div "filter_list" at bounding box center [48, 75] width 97 height 23
click at [54, 75] on input "text" at bounding box center [55, 75] width 60 height 9
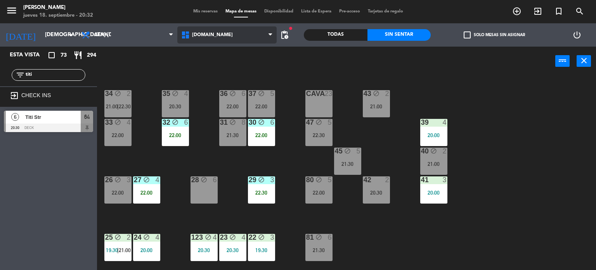
type input "titi"
click at [231, 37] on span "[DOMAIN_NAME]" at bounding box center [227, 34] width 100 height 17
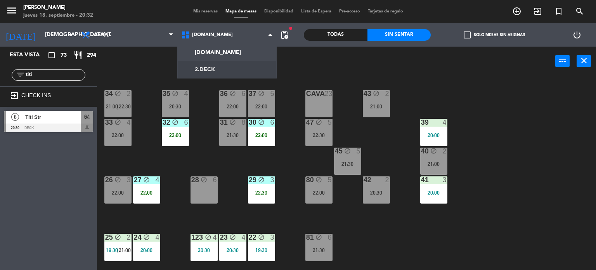
click at [211, 70] on ng-component "menu [PERSON_NAME] jueves 18. septiembre - 20:32 Mis reservas Mapa de mesas Dis…" at bounding box center [298, 135] width 596 height 270
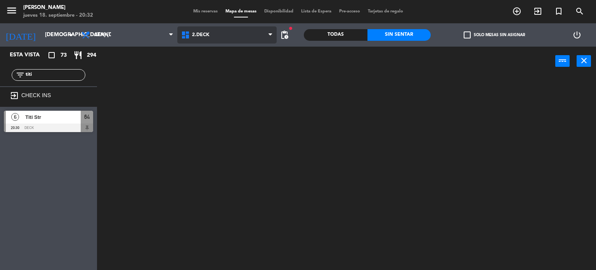
click at [225, 33] on span "2.DECK" at bounding box center [227, 34] width 100 height 17
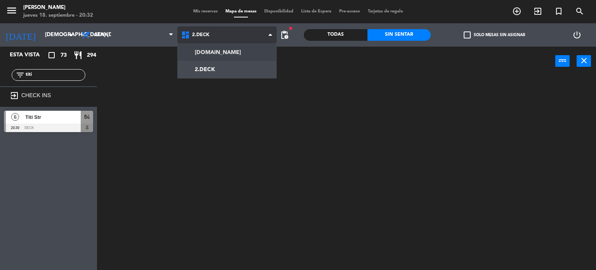
click at [227, 52] on ng-component "menu [PERSON_NAME] jueves 18. septiembre - 20:32 Mis reservas Mapa de mesas Dis…" at bounding box center [298, 135] width 596 height 270
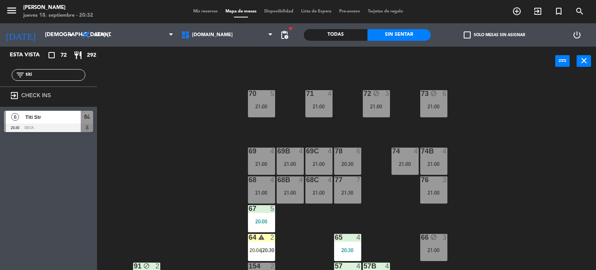
scroll to position [155, 0]
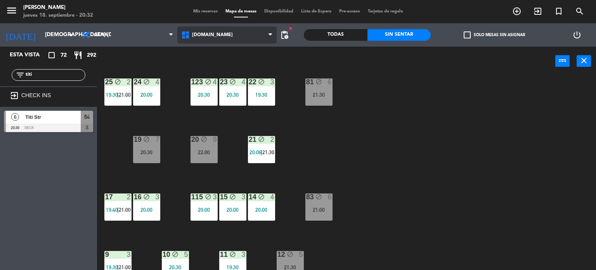
click at [224, 43] on span "[DOMAIN_NAME]" at bounding box center [227, 34] width 100 height 17
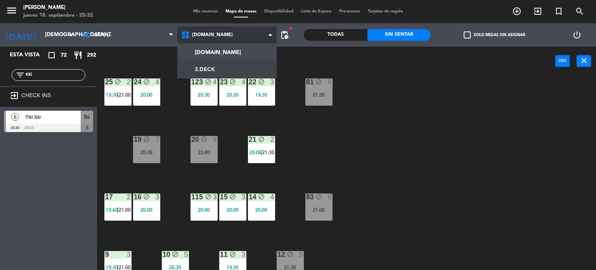
click at [216, 69] on ng-component "menu [PERSON_NAME] jueves 18. septiembre - 20:32 Mis reservas Mapa de mesas Dis…" at bounding box center [298, 135] width 596 height 270
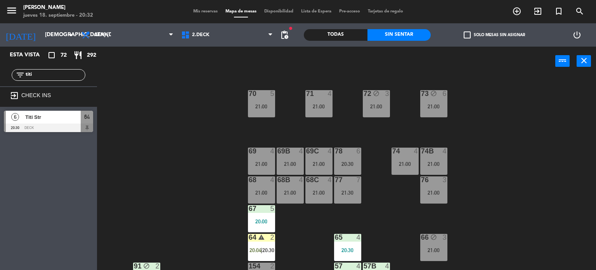
scroll to position [116, 0]
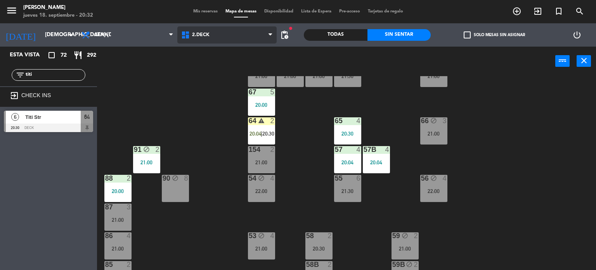
click at [232, 38] on span "2.DECK" at bounding box center [227, 34] width 100 height 17
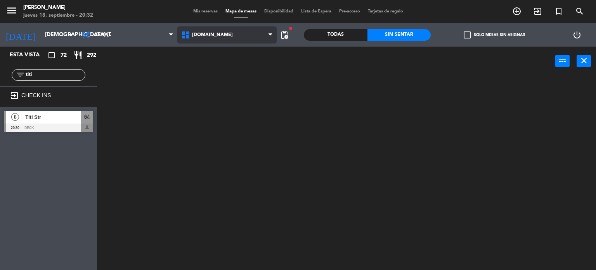
click at [226, 51] on ng-component "menu [PERSON_NAME] jueves 18. septiembre - 20:32 Mis reservas Mapa de mesas Dis…" at bounding box center [298, 135] width 596 height 270
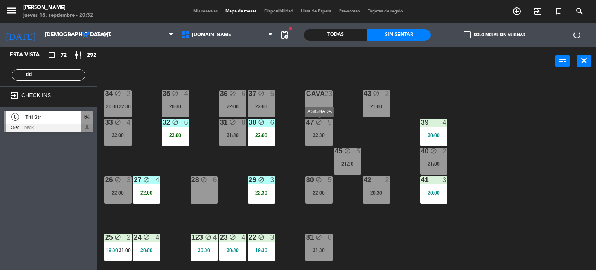
click at [318, 132] on div "22:30" at bounding box center [319, 134] width 27 height 5
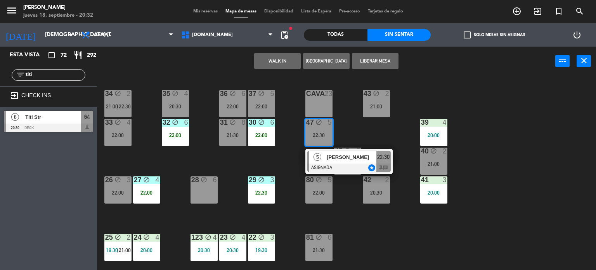
click at [348, 131] on div "34 block 2 21:00 | 22:30 35 block 4 20:30 36 block 6 22:00 43 block 2 21:00 37 …" at bounding box center [349, 173] width 493 height 194
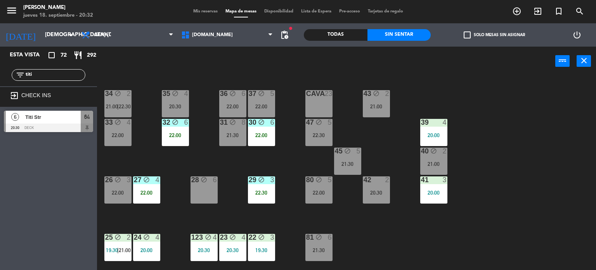
click at [349, 159] on div "45 block 5 21:30" at bounding box center [347, 161] width 27 height 27
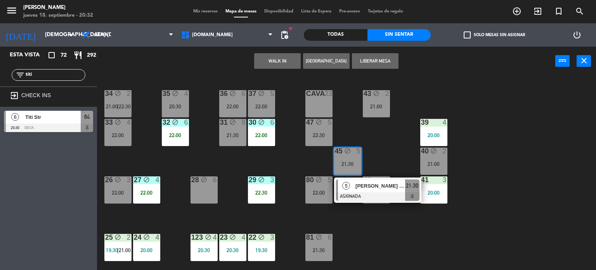
click at [380, 146] on div "34 block 2 21:00 | 22:30 35 block 4 20:30 36 block 6 22:00 43 block 2 21:00 37 …" at bounding box center [349, 173] width 493 height 194
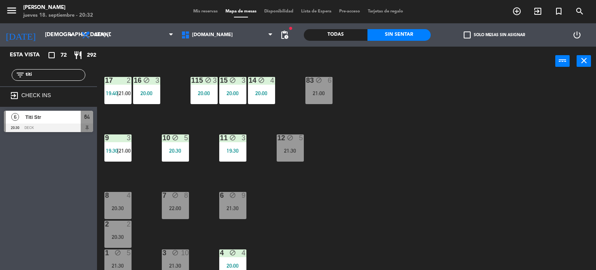
scroll to position [278, 0]
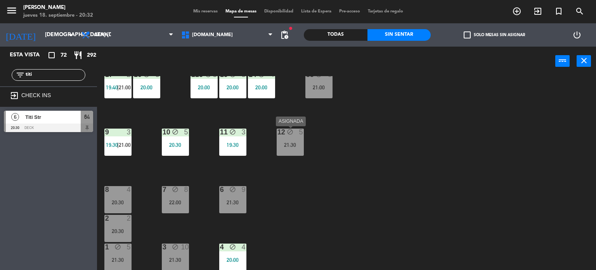
click at [293, 133] on icon "block" at bounding box center [290, 132] width 7 height 7
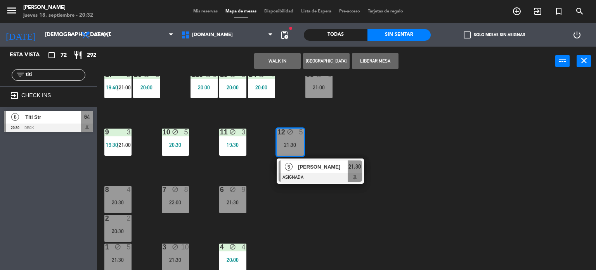
click at [365, 138] on div "34 block 2 21:00 | 22:30 35 block 4 20:30 36 block 6 22:00 43 block 2 21:00 37 …" at bounding box center [349, 173] width 493 height 194
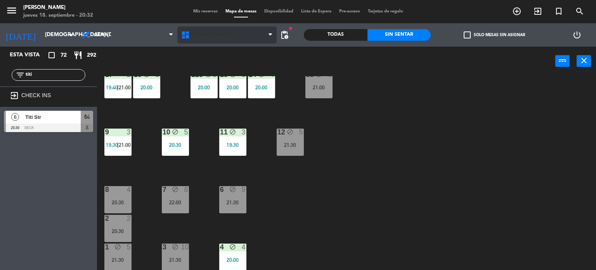
drag, startPoint x: 215, startPoint y: 38, endPoint x: 215, endPoint y: 43, distance: 5.4
click at [215, 38] on span "[DOMAIN_NAME]" at bounding box center [227, 34] width 100 height 17
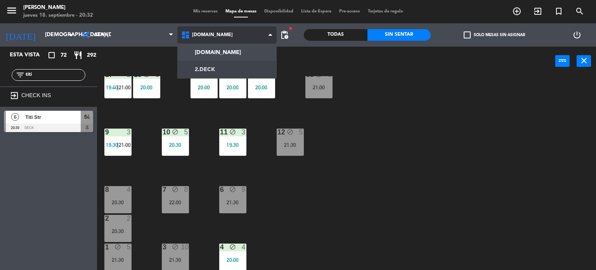
scroll to position [0, 0]
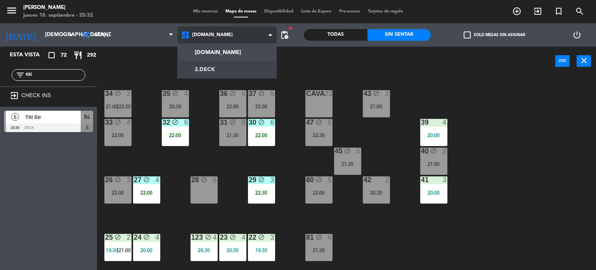
click at [222, 69] on ng-component "menu [PERSON_NAME] jueves 18. septiembre - 20:32 Mis reservas Mapa de mesas Dis…" at bounding box center [298, 135] width 596 height 270
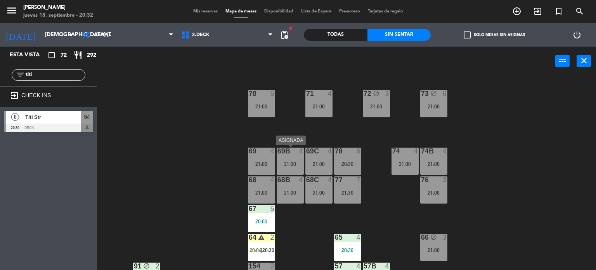
scroll to position [155, 0]
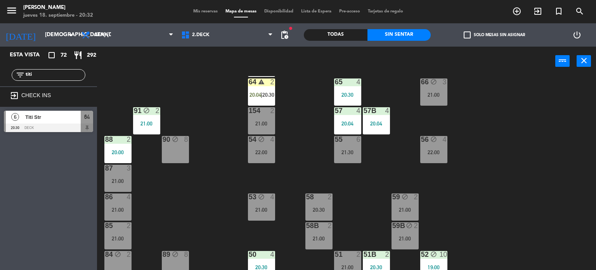
click at [64, 128] on div at bounding box center [48, 127] width 89 height 9
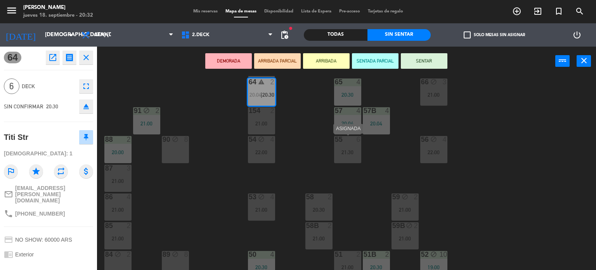
click at [345, 150] on div "21:30" at bounding box center [347, 151] width 27 height 5
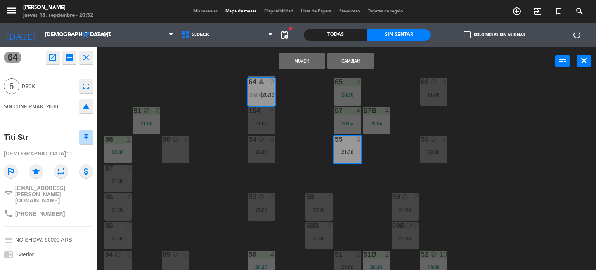
click at [350, 63] on button "Cambiar" at bounding box center [351, 61] width 47 height 16
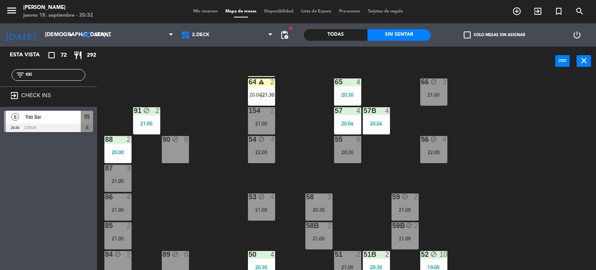
drag, startPoint x: 33, startPoint y: 73, endPoint x: 0, endPoint y: 72, distance: 33.4
click at [0, 72] on div "filter_list titi" at bounding box center [48, 75] width 97 height 23
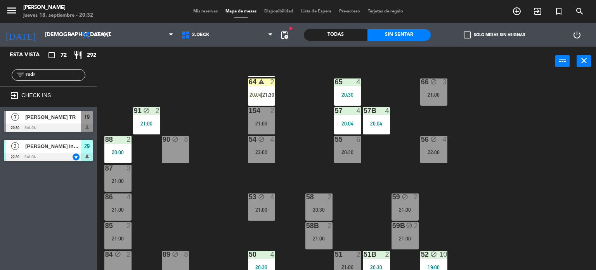
type input "rodr"
click at [245, 186] on div "71 4 21:00 72 block 3 21:00 73 block 6 21:00 70 5 21:00 74 4 21:00 74B 4 21:00 …" at bounding box center [349, 173] width 493 height 194
click at [231, 29] on span "2.DECK" at bounding box center [227, 34] width 100 height 17
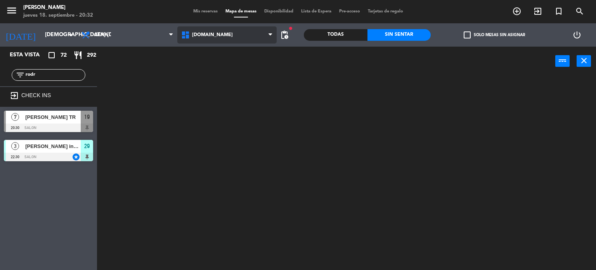
click at [228, 48] on ng-component "menu [PERSON_NAME] jueves 18. septiembre - 20:32 Mis reservas Mapa de mesas Dis…" at bounding box center [298, 135] width 596 height 270
click at [345, 33] on div "Todas" at bounding box center [336, 35] width 64 height 12
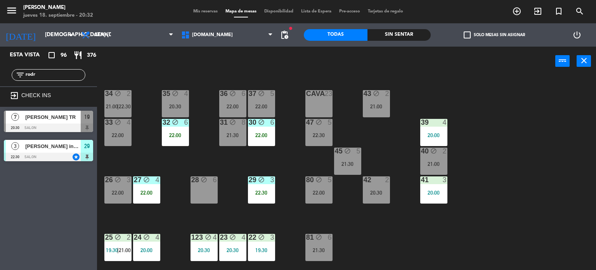
scroll to position [78, 0]
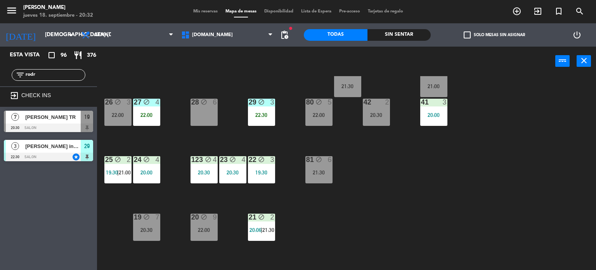
click at [395, 206] on div "34 block 2 21:00 | 22:30 35 block 4 20:30 36 block 6 22:00 43 block 2 21:00 37 …" at bounding box center [349, 173] width 493 height 194
click at [143, 232] on div "20:30" at bounding box center [146, 229] width 27 height 5
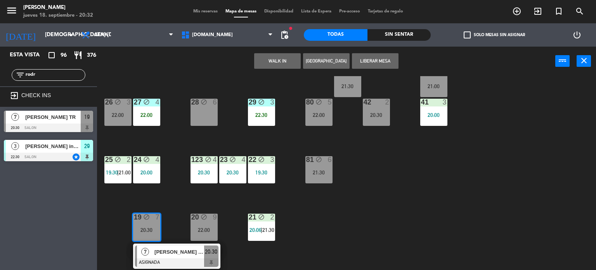
click at [176, 262] on div at bounding box center [176, 262] width 83 height 9
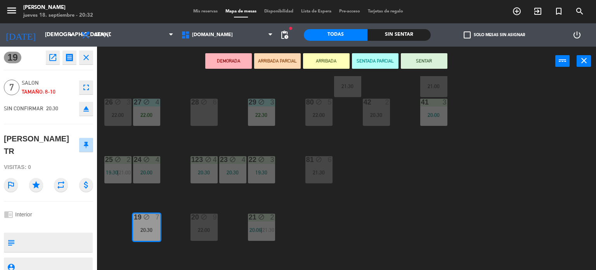
click at [227, 245] on div "34 block 2 21:00 | 22:30 35 block 4 20:30 36 block 6 22:00 43 block 2 21:00 37 …" at bounding box center [349, 173] width 493 height 194
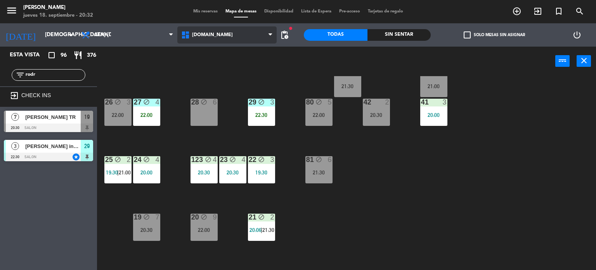
click at [219, 33] on span "[DOMAIN_NAME]" at bounding box center [227, 34] width 100 height 17
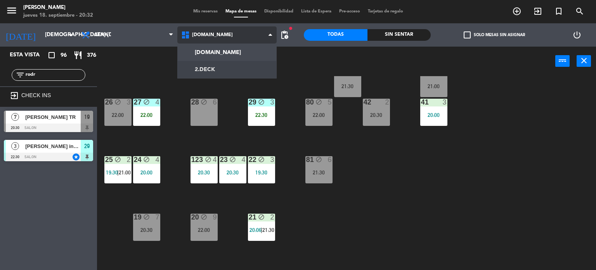
click at [207, 64] on ng-component "menu [PERSON_NAME] jueves 18. septiembre - 20:32 Mis reservas Mapa de mesas Dis…" at bounding box center [298, 135] width 596 height 270
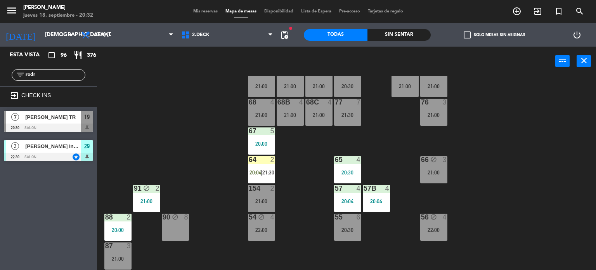
scroll to position [116, 0]
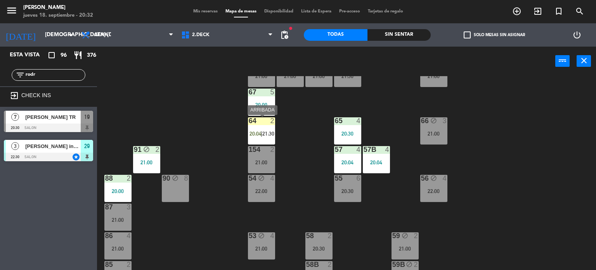
click at [253, 132] on span "20:04" at bounding box center [256, 133] width 12 height 6
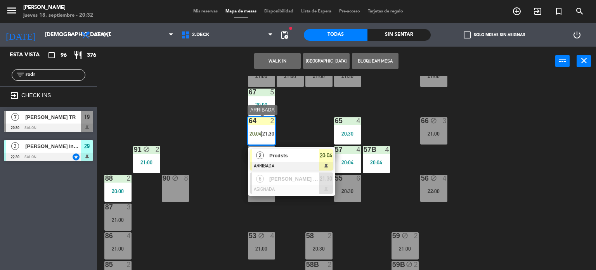
click at [293, 155] on span "Prcdsts" at bounding box center [294, 155] width 50 height 8
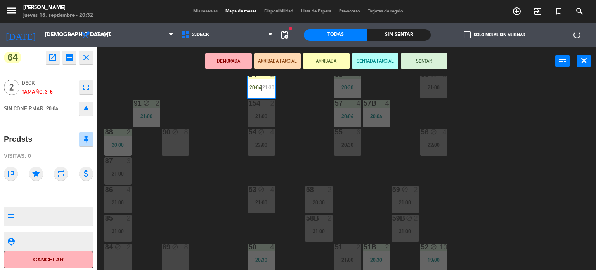
scroll to position [46, 0]
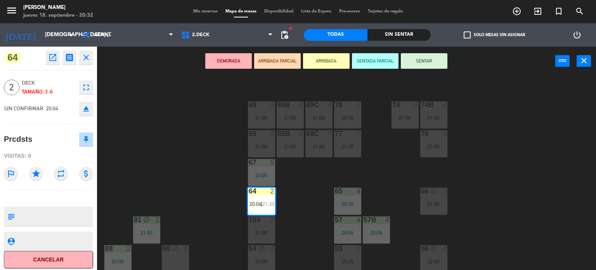
click at [302, 189] on div "71 4 21:00 72 block 3 21:00 73 block 6 21:00 70 5 21:00 74 4 21:00 74B 4 21:00 …" at bounding box center [349, 173] width 493 height 194
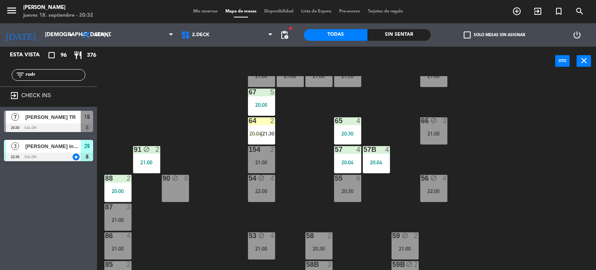
scroll to position [163, 0]
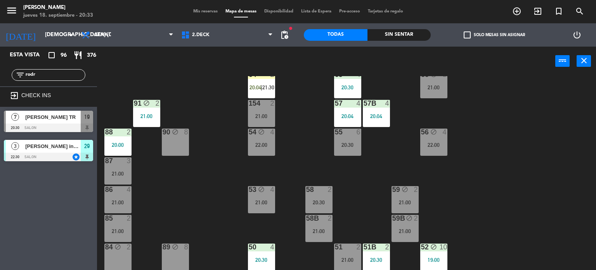
click at [197, 185] on div "71 4 21:00 72 block 3 21:00 73 block 6 21:00 70 5 21:00 74 4 21:00 74B 4 21:00 …" at bounding box center [349, 173] width 493 height 194
click at [559, 108] on div "71 4 21:00 72 block 3 21:00 73 block 6 21:00 70 5 21:00 74 4 21:00 74B 4 21:00 …" at bounding box center [349, 173] width 493 height 194
click at [353, 150] on div "55 6 20:30" at bounding box center [347, 142] width 27 height 27
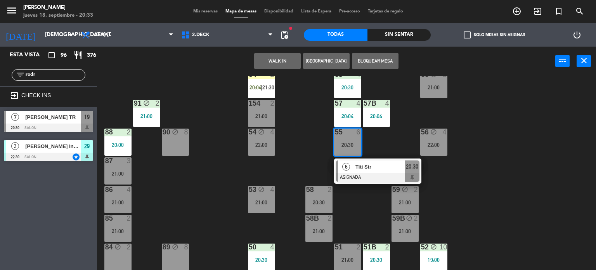
click at [359, 176] on div at bounding box center [377, 177] width 83 height 9
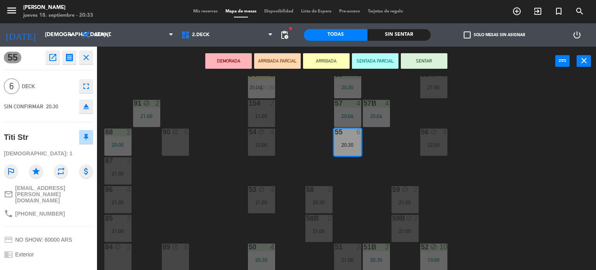
click at [287, 61] on button "ARRIBADA PARCIAL" at bounding box center [277, 61] width 47 height 16
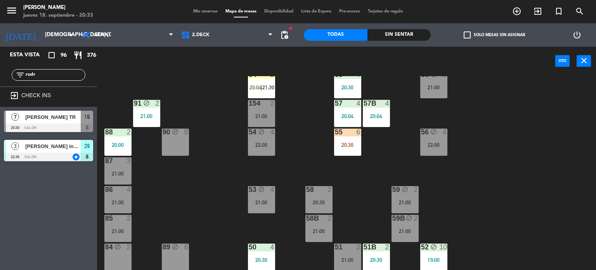
click at [290, 127] on div "71 4 21:00 72 block 3 21:00 73 block 6 21:00 70 5 21:00 74 4 21:00 74B 4 21:00 …" at bounding box center [349, 173] width 493 height 194
click at [267, 85] on span "21:30" at bounding box center [268, 87] width 12 height 6
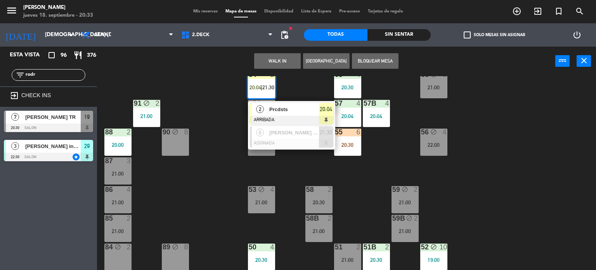
click at [294, 109] on span "Prcdsts" at bounding box center [294, 109] width 50 height 8
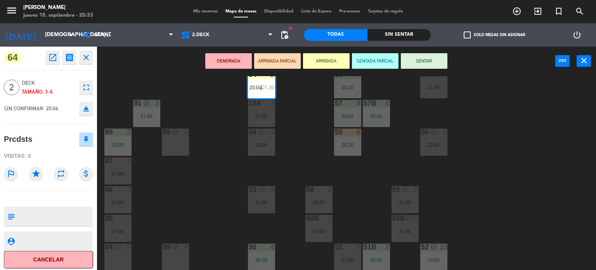
click at [214, 163] on div "71 4 21:00 72 block 3 21:00 73 block 6 21:00 70 5 21:00 74 4 21:00 74B 4 21:00 …" at bounding box center [349, 173] width 493 height 194
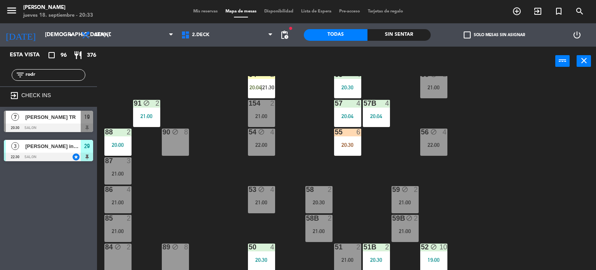
scroll to position [7, 0]
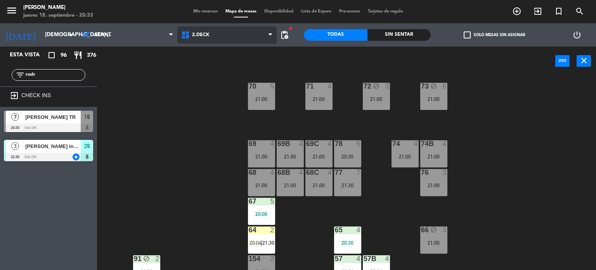
click at [216, 43] on span "2.DECK" at bounding box center [227, 34] width 100 height 17
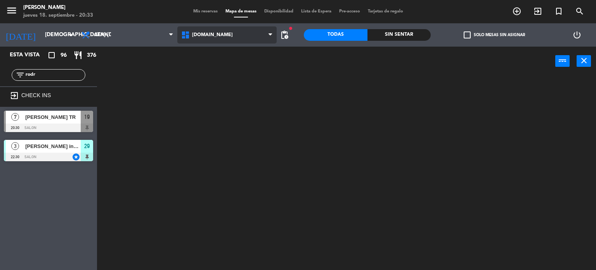
scroll to position [0, 0]
click at [224, 59] on ng-component "menu [PERSON_NAME] jueves 18. septiembre - 20:33 Mis reservas Mapa de mesas Dis…" at bounding box center [298, 135] width 596 height 270
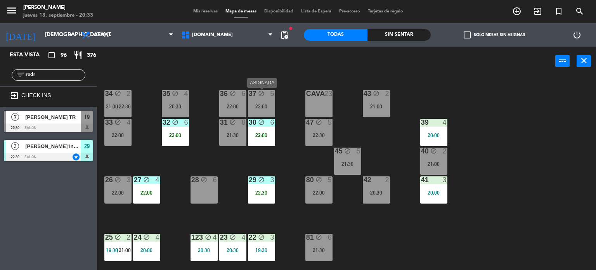
click at [258, 107] on div "22:00" at bounding box center [261, 106] width 27 height 5
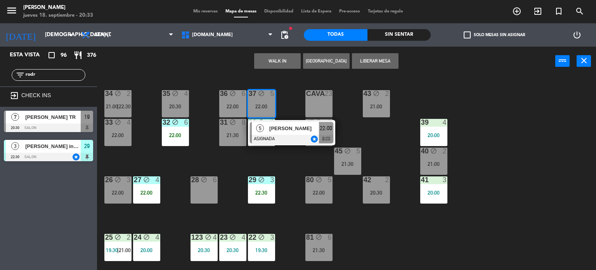
click at [297, 162] on div "34 block 2 21:00 | 22:30 35 block 4 20:30 36 block 6 22:00 43 block 2 21:00 37 …" at bounding box center [349, 173] width 493 height 194
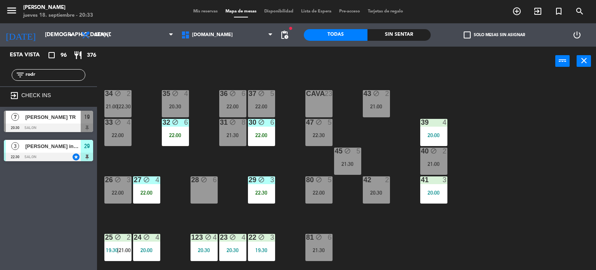
click at [311, 134] on div "22:30" at bounding box center [319, 134] width 27 height 5
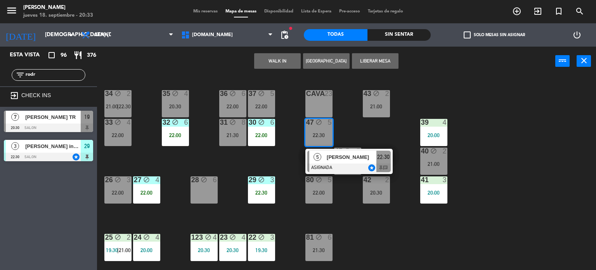
click at [380, 221] on div "34 block 2 21:00 | 22:30 35 block 4 20:30 36 block 6 22:00 43 block 2 21:00 37 …" at bounding box center [349, 173] width 493 height 194
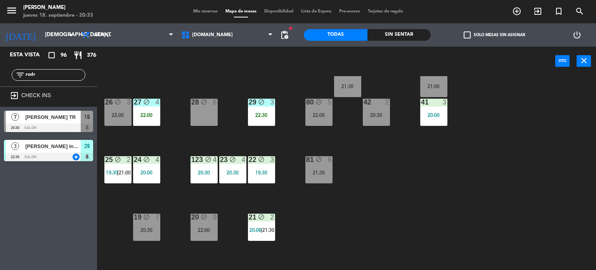
scroll to position [194, 0]
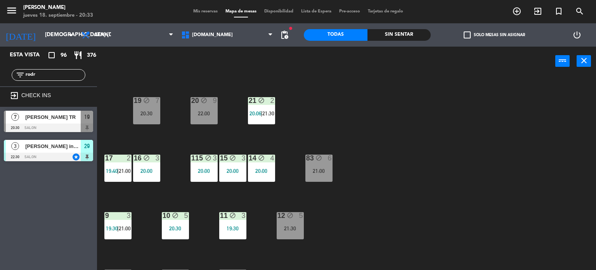
click at [137, 107] on div "19 block 7 20:30" at bounding box center [146, 110] width 27 height 27
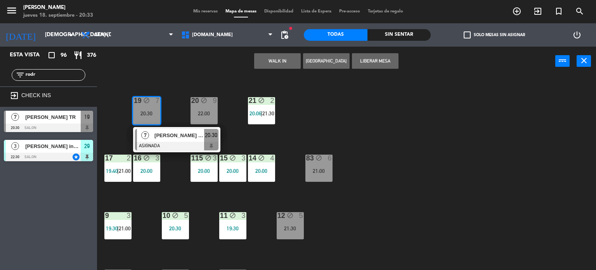
click at [170, 133] on span "[PERSON_NAME] TR" at bounding box center [180, 135] width 50 height 8
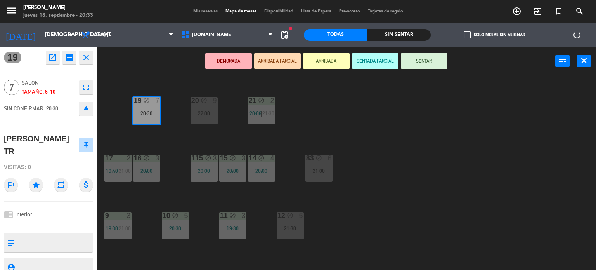
click at [276, 58] on button "ARRIBADA PARCIAL" at bounding box center [277, 61] width 47 height 16
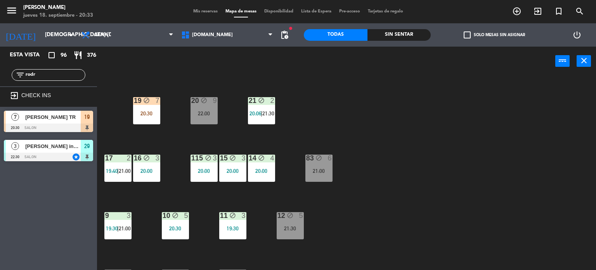
click at [360, 174] on div "34 block 2 21:00 | 22:30 35 block 4 20:30 36 block 6 22:00 43 block 2 21:00 37 …" at bounding box center [349, 173] width 493 height 194
drag, startPoint x: 59, startPoint y: 77, endPoint x: 0, endPoint y: 77, distance: 58.6
click at [0, 80] on div "filter_list rodr" at bounding box center [48, 75] width 97 height 23
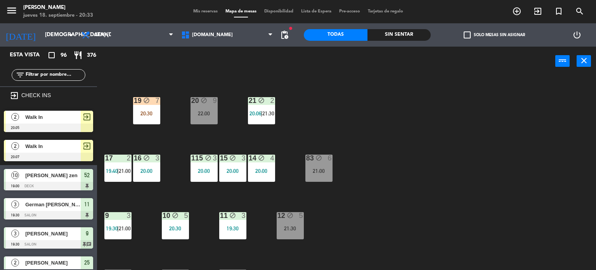
scroll to position [278, 0]
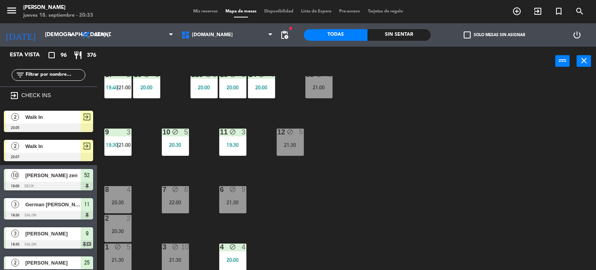
click at [183, 215] on div "34 block 2 21:00 | 22:30 35 block 4 20:30 36 block 6 22:00 43 block 2 21:00 37 …" at bounding box center [349, 173] width 493 height 194
click at [181, 206] on div "7 block 8 22:00" at bounding box center [175, 199] width 27 height 27
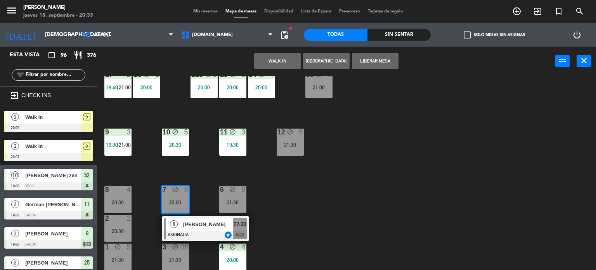
click at [277, 205] on div "34 block 2 21:00 | 22:30 35 block 4 20:30 36 block 6 22:00 43 block 2 21:00 37 …" at bounding box center [349, 173] width 493 height 194
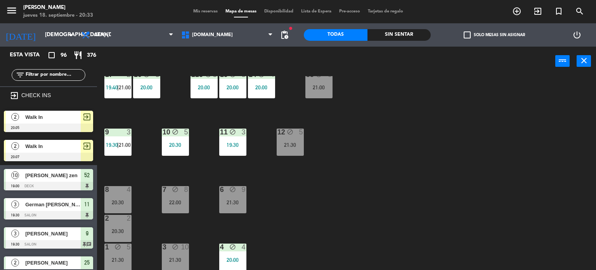
click at [229, 203] on div "21:30" at bounding box center [232, 202] width 27 height 5
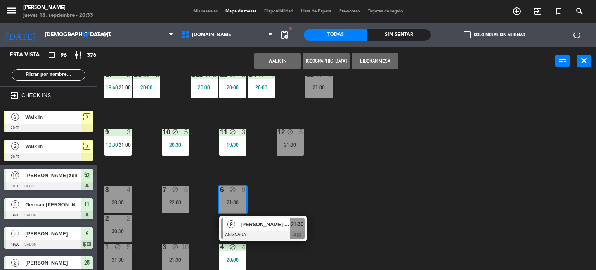
click at [306, 185] on div "34 block 2 21:00 | 22:30 35 block 4 20:30 36 block 6 22:00 43 block 2 21:00 37 …" at bounding box center [349, 173] width 493 height 194
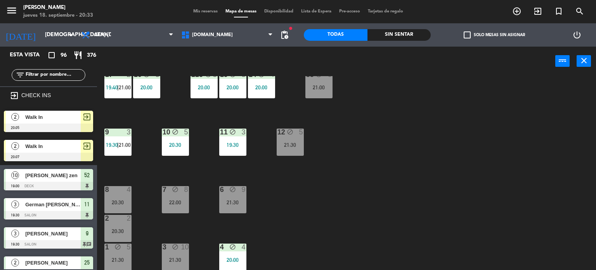
click at [186, 197] on div "7 block 8 22:00" at bounding box center [175, 199] width 27 height 27
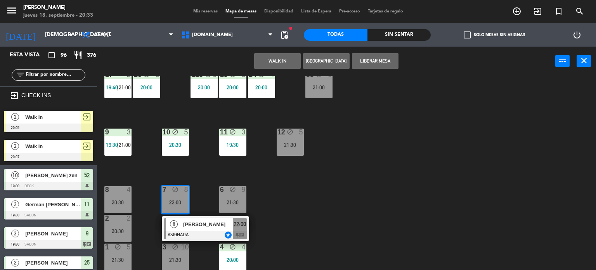
click at [273, 221] on div "34 block 2 21:00 | 22:30 35 block 4 20:30 36 block 6 22:00 43 block 2 21:00 37 …" at bounding box center [349, 173] width 493 height 194
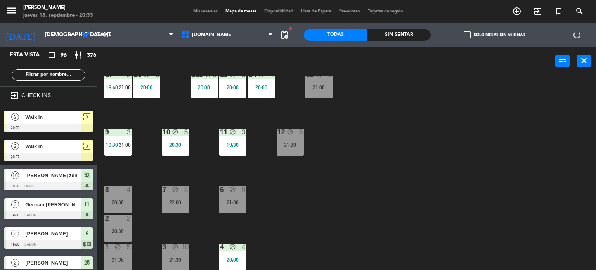
click at [163, 205] on div "7 block 8 22:00" at bounding box center [175, 199] width 27 height 27
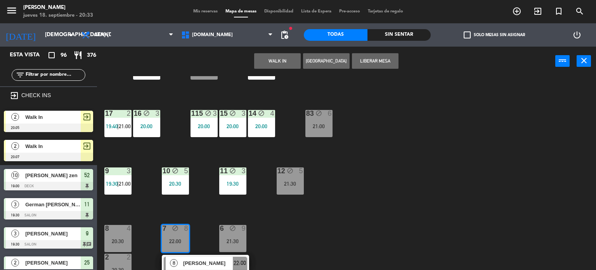
click at [262, 205] on div "34 block 2 21:00 | 22:30 35 block 4 20:30 36 block 6 22:00 43 block 2 21:00 37 …" at bounding box center [349, 173] width 493 height 194
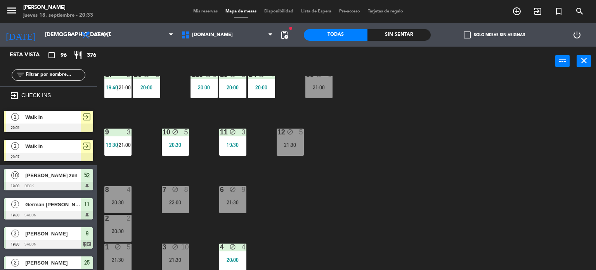
click at [118, 203] on div "20:30" at bounding box center [117, 202] width 27 height 5
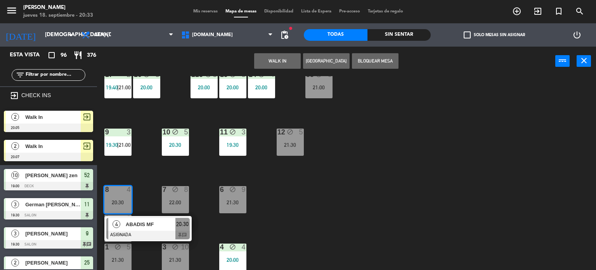
click at [345, 212] on div "34 block 2 21:00 | 22:30 35 block 4 20:30 36 block 6 22:00 43 block 2 21:00 37 …" at bounding box center [349, 173] width 493 height 194
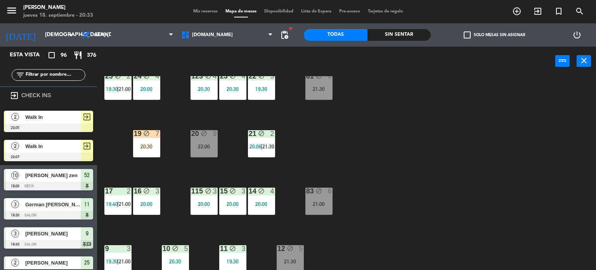
scroll to position [122, 0]
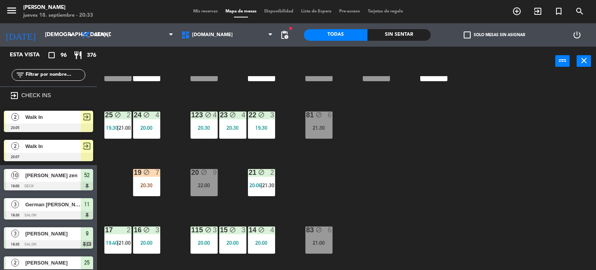
click at [212, 184] on div "22:00" at bounding box center [204, 184] width 27 height 5
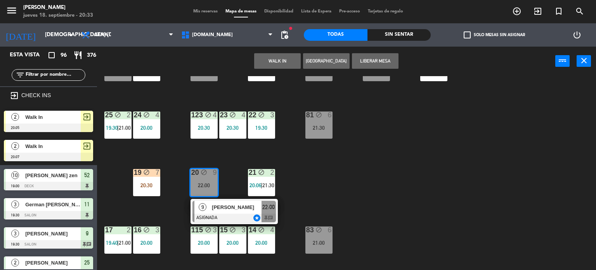
click at [345, 186] on div "34 block 2 21:00 | 22:30 35 block 4 20:30 36 block 6 22:00 43 block 2 21:00 37 …" at bounding box center [349, 173] width 493 height 194
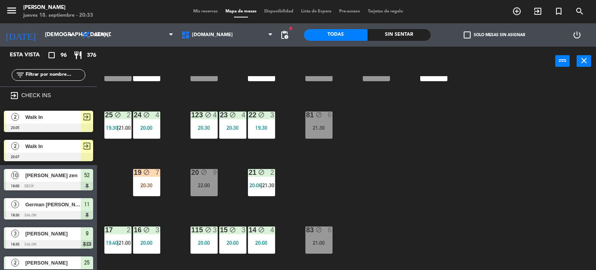
scroll to position [0, 0]
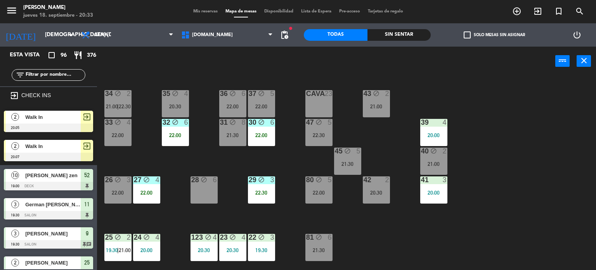
click at [222, 113] on div "36 block 6 22:00" at bounding box center [232, 103] width 27 height 27
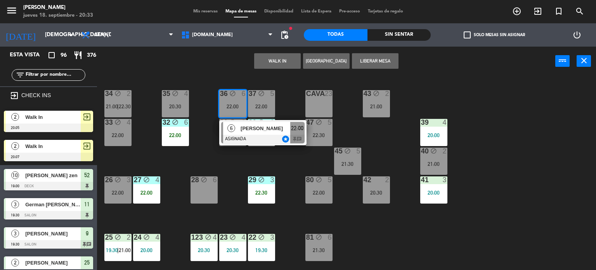
click at [255, 171] on div "34 block 2 21:00 | 22:30 35 block 4 20:30 36 block 6 22:00 6 [PERSON_NAME] ASIG…" at bounding box center [349, 173] width 493 height 194
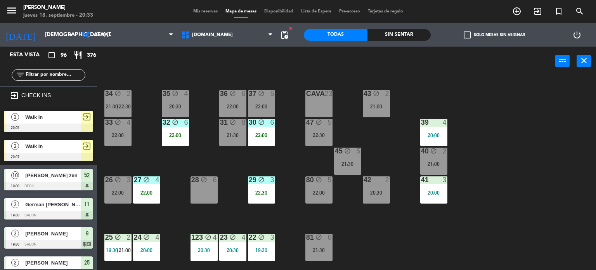
click at [271, 104] on div "22:00" at bounding box center [261, 106] width 27 height 5
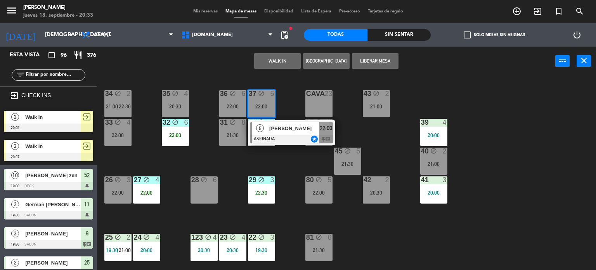
click at [287, 168] on div "34 block 2 21:00 | 22:30 35 block 4 20:30 36 block 6 22:00 43 block 2 21:00 37 …" at bounding box center [349, 173] width 493 height 194
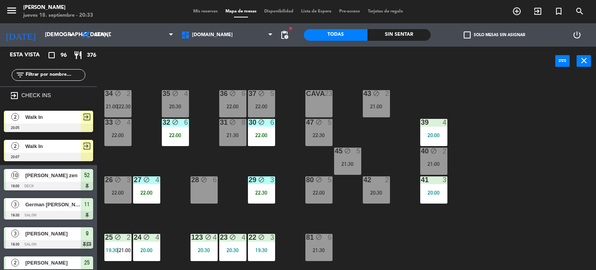
click at [65, 71] on input "text" at bounding box center [55, 75] width 60 height 9
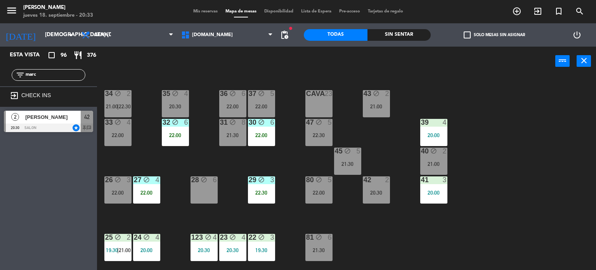
type input "marc"
click at [19, 167] on div "Esta vista crop_square 96 restaurant 376 filter_list marc exit_to_app CHECK INS…" at bounding box center [48, 158] width 97 height 223
click at [59, 114] on span "[PERSON_NAME]" at bounding box center [53, 117] width 56 height 8
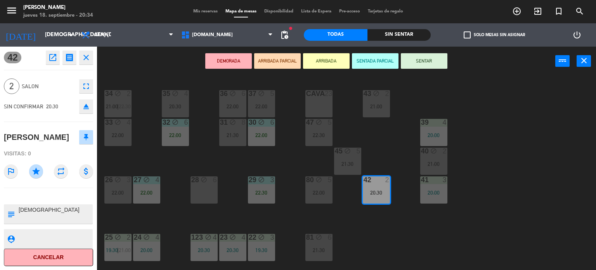
click at [415, 69] on div "DEMORADA ARRIBADA PARCIAL ARRIBADA SENTADA PARCIAL SENTAR power_input close" at bounding box center [326, 62] width 459 height 30
click at [414, 66] on button "SENTAR" at bounding box center [424, 61] width 47 height 16
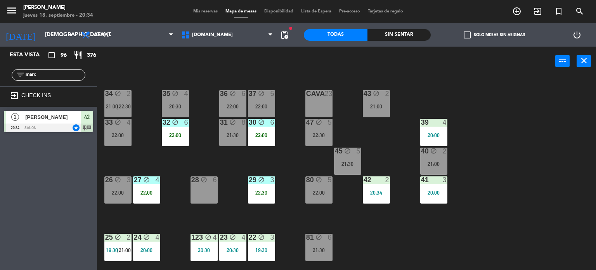
drag, startPoint x: 42, startPoint y: 72, endPoint x: 0, endPoint y: 93, distance: 46.9
click at [0, 93] on div "Esta vista crop_square 96 restaurant 376 filter_list marc exit_to_app CHECK INS…" at bounding box center [48, 91] width 97 height 89
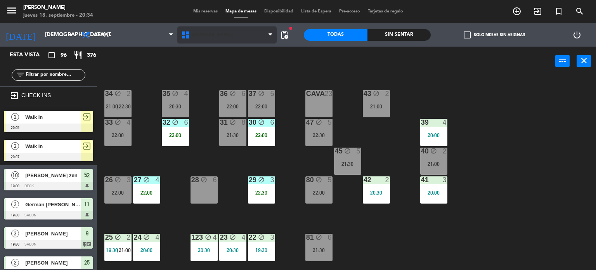
click at [225, 29] on span "[DOMAIN_NAME]" at bounding box center [227, 34] width 100 height 17
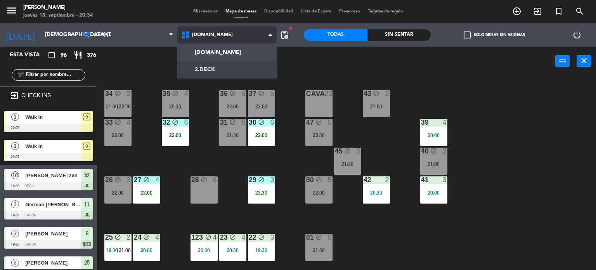
click at [235, 69] on ng-component "menu [PERSON_NAME] jueves 18. septiembre - 20:34 Mis reservas Mapa de mesas Dis…" at bounding box center [298, 135] width 596 height 270
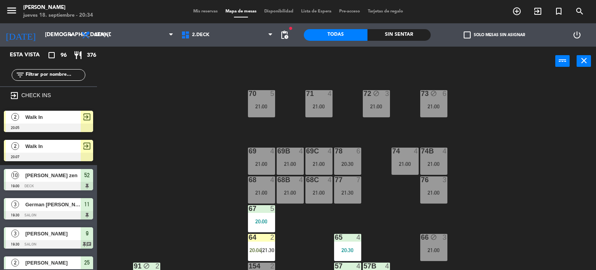
scroll to position [78, 0]
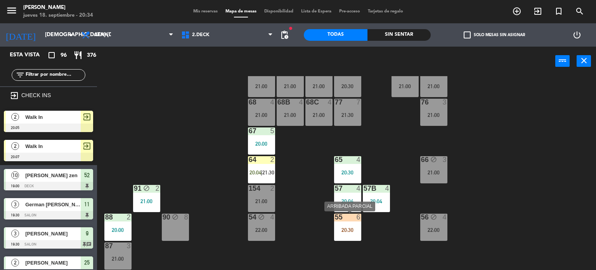
click at [344, 227] on div "20:30" at bounding box center [347, 229] width 27 height 5
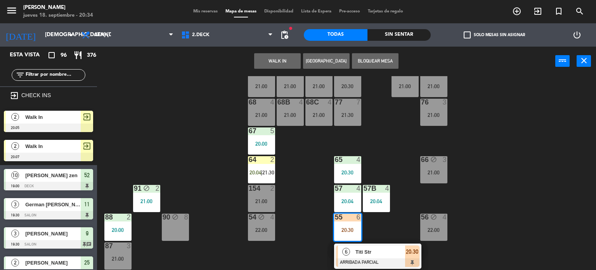
click at [311, 219] on div "71 4 21:00 72 block 3 21:00 73 block 6 21:00 70 5 21:00 74 4 21:00 74B 4 21:00 …" at bounding box center [349, 173] width 493 height 194
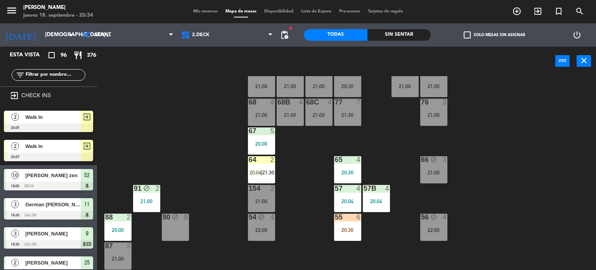
scroll to position [155, 0]
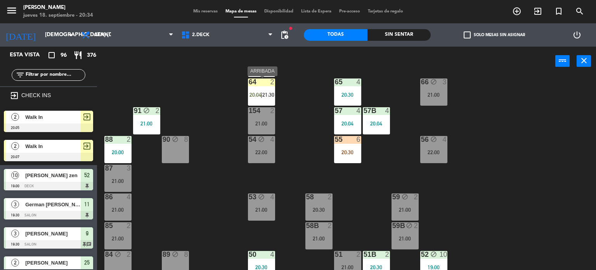
click at [267, 95] on span "21:30" at bounding box center [268, 95] width 12 height 6
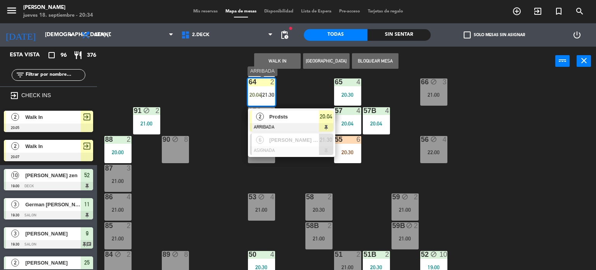
click at [301, 120] on span "Prcdsts" at bounding box center [294, 117] width 50 height 8
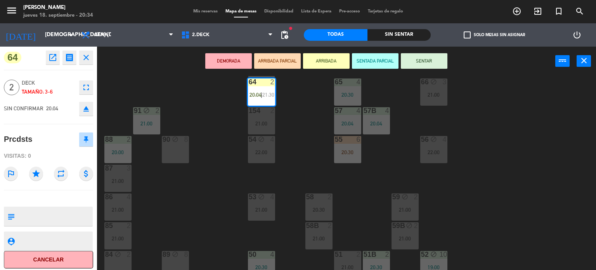
click at [534, 177] on div "71 4 21:00 72 block 3 21:00 73 block 6 21:00 70 5 21:00 74 4 21:00 74B 4 21:00 …" at bounding box center [349, 173] width 493 height 194
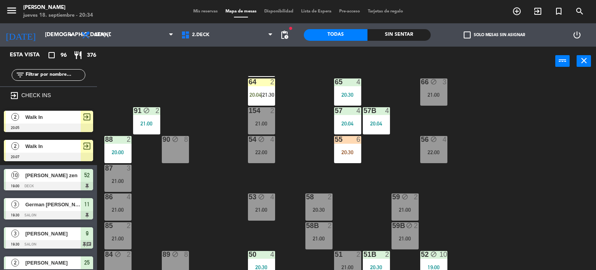
scroll to position [78, 0]
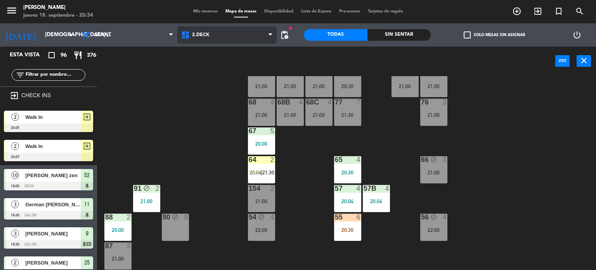
click at [232, 32] on span "2.DECK" at bounding box center [227, 34] width 100 height 17
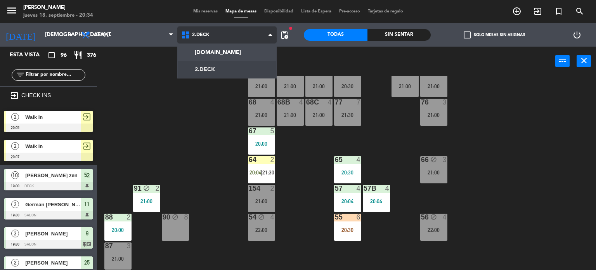
click at [234, 54] on ng-component "menu [PERSON_NAME] jueves 18. septiembre - 20:34 Mis reservas Mapa de mesas Dis…" at bounding box center [298, 135] width 596 height 270
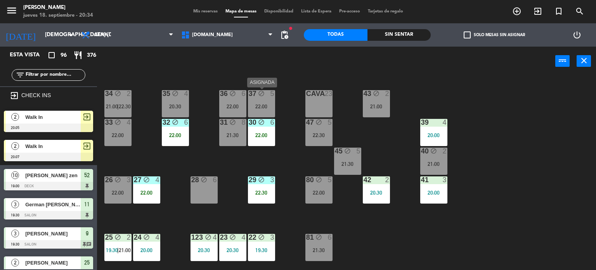
click at [264, 108] on div "22:00" at bounding box center [261, 106] width 27 height 5
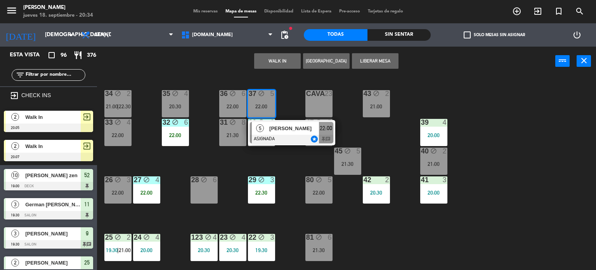
click at [288, 158] on div "34 block 2 21:00 | 22:30 35 block 4 20:30 36 block 6 22:00 43 block 2 21:00 37 …" at bounding box center [349, 173] width 493 height 194
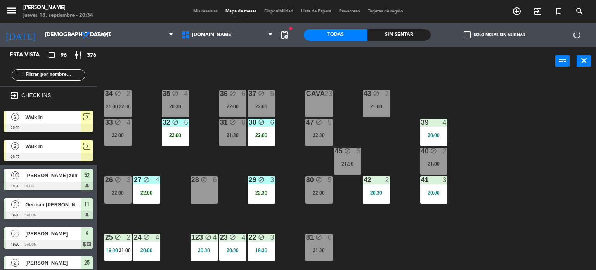
click at [384, 185] on div "42 2 20:30" at bounding box center [376, 189] width 27 height 27
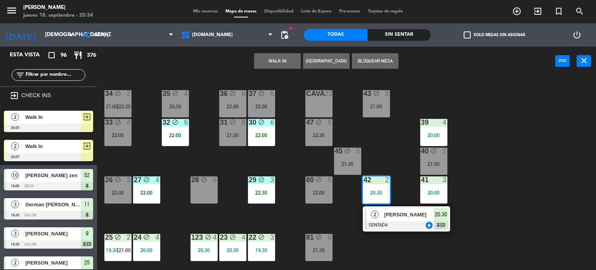
click at [384, 157] on div "34 block 2 21:00 | 22:30 35 block 4 20:30 36 block 6 22:00 43 block 2 21:00 37 …" at bounding box center [349, 173] width 493 height 194
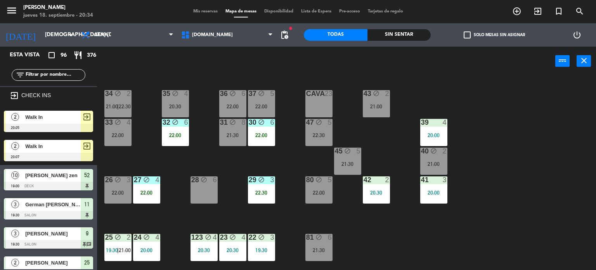
click at [257, 110] on div "37 block 5 22:00" at bounding box center [261, 103] width 27 height 27
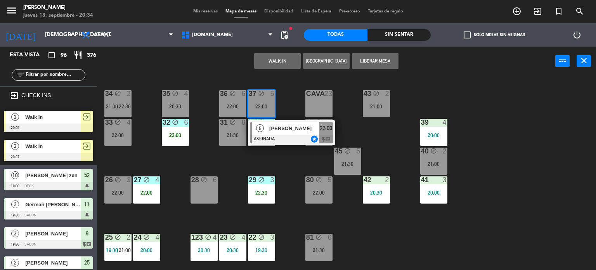
click at [298, 171] on div "34 block 2 21:00 | 22:30 35 block 4 20:30 36 block 6 22:00 43 block 2 21:00 37 …" at bounding box center [349, 173] width 493 height 194
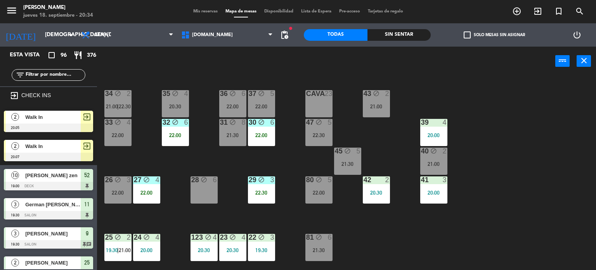
click at [316, 144] on div "47 block 5 22:30" at bounding box center [319, 132] width 27 height 27
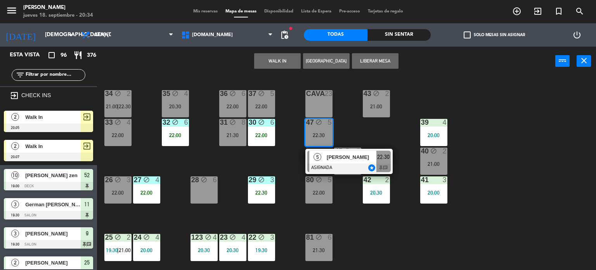
click at [272, 164] on div "34 block 2 21:00 | 22:30 35 block 4 20:30 36 block 6 22:00 43 block 2 21:00 37 …" at bounding box center [349, 173] width 493 height 194
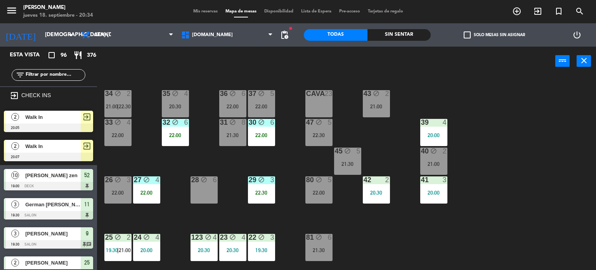
click at [177, 104] on div "20:30" at bounding box center [175, 106] width 27 height 5
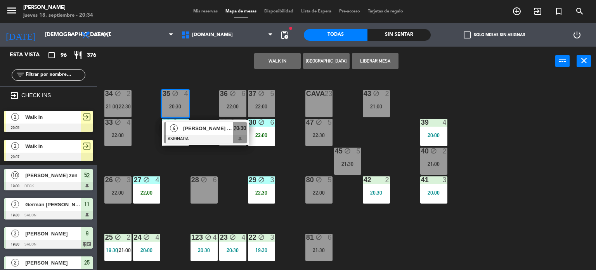
click at [217, 175] on div "34 block 2 21:00 | 22:30 35 block 4 20:30 4 [PERSON_NAME] TR ASIGNADA 20:30 36 …" at bounding box center [349, 173] width 493 height 194
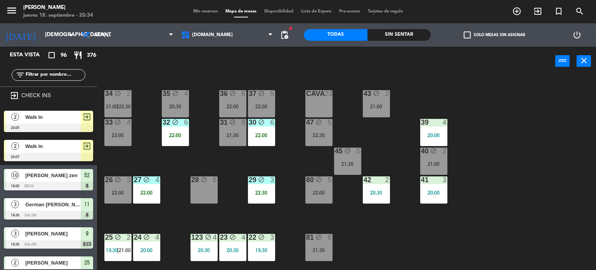
scroll to position [78, 0]
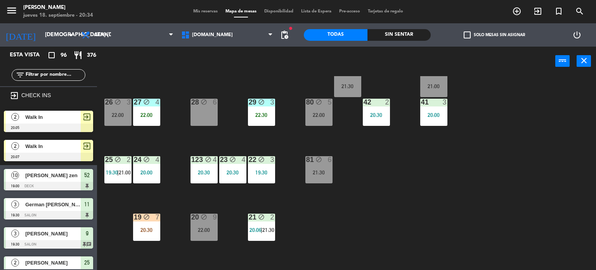
click at [338, 163] on div "6" at bounding box center [332, 159] width 13 height 7
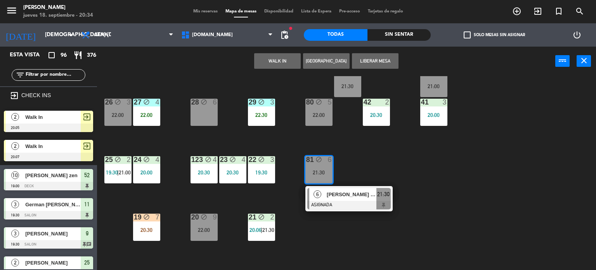
click at [327, 163] on div "6" at bounding box center [332, 159] width 13 height 7
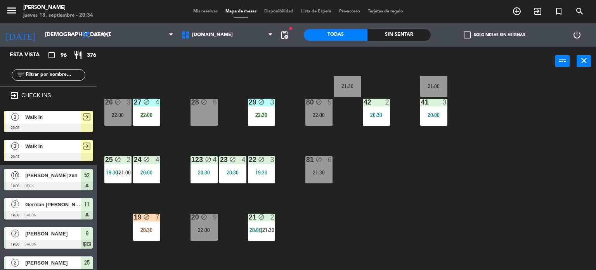
scroll to position [155, 0]
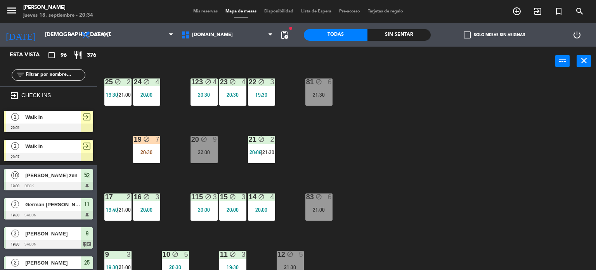
click at [328, 196] on div "6" at bounding box center [330, 196] width 5 height 7
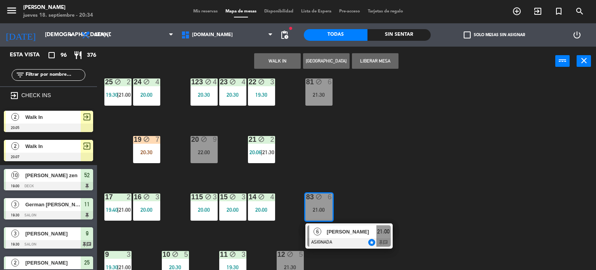
click at [336, 174] on div "34 block 2 21:00 | 22:30 35 block 4 20:30 36 block 6 22:00 43 block 2 21:00 37 …" at bounding box center [349, 173] width 493 height 194
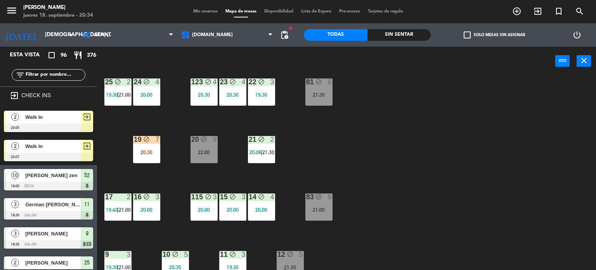
click at [321, 102] on div "81 block 6 21:30" at bounding box center [319, 91] width 27 height 27
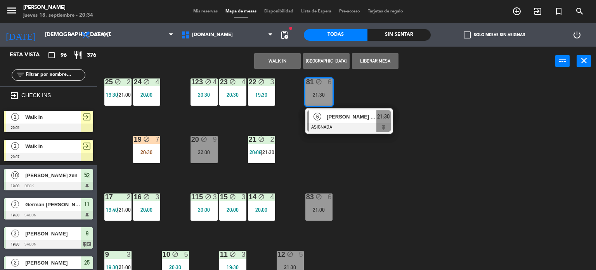
click at [384, 172] on div "34 block 2 21:00 | 22:30 35 block 4 20:30 36 block 6 22:00 43 block 2 21:00 37 …" at bounding box center [349, 173] width 493 height 194
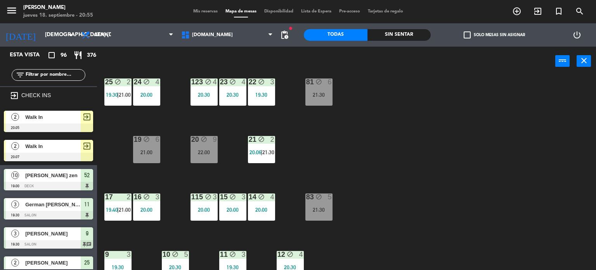
click at [59, 70] on div "filter_list" at bounding box center [49, 75] width 74 height 12
click at [59, 76] on input "text" at bounding box center [55, 75] width 60 height 9
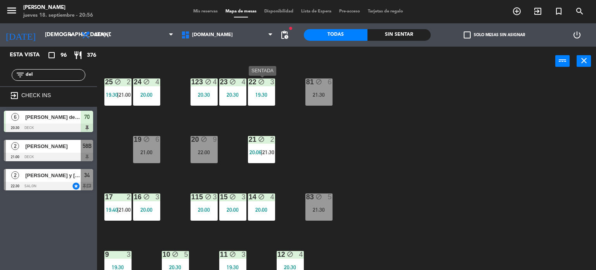
type input "del"
click at [264, 97] on div "22 block 3 19:30" at bounding box center [261, 91] width 27 height 27
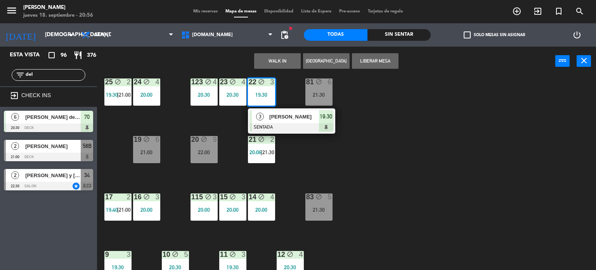
click at [304, 120] on span "[PERSON_NAME]" at bounding box center [294, 117] width 50 height 8
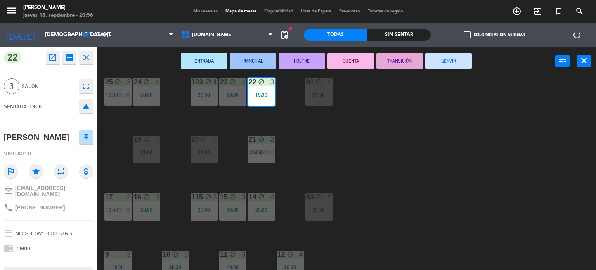
click at [434, 62] on button "SERVIR" at bounding box center [449, 61] width 47 height 16
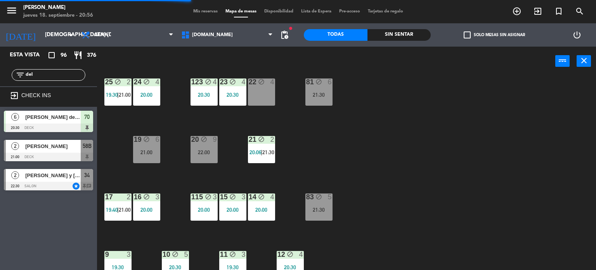
drag, startPoint x: 36, startPoint y: 75, endPoint x: 0, endPoint y: 73, distance: 35.8
click at [4, 75] on div "filter_list del" at bounding box center [48, 75] width 97 height 23
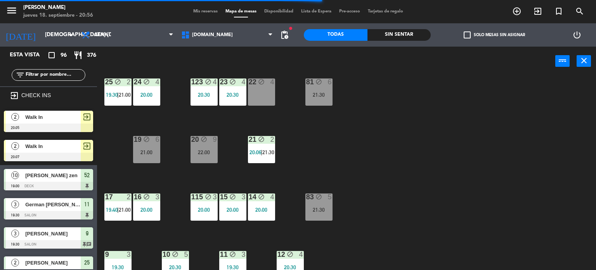
click at [404, 35] on div "Sin sentar" at bounding box center [400, 35] width 64 height 12
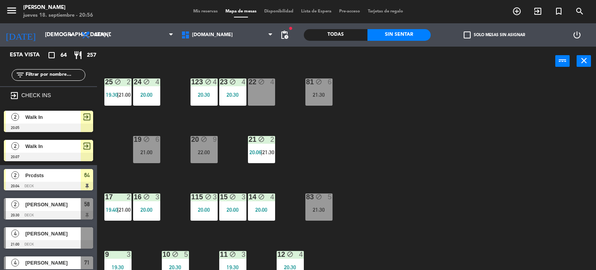
click at [482, 35] on label "check_box_outline_blank Solo mesas sin asignar" at bounding box center [494, 34] width 61 height 7
click at [495, 35] on input "check_box_outline_blank Solo mesas sin asignar" at bounding box center [495, 35] width 0 height 0
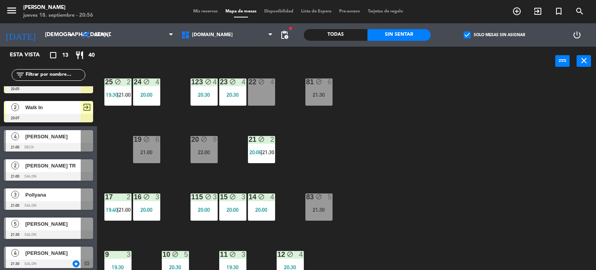
click at [66, 73] on input "text" at bounding box center [55, 75] width 60 height 9
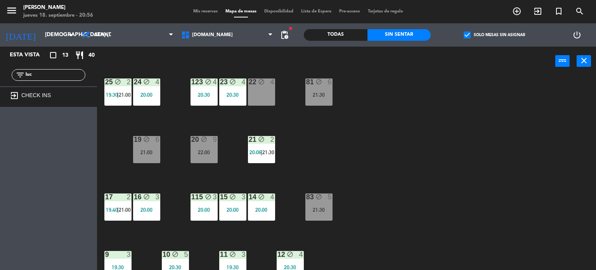
type input "luc"
click at [592, 97] on div "34 block 2 21:00 | 22:30 35 block 4 20:30 36 block 6 22:00 43 block 2 21:00 37 …" at bounding box center [349, 173] width 493 height 194
click at [255, 153] on span "20:06" at bounding box center [256, 152] width 12 height 6
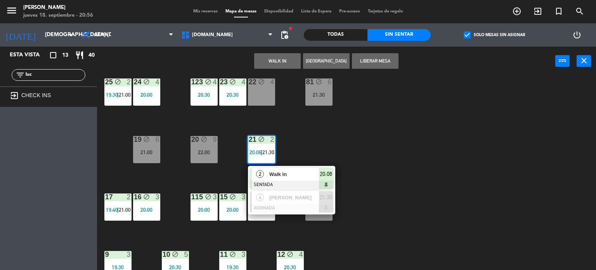
click at [289, 186] on div at bounding box center [291, 185] width 83 height 9
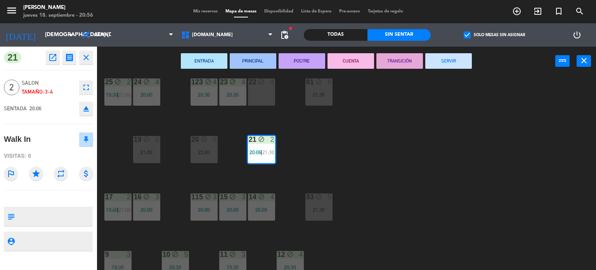
click at [369, 152] on div "34 block 2 21:00 | 22:30 35 block 4 20:30 36 block 6 22:00 43 block 2 21:00 37 …" at bounding box center [349, 173] width 493 height 194
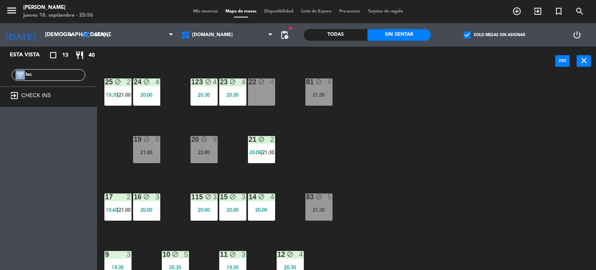
drag, startPoint x: 43, startPoint y: 72, endPoint x: 0, endPoint y: 73, distance: 43.5
click at [0, 73] on div "filter_list luc" at bounding box center [48, 75] width 97 height 23
drag, startPoint x: 26, startPoint y: 74, endPoint x: 39, endPoint y: 75, distance: 12.4
click at [26, 74] on input "luc" at bounding box center [55, 75] width 60 height 9
drag, startPoint x: 39, startPoint y: 75, endPoint x: 0, endPoint y: 98, distance: 45.1
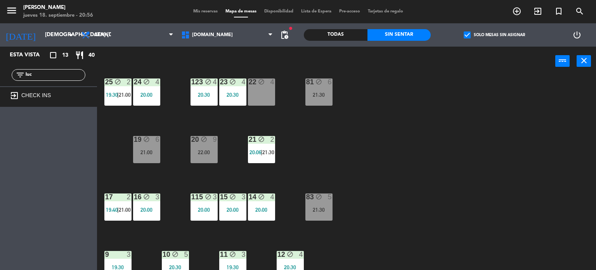
click at [0, 90] on div "Esta vista crop_square 13 restaurant 40 filter_list luc exit_to_app CHECK INS" at bounding box center [48, 77] width 97 height 60
type input "mat"
click at [466, 37] on span "check_box" at bounding box center [467, 34] width 7 height 7
click at [495, 35] on input "check_box Solo mesas sin asignar" at bounding box center [495, 35] width 0 height 0
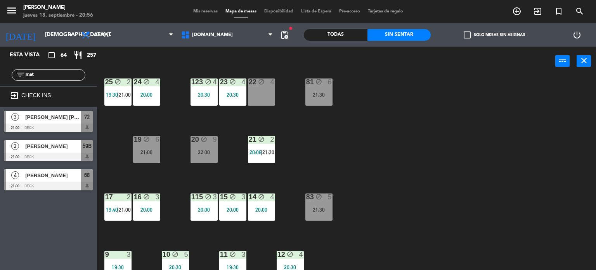
click at [66, 175] on span "[PERSON_NAME]" at bounding box center [53, 175] width 56 height 8
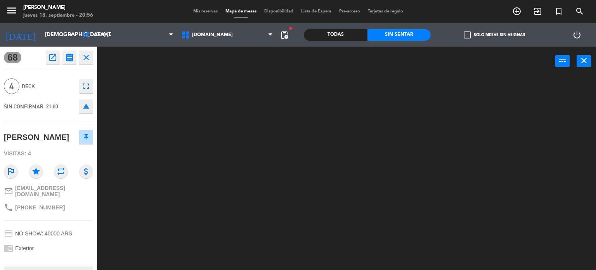
click at [276, 66] on div "power_input close" at bounding box center [326, 62] width 459 height 30
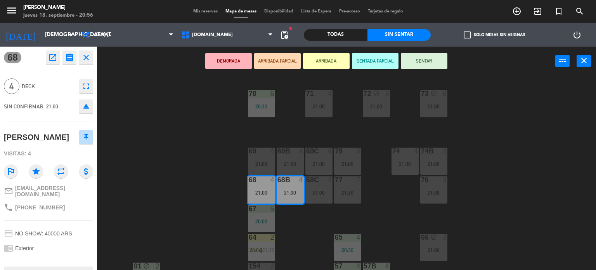
click at [267, 80] on div "71 4 21:00 72 block 3 21:00 73 block 6 21:00 70 6 20:30 74 4 21:00 74B 4 21:00 …" at bounding box center [349, 173] width 493 height 194
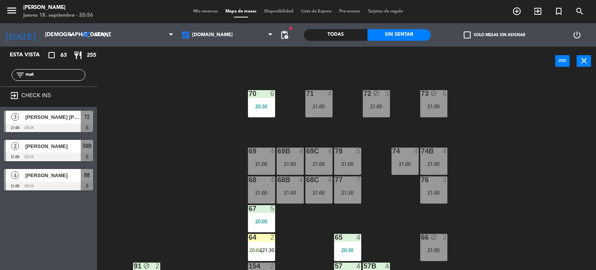
click at [279, 65] on div "power_input close" at bounding box center [326, 62] width 459 height 30
click at [86, 177] on span "68" at bounding box center [86, 174] width 5 height 9
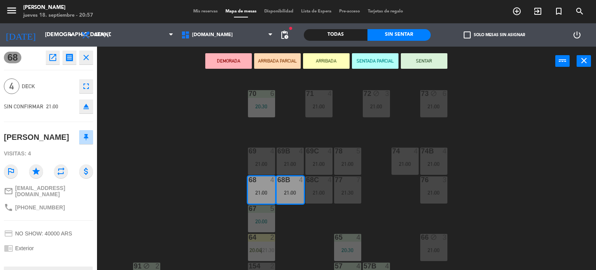
click at [288, 60] on button "ARRIBADA PARCIAL" at bounding box center [277, 61] width 47 height 16
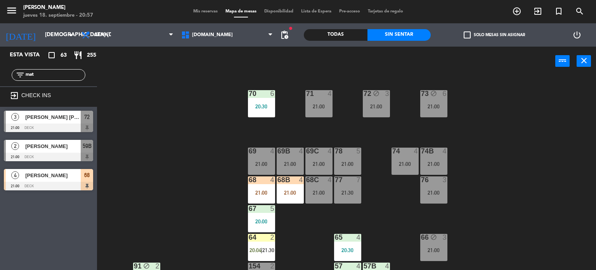
scroll to position [78, 0]
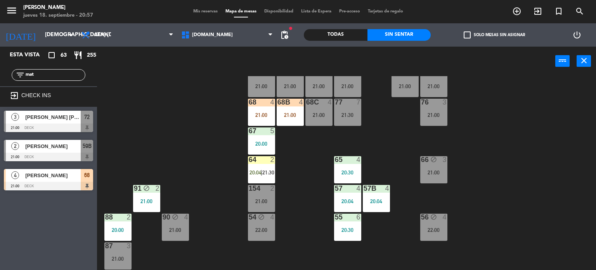
drag, startPoint x: 39, startPoint y: 71, endPoint x: 0, endPoint y: 73, distance: 39.2
click at [0, 73] on div "filter_list mat" at bounding box center [48, 75] width 97 height 23
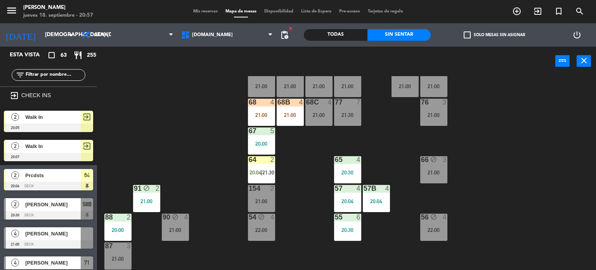
click at [67, 75] on input "text" at bounding box center [55, 75] width 60 height 9
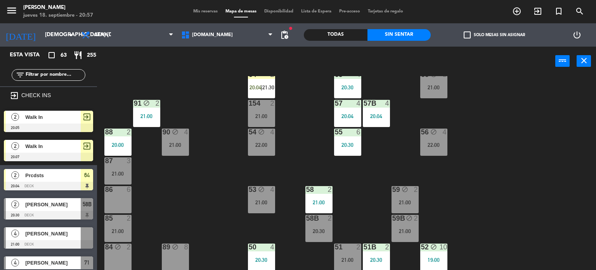
scroll to position [0, 0]
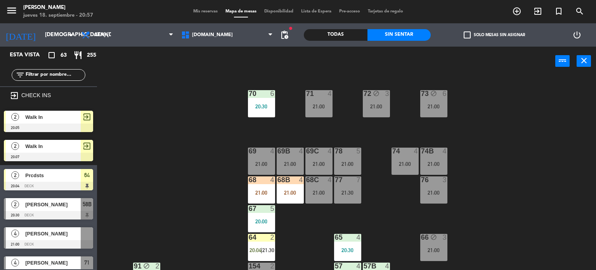
drag, startPoint x: 504, startPoint y: 196, endPoint x: 474, endPoint y: 190, distance: 30.5
click at [504, 196] on div "71 4 21:00 72 block 3 21:00 73 block 6 21:00 70 6 20:30 74 4 21:00 74B 4 21:00 …" at bounding box center [349, 173] width 493 height 194
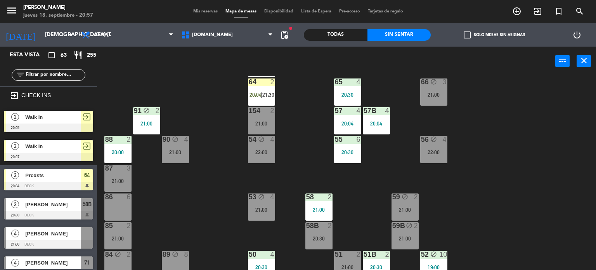
scroll to position [163, 0]
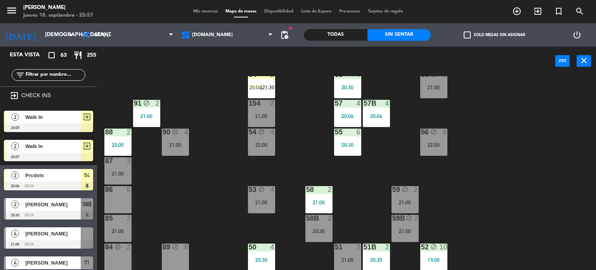
click at [326, 228] on div "20:30" at bounding box center [319, 230] width 27 height 5
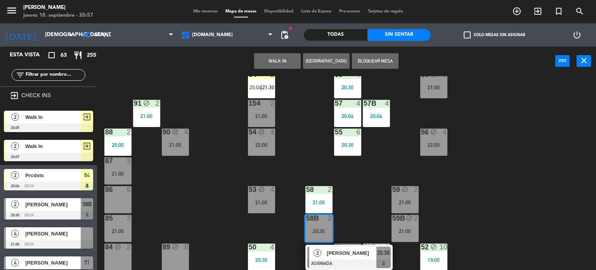
click at [337, 253] on span "[PERSON_NAME]" at bounding box center [352, 253] width 50 height 8
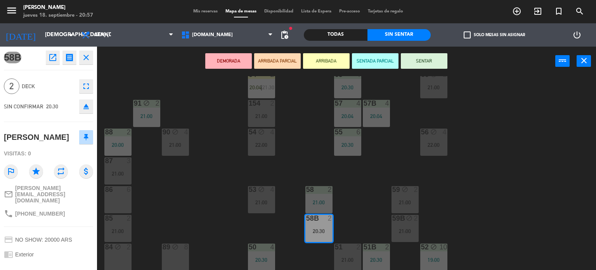
click at [87, 109] on icon "eject" at bounding box center [86, 106] width 9 height 9
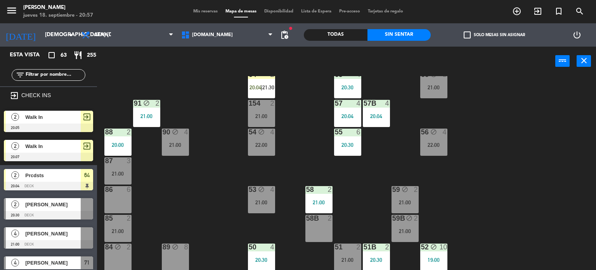
click at [163, 202] on div "71 4 21:00 72 block 3 21:00 73 block 6 21:00 70 6 20:30 74 4 21:00 74B 4 21:00 …" at bounding box center [349, 173] width 493 height 194
click at [264, 144] on div "22:00" at bounding box center [261, 144] width 27 height 5
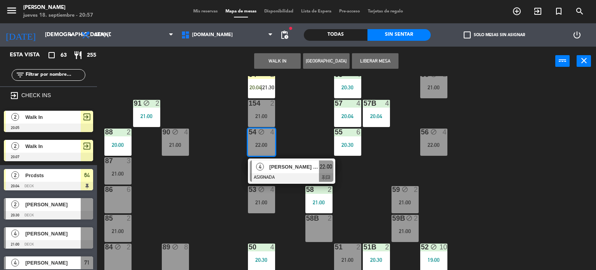
click at [298, 135] on div "71 4 21:00 72 block 3 21:00 73 block 6 21:00 70 6 20:30 74 4 21:00 74B 4 21:00 …" at bounding box center [349, 173] width 493 height 194
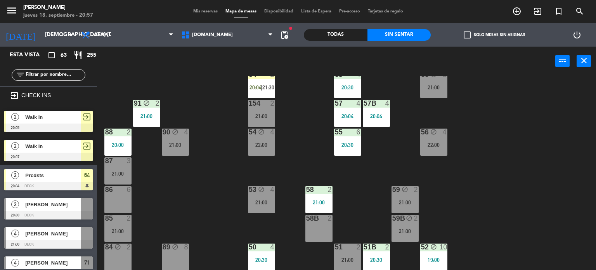
click at [268, 111] on div "154 2 21:00" at bounding box center [261, 113] width 27 height 27
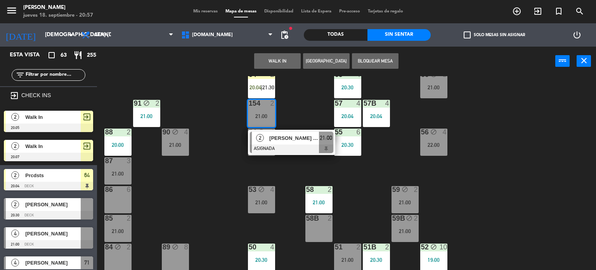
click at [310, 111] on div "71 4 21:00 72 block 3 21:00 73 block 6 21:00 70 6 20:30 74 4 21:00 74B 4 21:00 …" at bounding box center [349, 173] width 493 height 194
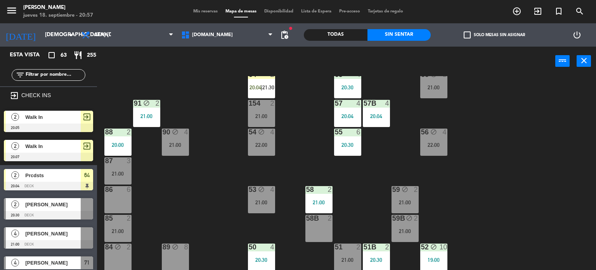
click at [264, 191] on icon "block" at bounding box center [261, 189] width 7 height 7
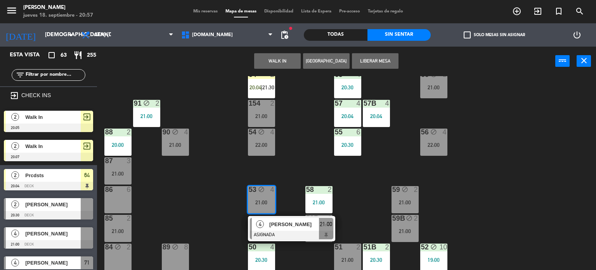
click at [112, 200] on div "86 6" at bounding box center [117, 199] width 27 height 27
click at [281, 65] on button "Mover" at bounding box center [277, 61] width 47 height 16
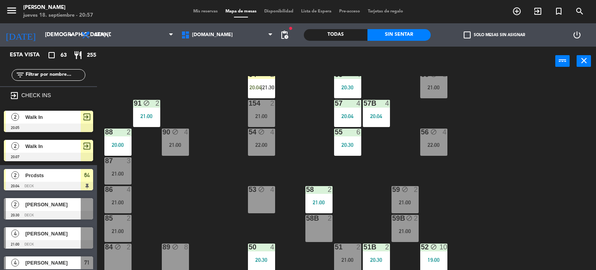
click at [257, 192] on div "block" at bounding box center [261, 189] width 13 height 7
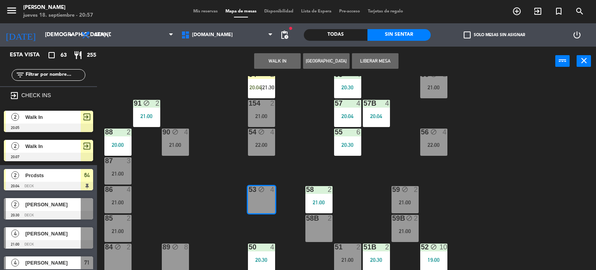
click at [331, 64] on button "[GEOGRAPHIC_DATA]" at bounding box center [326, 61] width 47 height 16
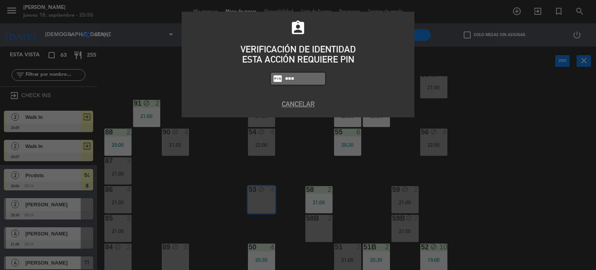
type input "3871"
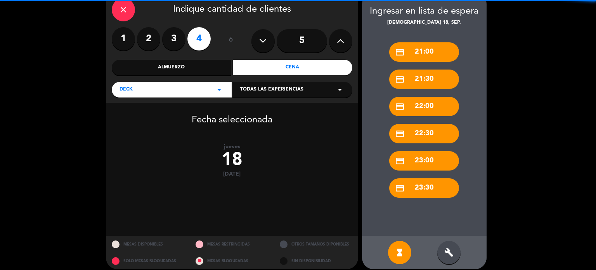
scroll to position [45, 0]
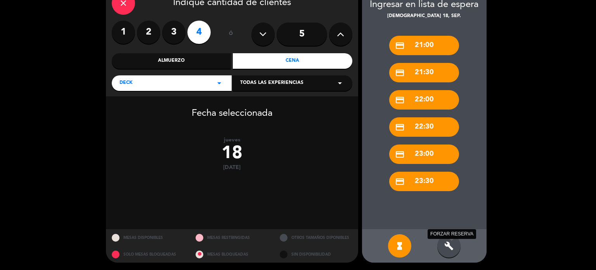
click at [446, 250] on icon "build" at bounding box center [449, 245] width 9 height 9
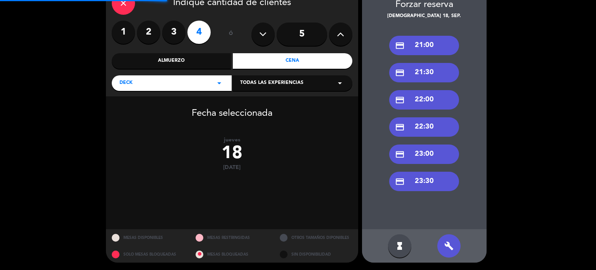
click at [427, 95] on div "credit_card 22:00" at bounding box center [424, 99] width 70 height 19
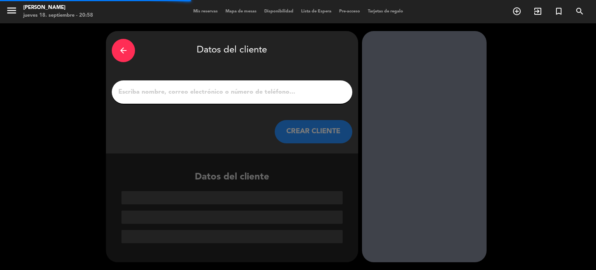
scroll to position [0, 0]
click at [191, 96] on input "1" at bounding box center [232, 92] width 229 height 11
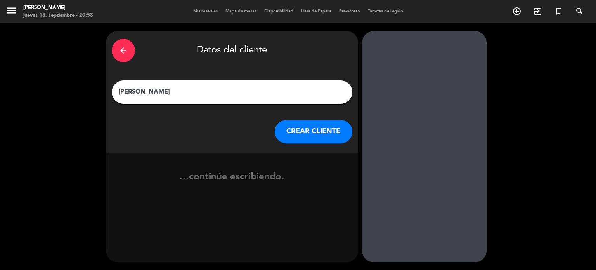
type input "[PERSON_NAME]"
click at [292, 133] on button "CREAR CLIENTE" at bounding box center [314, 131] width 78 height 23
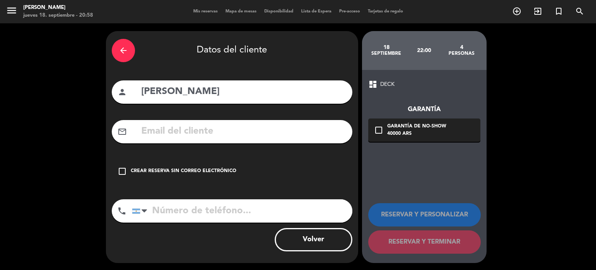
drag, startPoint x: 166, startPoint y: 91, endPoint x: 253, endPoint y: 89, distance: 87.0
click at [253, 89] on input "[PERSON_NAME]" at bounding box center [244, 92] width 206 height 16
type input "[PERSON_NAME] ([PERSON_NAME] TR)"
click at [252, 160] on div "check_box_outline_blank Crear reserva sin correo electrónico" at bounding box center [232, 171] width 241 height 23
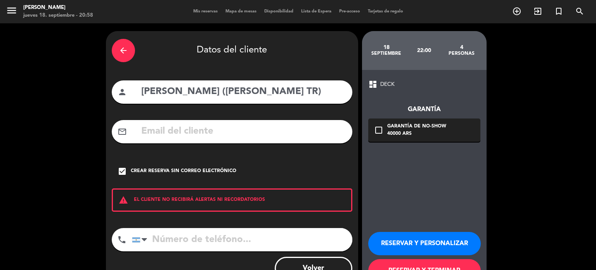
click at [463, 262] on button "RESERVAR Y TERMINAR" at bounding box center [424, 270] width 113 height 23
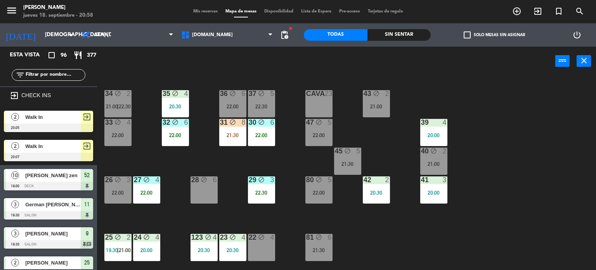
click at [419, 28] on div "Todas Sin sentar" at bounding box center [367, 34] width 127 height 23
click at [479, 32] on label "check_box_outline_blank Solo mesas sin asignar" at bounding box center [494, 34] width 61 height 7
click at [495, 35] on input "check_box_outline_blank Solo mesas sin asignar" at bounding box center [495, 35] width 0 height 0
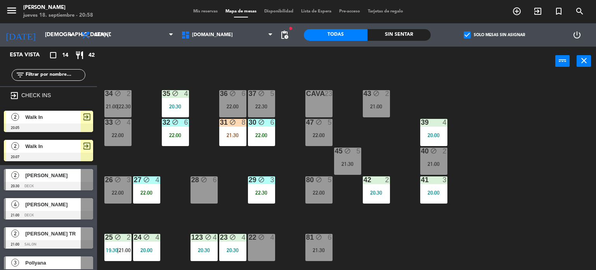
click at [415, 35] on div "Sin sentar" at bounding box center [400, 35] width 64 height 12
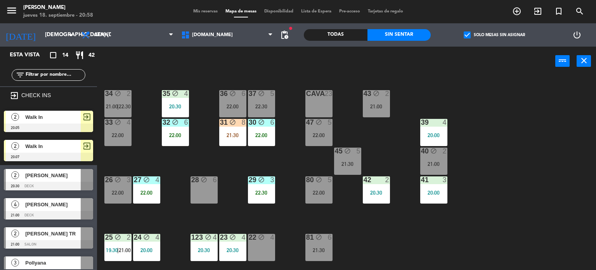
click at [497, 117] on div "34 block 2 21:00 | 22:30 35 block 4 20:30 36 block 6 22:00 43 block 2 21:00 37 …" at bounding box center [349, 173] width 493 height 194
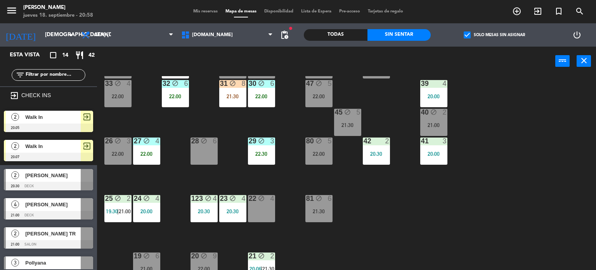
scroll to position [39, 0]
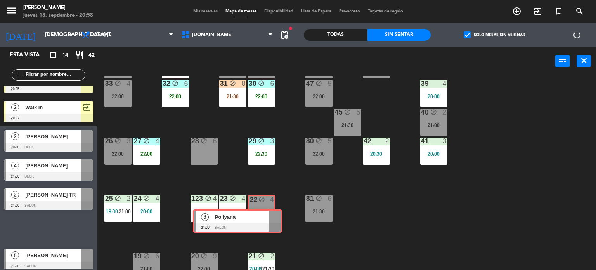
drag, startPoint x: 68, startPoint y: 223, endPoint x: 257, endPoint y: 215, distance: 189.2
click at [257, 215] on div "Esta vista crop_square 14 restaurant 42 filter_list exit_to_app CHECK INS 2 Wal…" at bounding box center [298, 159] width 596 height 224
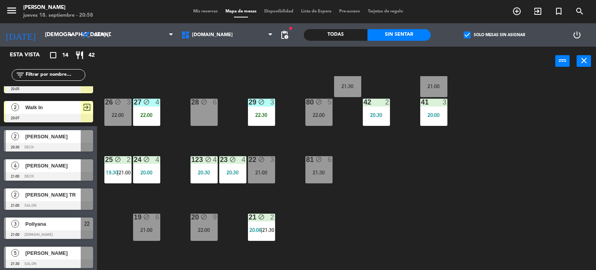
click at [268, 214] on div "block" at bounding box center [261, 217] width 13 height 7
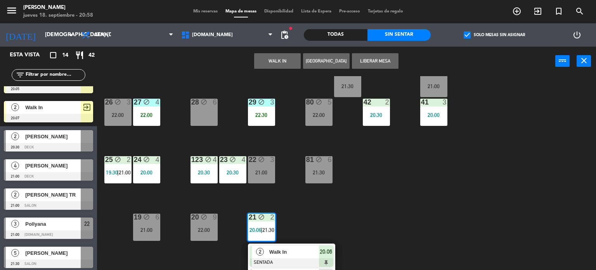
scroll to position [116, 0]
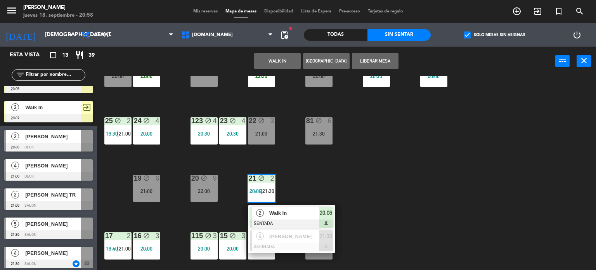
click at [471, 140] on div "34 block 2 21:00 | 22:30 35 block 4 20:30 36 block 6 22:00 43 block 2 21:00 37 …" at bounding box center [349, 173] width 493 height 194
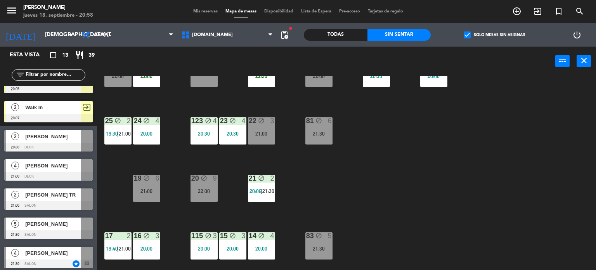
click at [498, 30] on div "check_box Solo mesas sin asignar" at bounding box center [494, 34] width 127 height 23
click at [478, 33] on label "check_box Solo mesas sin asignar" at bounding box center [494, 34] width 61 height 7
click at [495, 35] on input "check_box Solo mesas sin asignar" at bounding box center [495, 35] width 0 height 0
click at [353, 35] on div "Todas" at bounding box center [336, 35] width 64 height 12
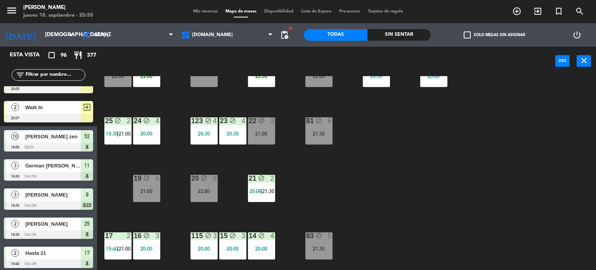
click at [52, 74] on div "filter_list" at bounding box center [49, 75] width 74 height 12
click at [52, 75] on input "text" at bounding box center [55, 75] width 60 height 9
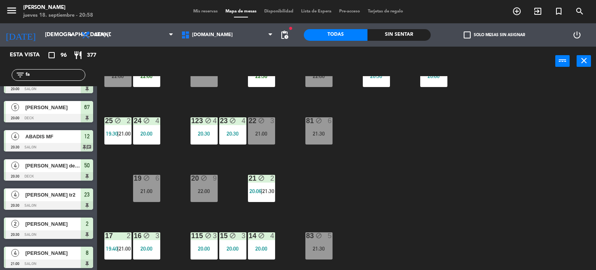
scroll to position [0, 0]
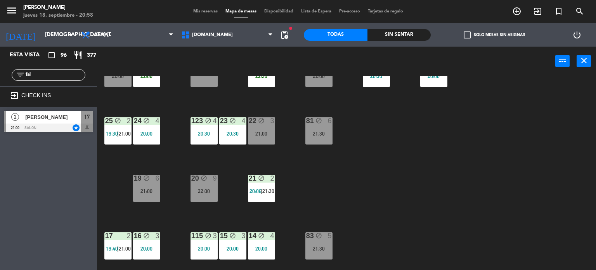
type input "fal"
click at [51, 164] on div "Esta vista crop_square 96 restaurant 377 filter_list fal exit_to_app CHECK INS …" at bounding box center [48, 158] width 97 height 223
click at [70, 116] on span "[PERSON_NAME]" at bounding box center [53, 117] width 56 height 8
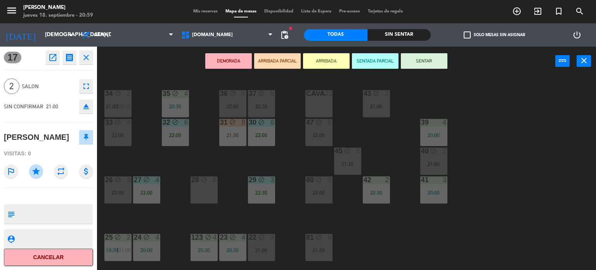
scroll to position [116, 0]
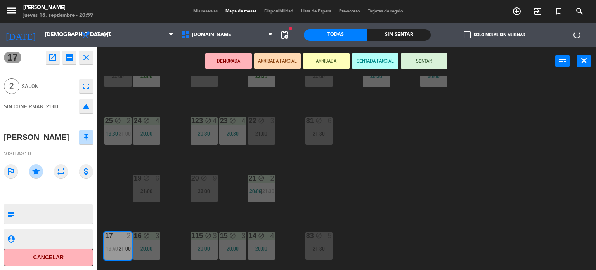
click at [281, 59] on button "ARRIBADA PARCIAL" at bounding box center [277, 61] width 47 height 16
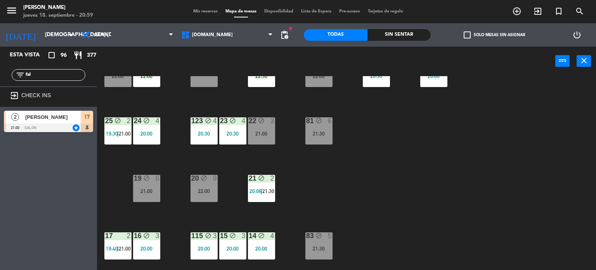
click at [117, 231] on div "34 block 2 21:00 | 22:30 35 block 4 20:30 36 block 6 22:00 43 block 2 21:00 37 …" at bounding box center [349, 173] width 493 height 194
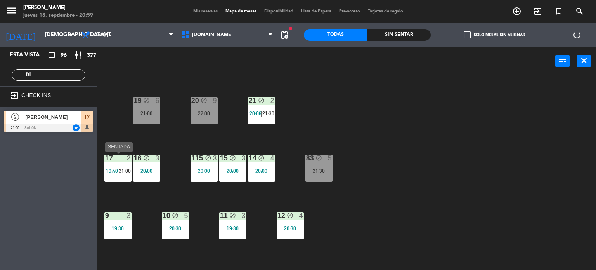
click at [122, 163] on div "17 2 19:40 | 21:00" at bounding box center [117, 168] width 27 height 27
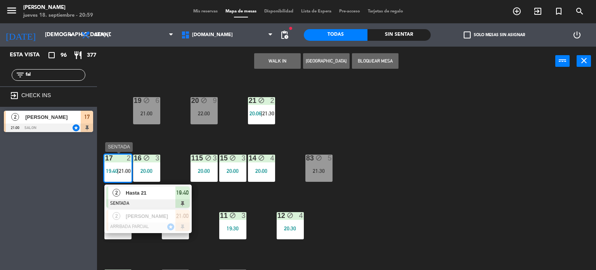
click at [157, 190] on span "Hasta 21" at bounding box center [151, 193] width 50 height 8
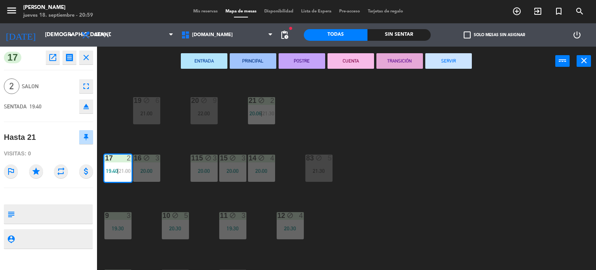
click at [403, 119] on div "34 block 2 21:00 | 22:30 35 block 4 20:30 36 block 6 22:00 43 block 2 21:00 37 …" at bounding box center [349, 173] width 493 height 194
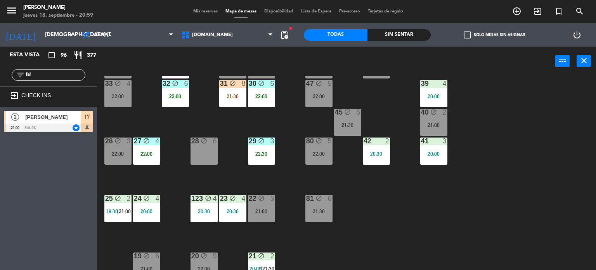
scroll to position [0, 0]
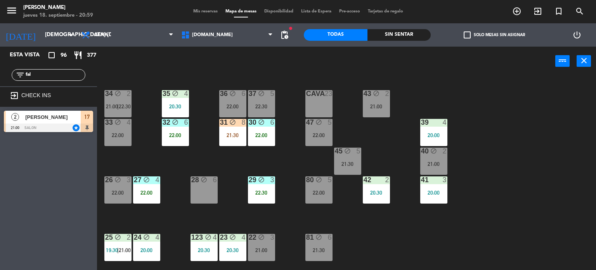
click at [71, 127] on div at bounding box center [48, 127] width 89 height 9
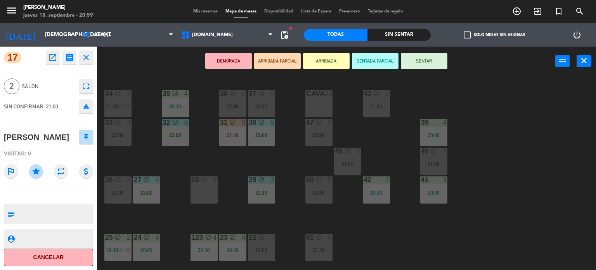
click at [372, 102] on div "43 block 2 21:00" at bounding box center [376, 103] width 27 height 27
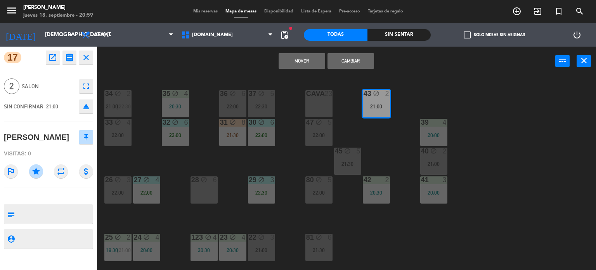
click at [362, 57] on button "Cambiar" at bounding box center [351, 61] width 47 height 16
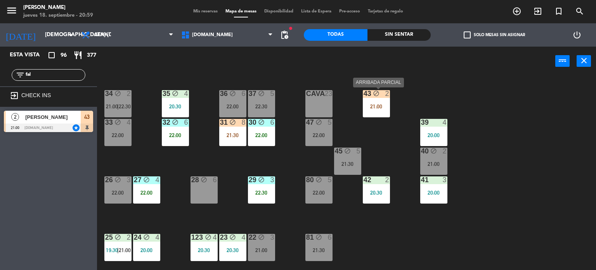
click at [385, 114] on div "43 block 2 21:00" at bounding box center [376, 103] width 27 height 27
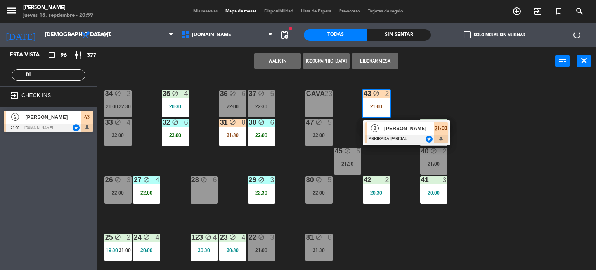
click at [392, 128] on span "[PERSON_NAME]" at bounding box center [409, 128] width 50 height 8
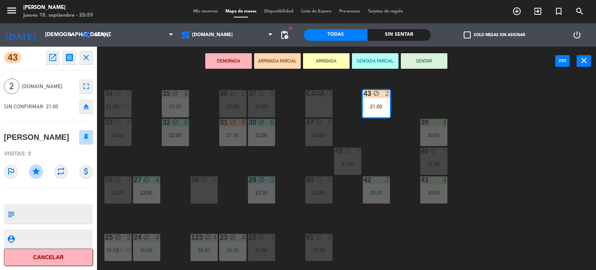
click at [422, 63] on button "SENTAR" at bounding box center [424, 61] width 47 height 16
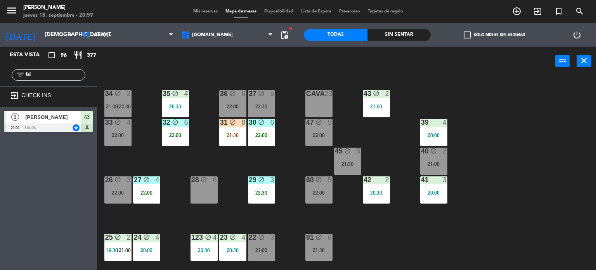
click at [390, 102] on div "43 block 2 21:00" at bounding box center [376, 103] width 27 height 27
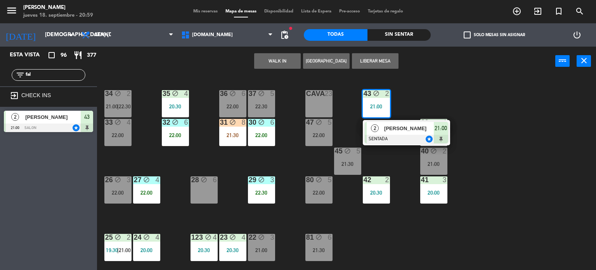
click at [388, 121] on div "2 [PERSON_NAME] SENTADA star 21:00" at bounding box center [406, 132] width 87 height 25
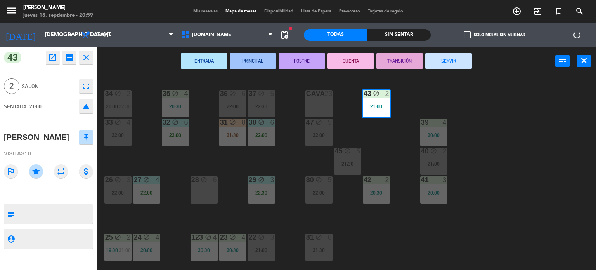
drag, startPoint x: 64, startPoint y: 137, endPoint x: 0, endPoint y: 140, distance: 64.1
click at [0, 140] on div "43 open_in_new receipt 9:00 PM jue., [DATE] 2 personas [PERSON_NAME] Mesa 43 VI…" at bounding box center [48, 158] width 97 height 223
click at [478, 145] on div "34 block 2 21:00 | 22:30 35 block 4 20:30 36 block 6 22:00 43 block 2 21:00 37 …" at bounding box center [349, 173] width 493 height 194
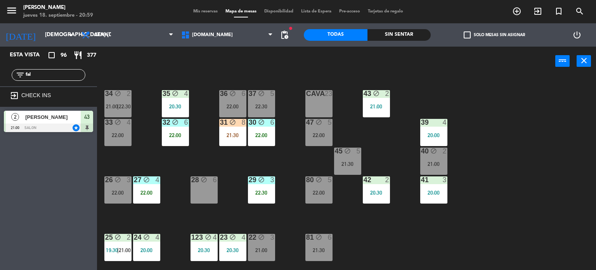
scroll to position [78, 0]
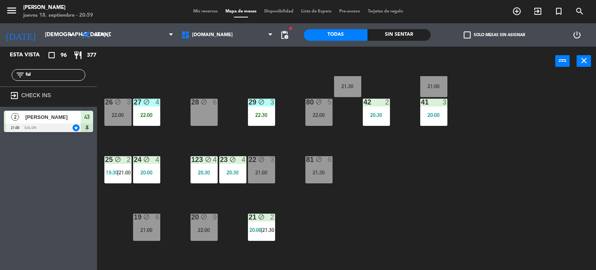
click at [117, 165] on div "25 block 2 19:30 | 21:00" at bounding box center [117, 169] width 27 height 27
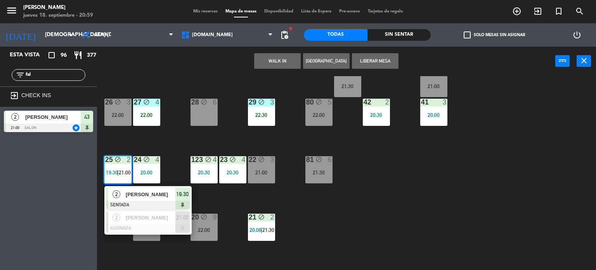
click at [425, 226] on div "34 block 2 21:00 | 22:30 35 block 4 20:30 36 block 6 22:00 43 block 2 21:00 37 …" at bounding box center [349, 173] width 493 height 194
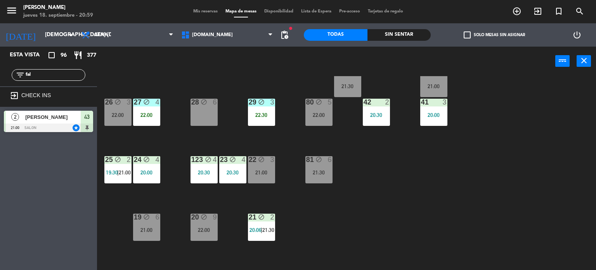
click at [259, 170] on div "21:00" at bounding box center [261, 172] width 27 height 5
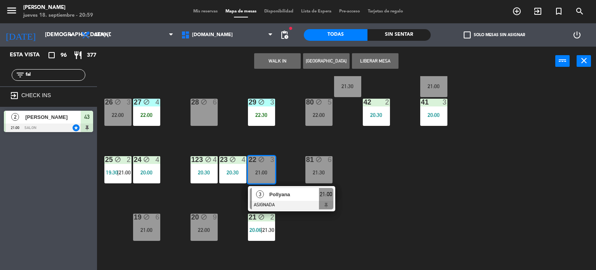
click at [450, 183] on div "34 block 2 21:00 | 22:30 35 block 4 20:30 36 block 6 22:00 43 block 2 21:00 37 …" at bounding box center [349, 173] width 493 height 194
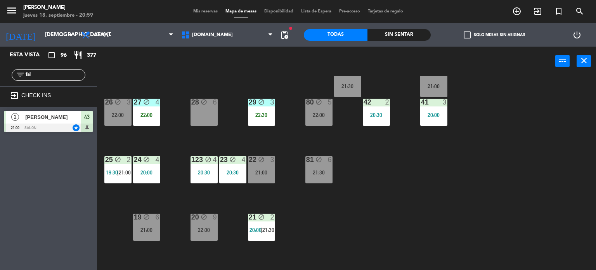
drag, startPoint x: 54, startPoint y: 73, endPoint x: 0, endPoint y: 82, distance: 55.1
click at [0, 82] on div "filter_list fal" at bounding box center [48, 75] width 97 height 23
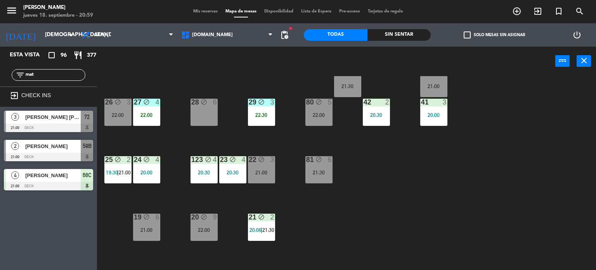
type input "mat"
click at [10, 201] on div "Esta vista crop_square 96 restaurant 377 filter_list mat exit_to_app CHECK INS …" at bounding box center [48, 158] width 97 height 223
click at [66, 145] on span "[PERSON_NAME]" at bounding box center [53, 146] width 56 height 8
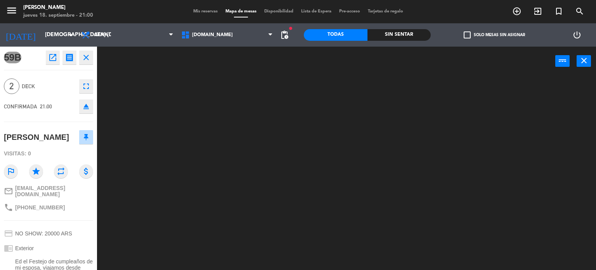
scroll to position [39, 0]
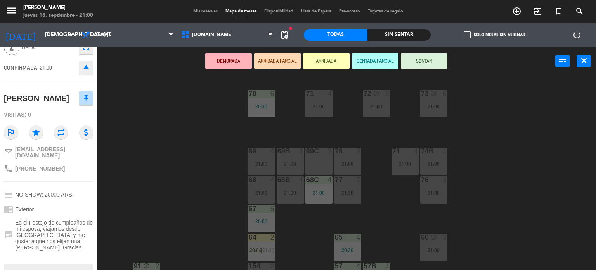
click at [274, 59] on button "ARRIBADA PARCIAL" at bounding box center [277, 61] width 47 height 16
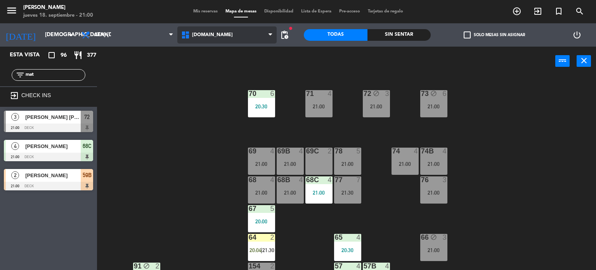
click at [214, 36] on span "[DOMAIN_NAME]" at bounding box center [227, 34] width 100 height 17
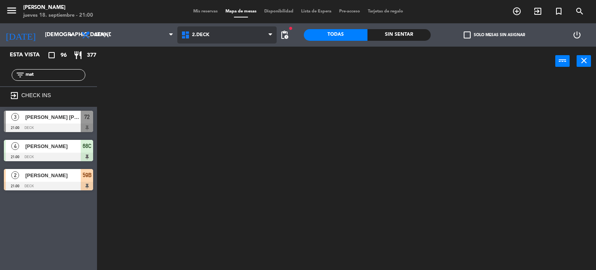
click at [210, 63] on ng-component "menu [PERSON_NAME] jueves 18. septiembre - 21:00 Mis reservas Mapa de mesas Dis…" at bounding box center [298, 135] width 596 height 270
click at [205, 38] on span "2.DECK" at bounding box center [227, 34] width 100 height 17
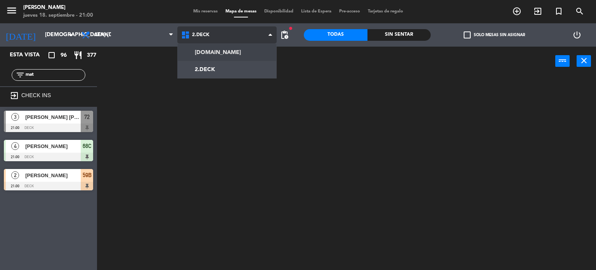
click at [201, 52] on ng-component "menu [PERSON_NAME] jueves 18. septiembre - 21:00 Mis reservas Mapa de mesas Dis…" at bounding box center [298, 135] width 596 height 270
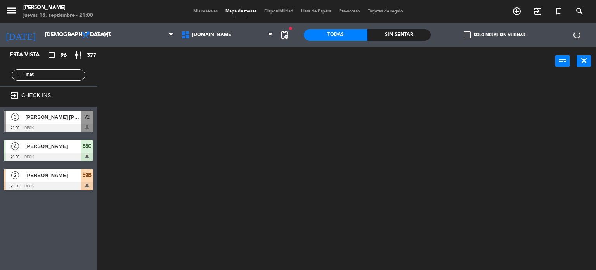
drag, startPoint x: 35, startPoint y: 78, endPoint x: 1, endPoint y: 78, distance: 33.8
click at [1, 78] on div "filter_list mat" at bounding box center [48, 75] width 97 height 23
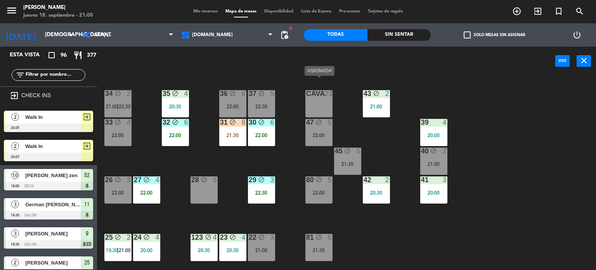
scroll to position [155, 0]
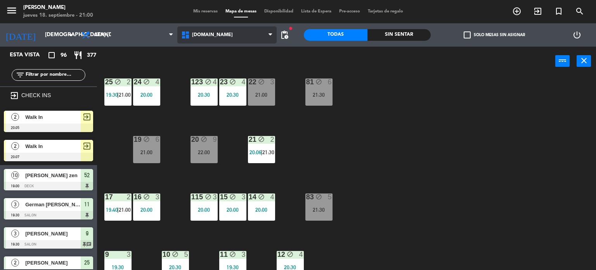
click at [219, 40] on span "[DOMAIN_NAME]" at bounding box center [227, 34] width 100 height 17
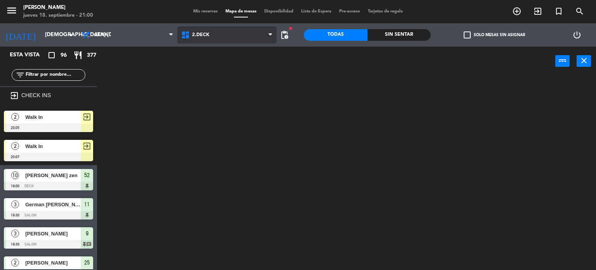
click at [214, 63] on ng-component "menu [PERSON_NAME] jueves 18. septiembre - 21:00 Mis reservas Mapa de mesas Dis…" at bounding box center [298, 135] width 596 height 270
click at [200, 34] on span "2.DECK" at bounding box center [200, 34] width 17 height 5
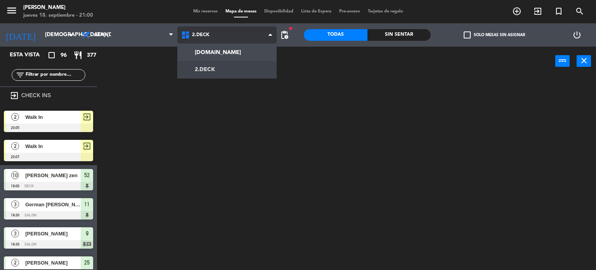
click at [207, 43] on ul "[DOMAIN_NAME] [DOMAIN_NAME]" at bounding box center [227, 60] width 100 height 35
click at [210, 47] on ng-component "menu [PERSON_NAME] jueves 18. septiembre - 21:00 Mis reservas Mapa de mesas Dis…" at bounding box center [298, 135] width 596 height 270
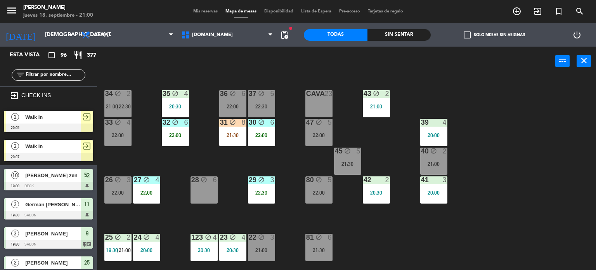
click at [503, 70] on div "power_input close" at bounding box center [326, 62] width 459 height 30
click at [52, 71] on input "text" at bounding box center [55, 75] width 60 height 9
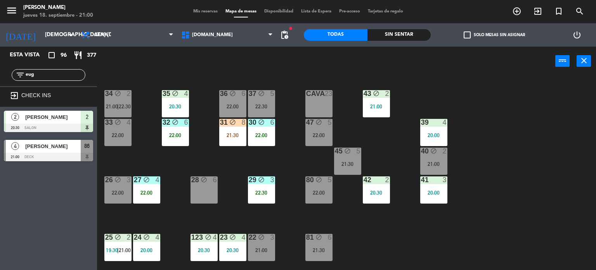
type input "eug"
click at [24, 238] on div "Esta vista crop_square 96 restaurant 377 filter_list eug exit_to_app CHECK INS …" at bounding box center [48, 158] width 97 height 223
click at [67, 153] on div at bounding box center [48, 157] width 89 height 9
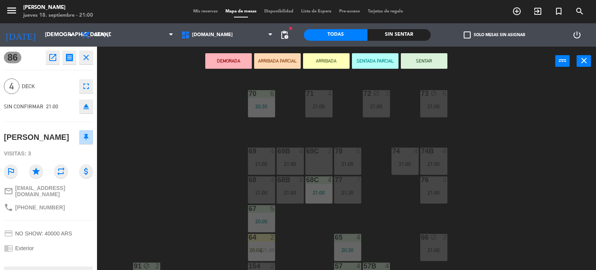
scroll to position [39, 0]
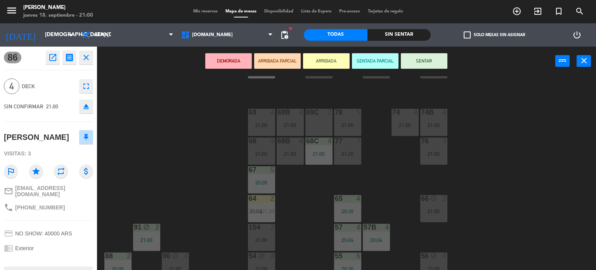
click at [305, 193] on div "71 4 21:00 72 block 3 21:00 73 block 6 21:00 70 6 20:30 74 4 21:00 74B 4 21:00 …" at bounding box center [349, 173] width 493 height 194
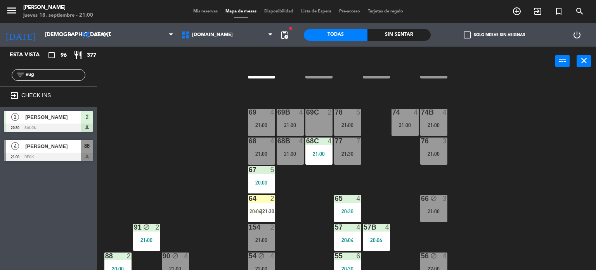
click at [68, 148] on span "[PERSON_NAME]" at bounding box center [53, 146] width 56 height 8
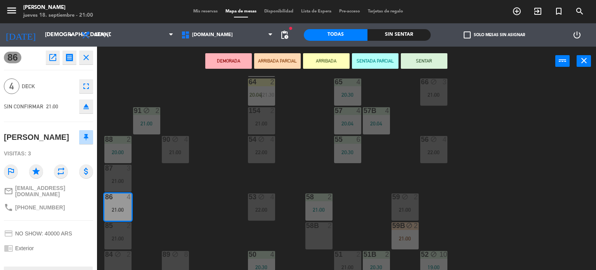
scroll to position [78, 0]
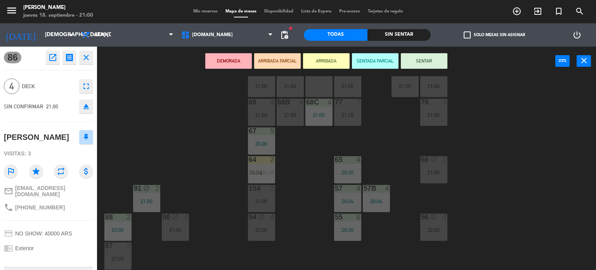
click at [264, 117] on div "21:00" at bounding box center [261, 114] width 27 height 5
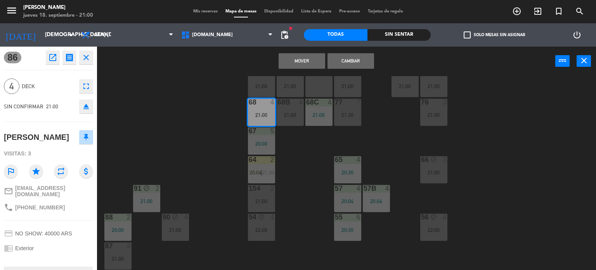
click at [296, 112] on div "21:00" at bounding box center [290, 114] width 27 height 5
click at [351, 55] on button "Cambiar" at bounding box center [351, 61] width 47 height 16
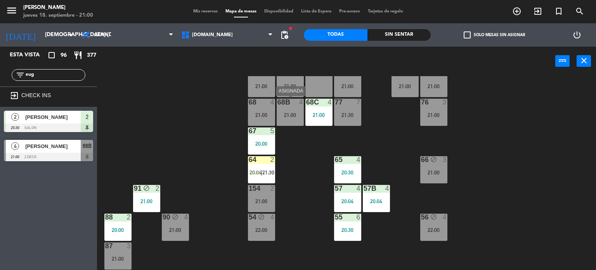
click at [294, 114] on div "21:00" at bounding box center [290, 114] width 27 height 5
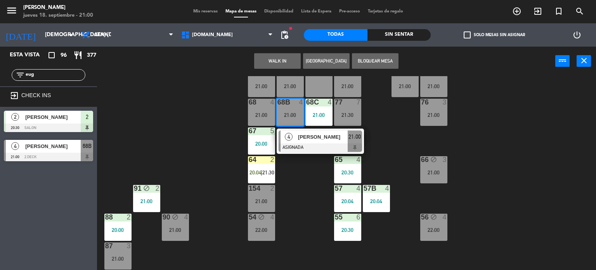
click at [315, 148] on div at bounding box center [320, 147] width 83 height 9
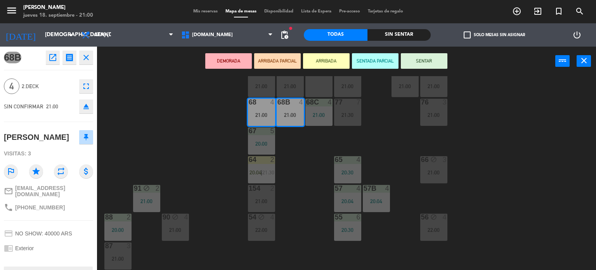
click at [283, 60] on button "ARRIBADA PARCIAL" at bounding box center [277, 61] width 47 height 16
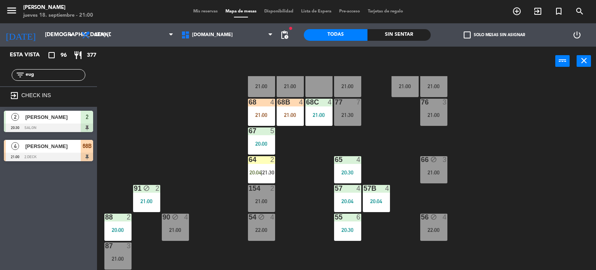
click at [295, 197] on div "71 4 21:00 72 block 3 21:00 73 block 6 21:00 70 6 20:30 74 4 21:00 74B 4 21:00 …" at bounding box center [349, 173] width 493 height 194
drag, startPoint x: 77, startPoint y: 75, endPoint x: 0, endPoint y: 82, distance: 77.2
click at [0, 82] on div "filter_list eug" at bounding box center [48, 75] width 97 height 23
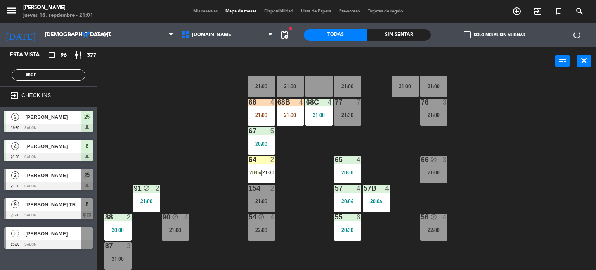
type input "andr"
click at [143, 155] on div "71 4 21:00 72 block 3 21:00 73 block 6 21:00 70 6 20:30 74 4 21:00 74B 4 21:00 …" at bounding box center [349, 173] width 493 height 194
click at [67, 182] on div at bounding box center [48, 186] width 89 height 9
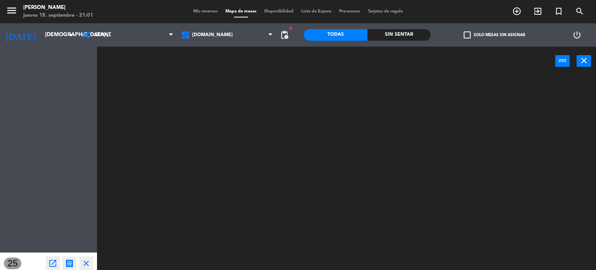
scroll to position [0, 0]
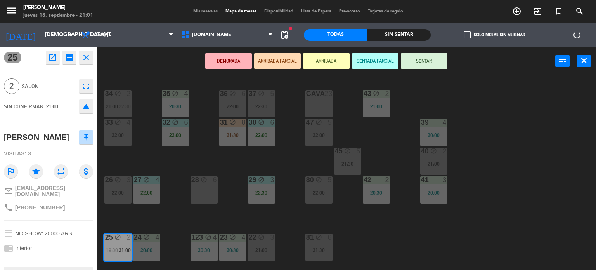
click at [278, 63] on button "ARRIBADA PARCIAL" at bounding box center [277, 61] width 47 height 16
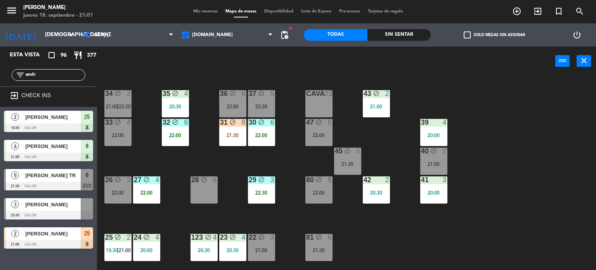
drag, startPoint x: 53, startPoint y: 70, endPoint x: 4, endPoint y: 71, distance: 48.9
click at [4, 71] on div "filter_list andr" at bounding box center [48, 75] width 97 height 23
drag, startPoint x: 52, startPoint y: 72, endPoint x: 0, endPoint y: 76, distance: 51.8
click at [0, 76] on div "filter_list andr" at bounding box center [48, 75] width 97 height 23
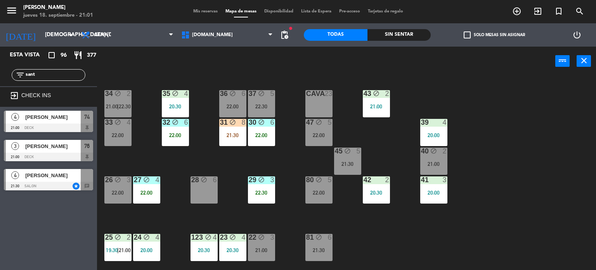
type input "sant"
click at [40, 238] on div "Esta vista crop_square 96 restaurant 377 filter_list sant exit_to_app CHECK INS…" at bounding box center [48, 158] width 97 height 223
click at [73, 144] on span "[PERSON_NAME]" at bounding box center [53, 146] width 56 height 8
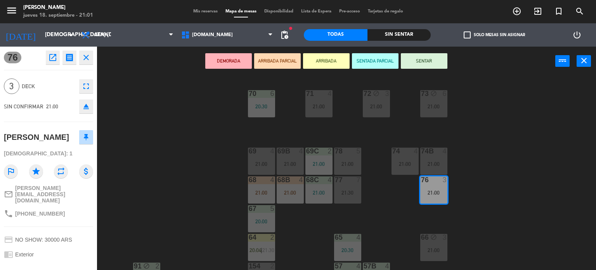
click at [290, 61] on button "ARRIBADA PARCIAL" at bounding box center [277, 61] width 47 height 16
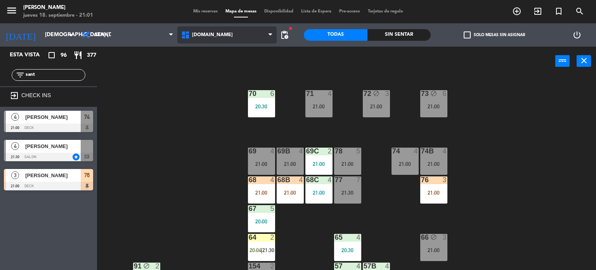
click at [236, 37] on span "[DOMAIN_NAME]" at bounding box center [227, 34] width 100 height 17
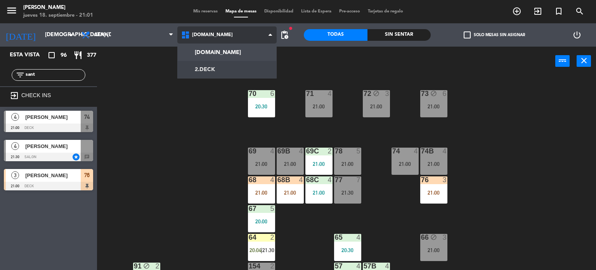
click at [231, 65] on ng-component "menu [PERSON_NAME] jueves 18. septiembre - 21:01 Mis reservas Mapa de mesas Dis…" at bounding box center [298, 135] width 596 height 270
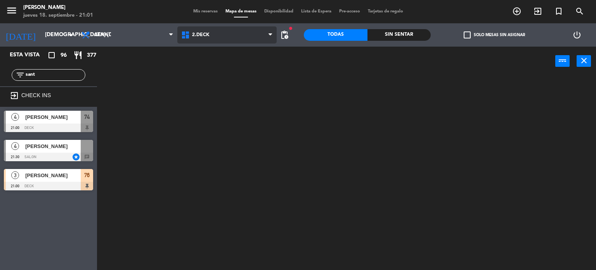
click at [219, 35] on span "2.DECK" at bounding box center [227, 34] width 100 height 17
click at [231, 47] on ng-component "menu [PERSON_NAME] jueves 18. septiembre - 21:01 Mis reservas Mapa de mesas Dis…" at bounding box center [298, 135] width 596 height 270
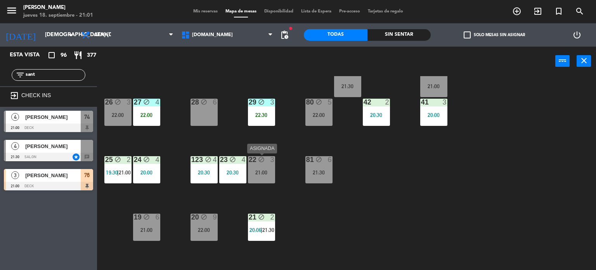
scroll to position [116, 0]
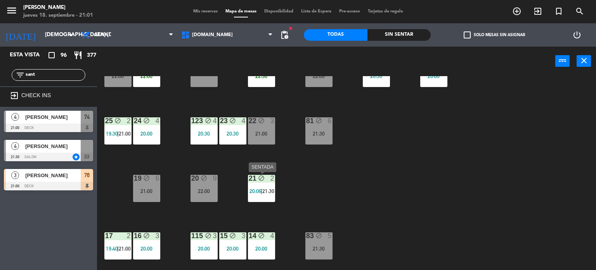
click at [269, 184] on div "21 block 2 20:06 | 21:30" at bounding box center [261, 188] width 27 height 27
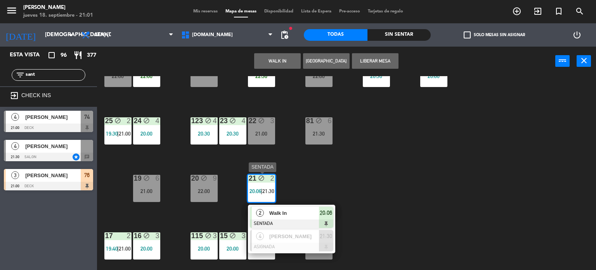
click at [301, 207] on div "Walk In" at bounding box center [294, 213] width 50 height 13
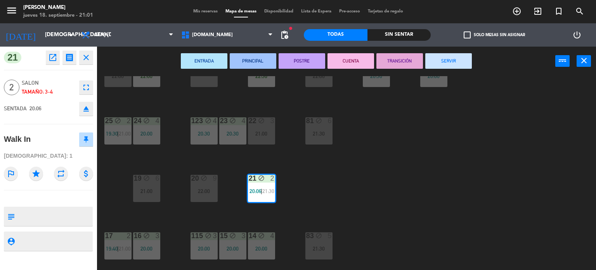
click at [448, 55] on button "SERVIR" at bounding box center [449, 61] width 47 height 16
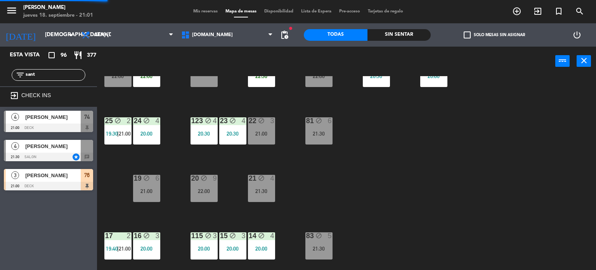
click at [371, 198] on div "34 block 2 21:00 | 22:30 35 block 4 20:30 36 block 6 22:00 43 block 2 21:00 37 …" at bounding box center [349, 173] width 493 height 194
click at [303, 184] on div "34 block 2 21:00 | 22:30 35 block 4 20:30 36 block 6 22:00 43 block 2 21:00 37 …" at bounding box center [349, 173] width 493 height 194
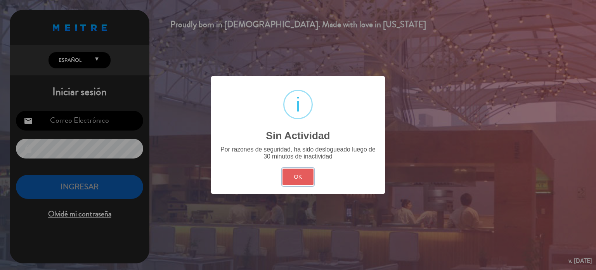
drag, startPoint x: 291, startPoint y: 181, endPoint x: 294, endPoint y: 172, distance: 10.0
click at [292, 181] on button "OK" at bounding box center [298, 177] width 31 height 17
